Goal: Task Accomplishment & Management: Manage account settings

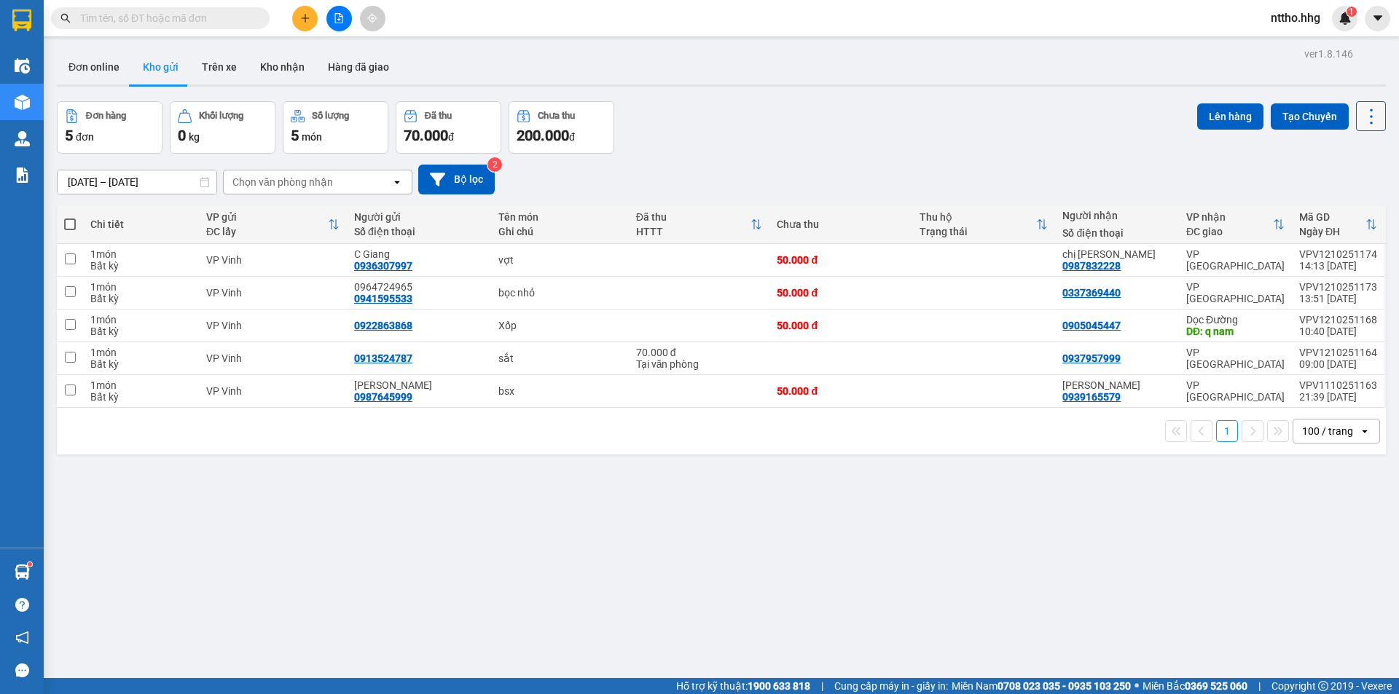
click at [1365, 117] on icon at bounding box center [1371, 116] width 20 height 20
click at [1334, 208] on span "Làm mới" at bounding box center [1339, 208] width 40 height 15
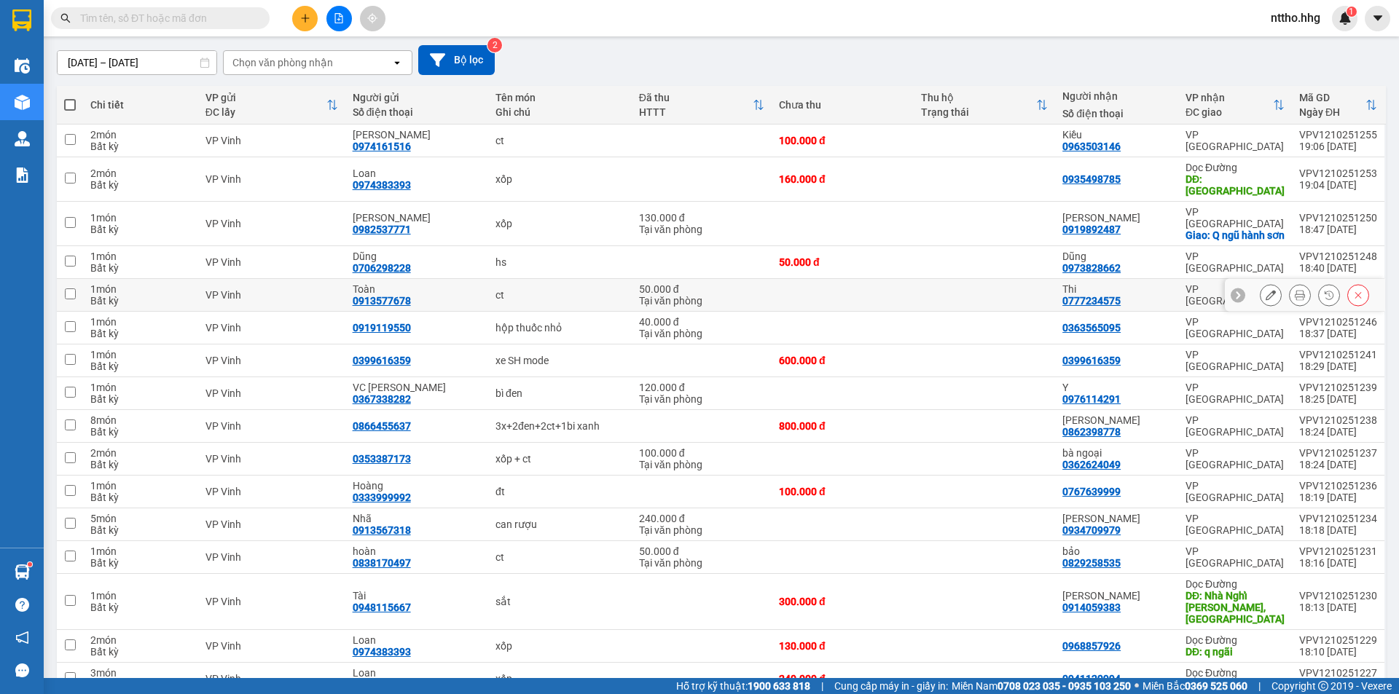
scroll to position [146, 0]
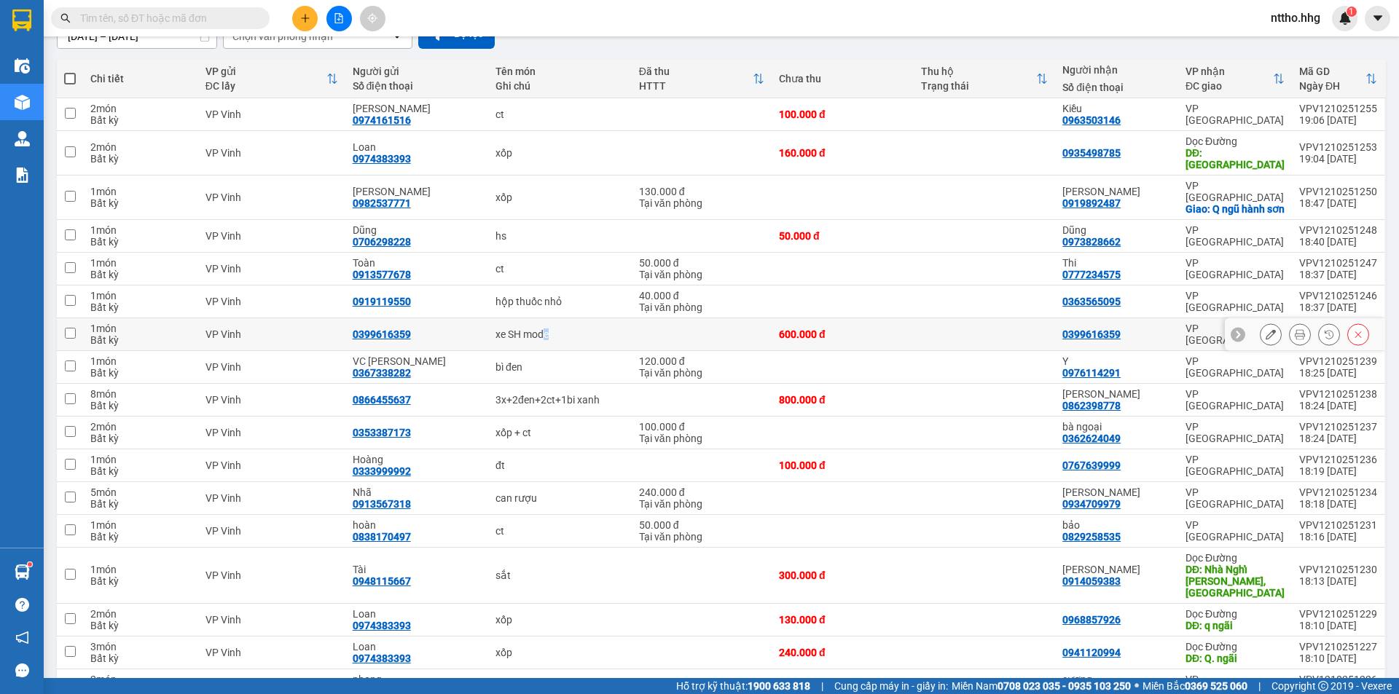
drag, startPoint x: 617, startPoint y: 321, endPoint x: 776, endPoint y: 321, distance: 158.8
click at [735, 321] on tr "1 món Bất kỳ VP Vinh 0399616359 xe SH mode 600.000 đ 0399616359 VP Đà Nẵng VPV1…" at bounding box center [721, 334] width 1329 height 33
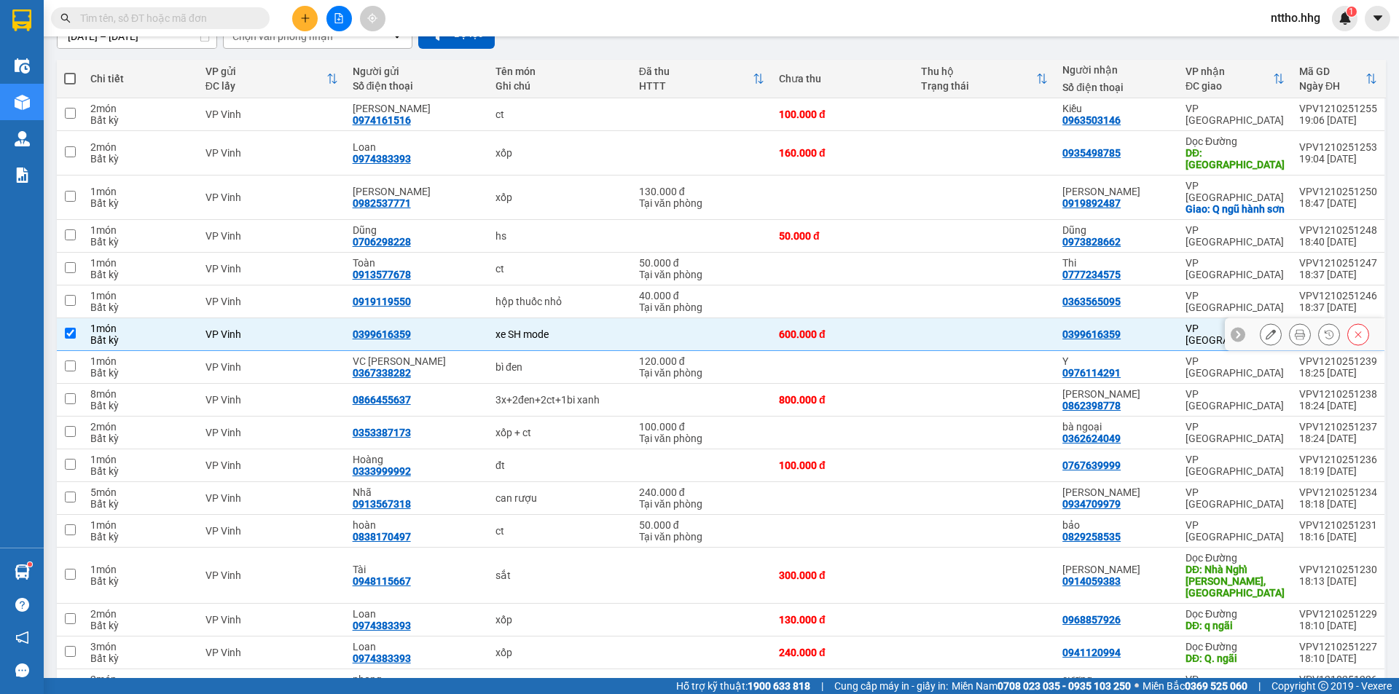
drag, startPoint x: 924, startPoint y: 320, endPoint x: 979, endPoint y: 320, distance: 55.4
click at [948, 320] on tr "1 món Bất kỳ VP Vinh 0399616359 xe SH mode 600.000 đ 0399616359 VP Đà Nẵng VPV1…" at bounding box center [721, 334] width 1329 height 33
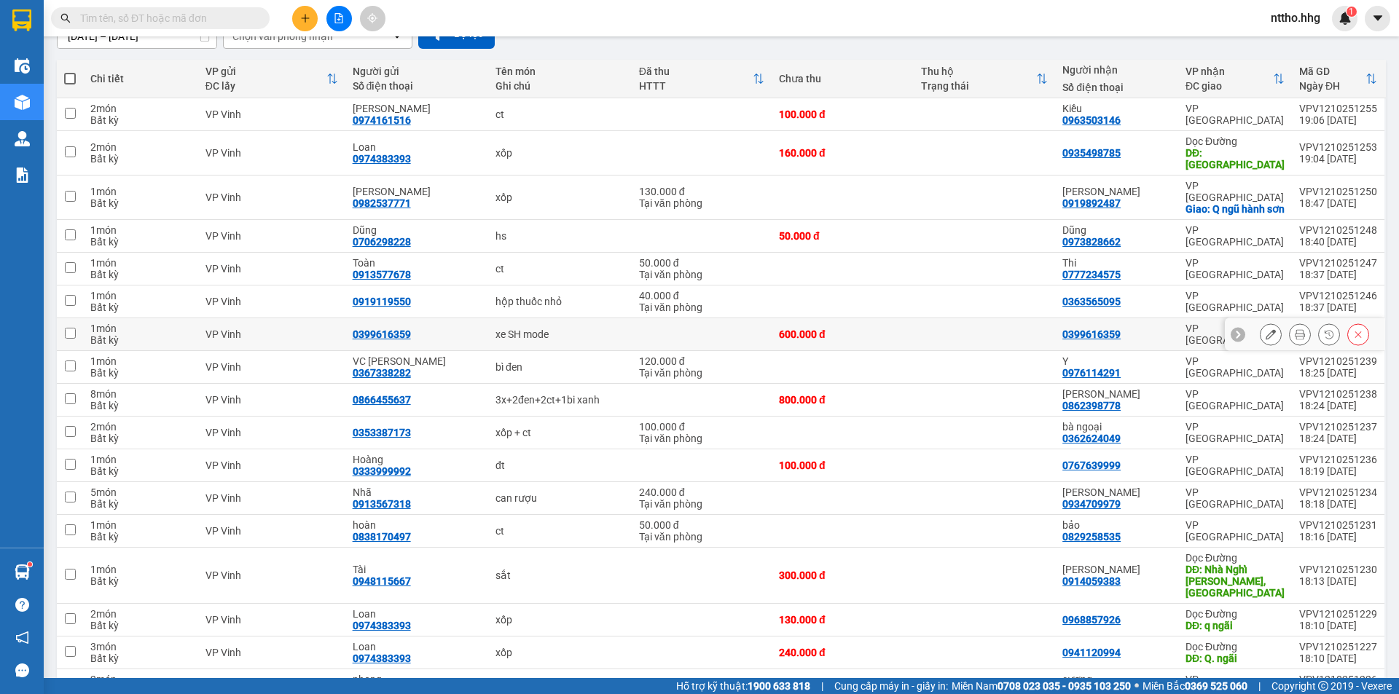
drag, startPoint x: 1133, startPoint y: 323, endPoint x: 1145, endPoint y: 325, distance: 12.6
click at [1145, 329] on div "0399616359" at bounding box center [1116, 335] width 109 height 12
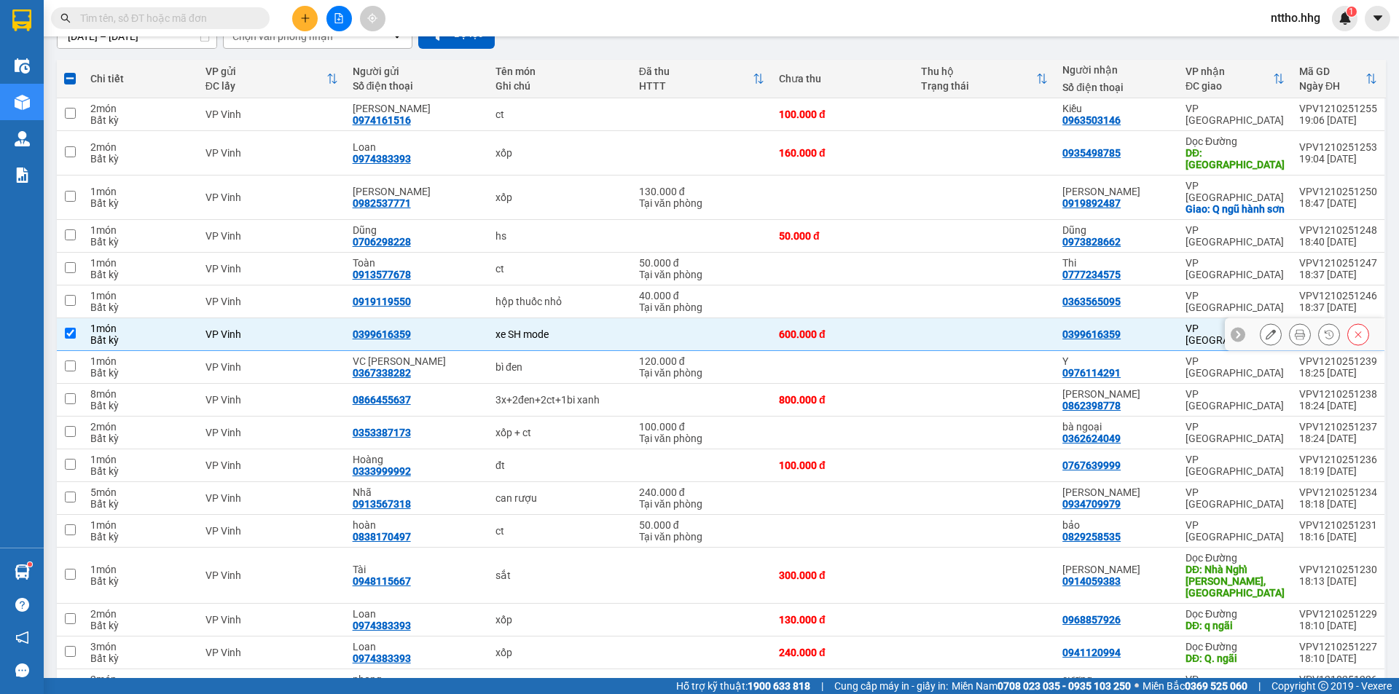
click at [703, 323] on td at bounding box center [702, 334] width 140 height 33
checkbox input "false"
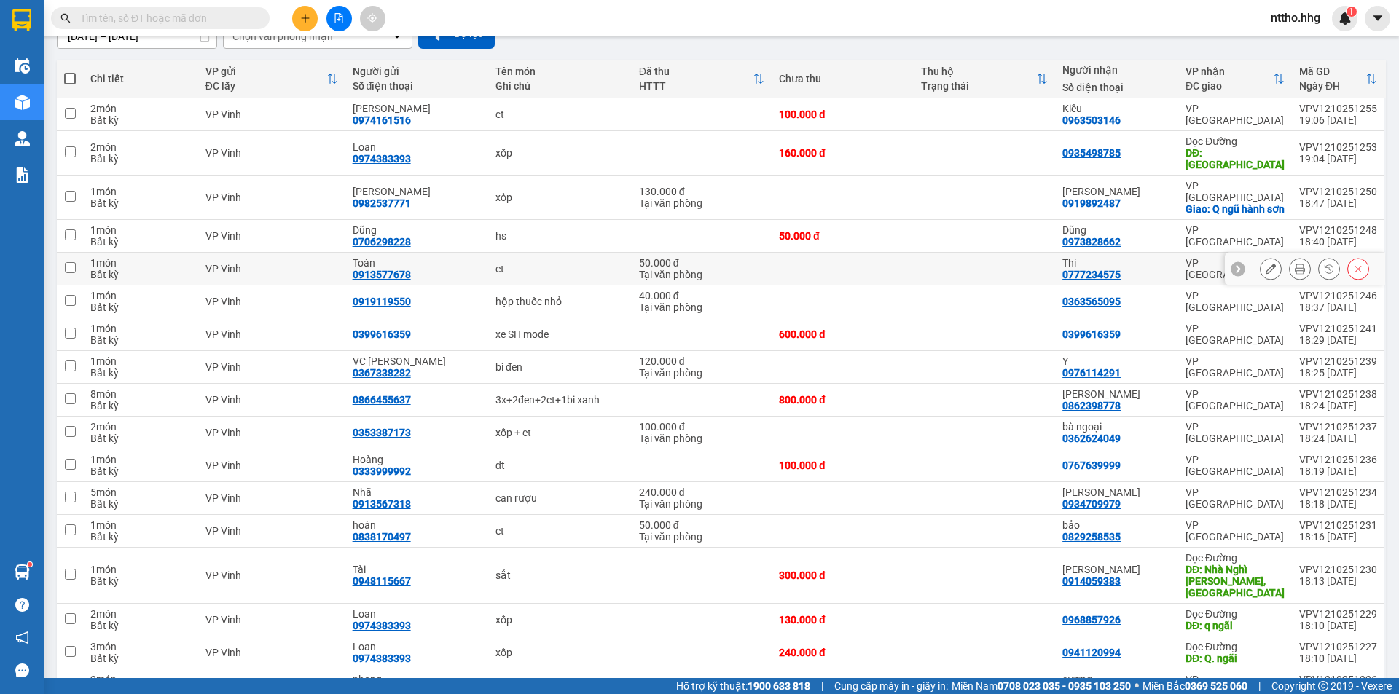
scroll to position [0, 0]
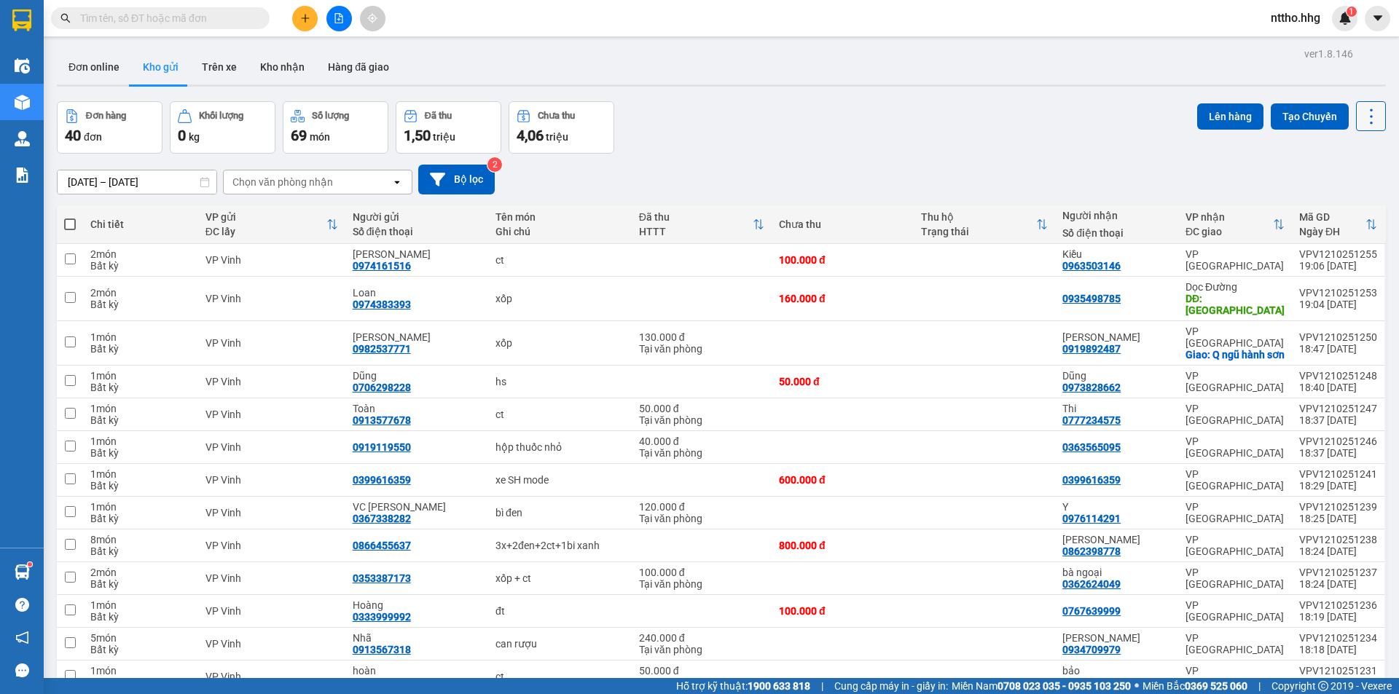
click at [1361, 115] on icon at bounding box center [1371, 116] width 20 height 20
click at [1313, 205] on div "Làm mới" at bounding box center [1333, 208] width 86 height 15
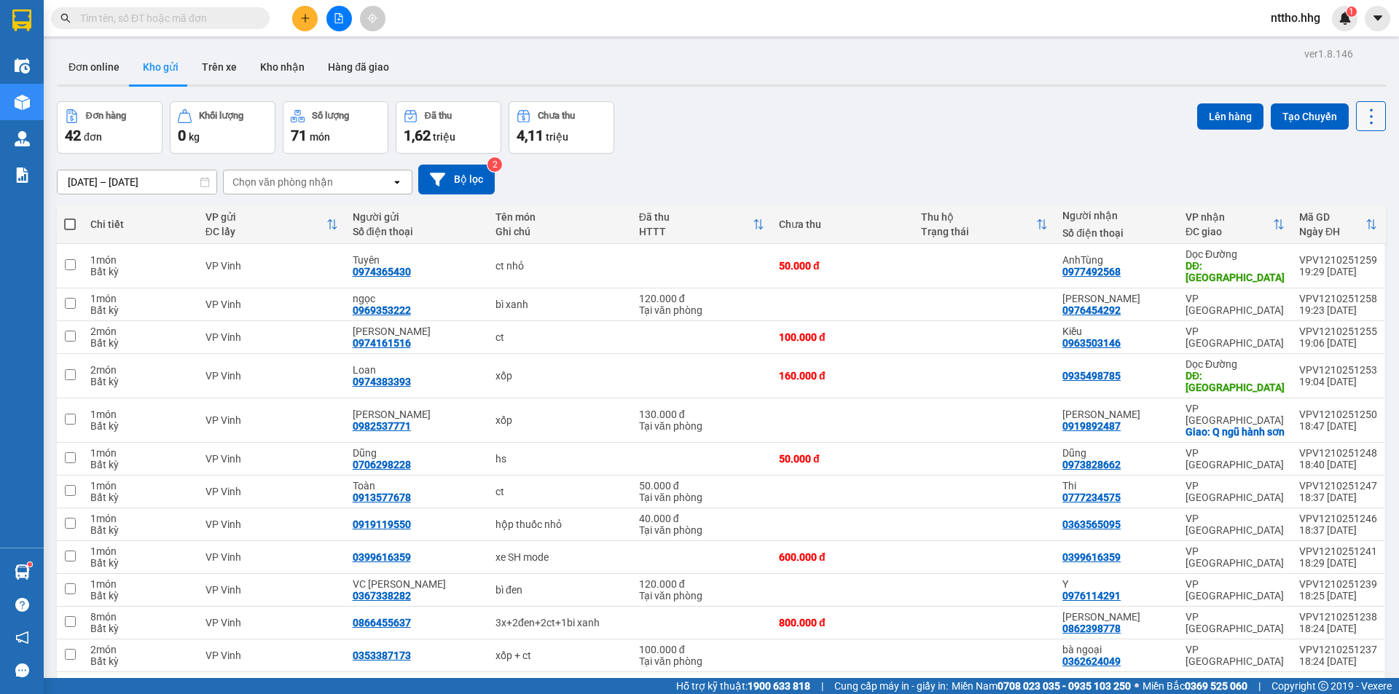
click at [1363, 112] on icon at bounding box center [1371, 116] width 20 height 20
click at [1329, 205] on span "Làm mới" at bounding box center [1339, 208] width 40 height 15
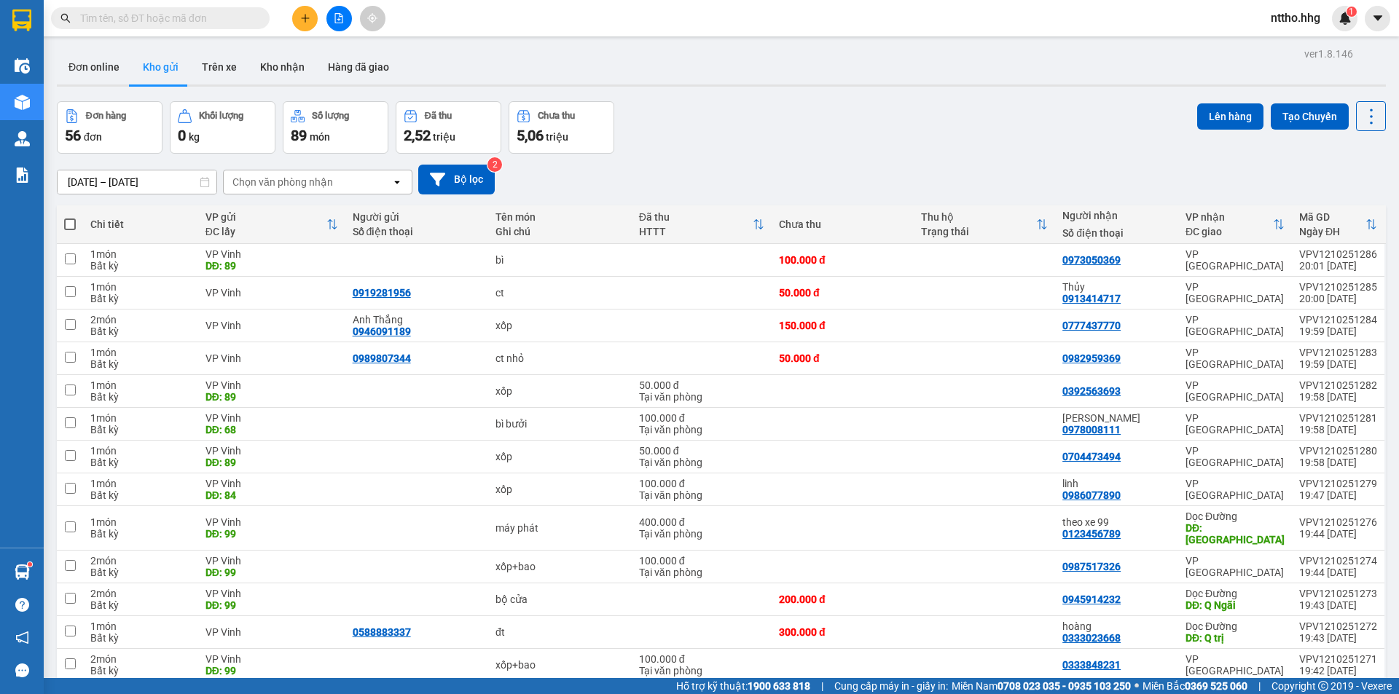
click at [309, 178] on div "Chọn văn phòng nhận" at bounding box center [282, 182] width 101 height 15
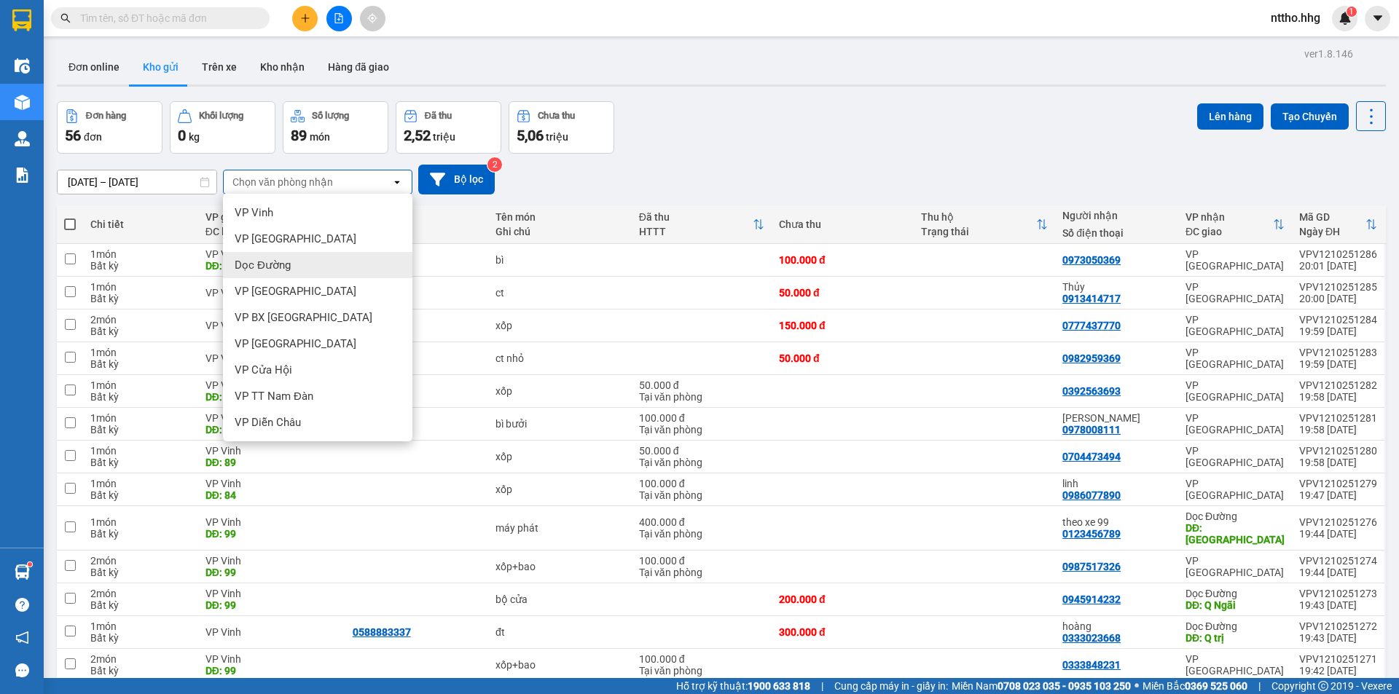
drag, startPoint x: 277, startPoint y: 264, endPoint x: 621, endPoint y: 283, distance: 344.3
click at [282, 264] on span "Dọc Đường" at bounding box center [263, 265] width 56 height 15
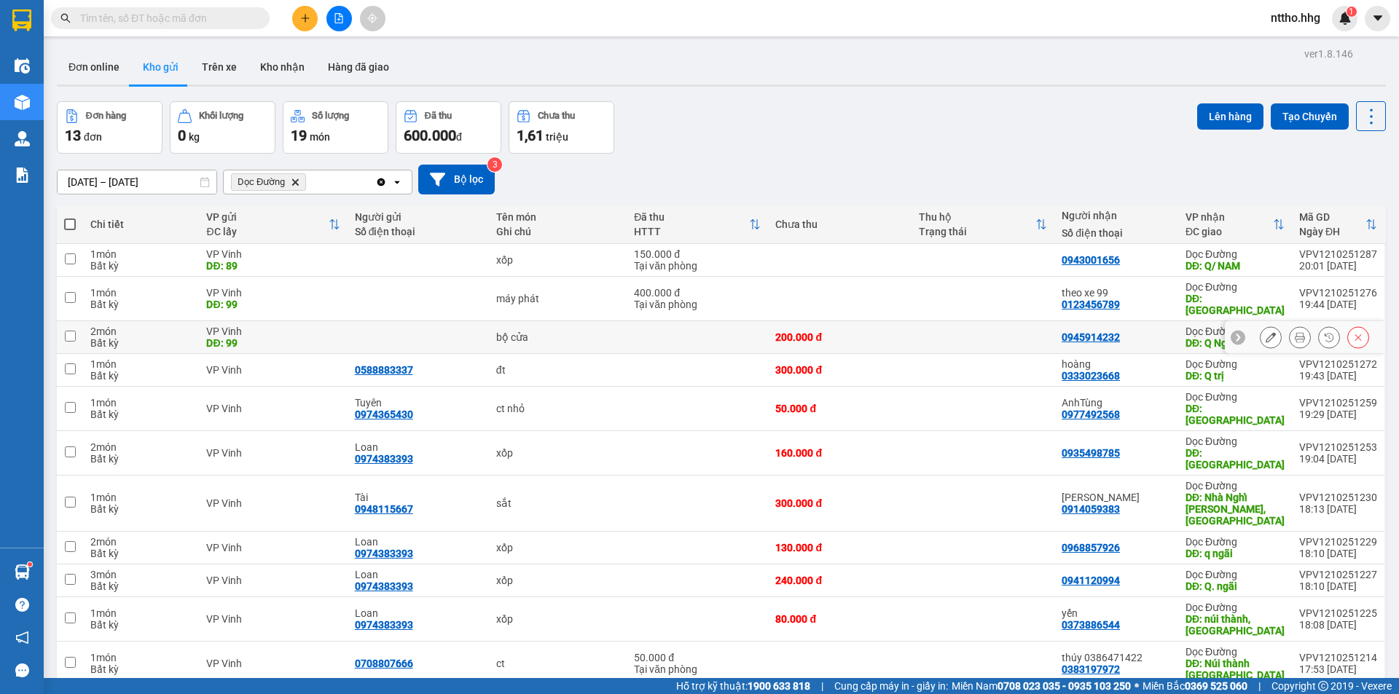
click at [1154, 331] on div "0945914232" at bounding box center [1115, 337] width 109 height 12
checkbox input "true"
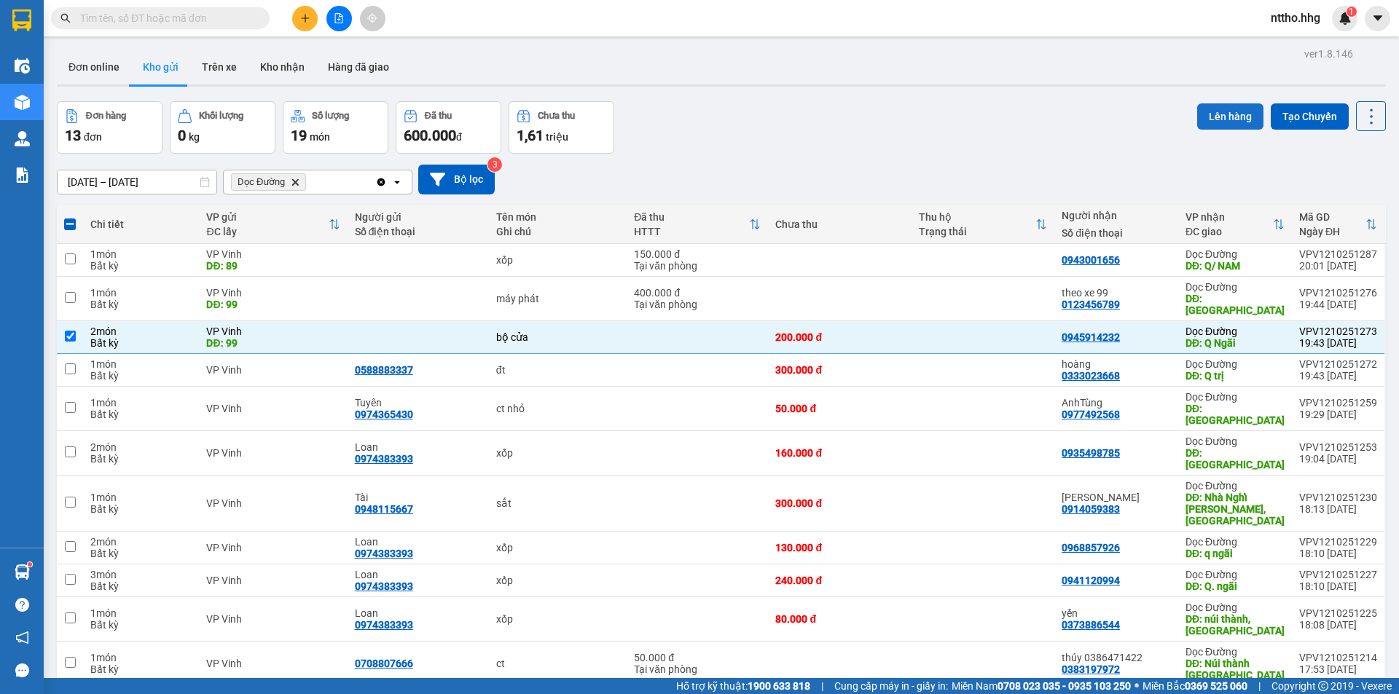
click at [1214, 121] on button "Lên hàng" at bounding box center [1230, 116] width 66 height 26
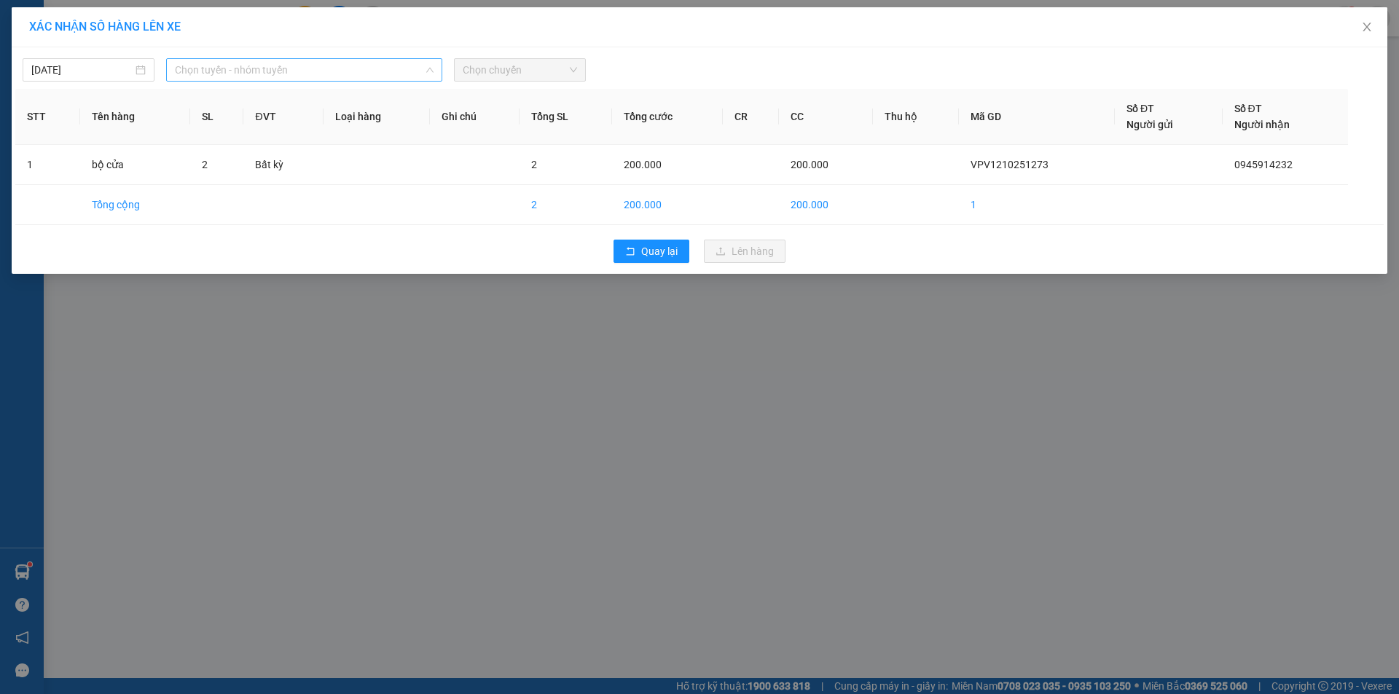
click at [318, 65] on span "Chọn tuyến - nhóm tuyến" at bounding box center [304, 70] width 259 height 22
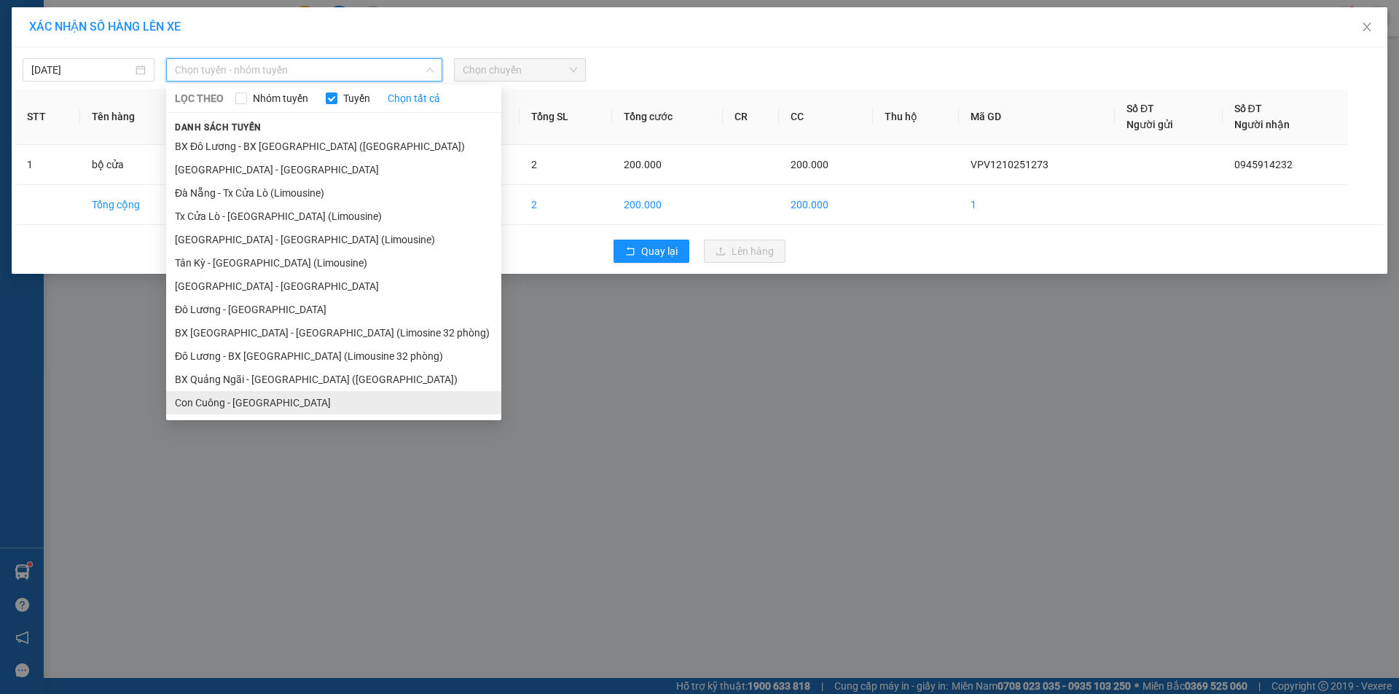
click at [221, 409] on li "Con Cuông - [GEOGRAPHIC_DATA]" at bounding box center [333, 402] width 335 height 23
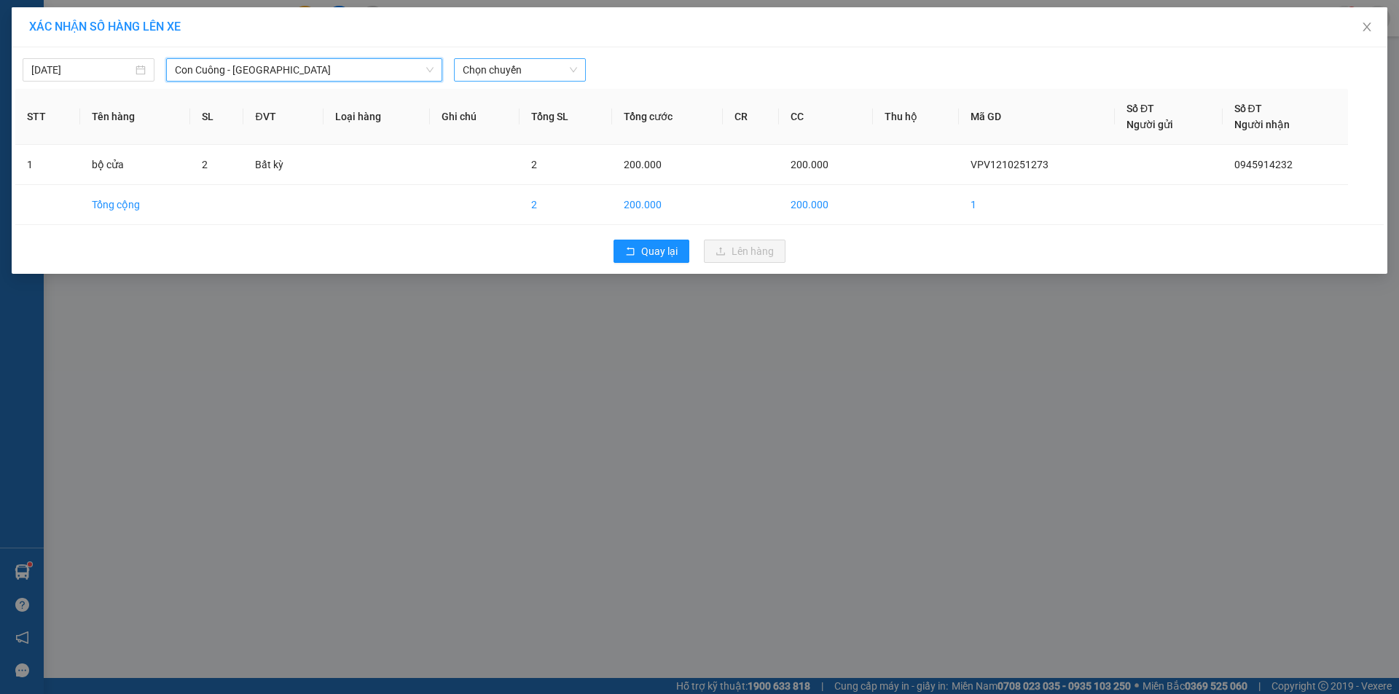
click at [527, 66] on span "Chọn chuyến" at bounding box center [520, 70] width 114 height 22
click at [539, 123] on div "16:30 - 37H-099.99" at bounding box center [520, 122] width 114 height 16
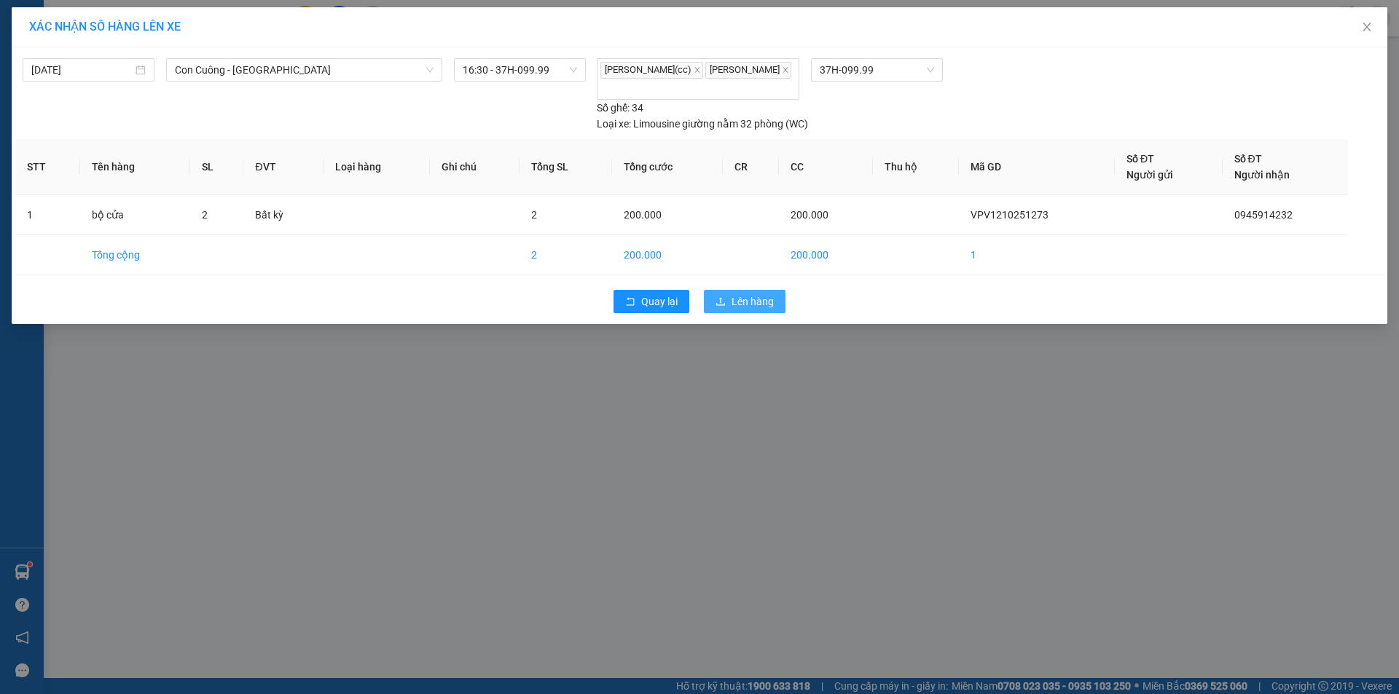
click at [756, 294] on button "Lên hàng" at bounding box center [745, 301] width 82 height 23
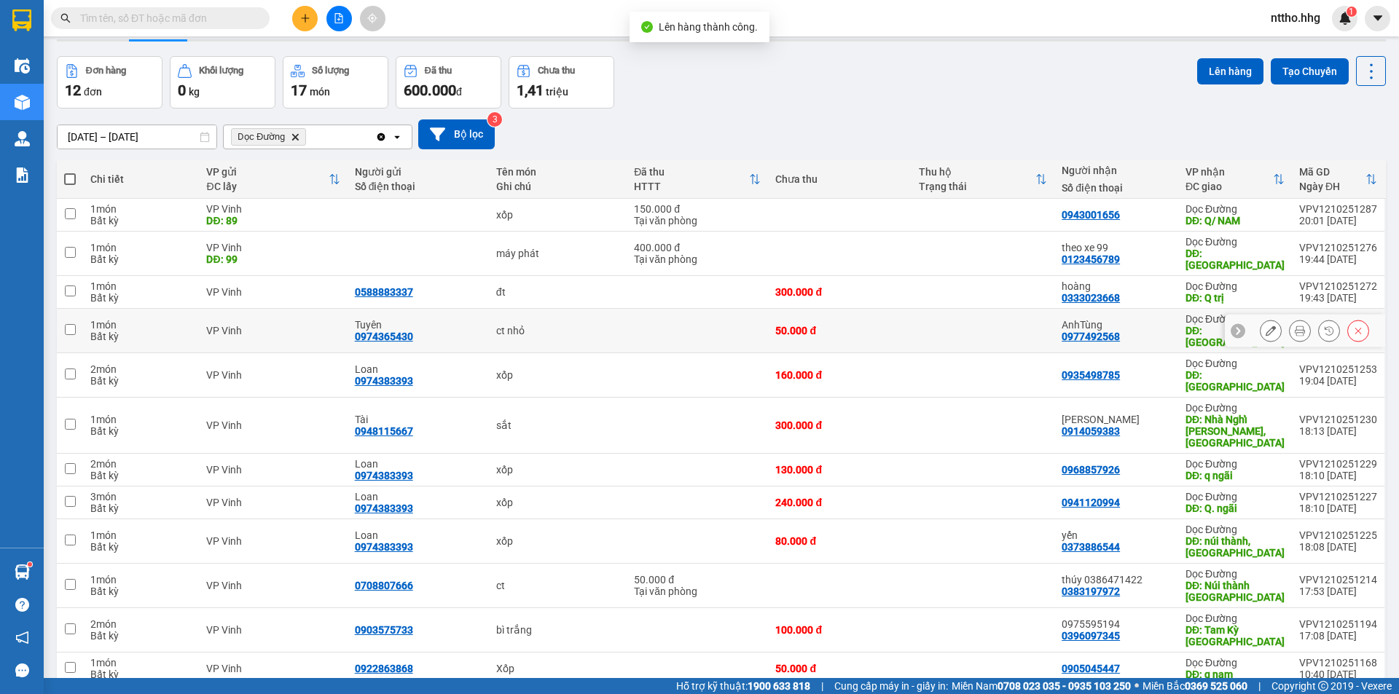
scroll to position [67, 0]
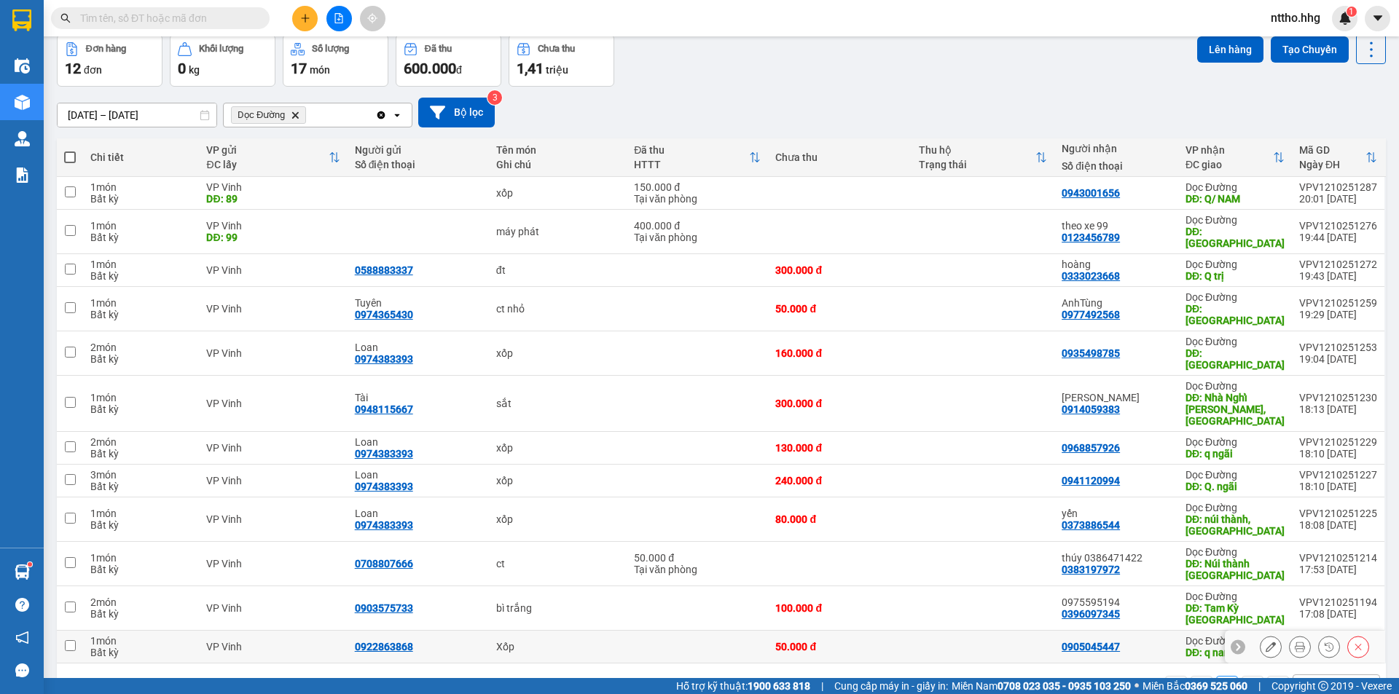
click at [1077, 631] on td "0905045447" at bounding box center [1116, 647] width 124 height 33
checkbox input "true"
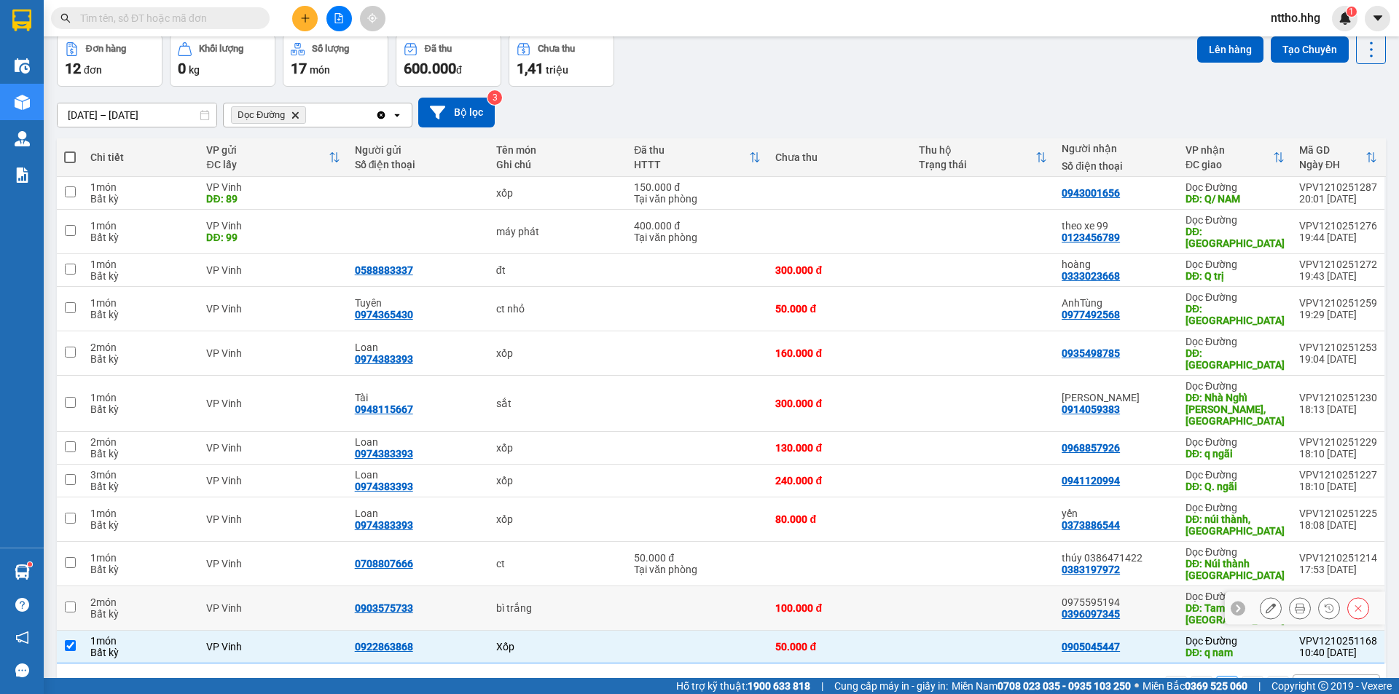
click at [1180, 586] on td "Dọc Đường DĐ: Tam Kỳ Quảng Nam" at bounding box center [1235, 608] width 114 height 44
checkbox input "true"
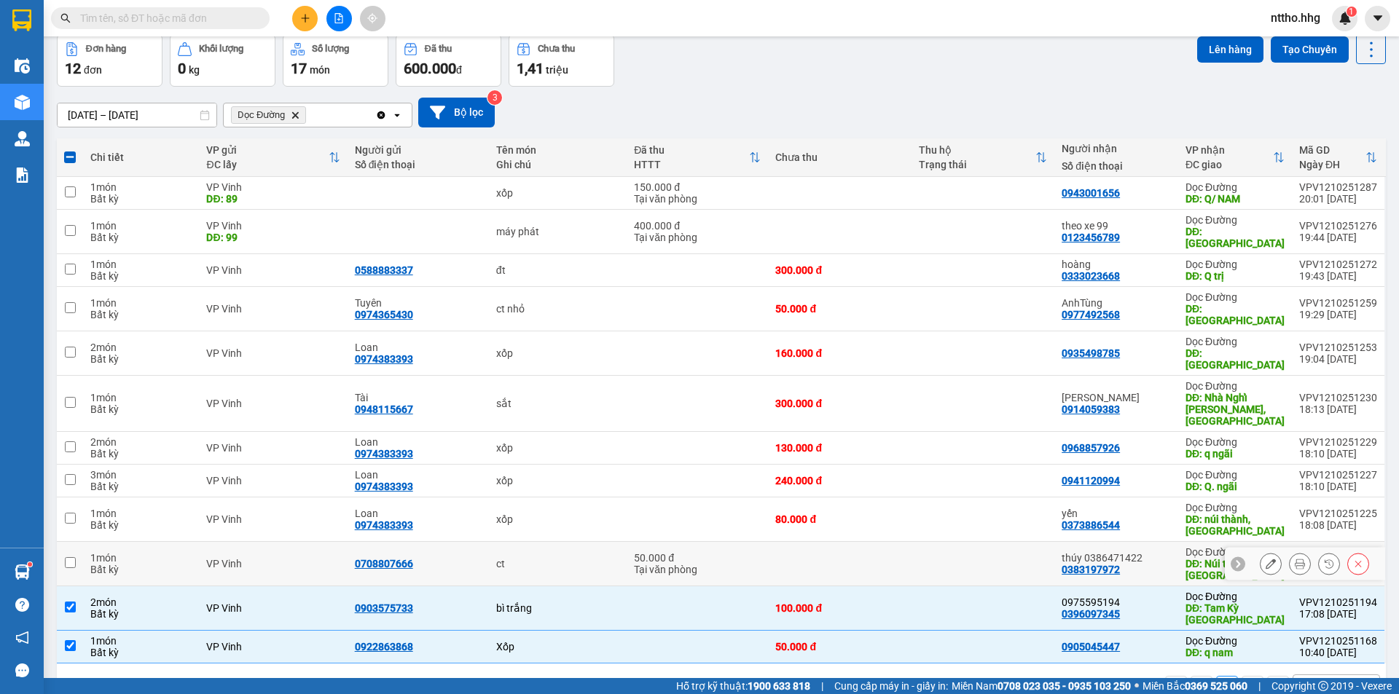
drag, startPoint x: 1171, startPoint y: 522, endPoint x: 1171, endPoint y: 485, distance: 36.4
click at [1171, 542] on td "thúy 0386471422 0383197972" at bounding box center [1116, 564] width 124 height 44
checkbox input "true"
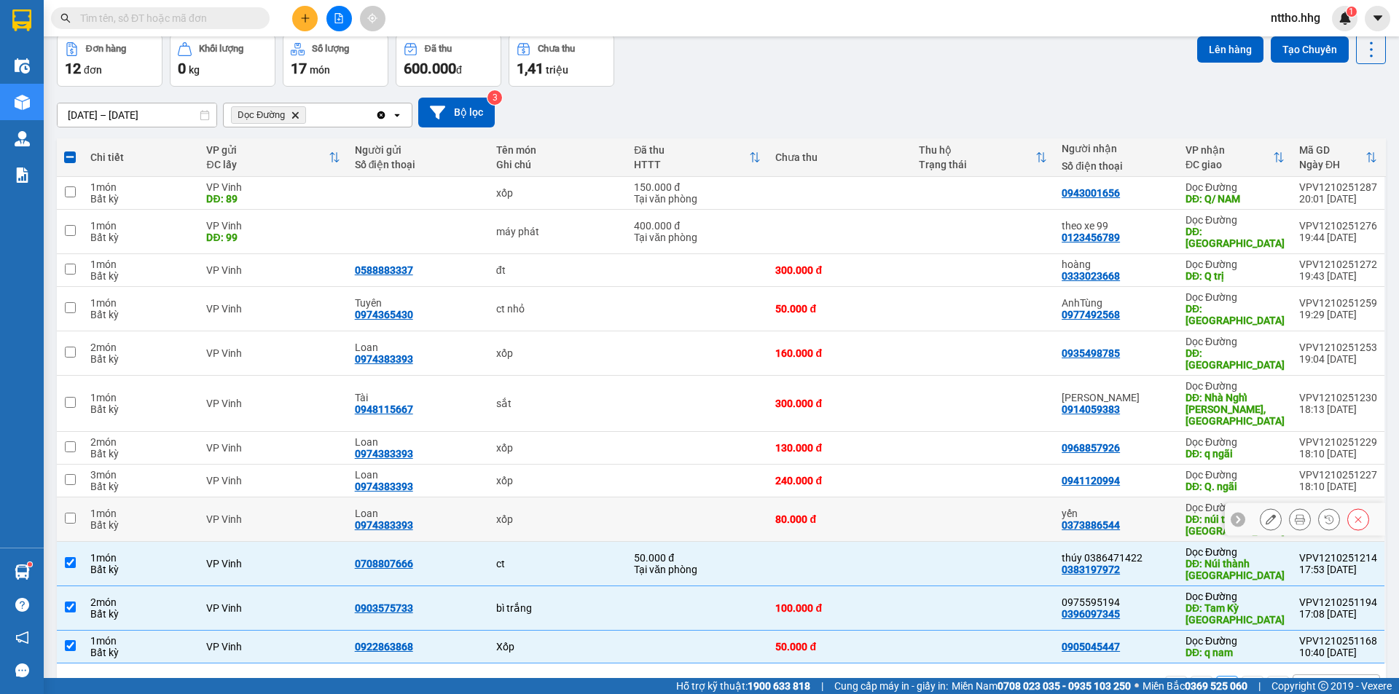
click at [1171, 497] on td "yến 0373886544" at bounding box center [1116, 519] width 124 height 44
checkbox input "true"
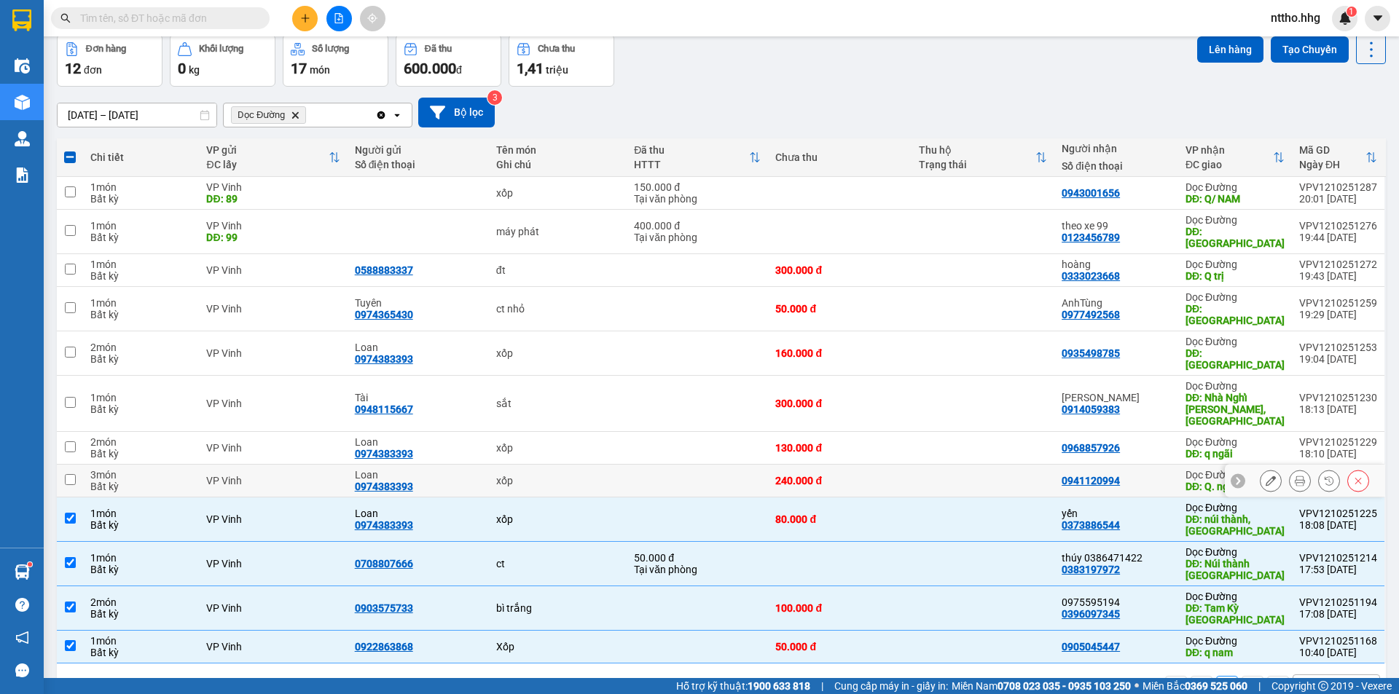
drag, startPoint x: 1162, startPoint y: 429, endPoint x: 1155, endPoint y: 389, distance: 40.7
click at [1162, 465] on td "0941120994" at bounding box center [1116, 481] width 124 height 33
checkbox input "true"
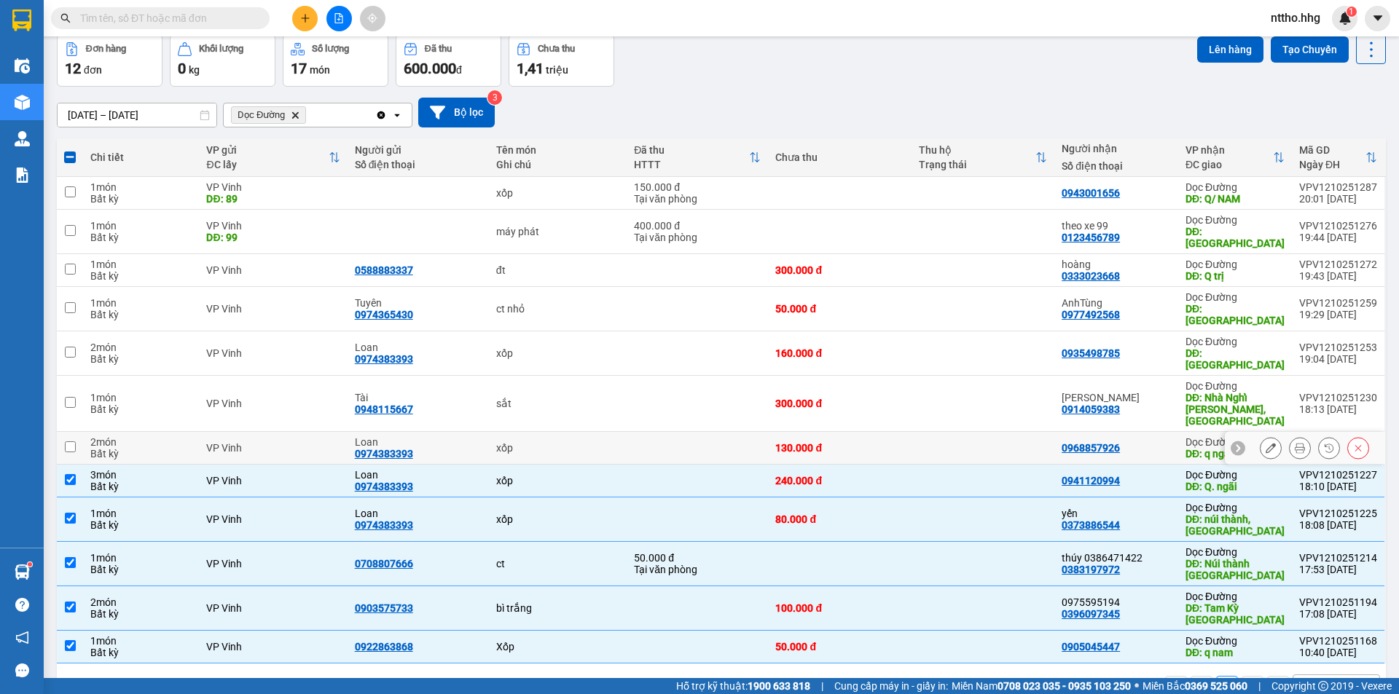
click at [1155, 432] on td "0968857926" at bounding box center [1116, 448] width 124 height 33
checkbox input "true"
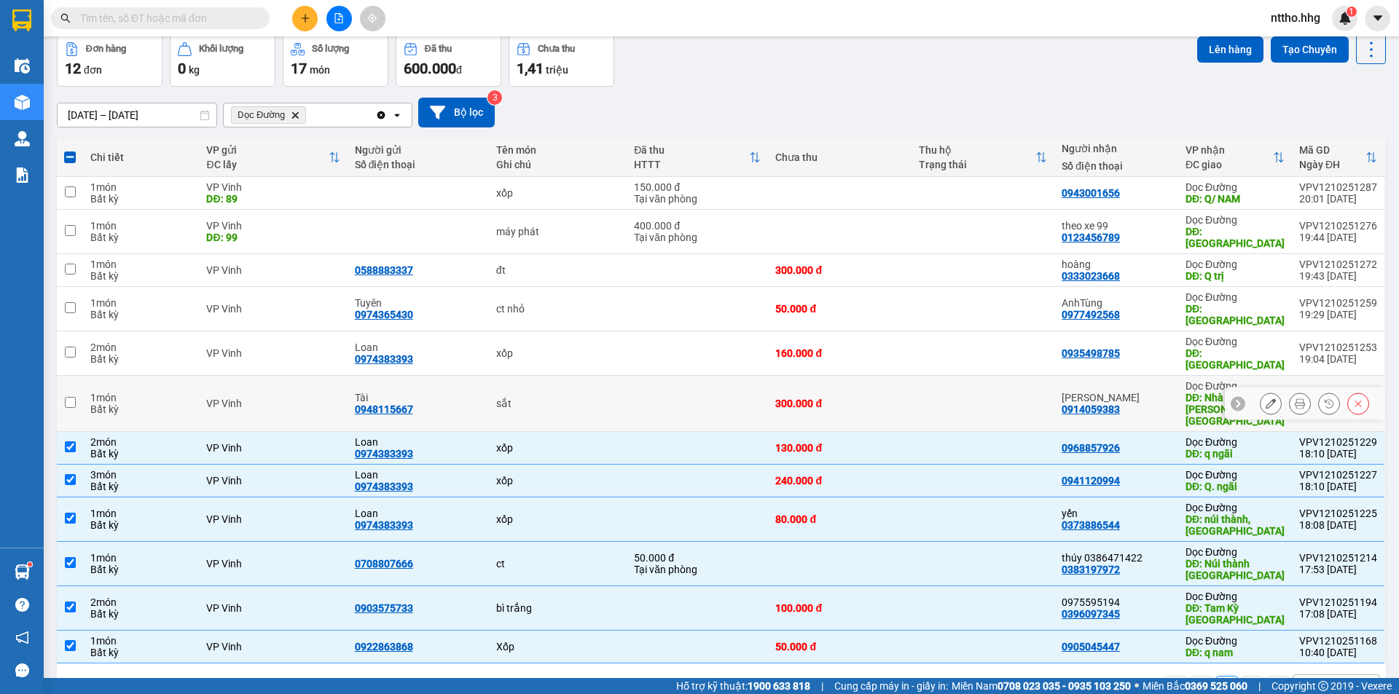
click at [1154, 392] on div "[PERSON_NAME]" at bounding box center [1115, 398] width 109 height 12
checkbox input "true"
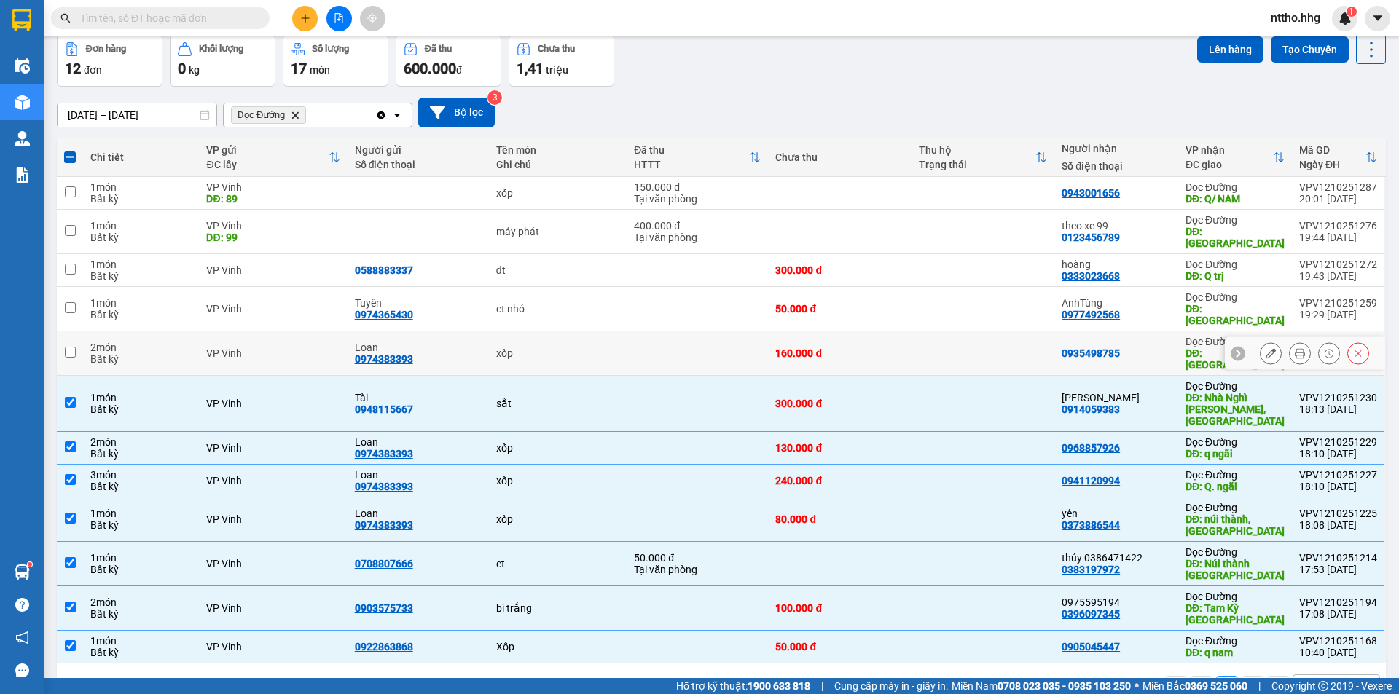
click at [1154, 338] on td "0935498785" at bounding box center [1116, 353] width 124 height 44
checkbox input "true"
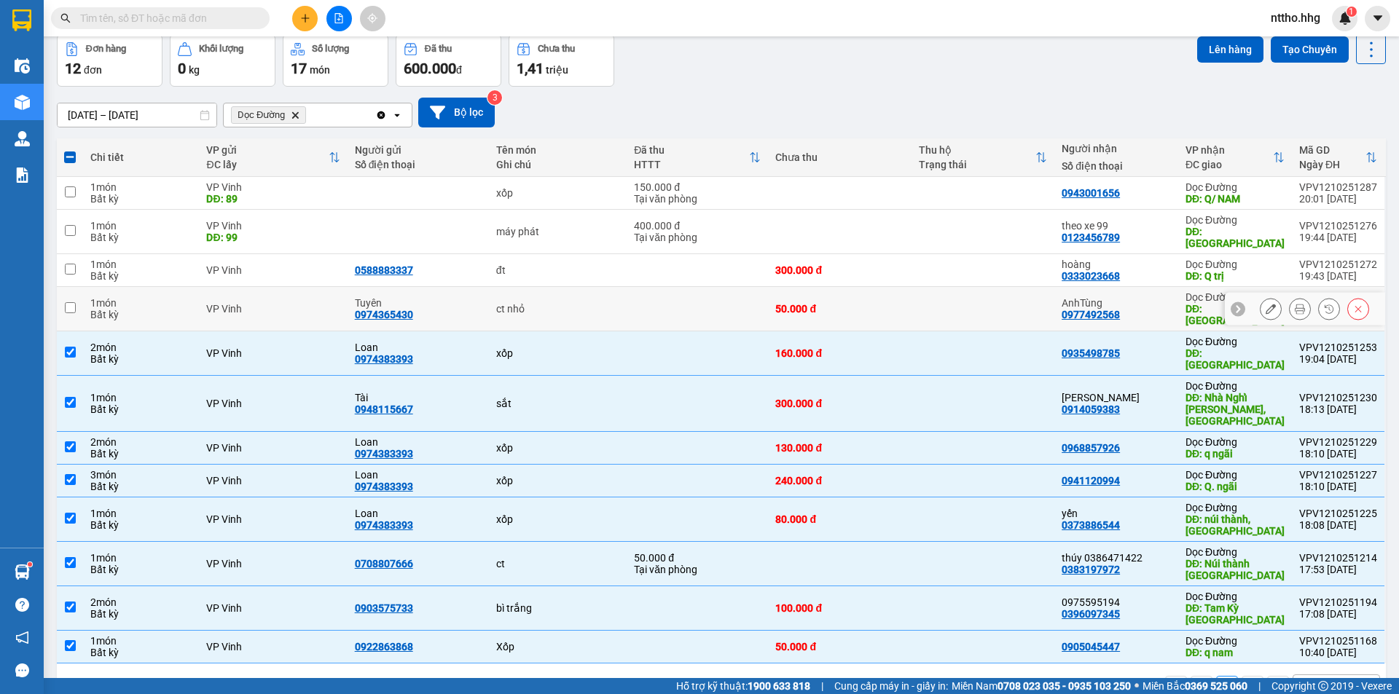
click at [1157, 297] on div "AnhTùng 0977492568" at bounding box center [1115, 308] width 109 height 23
checkbox input "true"
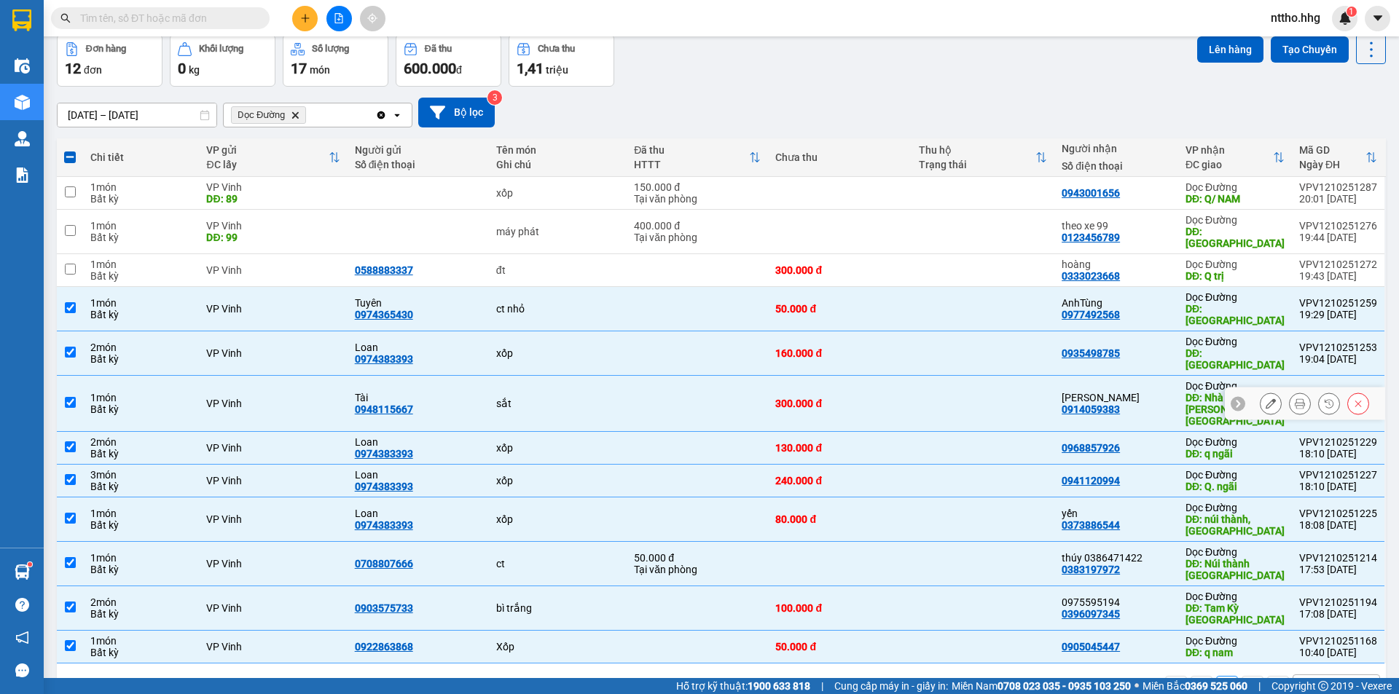
click at [580, 398] on div "sắt" at bounding box center [558, 404] width 124 height 12
checkbox input "false"
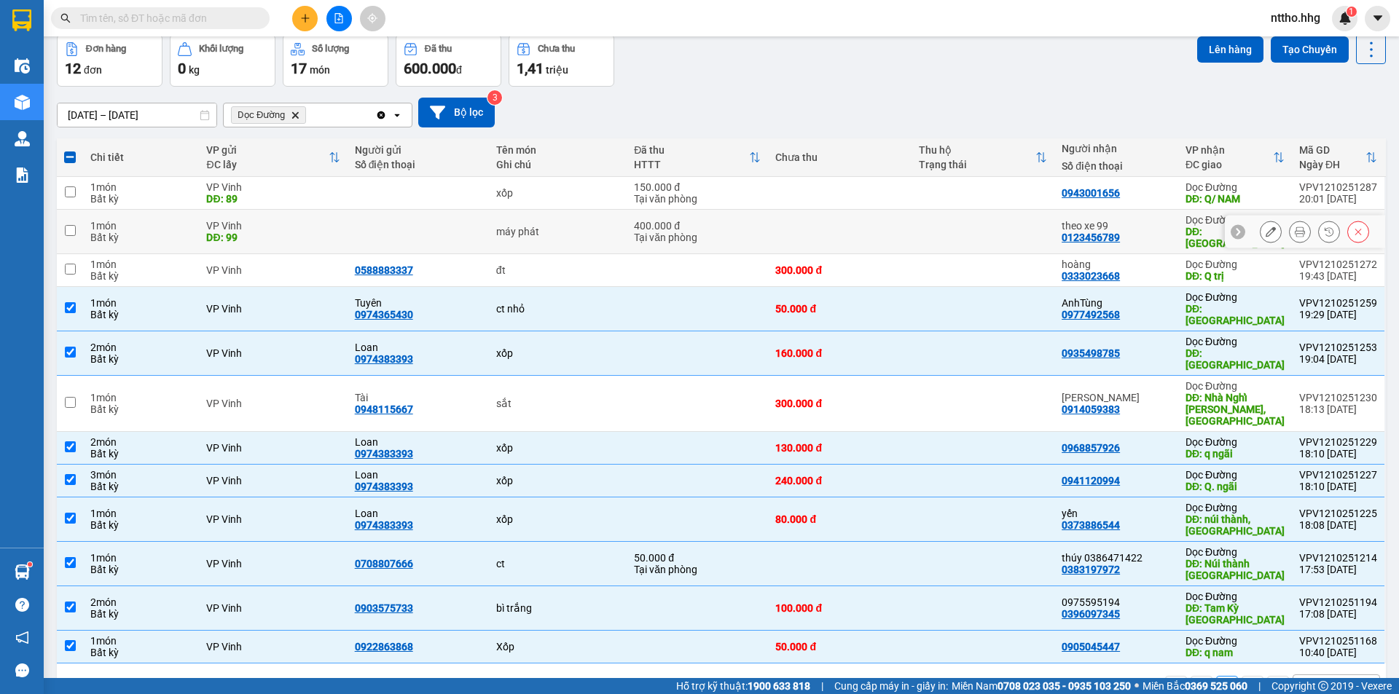
click at [815, 230] on td at bounding box center [839, 232] width 143 height 44
checkbox input "true"
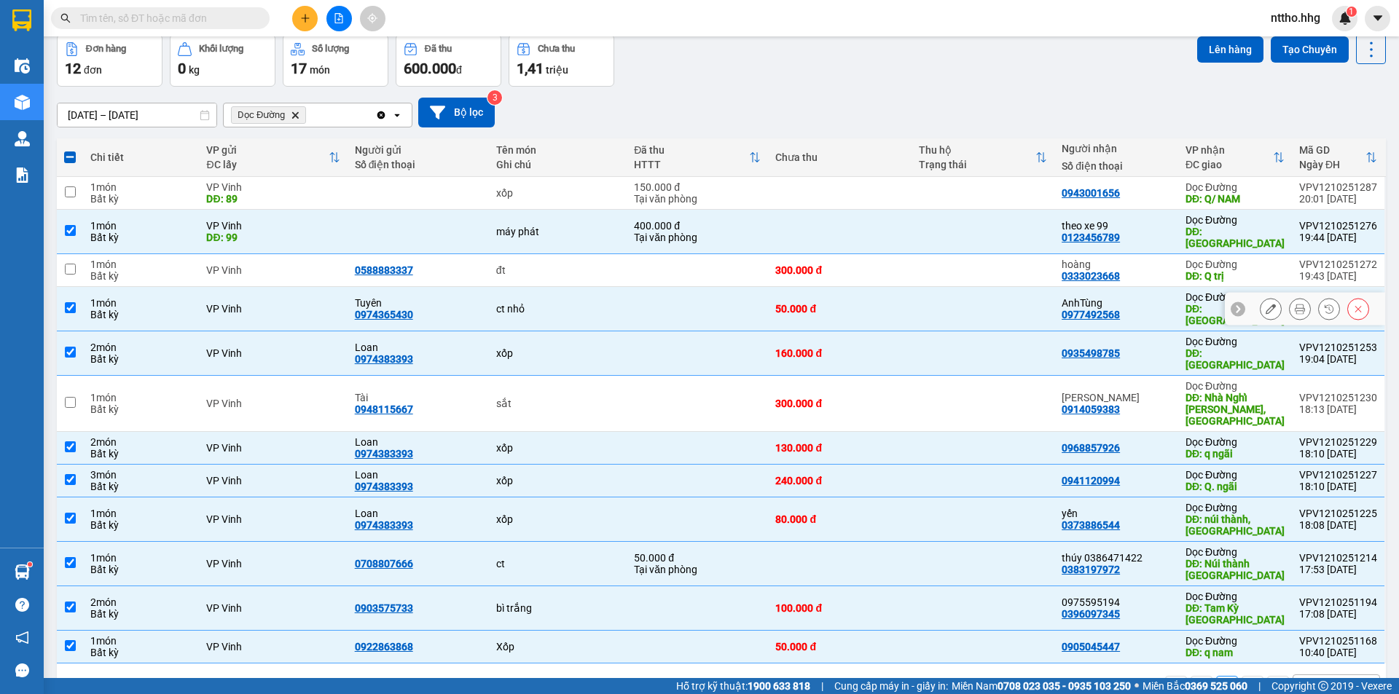
click at [1119, 297] on div "AnhTùng" at bounding box center [1115, 303] width 109 height 12
checkbox input "false"
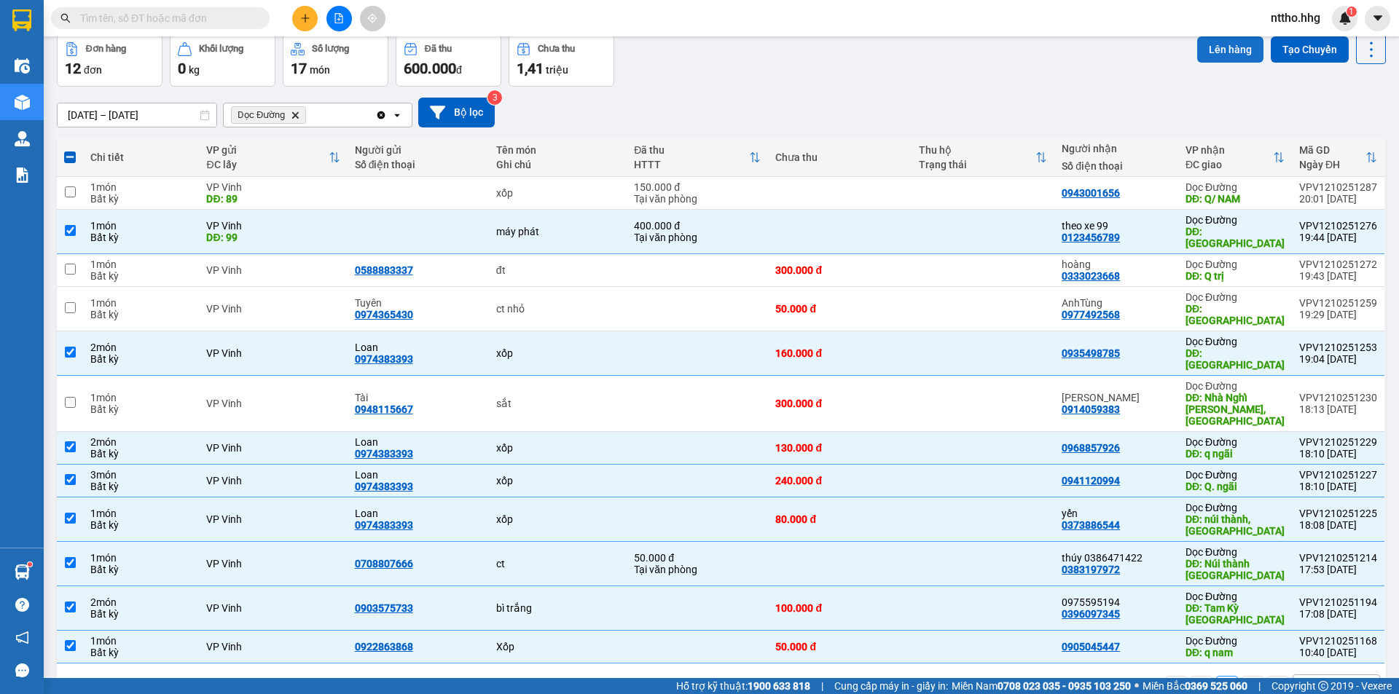
click at [1210, 49] on button "Lên hàng" at bounding box center [1230, 49] width 66 height 26
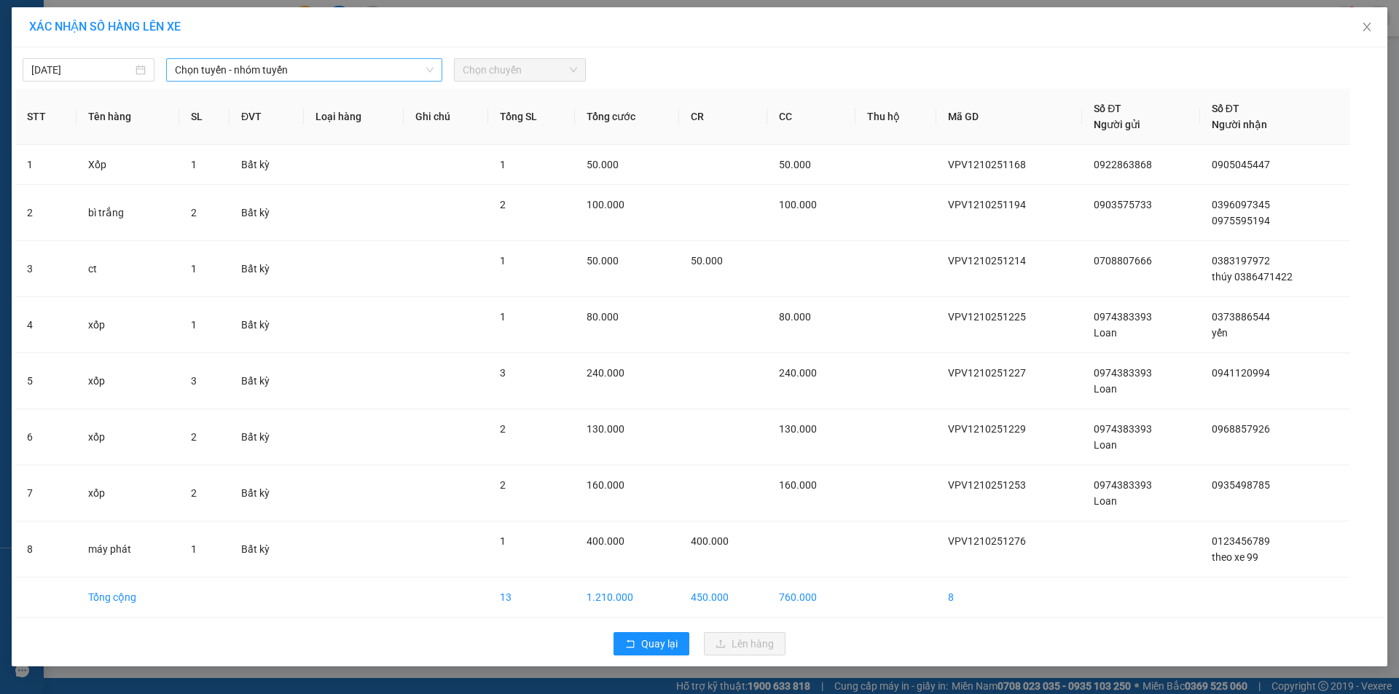
click at [339, 71] on span "Chọn tuyến - nhóm tuyến" at bounding box center [304, 70] width 259 height 22
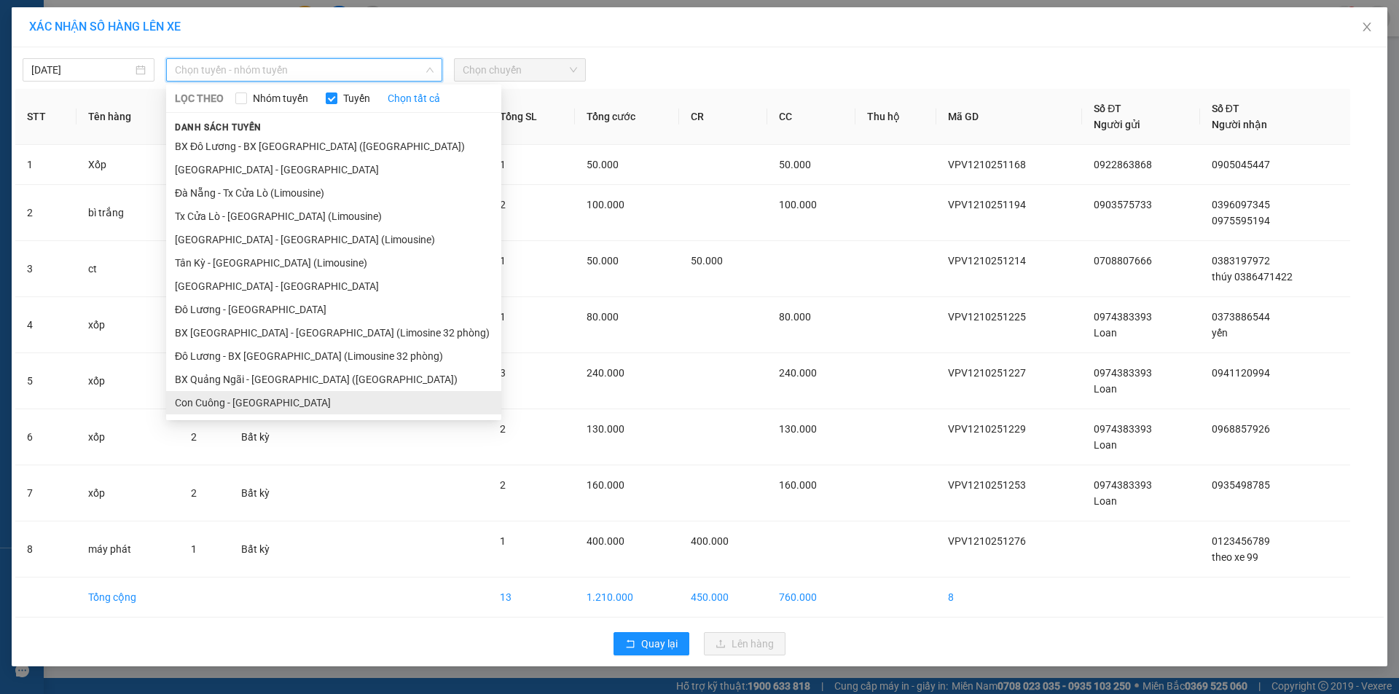
click at [220, 399] on li "Con Cuông - [GEOGRAPHIC_DATA]" at bounding box center [333, 402] width 335 height 23
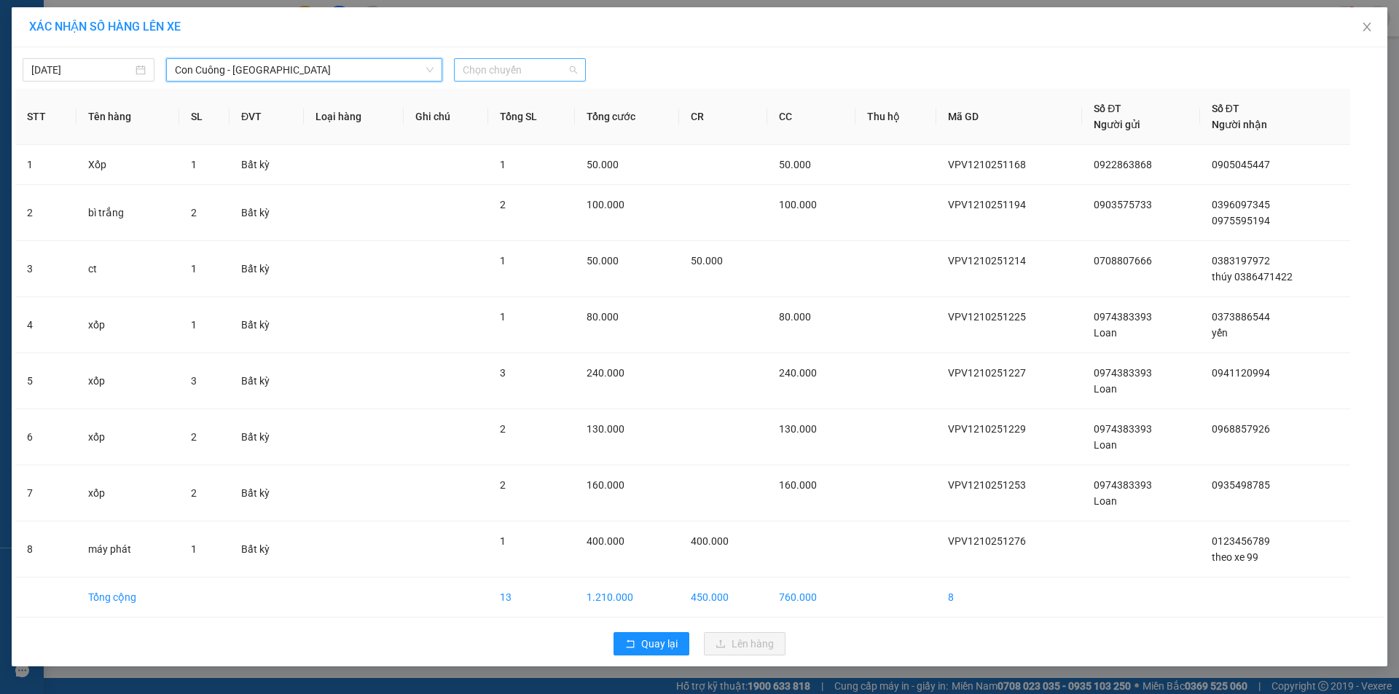
drag, startPoint x: 528, startPoint y: 72, endPoint x: 602, endPoint y: 74, distance: 74.3
click at [529, 71] on span "Chọn chuyến" at bounding box center [520, 70] width 114 height 22
click at [535, 117] on div "16:30 - 37H-099.99" at bounding box center [520, 122] width 114 height 16
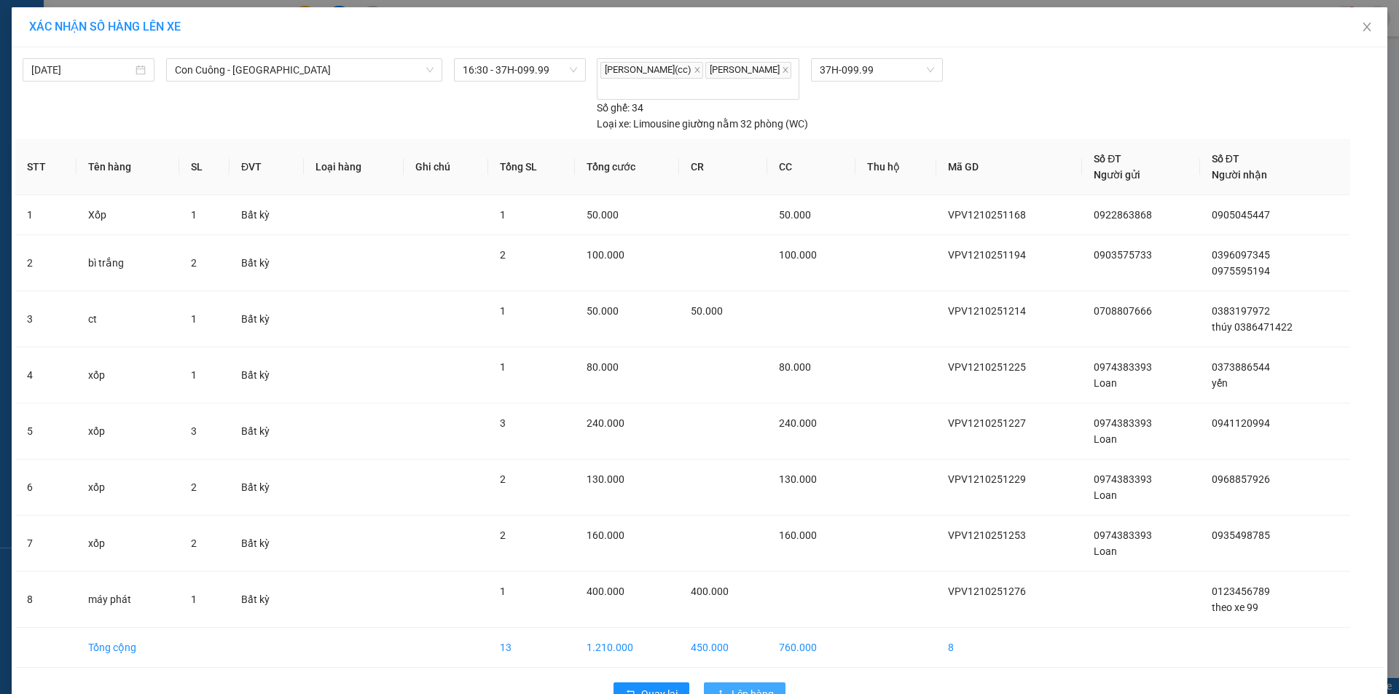
click at [760, 686] on span "Lên hàng" at bounding box center [752, 694] width 42 height 16
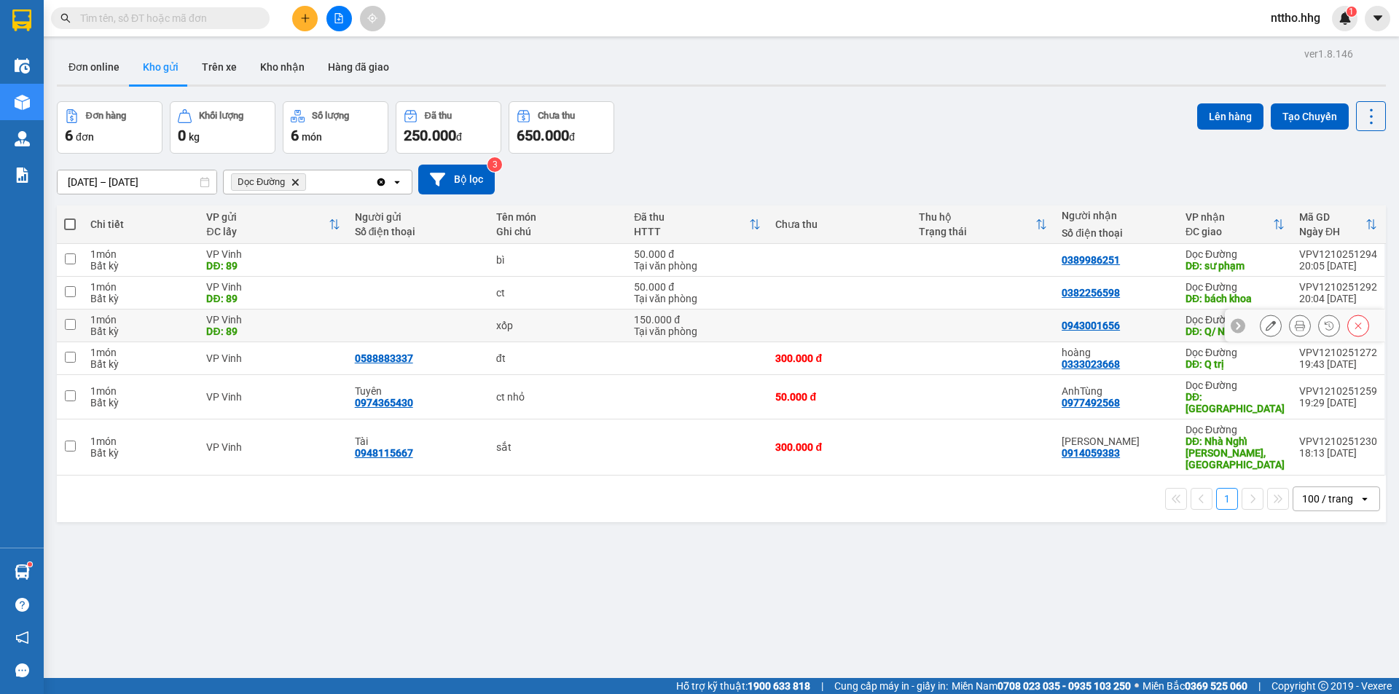
click at [1001, 326] on td at bounding box center [982, 326] width 143 height 33
checkbox input "true"
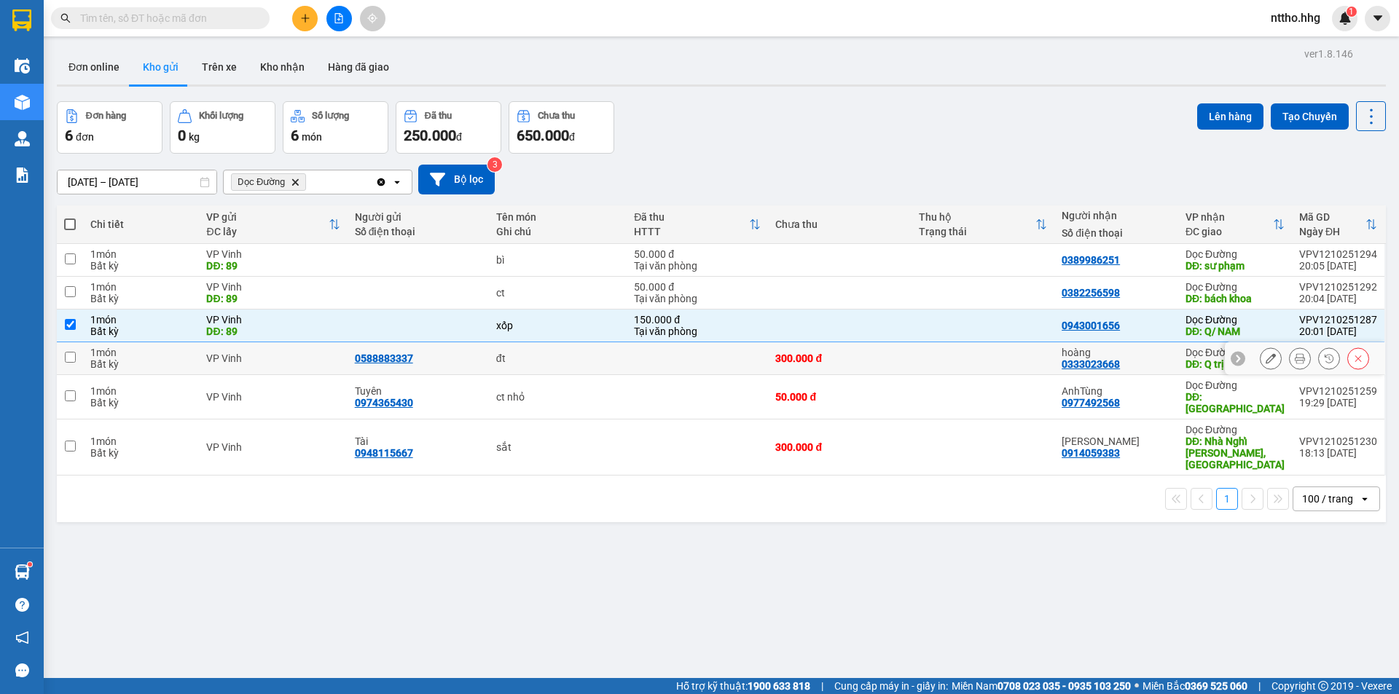
click at [964, 366] on td at bounding box center [982, 358] width 143 height 33
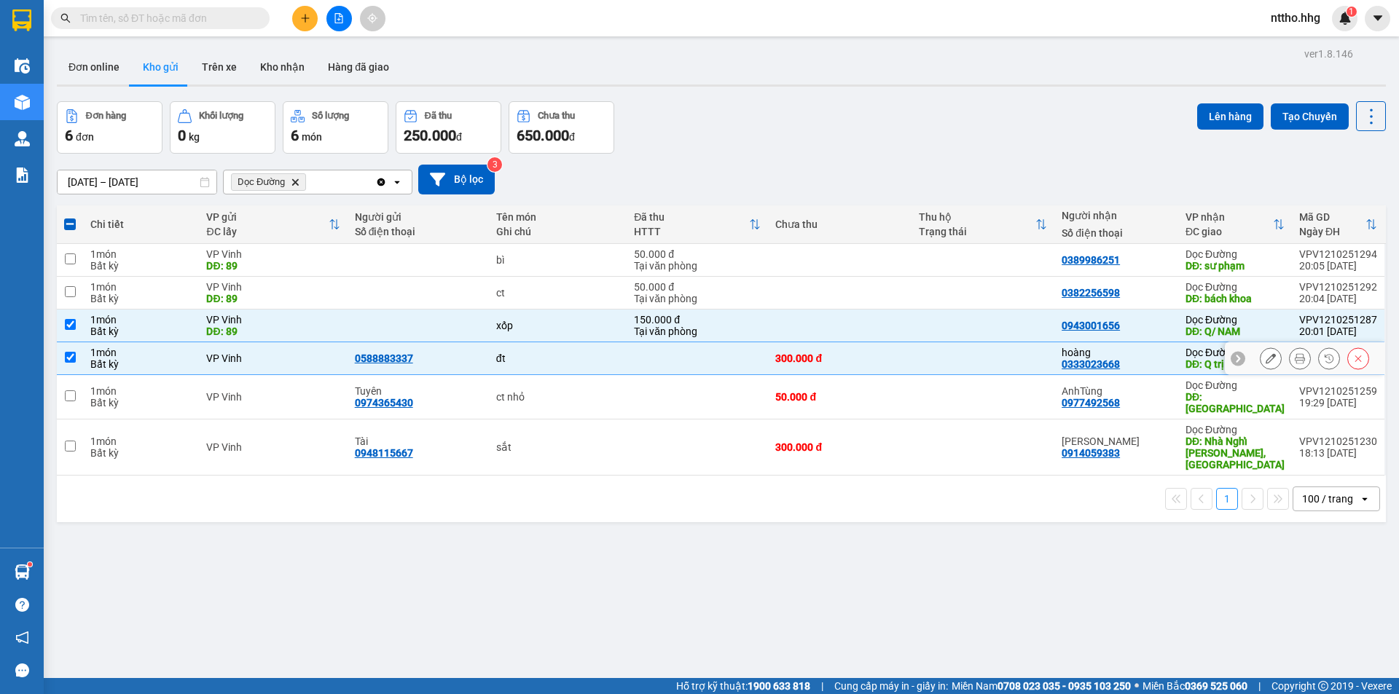
click at [1017, 364] on td at bounding box center [982, 358] width 143 height 33
checkbox input "false"
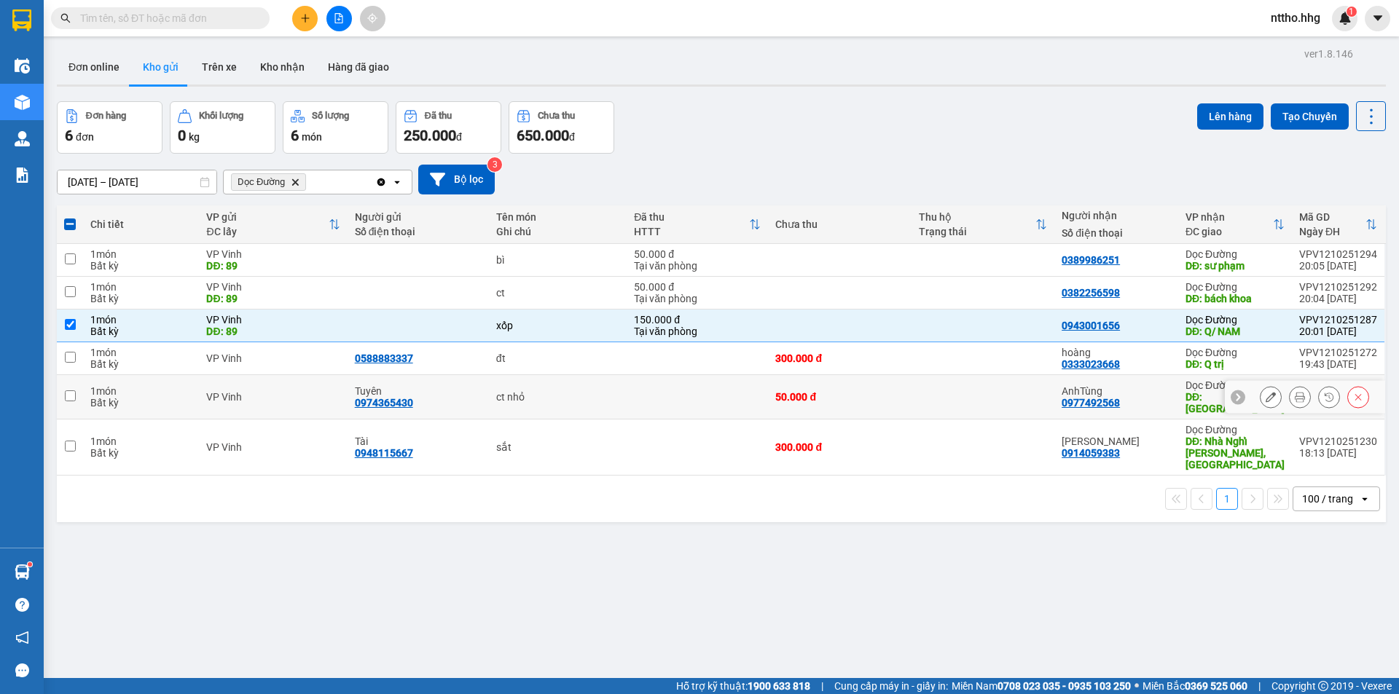
click at [993, 403] on td at bounding box center [982, 397] width 143 height 44
checkbox input "true"
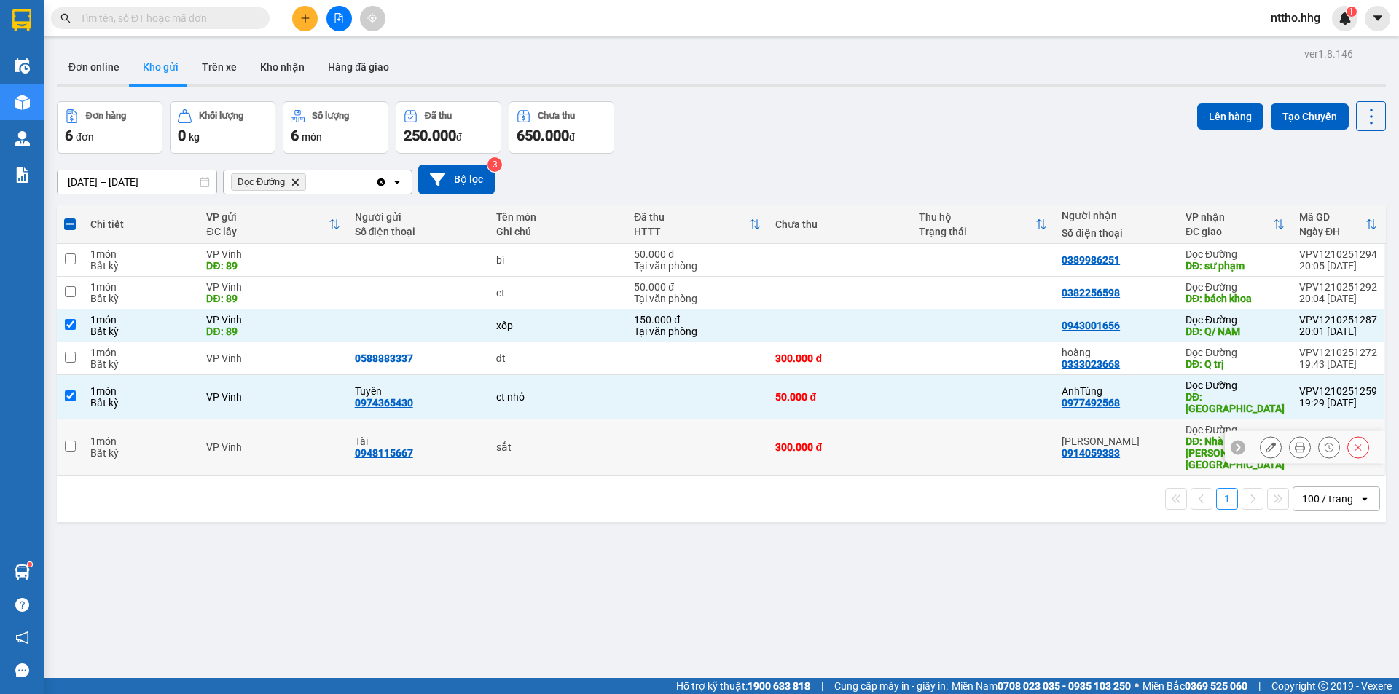
drag, startPoint x: 967, startPoint y: 436, endPoint x: 697, endPoint y: 491, distance: 275.8
click at [967, 437] on td at bounding box center [982, 448] width 143 height 56
checkbox input "true"
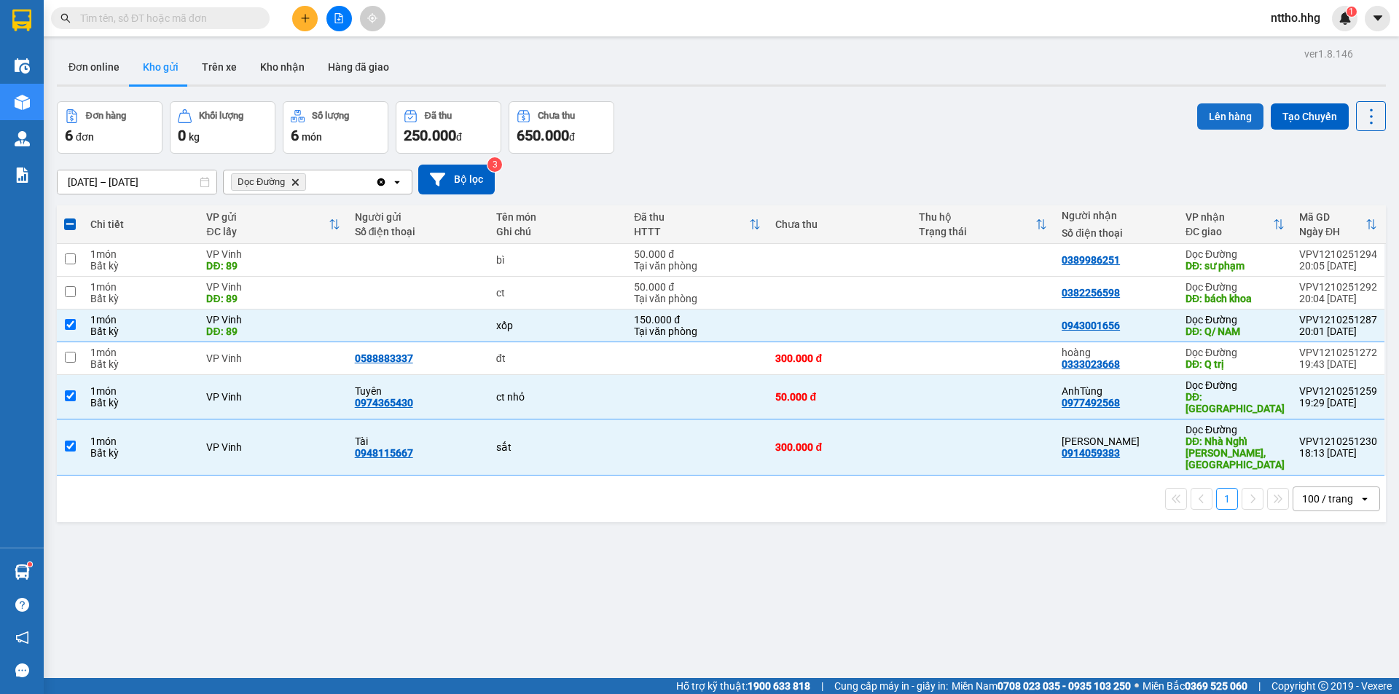
click at [1208, 119] on button "Lên hàng" at bounding box center [1230, 116] width 66 height 26
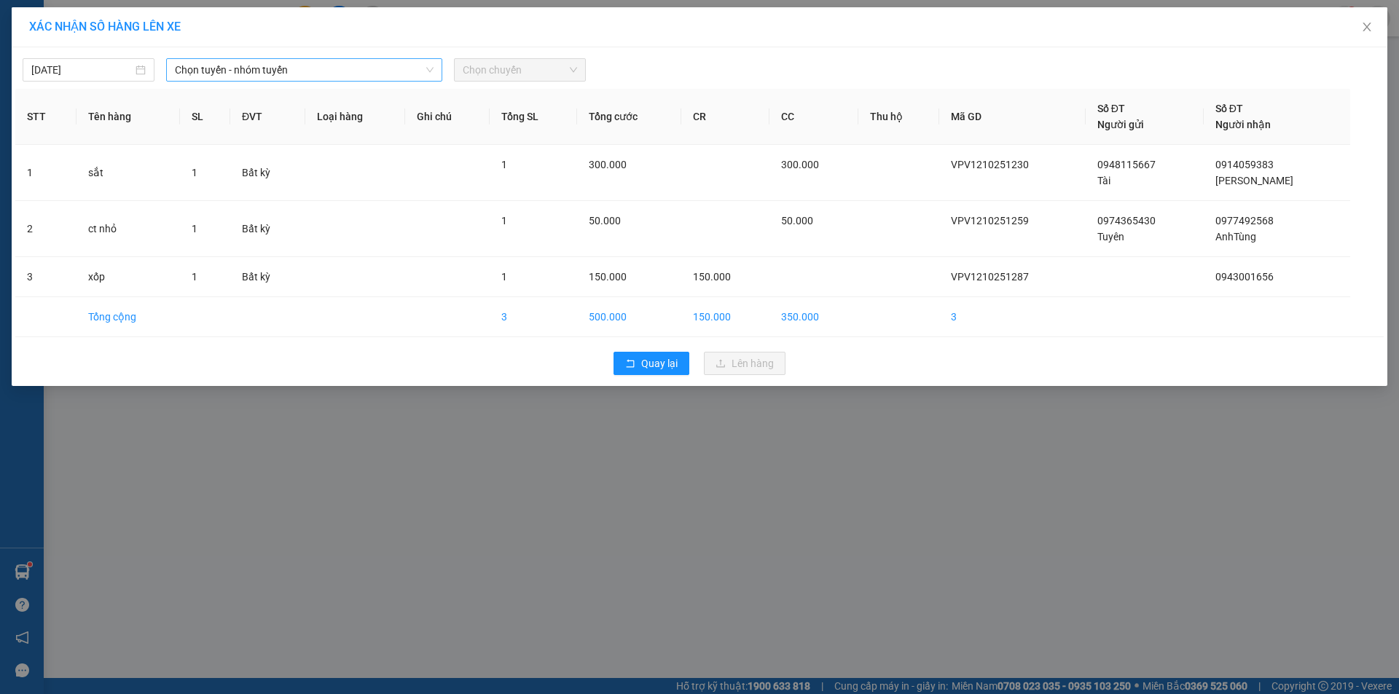
click at [353, 71] on span "Chọn tuyến - nhóm tuyến" at bounding box center [304, 70] width 259 height 22
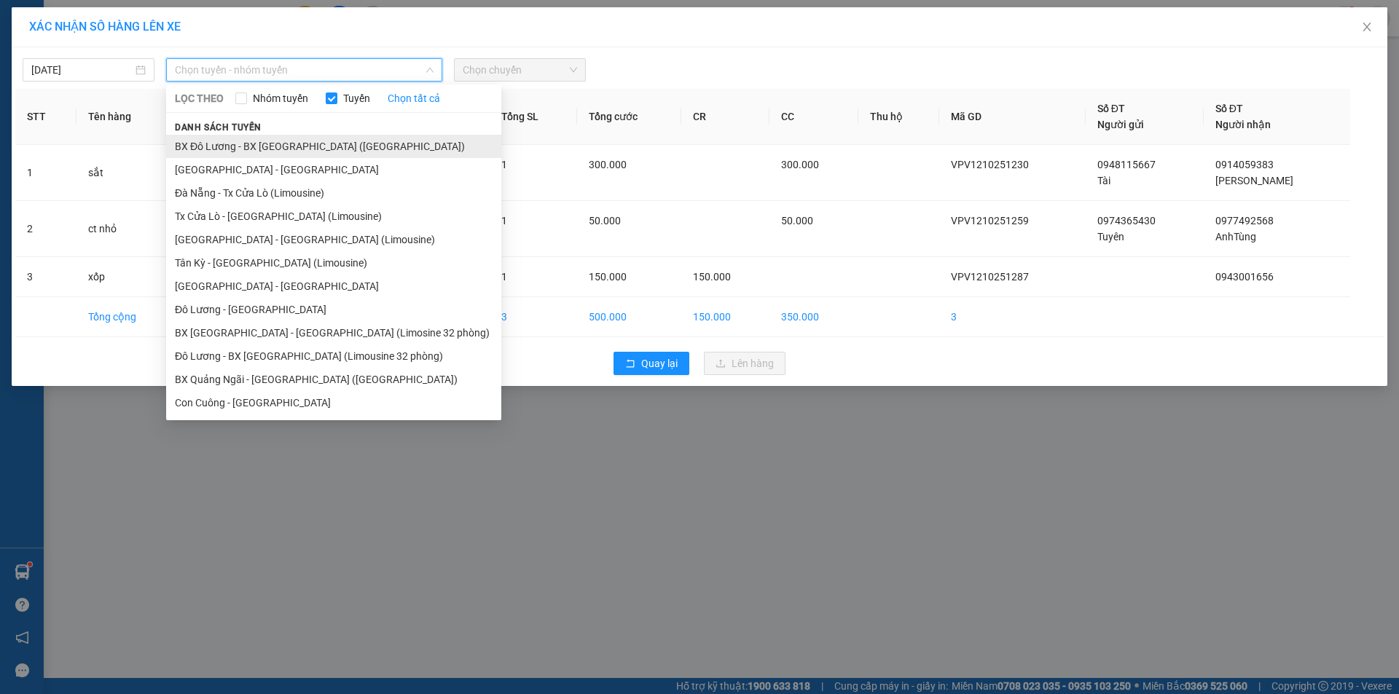
click at [219, 146] on li "BX Đô Lương - BX [GEOGRAPHIC_DATA] ([GEOGRAPHIC_DATA])" at bounding box center [333, 146] width 335 height 23
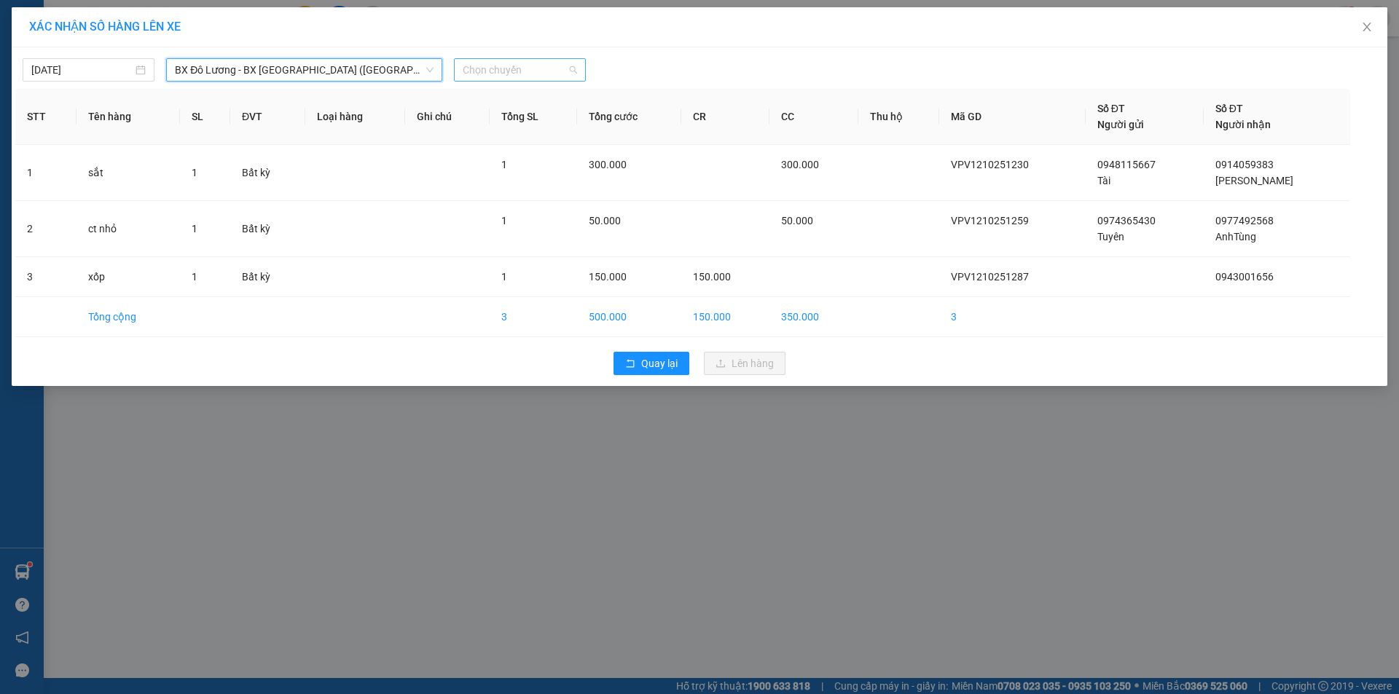
click at [530, 76] on span "Chọn chuyến" at bounding box center [520, 70] width 114 height 22
click at [521, 122] on div "18:00 - 37E-005.84" at bounding box center [520, 122] width 114 height 16
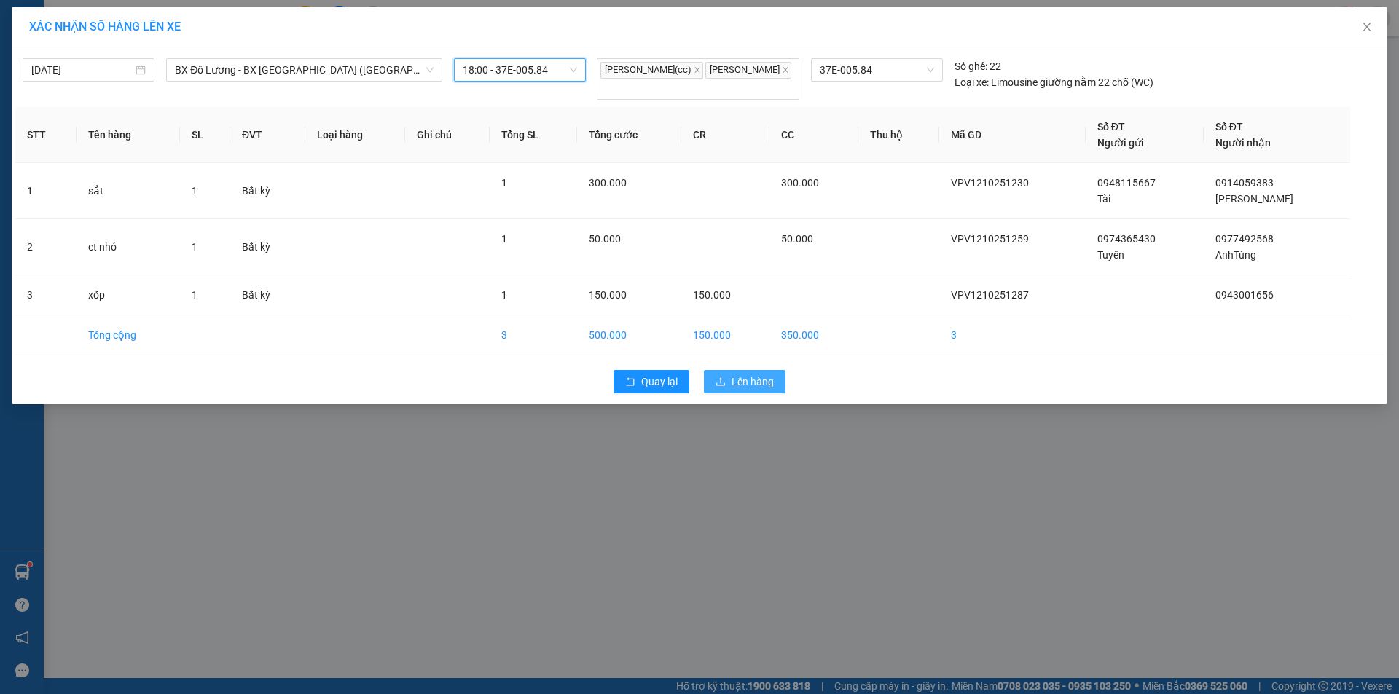
click at [752, 382] on span "Lên hàng" at bounding box center [752, 382] width 42 height 16
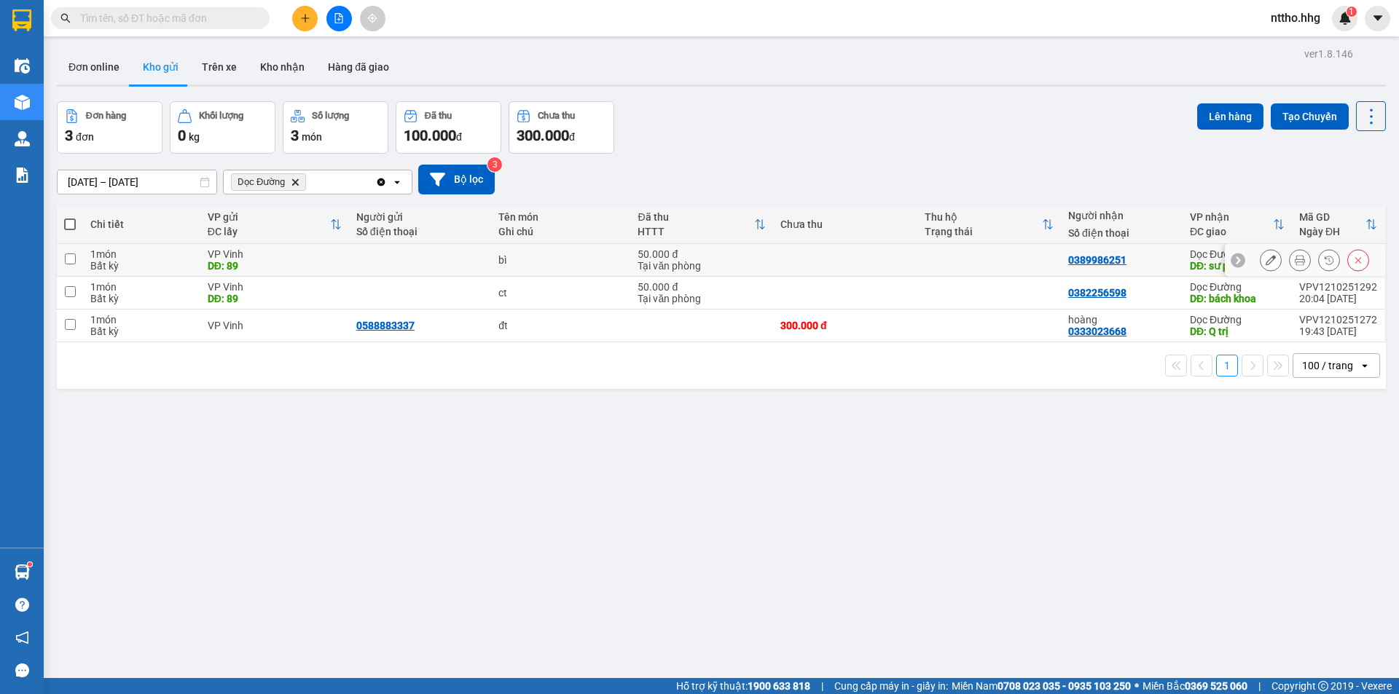
click at [857, 267] on td at bounding box center [845, 260] width 144 height 33
checkbox input "true"
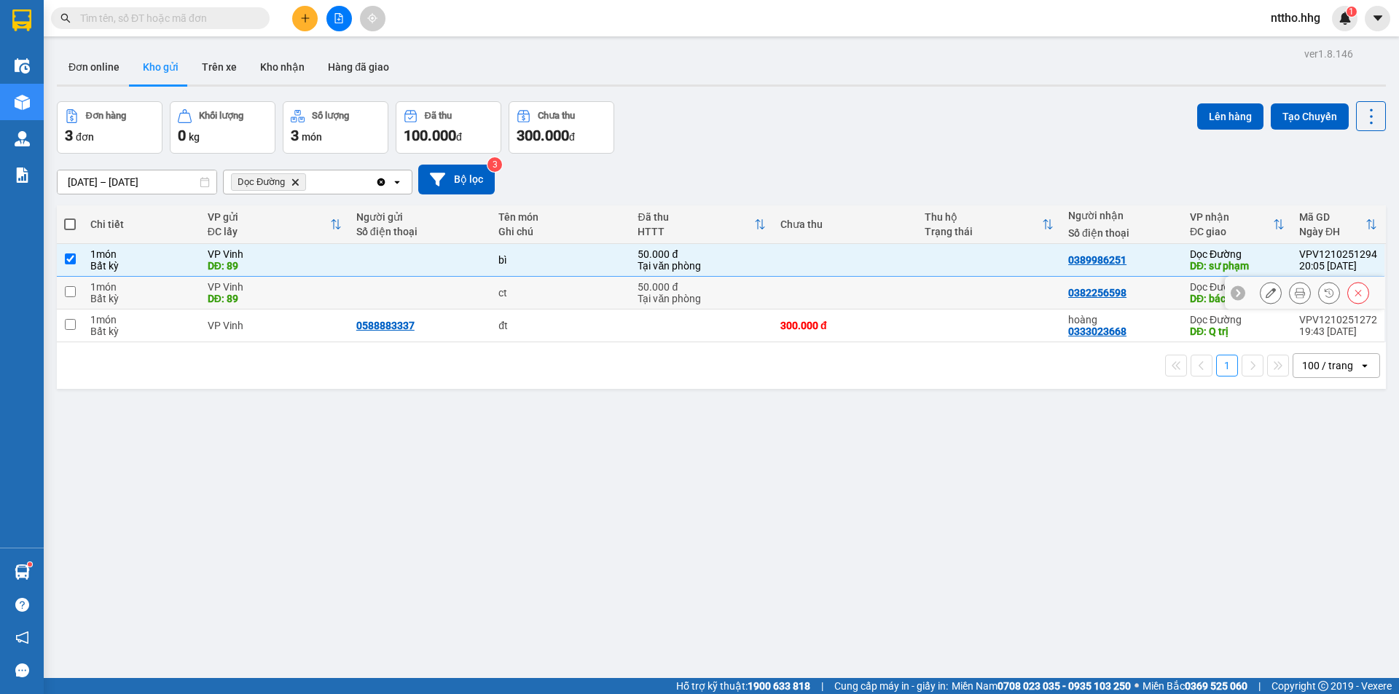
click at [843, 307] on td at bounding box center [845, 293] width 144 height 33
checkbox input "true"
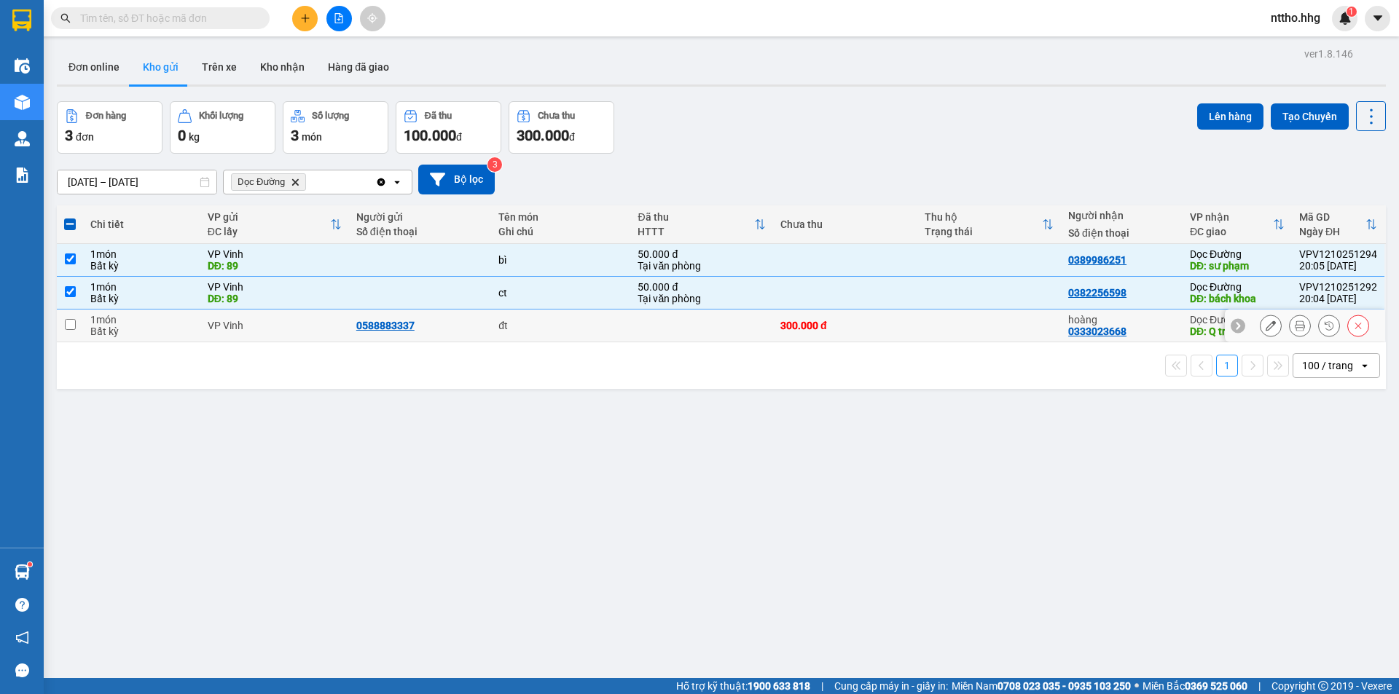
click at [843, 335] on td "300.000 đ" at bounding box center [845, 326] width 144 height 33
checkbox input "true"
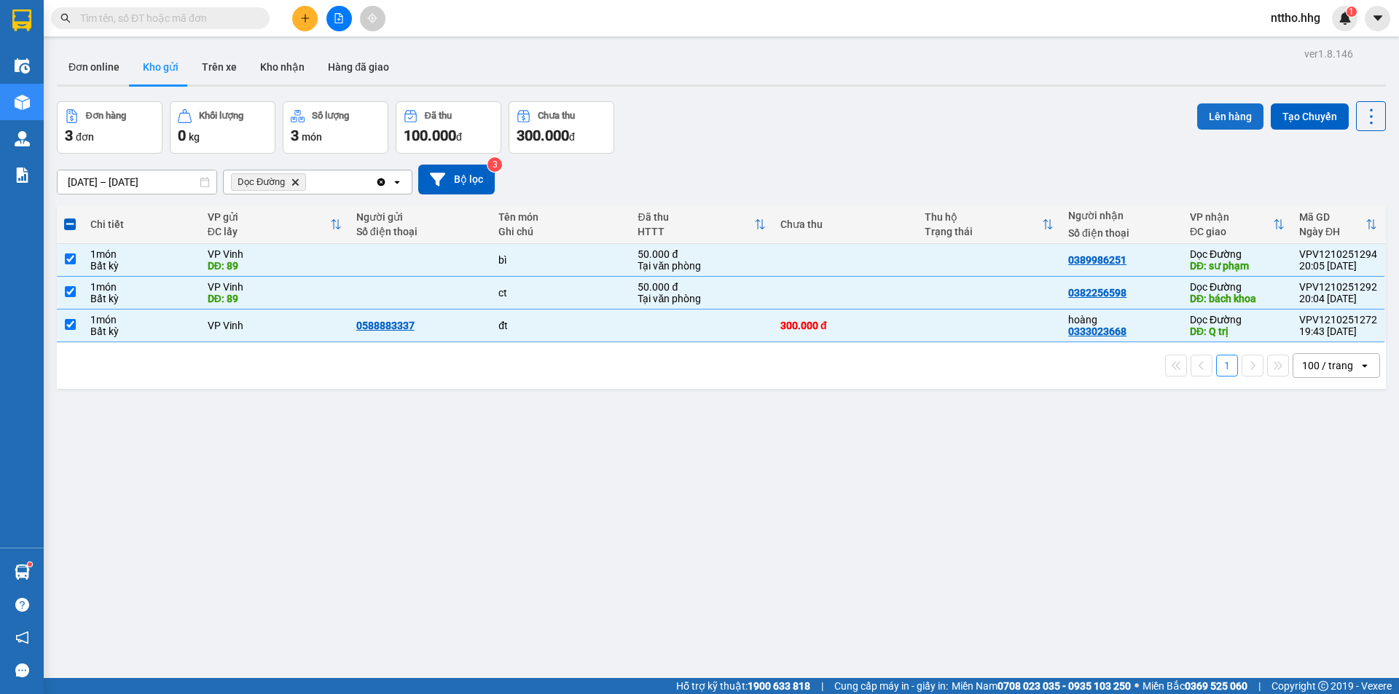
click at [1214, 115] on button "Lên hàng" at bounding box center [1230, 116] width 66 height 26
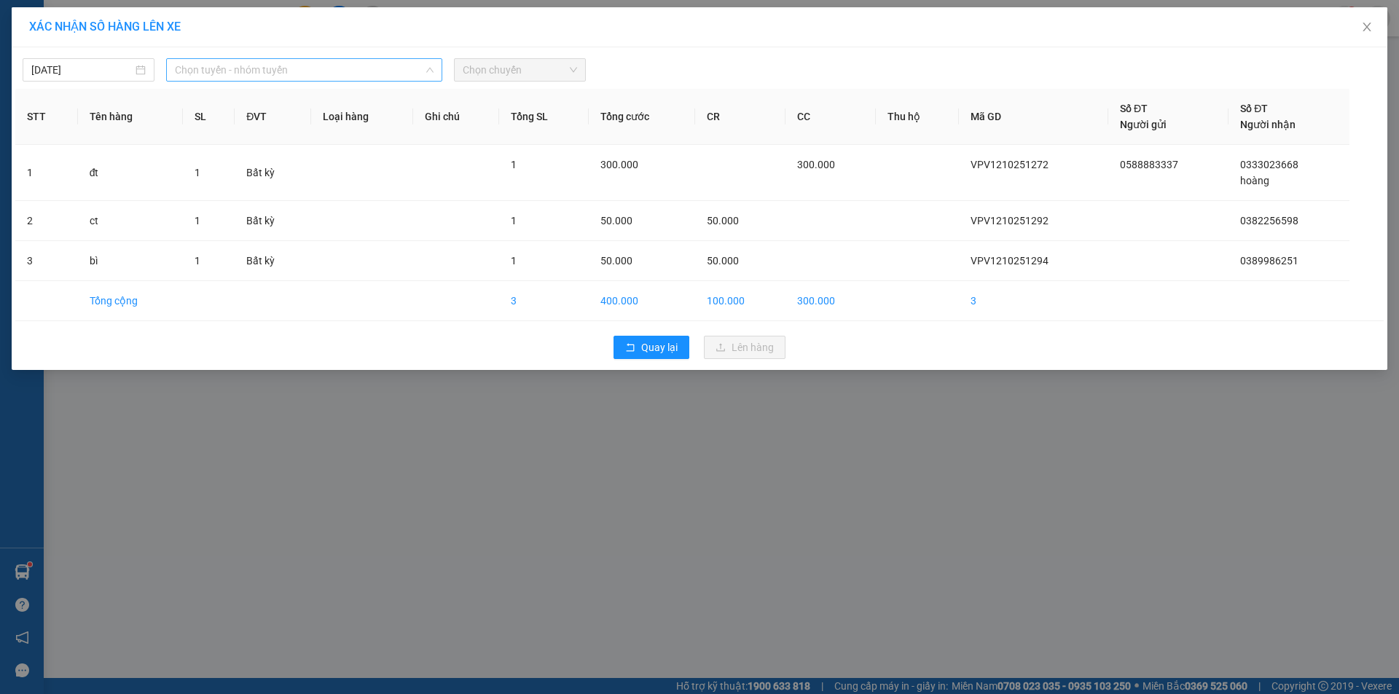
click at [333, 63] on span "Chọn tuyến - nhóm tuyến" at bounding box center [304, 70] width 259 height 22
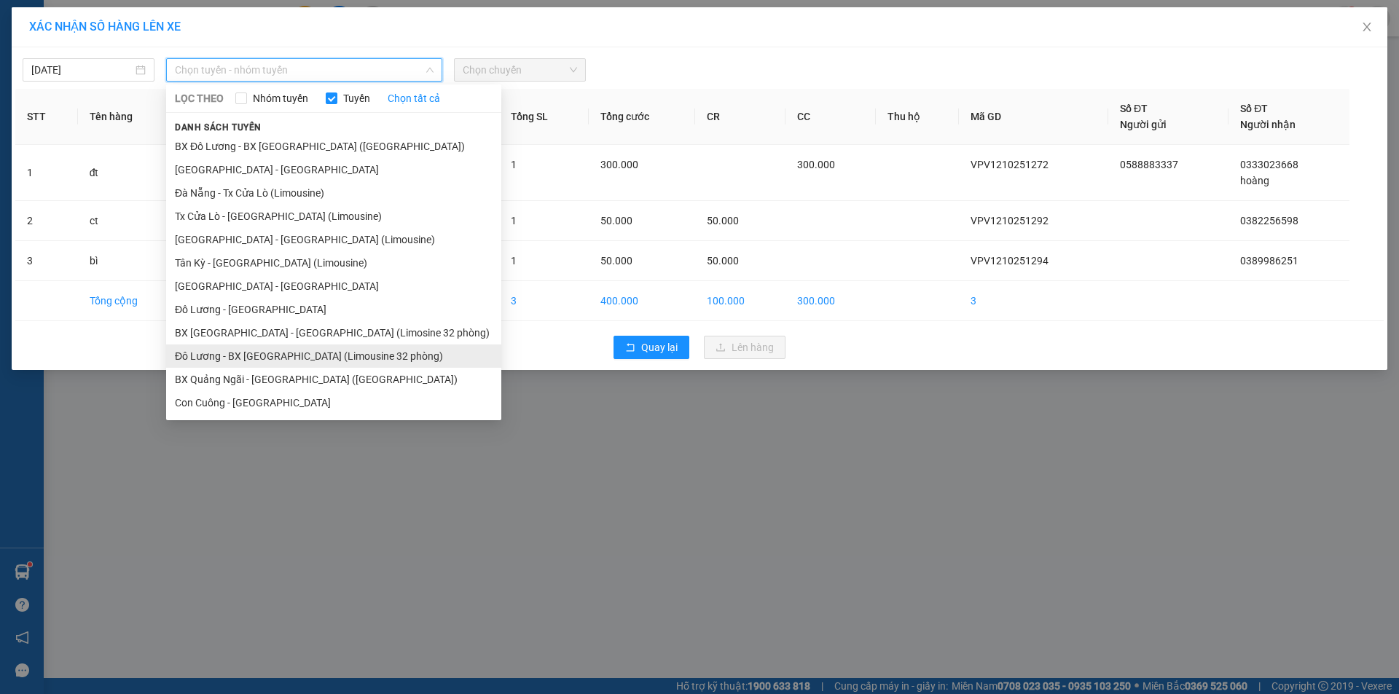
click at [260, 358] on li "Đô Lương - BX [GEOGRAPHIC_DATA] (Limousine 32 phòng)" at bounding box center [333, 356] width 335 height 23
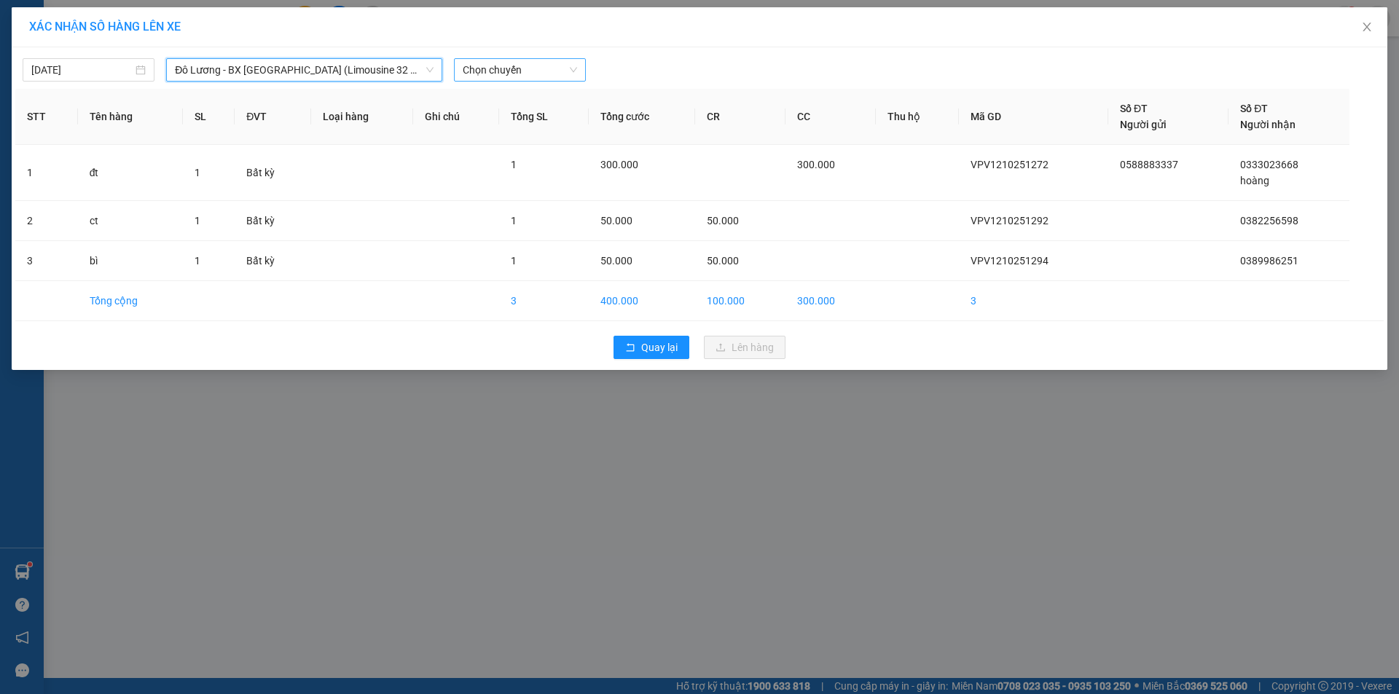
click at [525, 67] on span "Chọn chuyến" at bounding box center [520, 70] width 114 height 22
click at [522, 121] on div "18:00 - 37H-089.89" at bounding box center [520, 122] width 114 height 16
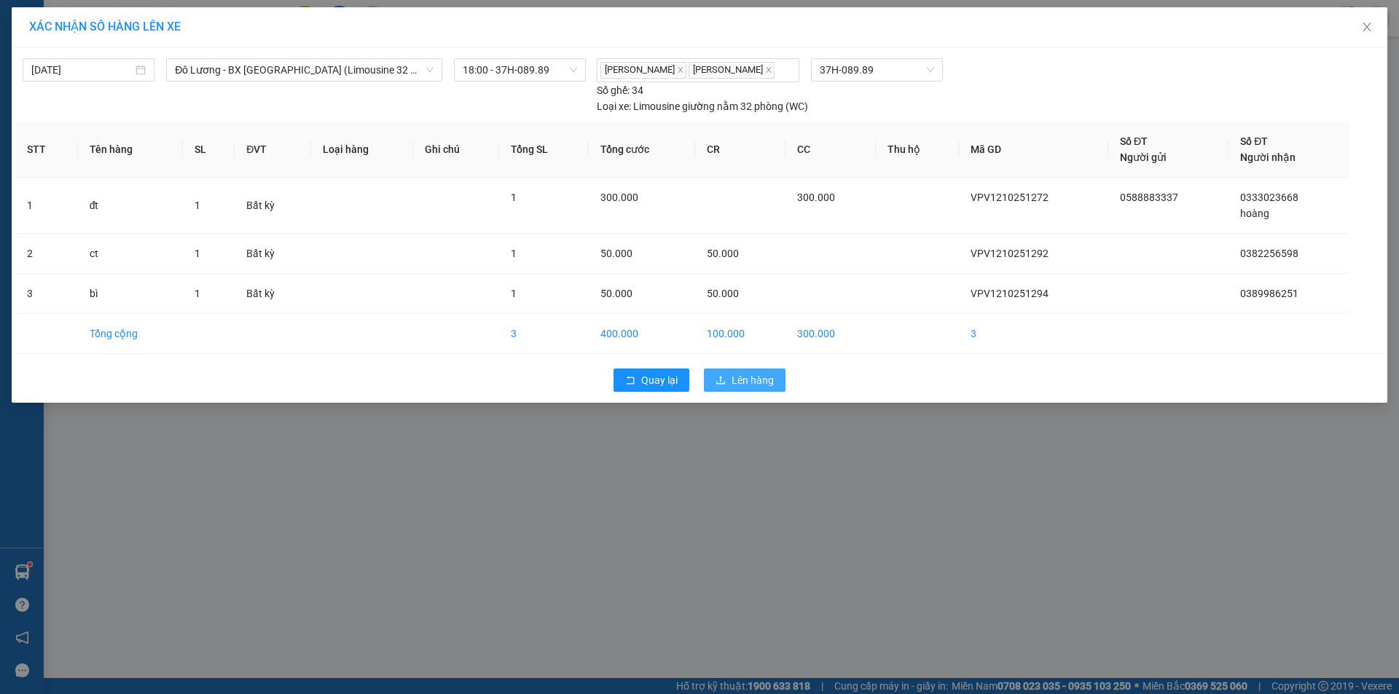
drag, startPoint x: 747, startPoint y: 384, endPoint x: 696, endPoint y: 360, distance: 57.0
click at [744, 384] on span "Lên hàng" at bounding box center [752, 380] width 42 height 16
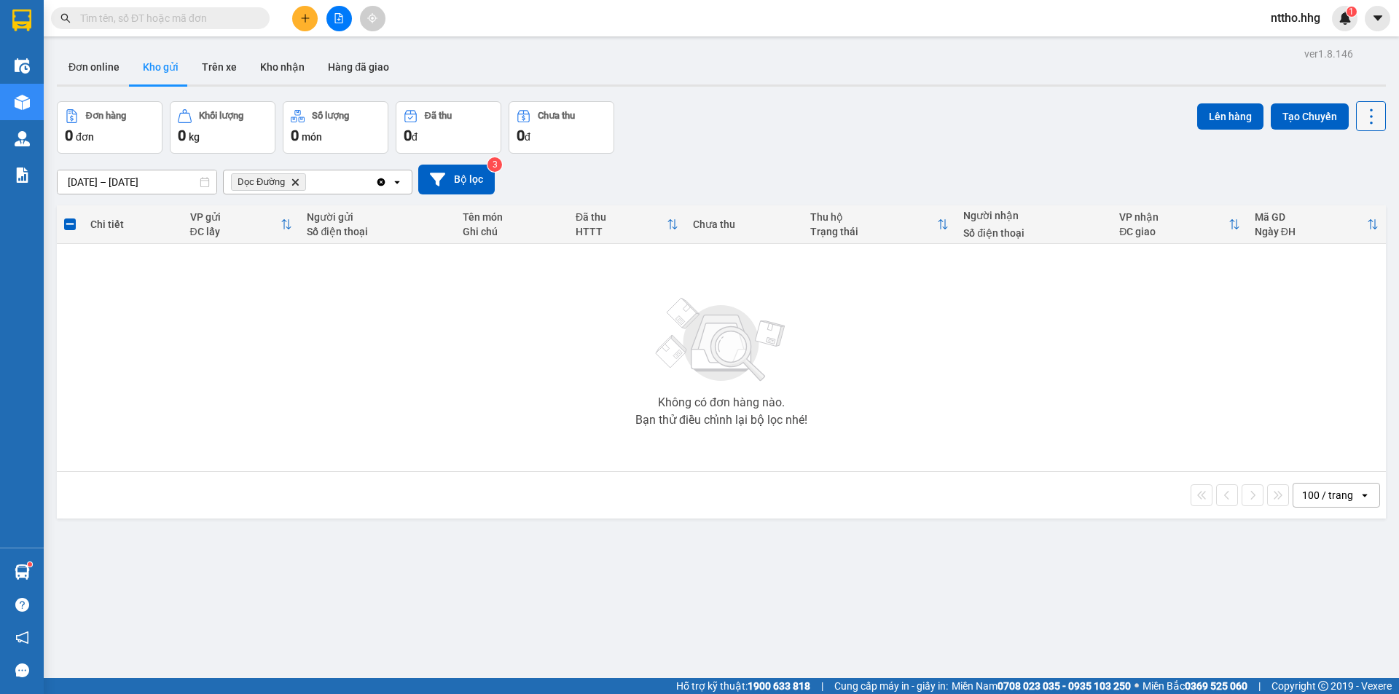
click at [1361, 115] on icon at bounding box center [1371, 116] width 20 height 20
click at [1331, 208] on span "Làm mới" at bounding box center [1339, 208] width 40 height 15
click at [294, 183] on icon "Dọc Đường, close by backspace" at bounding box center [295, 181] width 7 height 7
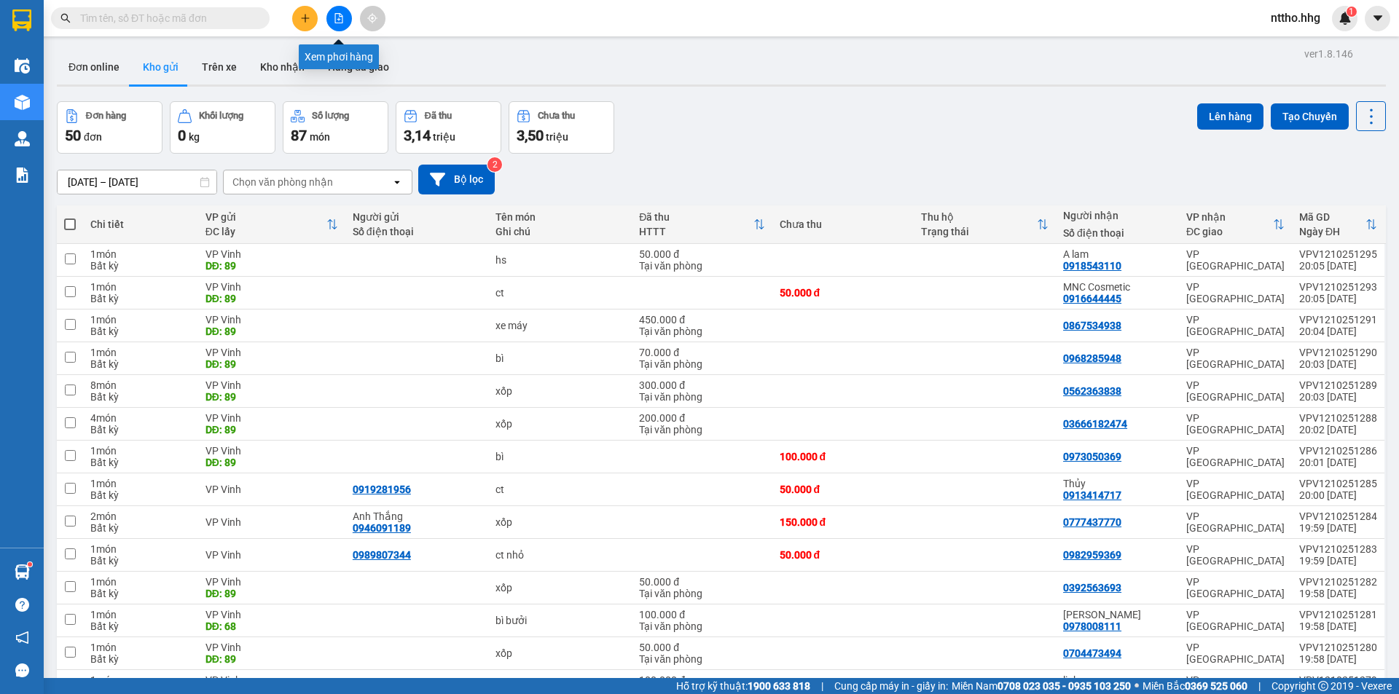
click at [342, 15] on icon "file-add" at bounding box center [339, 18] width 10 height 10
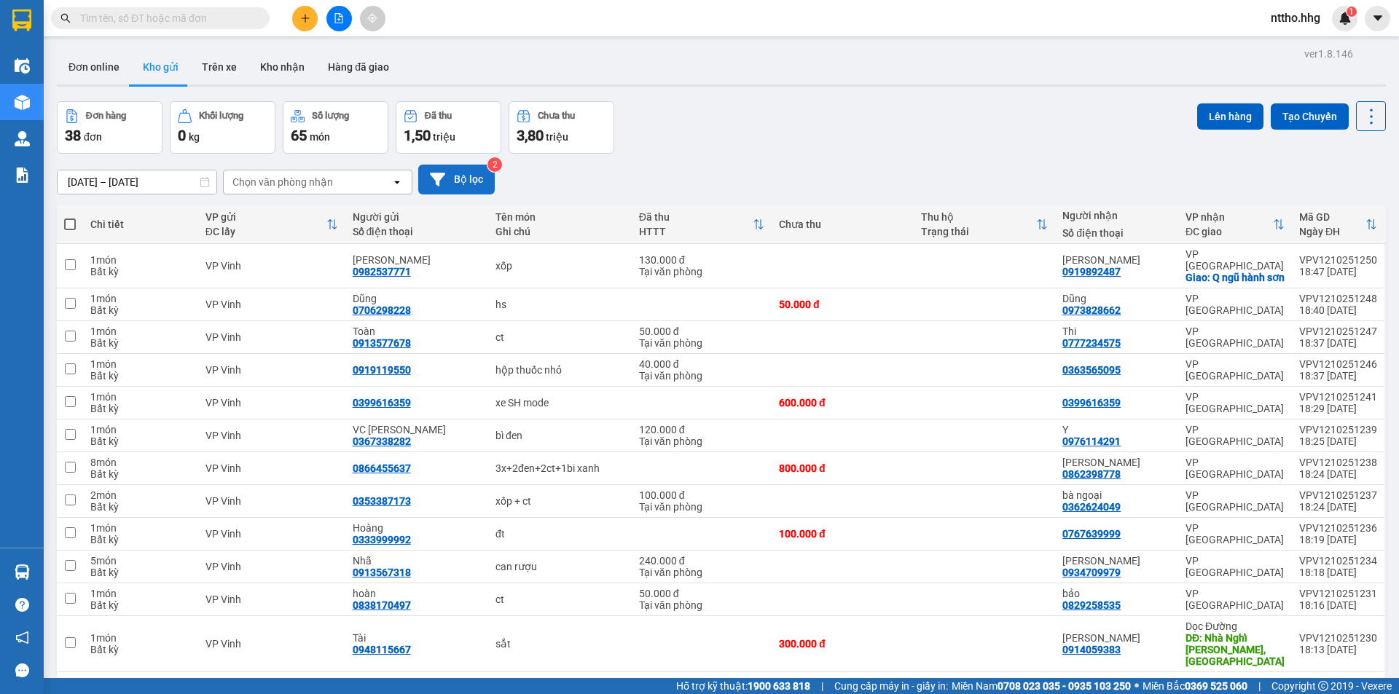
click at [465, 178] on button "Bộ lọc" at bounding box center [456, 180] width 76 height 30
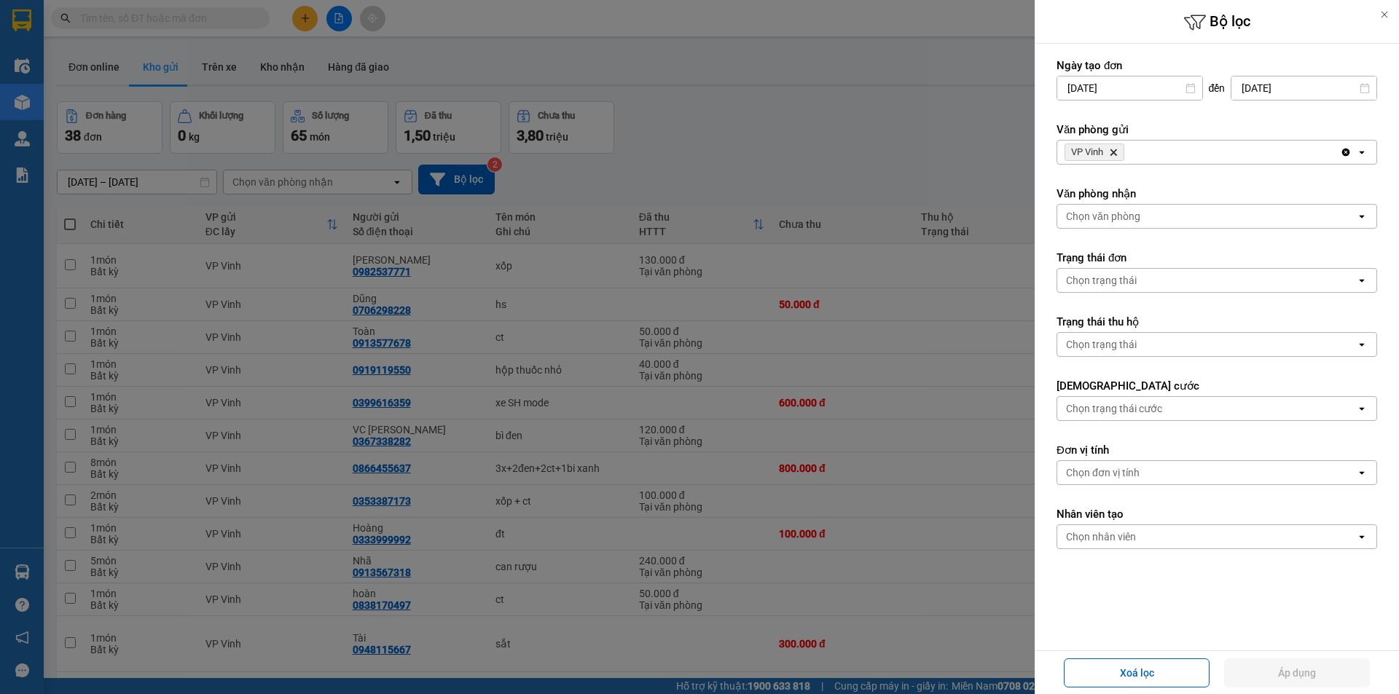
click at [1114, 150] on icon "Delete" at bounding box center [1113, 152] width 9 height 9
click at [1114, 150] on div "Chọn văn phòng" at bounding box center [1103, 152] width 74 height 15
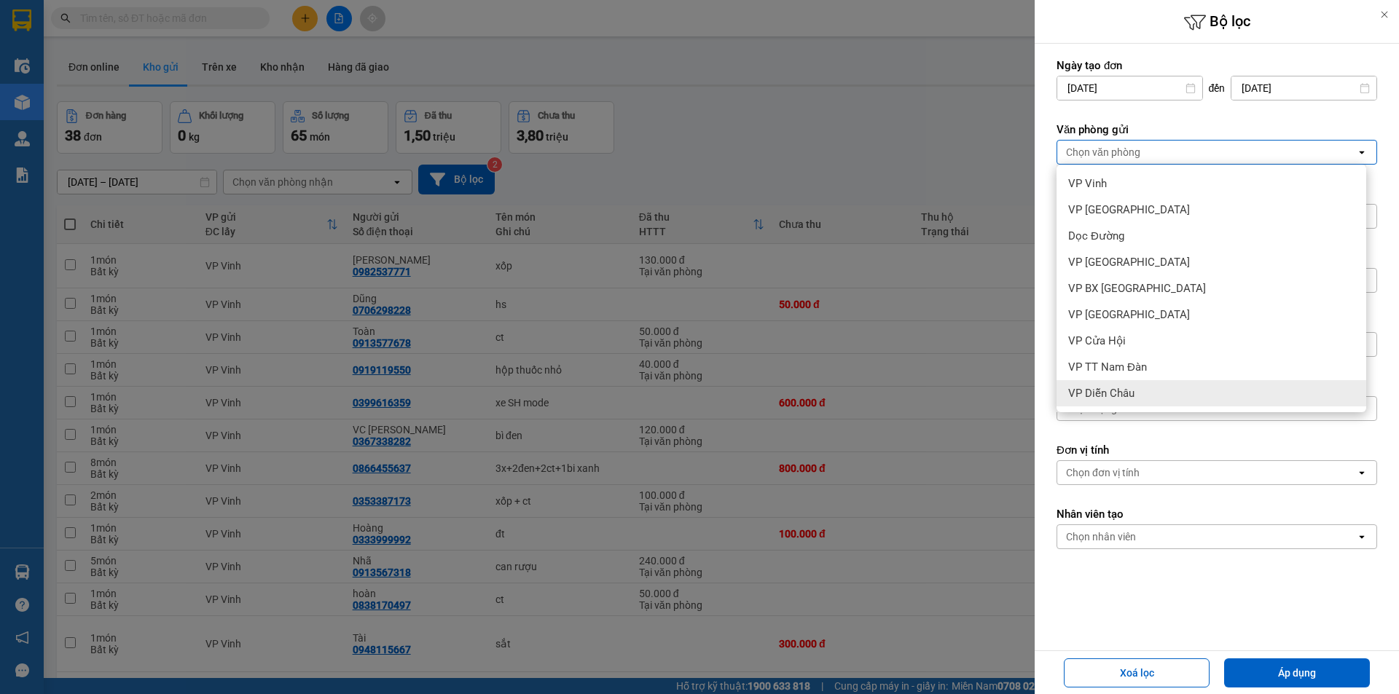
click at [1132, 393] on span "VP Diễn Châu" at bounding box center [1101, 393] width 66 height 15
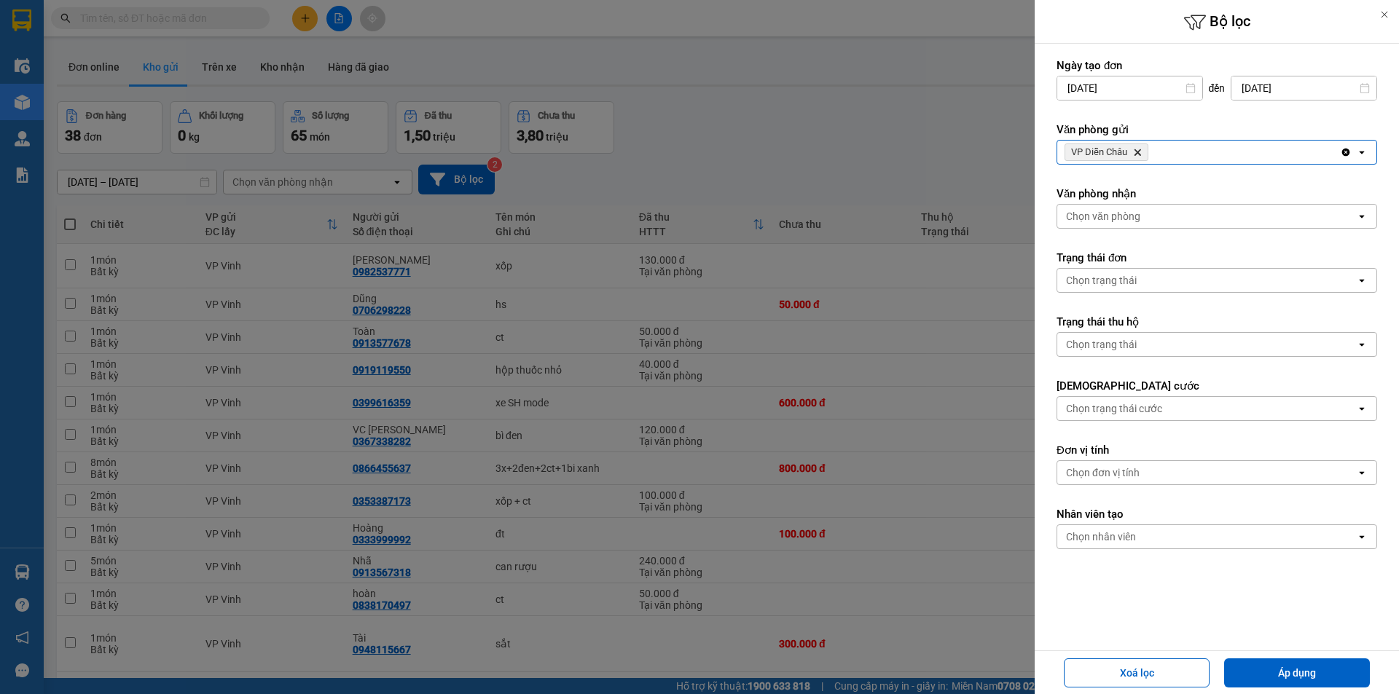
click at [1191, 157] on div "VP Diễn Châu Delete" at bounding box center [1198, 152] width 283 height 23
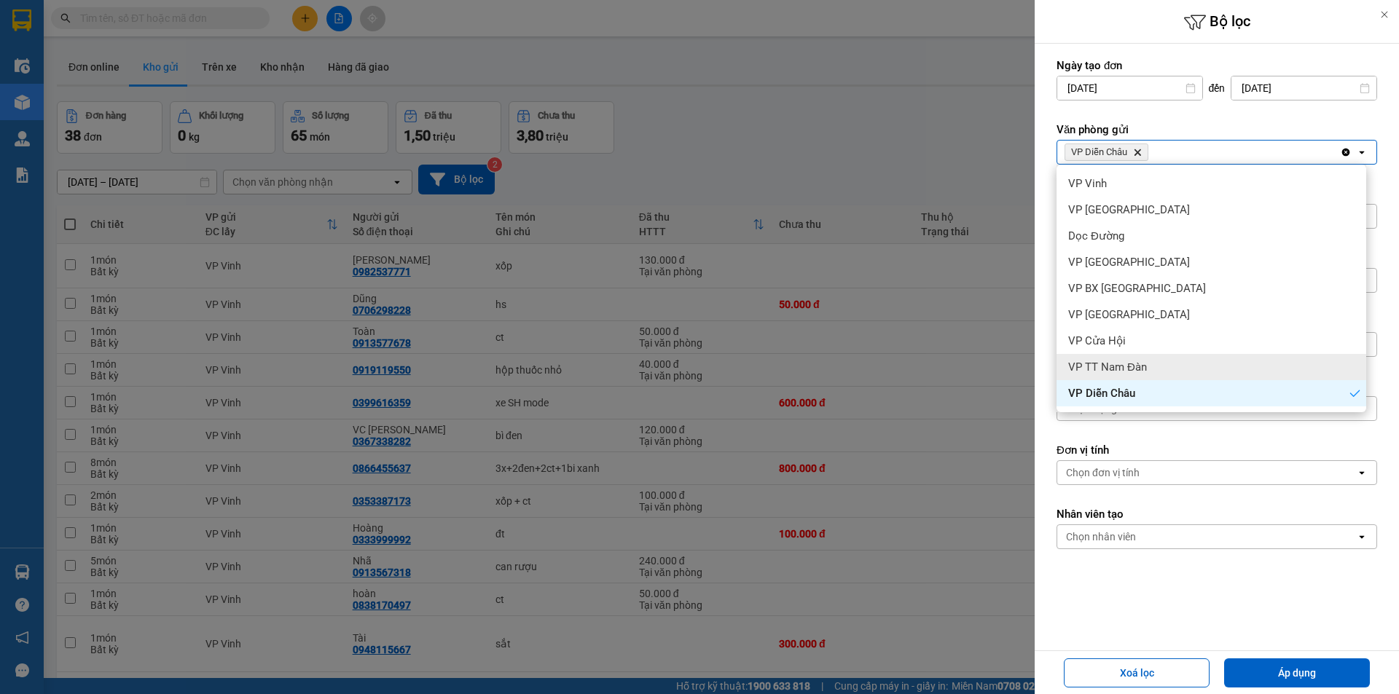
click at [1136, 372] on span "VP TT Nam Đàn" at bounding box center [1107, 367] width 79 height 15
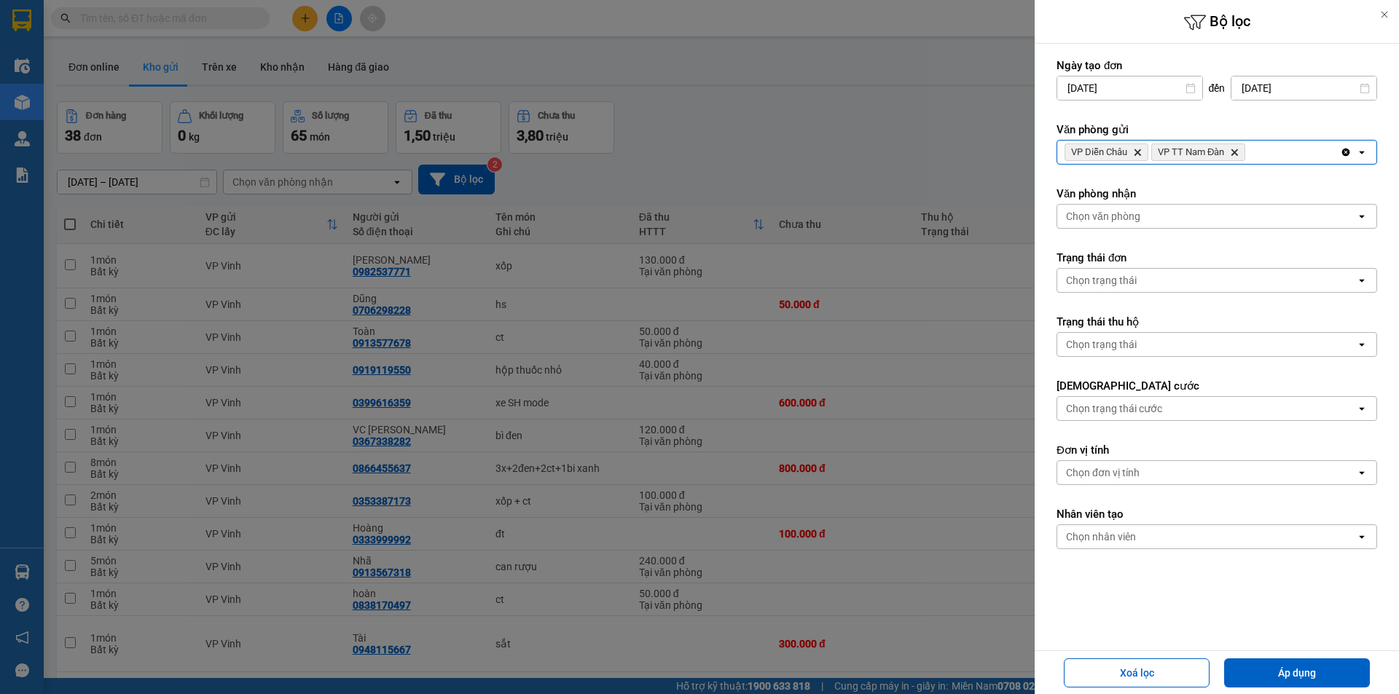
click at [1296, 153] on div "VP Diễn Châu Delete VP TT Nam Đàn Delete" at bounding box center [1198, 152] width 283 height 23
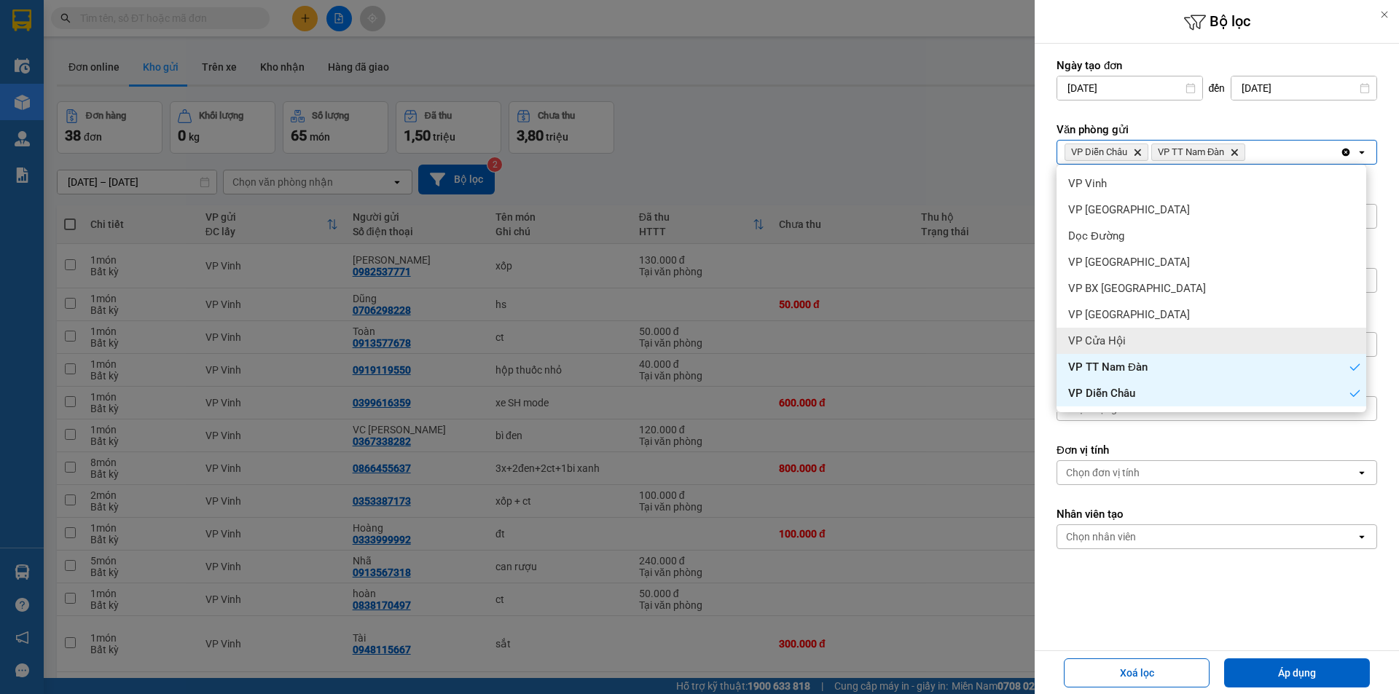
click at [1107, 343] on span "VP Cửa Hội" at bounding box center [1097, 341] width 58 height 15
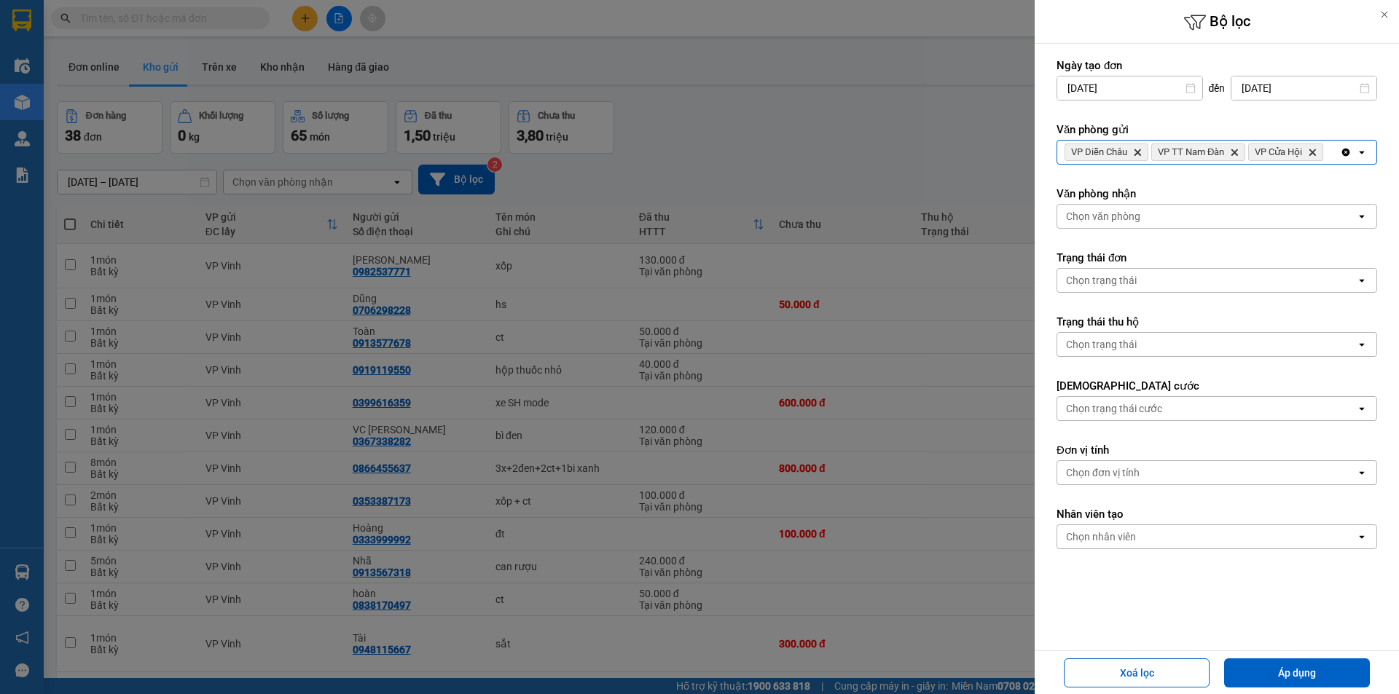
click at [1201, 164] on div "VP Diễn Châu Delete VP TT Nam Đàn Delete VP Cửa Hội Delete" at bounding box center [1198, 152] width 283 height 23
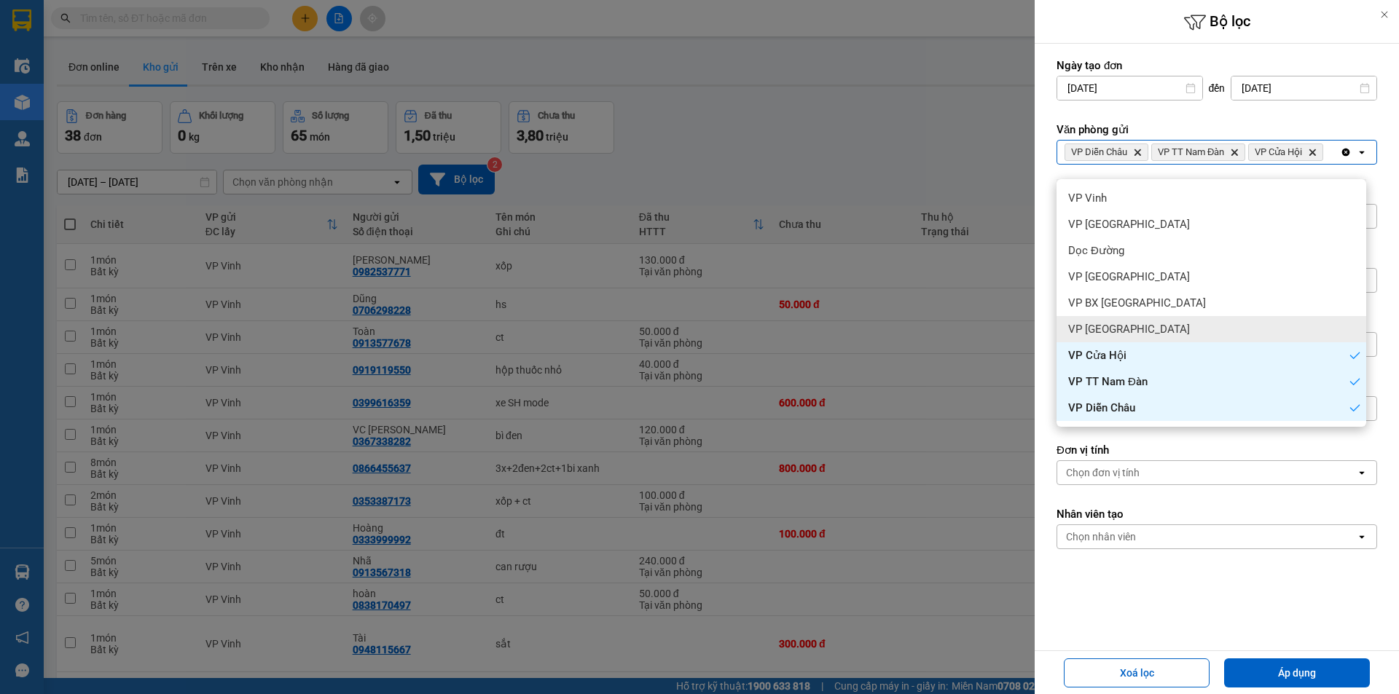
click at [1126, 336] on span "VP [GEOGRAPHIC_DATA]" at bounding box center [1129, 329] width 122 height 15
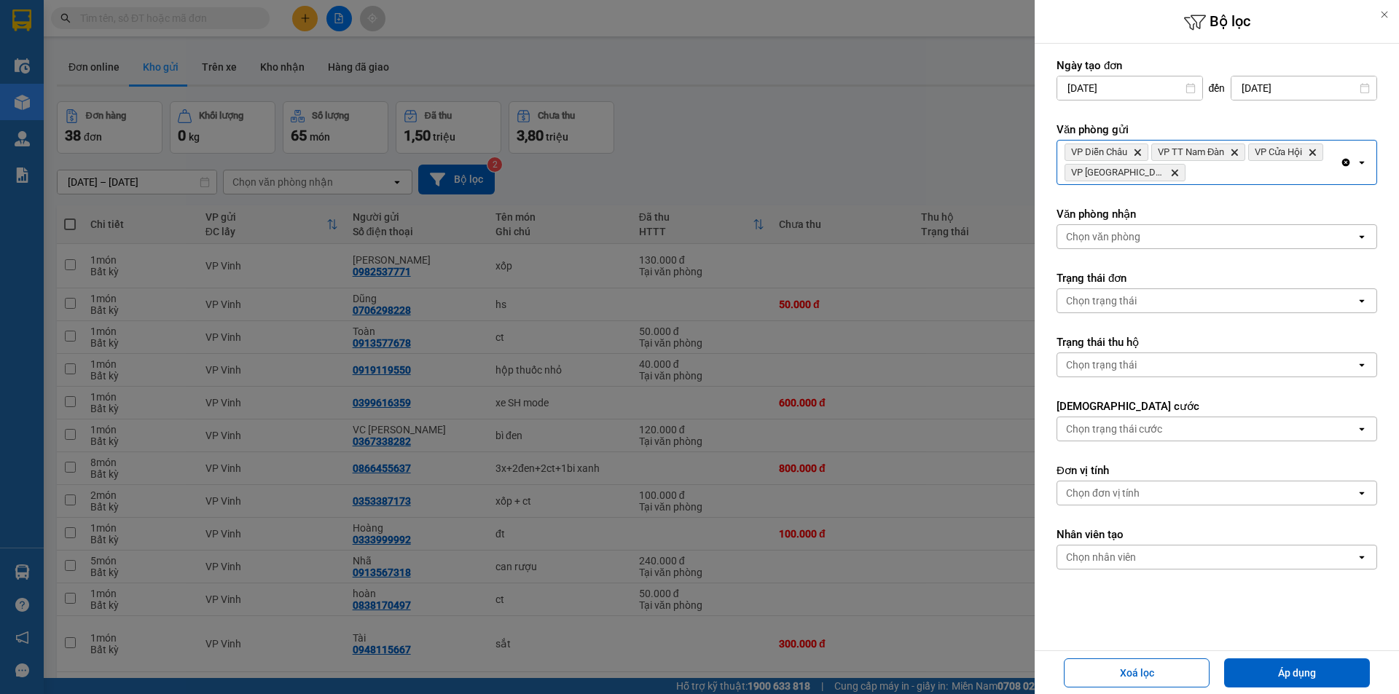
click at [1205, 173] on div "VP Diễn Châu Delete VP TT Nam Đàn Delete VP Cửa Hội Delete VP Cầu [GEOGRAPHIC_D…" at bounding box center [1198, 163] width 283 height 44
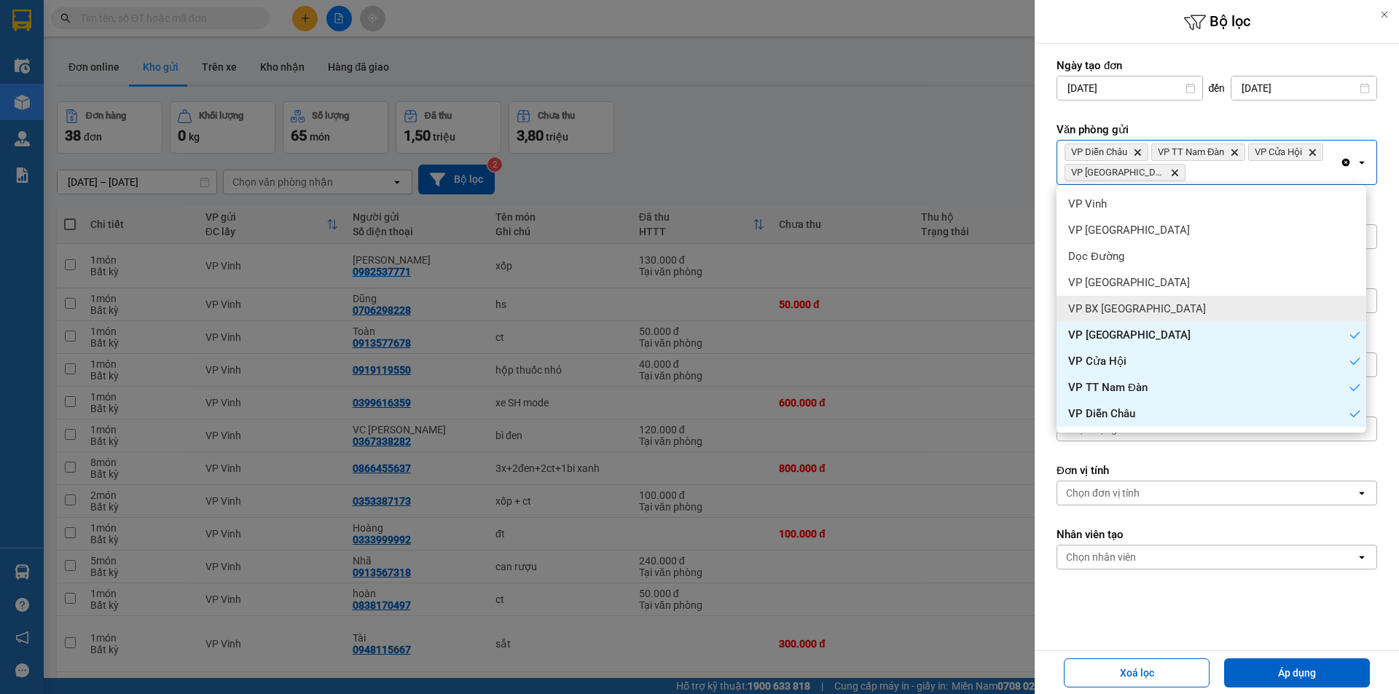
click at [1141, 306] on span "VP BX [GEOGRAPHIC_DATA]" at bounding box center [1137, 309] width 138 height 15
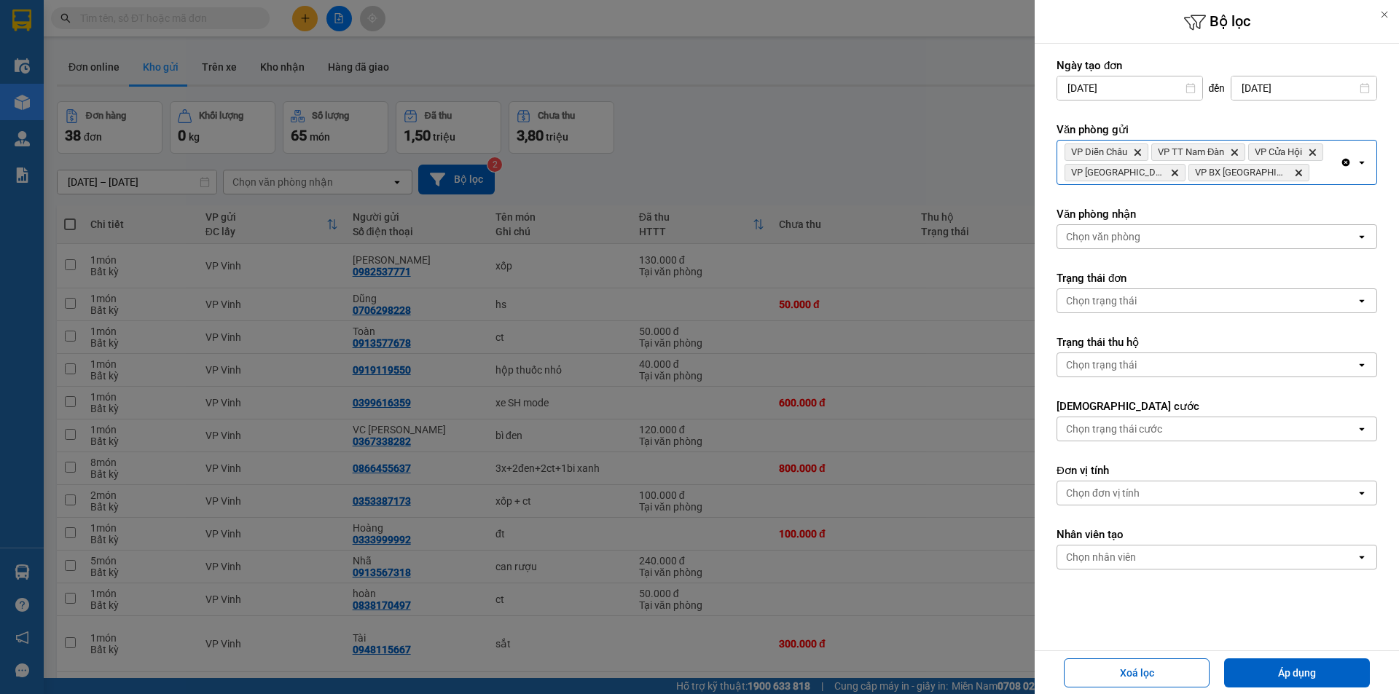
click at [1294, 173] on icon "Delete" at bounding box center [1298, 172] width 9 height 9
click at [1231, 170] on div "VP Diễn Châu Delete VP TT Nam Đàn Delete VP Cửa Hội Delete VP Cầu [GEOGRAPHIC_D…" at bounding box center [1198, 163] width 283 height 44
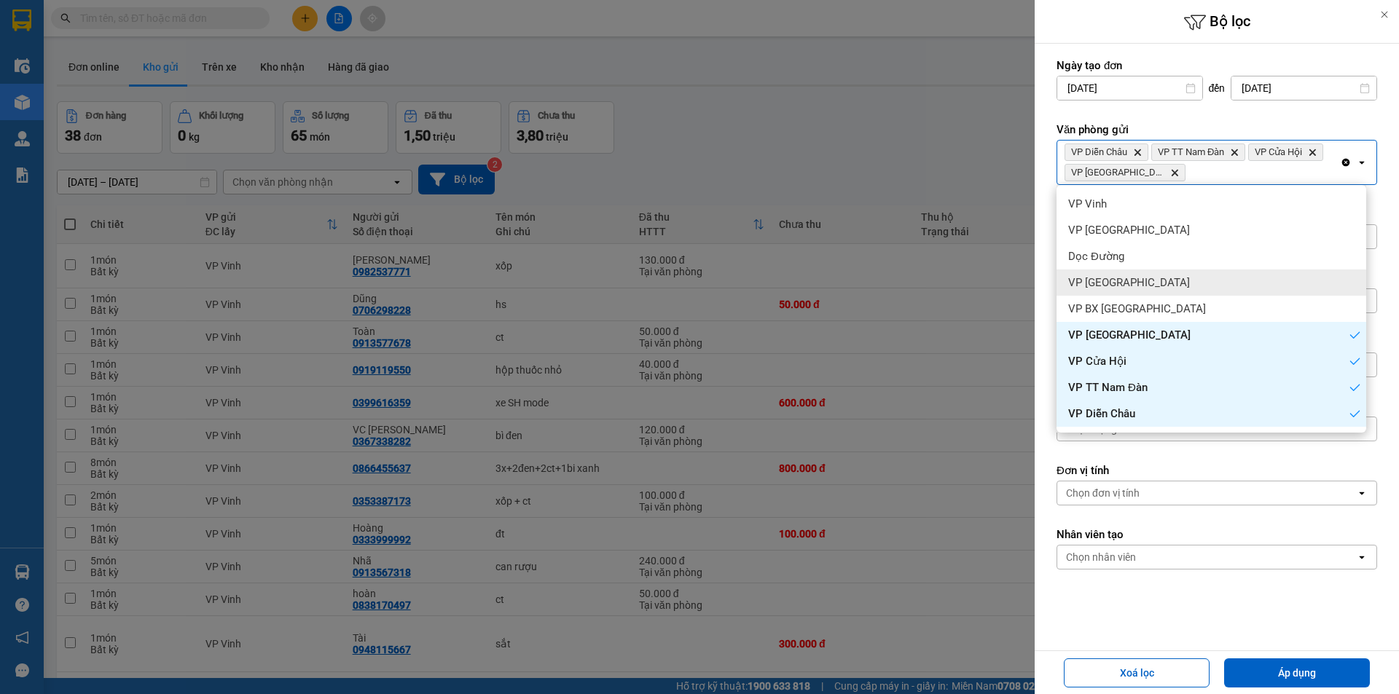
click at [1118, 278] on span "VP [GEOGRAPHIC_DATA]" at bounding box center [1129, 282] width 122 height 15
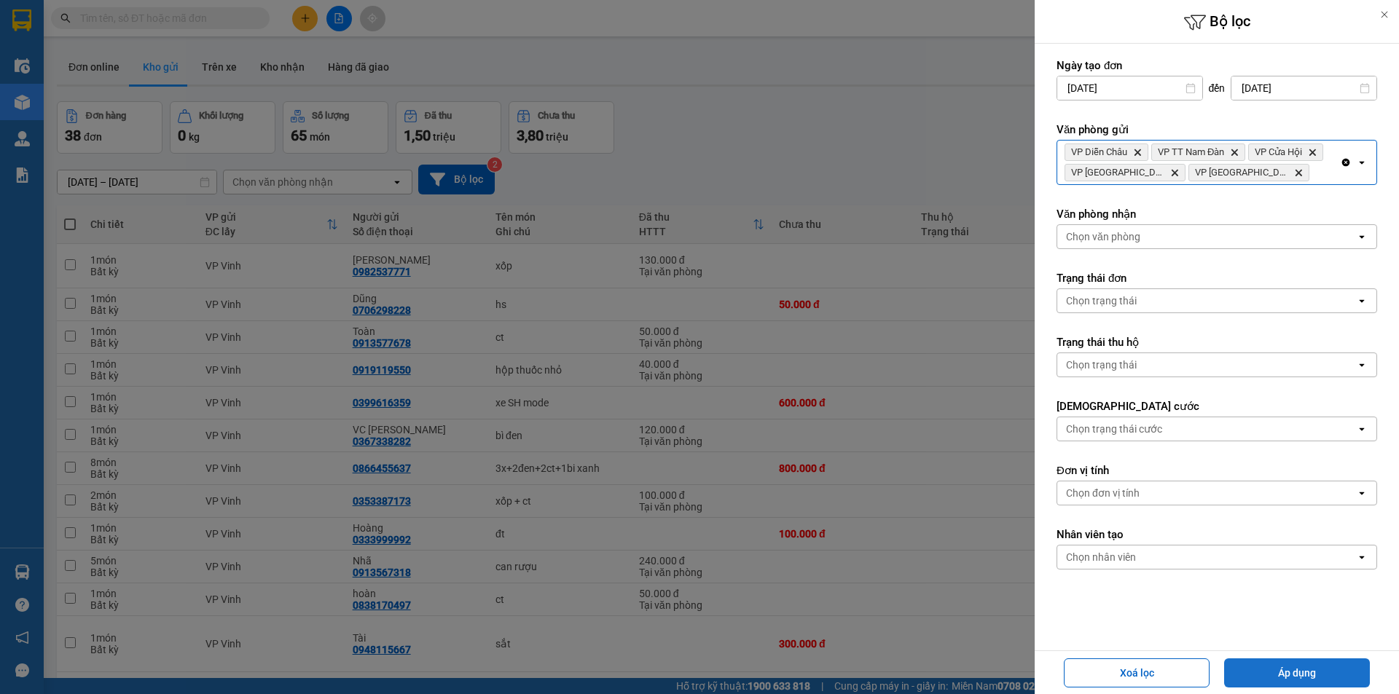
click at [1272, 685] on button "Áp dụng" at bounding box center [1297, 672] width 146 height 29
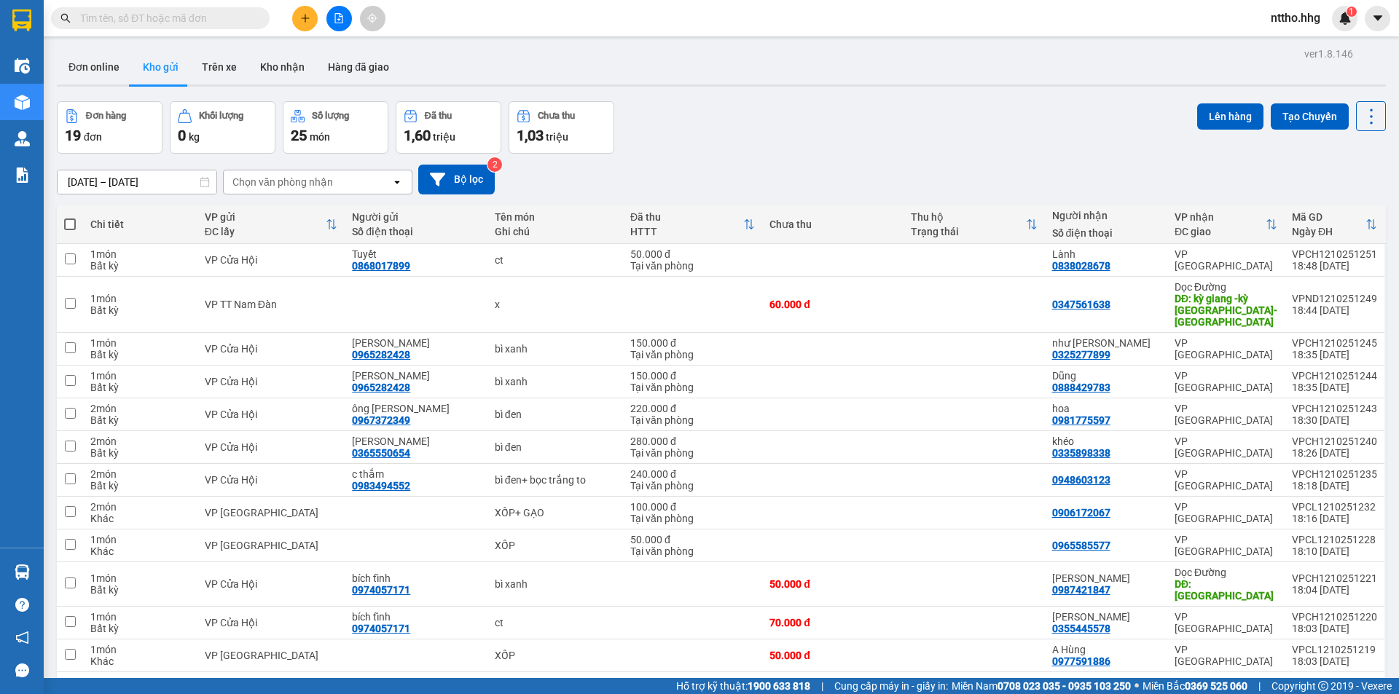
click at [270, 183] on div "Chọn văn phòng nhận" at bounding box center [282, 182] width 101 height 15
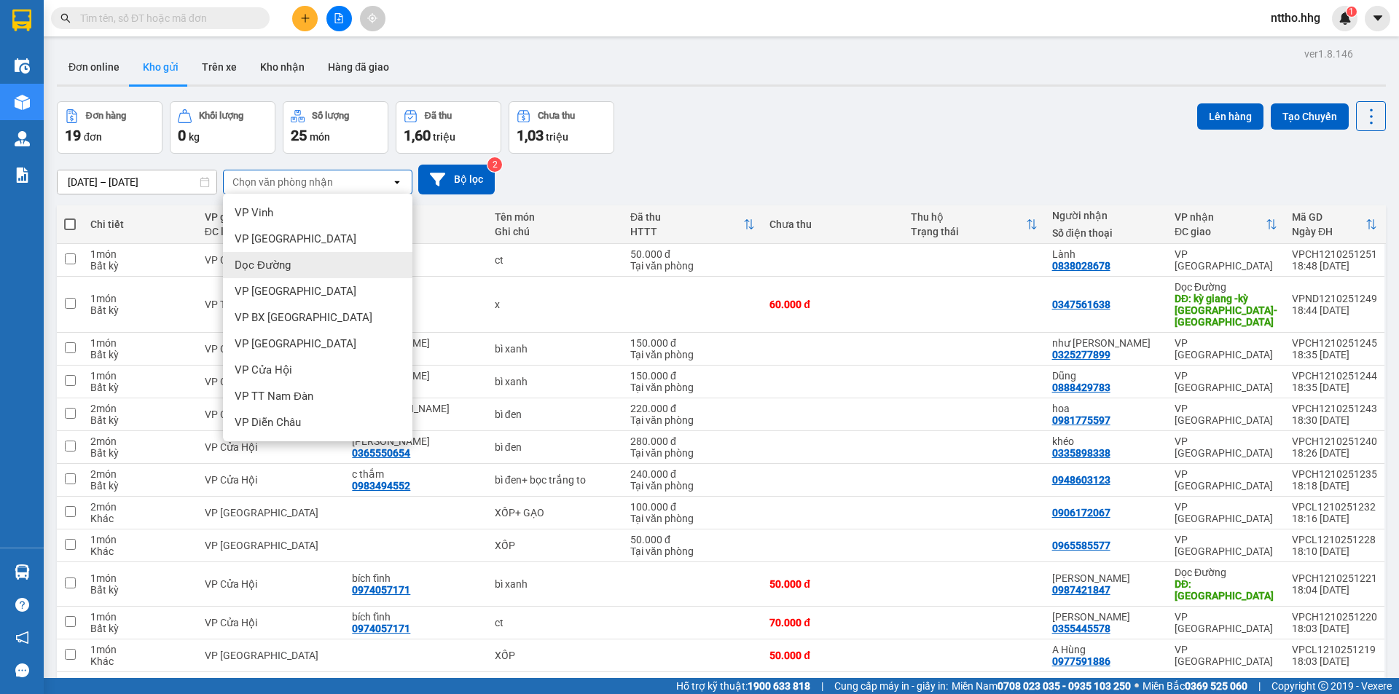
click at [302, 258] on div "Dọc Đường" at bounding box center [317, 265] width 189 height 26
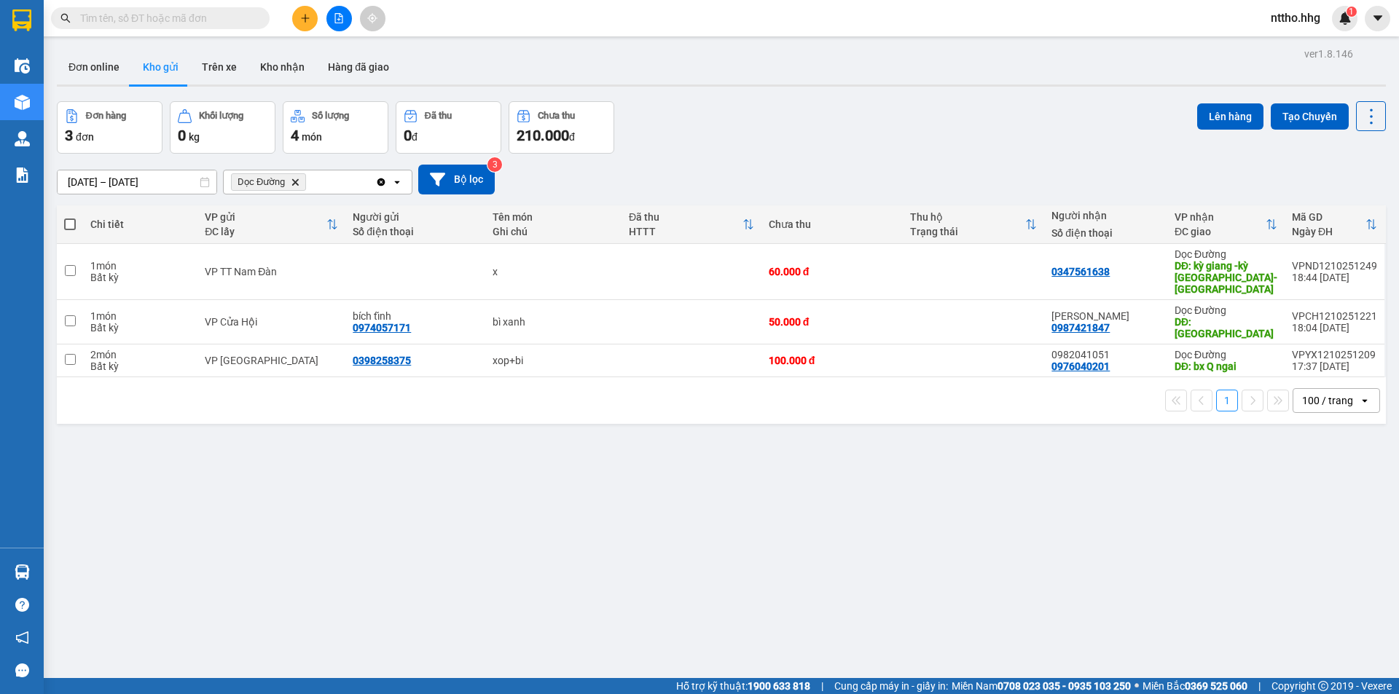
click at [296, 183] on icon "Dọc Đường, close by backspace" at bounding box center [295, 181] width 7 height 7
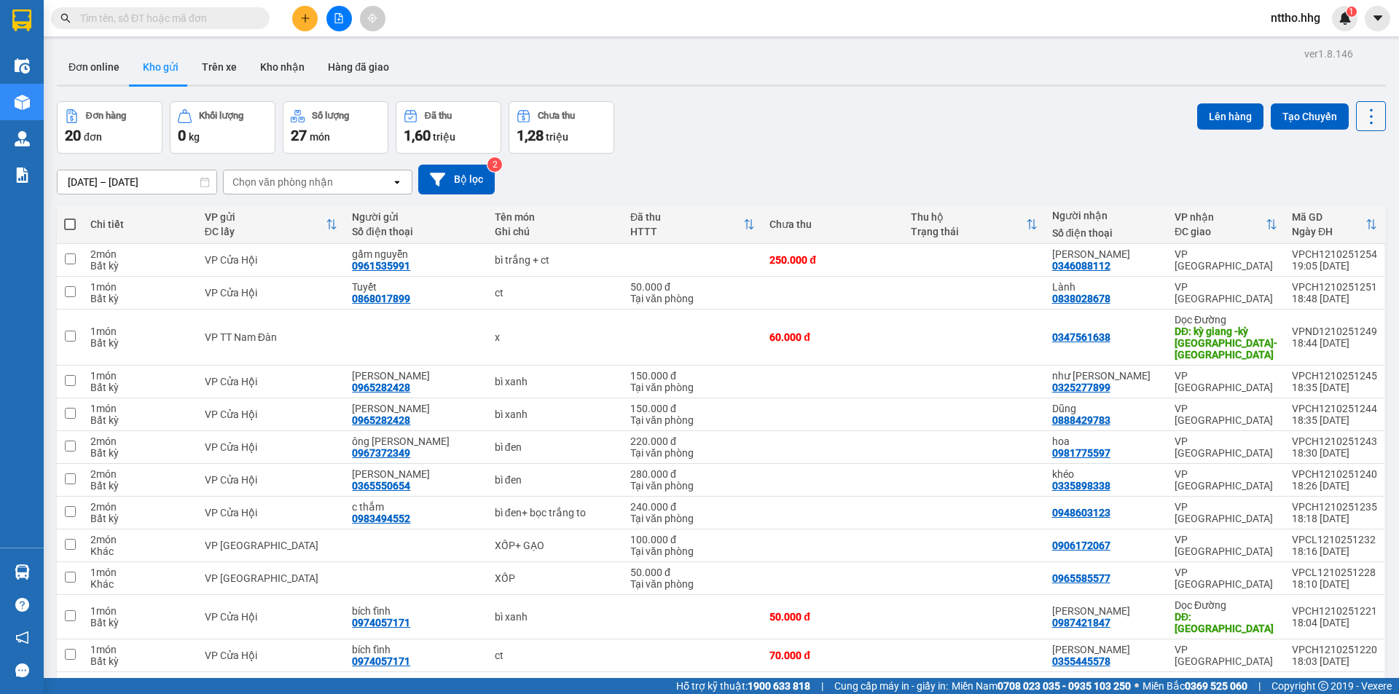
click at [1361, 114] on icon at bounding box center [1371, 116] width 20 height 20
click at [1310, 208] on div "Menu" at bounding box center [1301, 209] width 22 height 14
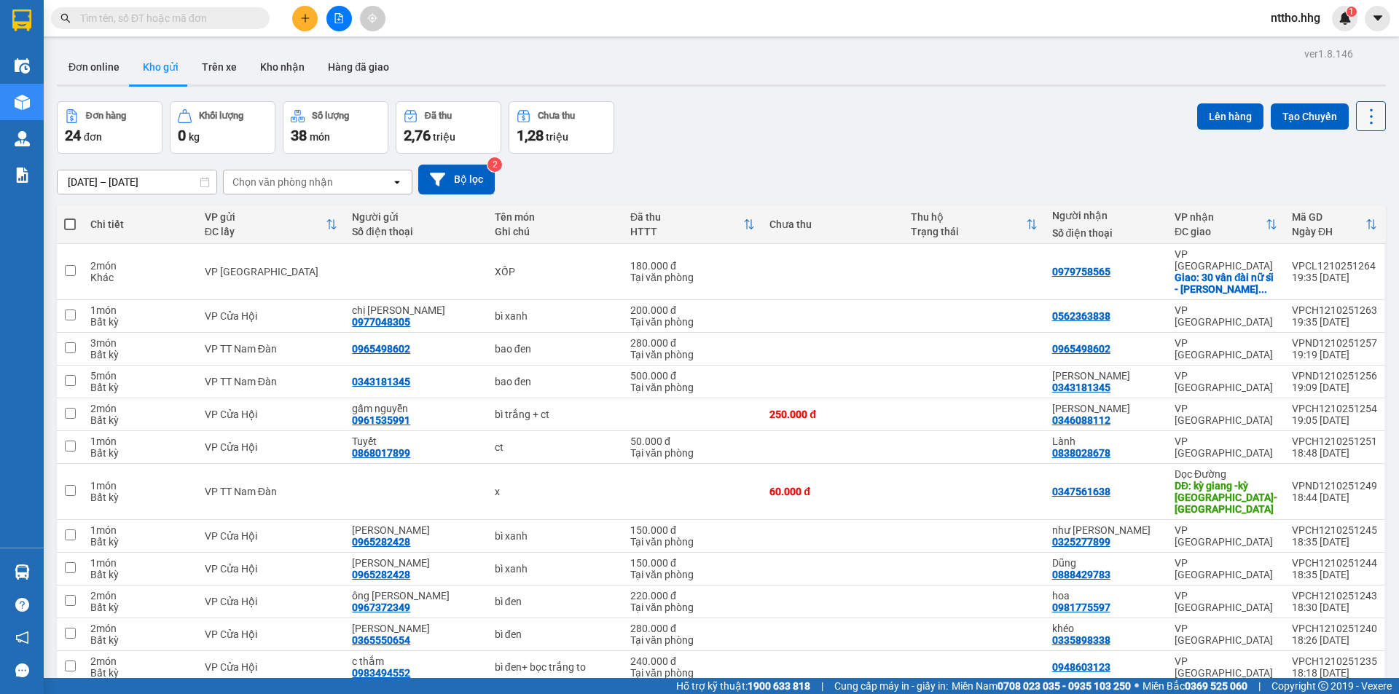
click at [1369, 117] on icon at bounding box center [1370, 116] width 3 height 15
click at [1320, 208] on span "Làm mới" at bounding box center [1339, 208] width 40 height 15
drag, startPoint x: 307, startPoint y: 184, endPoint x: 324, endPoint y: 183, distance: 16.8
click at [310, 183] on div "Chọn văn phòng nhận" at bounding box center [282, 182] width 101 height 15
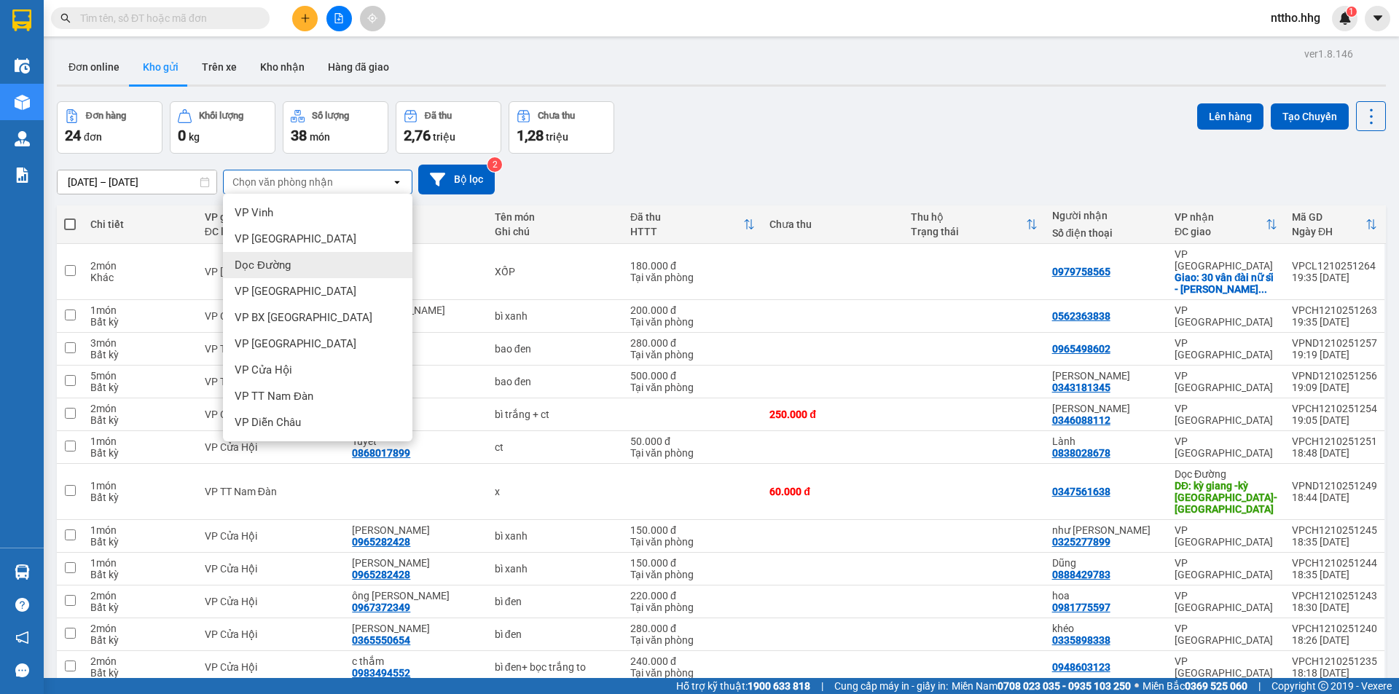
click at [272, 256] on div "Dọc Đường" at bounding box center [317, 265] width 189 height 26
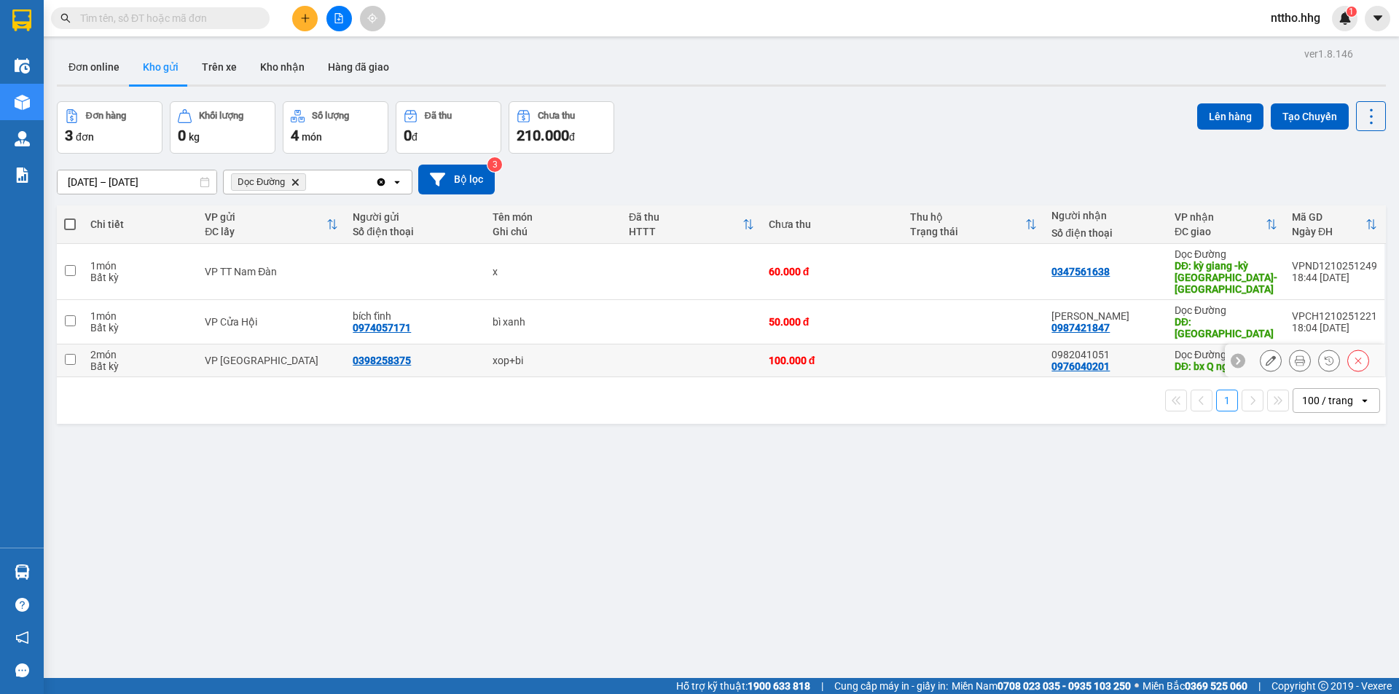
drag, startPoint x: 607, startPoint y: 342, endPoint x: 822, endPoint y: 358, distance: 216.2
click at [607, 355] on div "xop+bi" at bounding box center [553, 361] width 122 height 12
checkbox input "true"
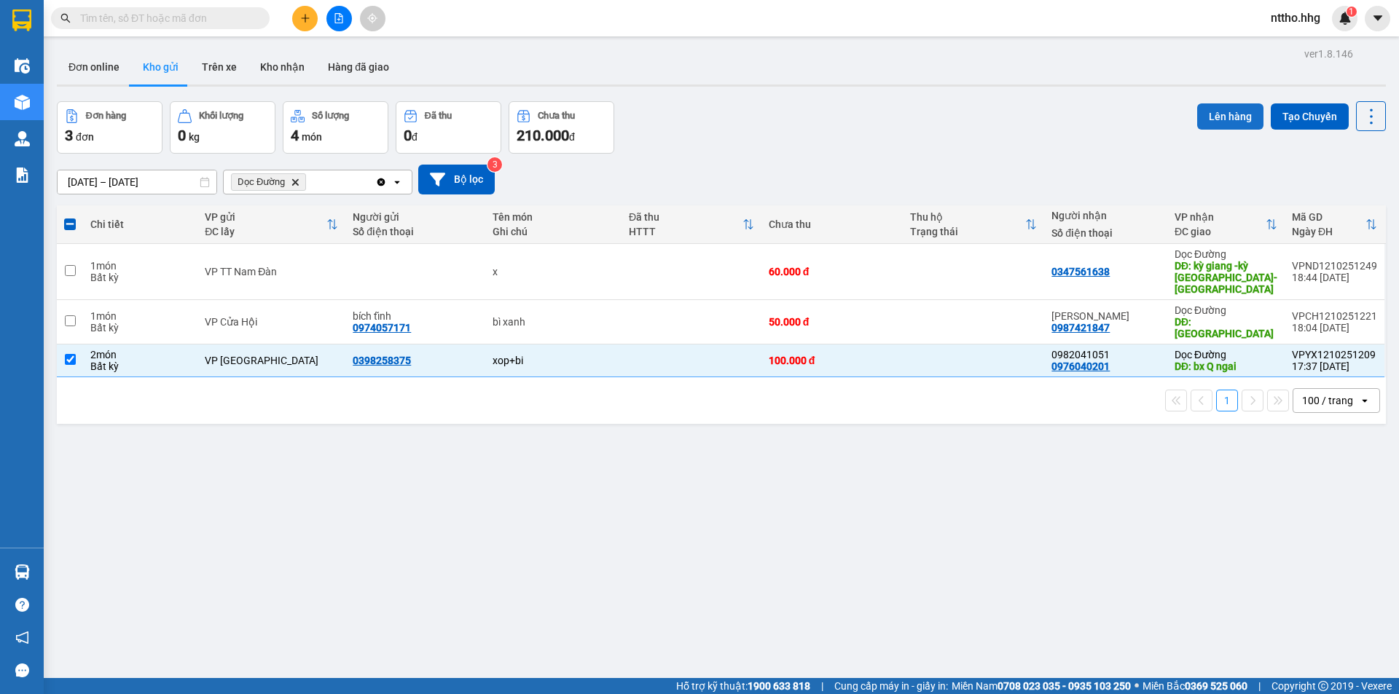
click at [1214, 112] on button "Lên hàng" at bounding box center [1230, 116] width 66 height 26
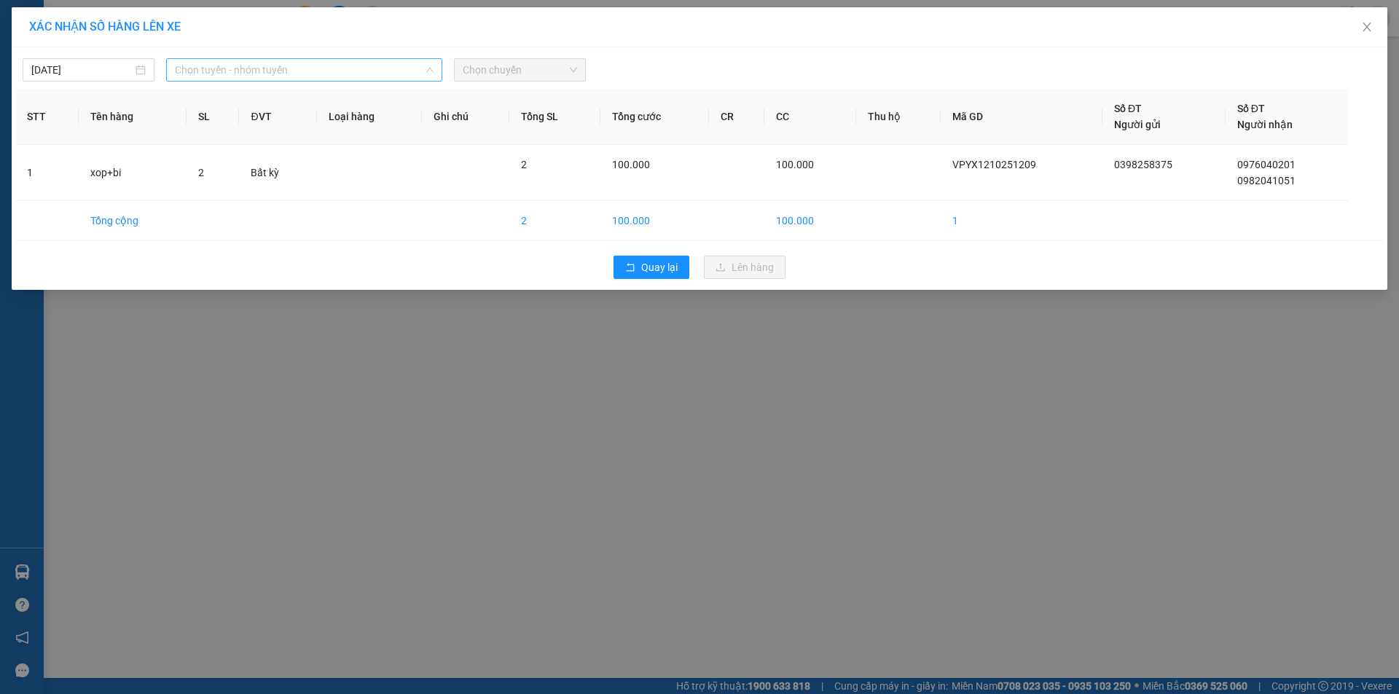
click at [318, 65] on span "Chọn tuyến - nhóm tuyến" at bounding box center [304, 70] width 259 height 22
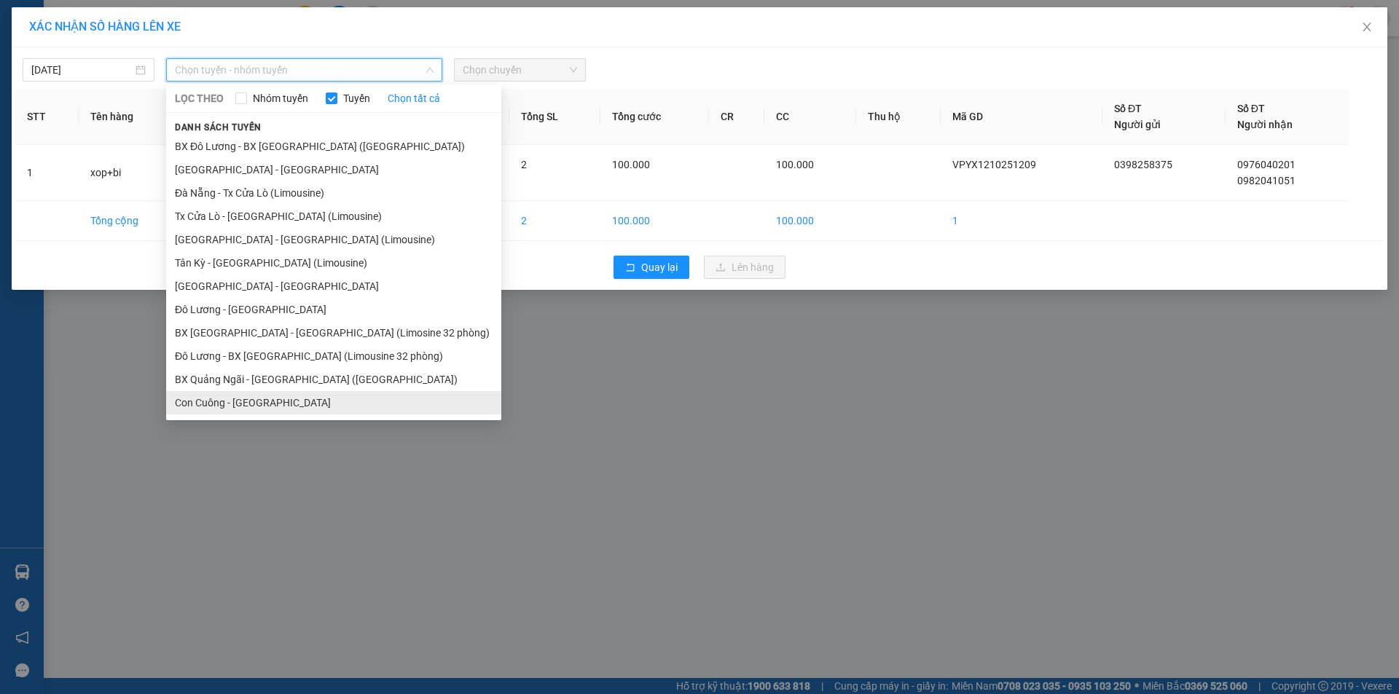
click at [213, 401] on li "Con Cuông - [GEOGRAPHIC_DATA]" at bounding box center [333, 402] width 335 height 23
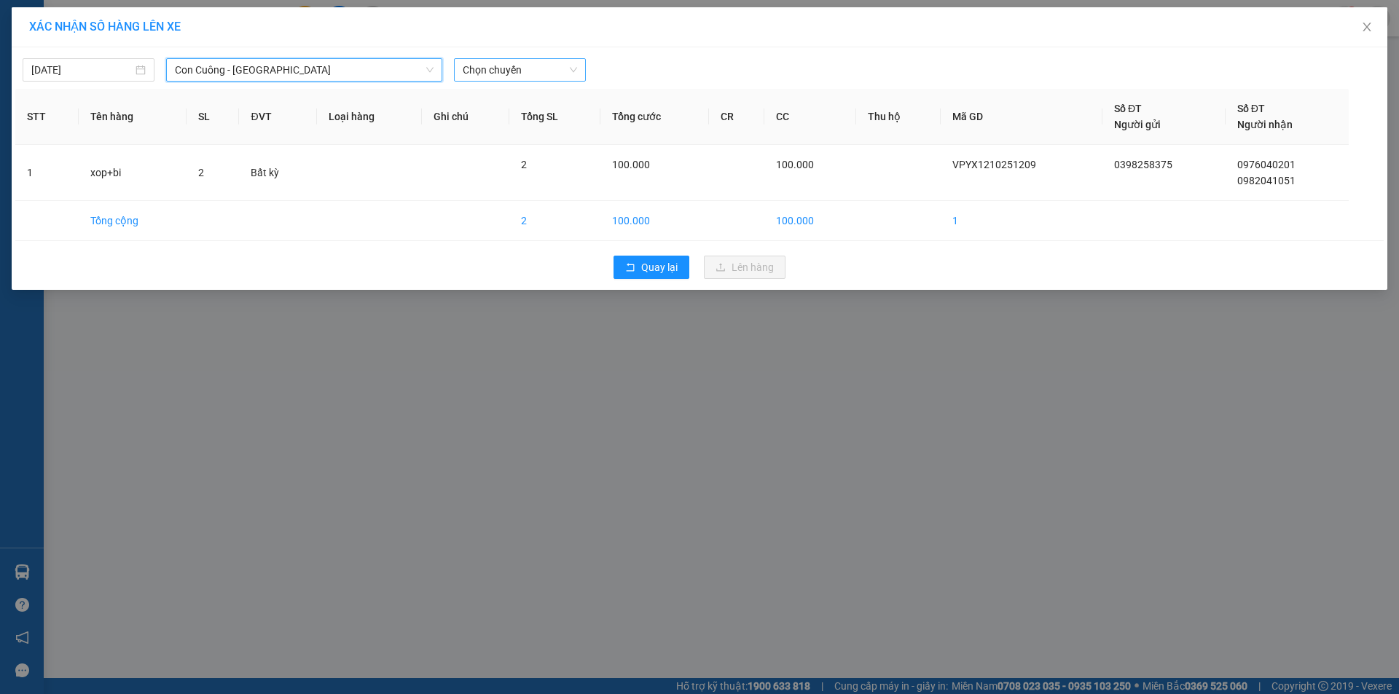
drag, startPoint x: 522, startPoint y: 69, endPoint x: 530, endPoint y: 79, distance: 12.4
click at [523, 69] on span "Chọn chuyến" at bounding box center [520, 70] width 114 height 22
click at [525, 122] on div "16:30 - 37H-099.99" at bounding box center [520, 122] width 114 height 16
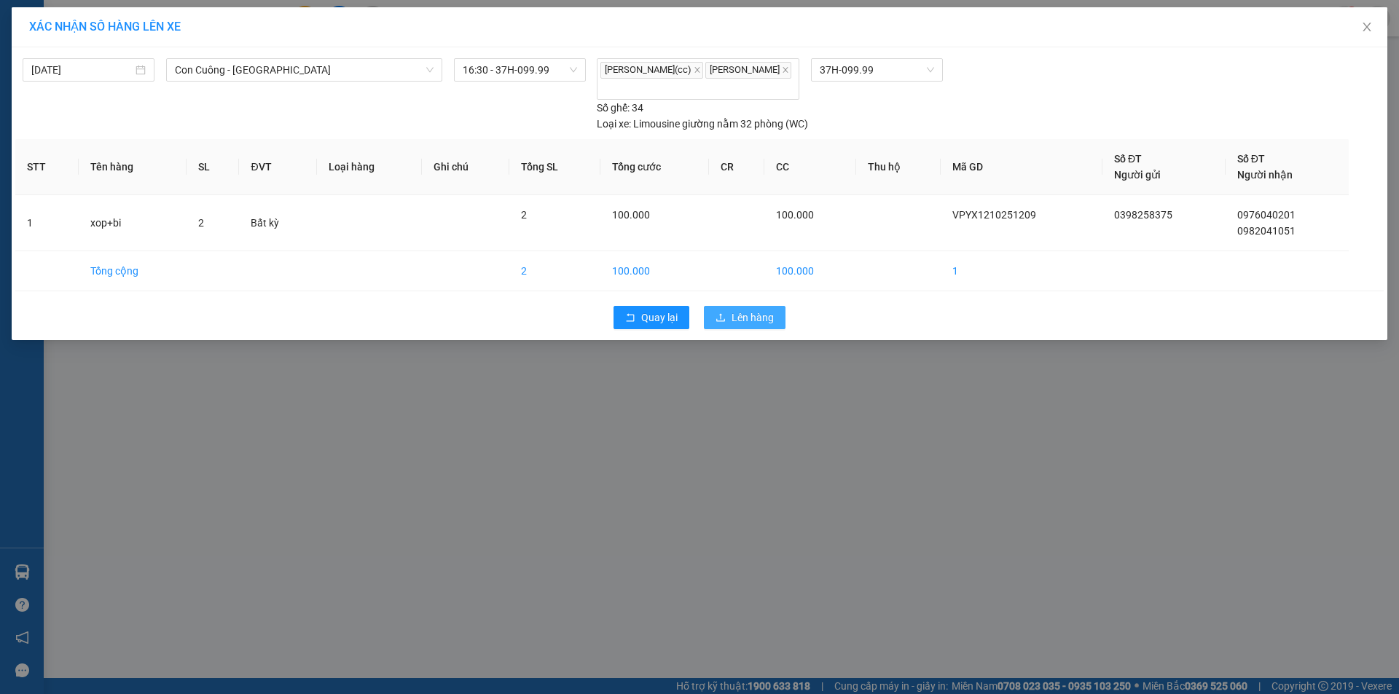
click at [743, 310] on span "Lên hàng" at bounding box center [752, 318] width 42 height 16
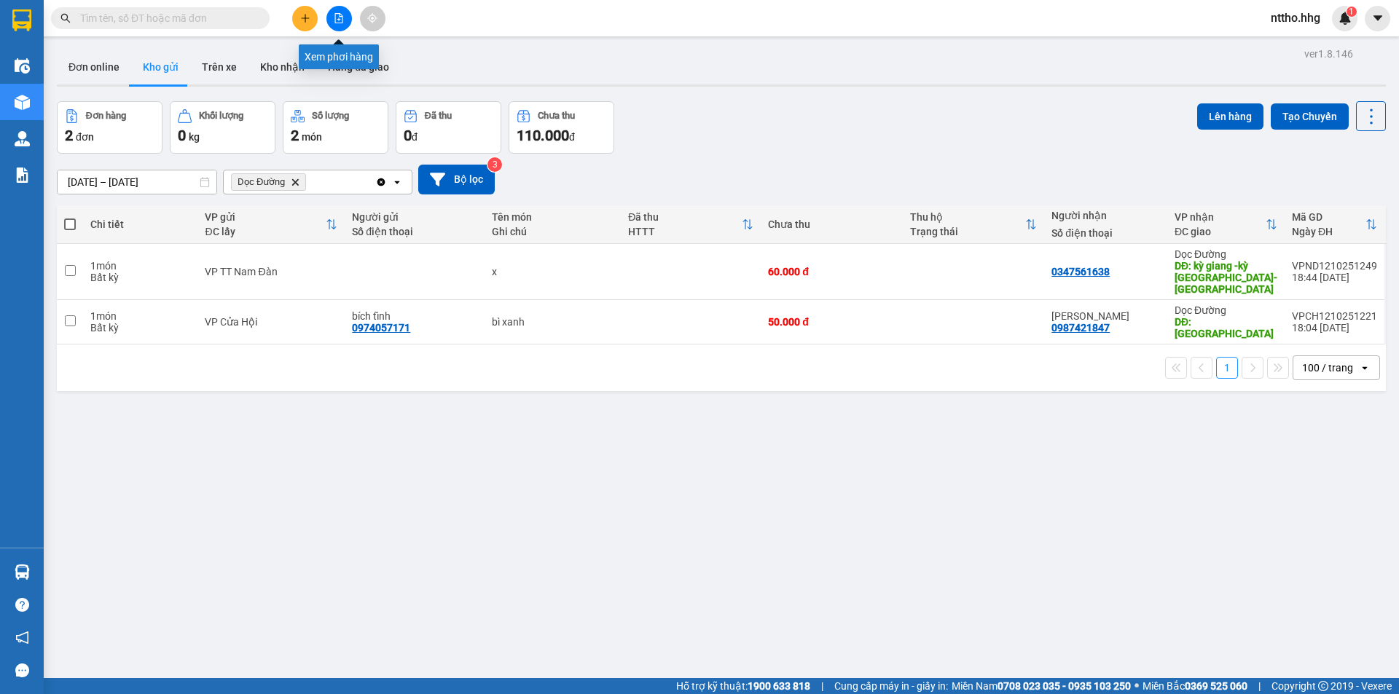
click at [330, 15] on button at bounding box center [338, 18] width 25 height 25
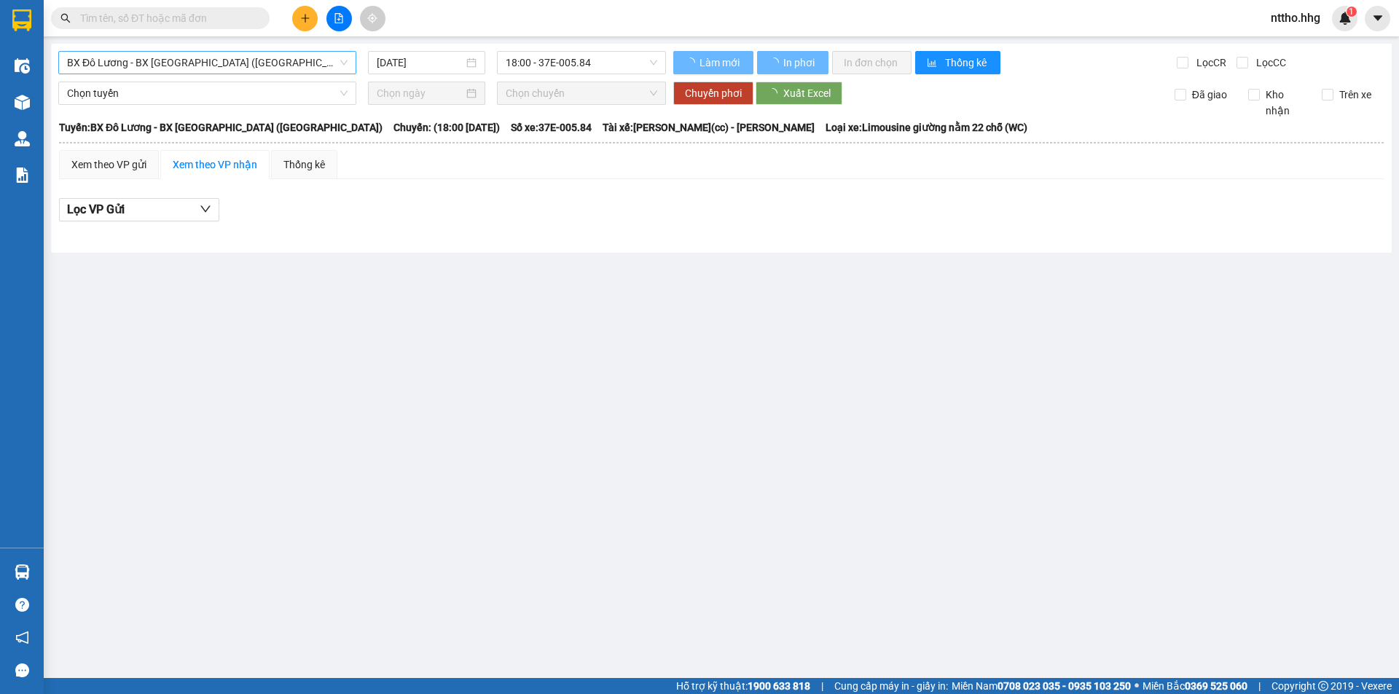
click at [229, 70] on span "BX Đô Lương - BX [GEOGRAPHIC_DATA] ([GEOGRAPHIC_DATA])" at bounding box center [207, 63] width 280 height 22
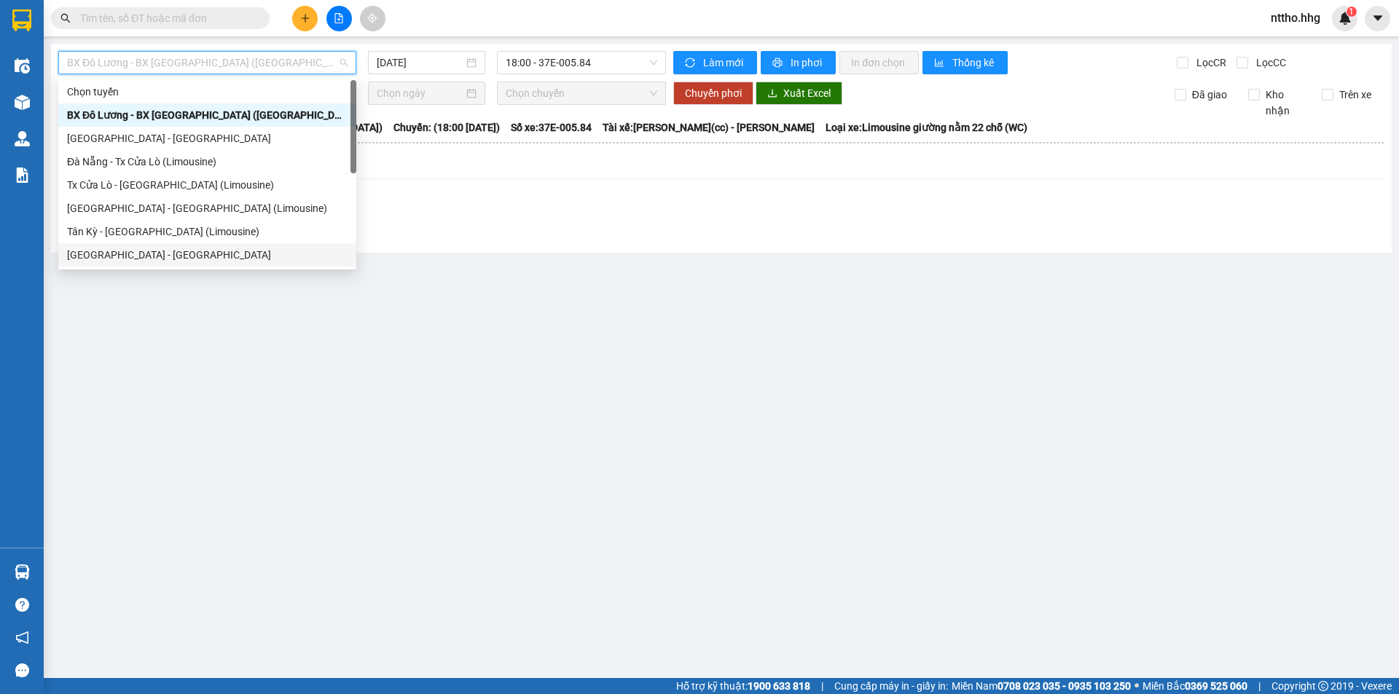
scroll to position [117, 0]
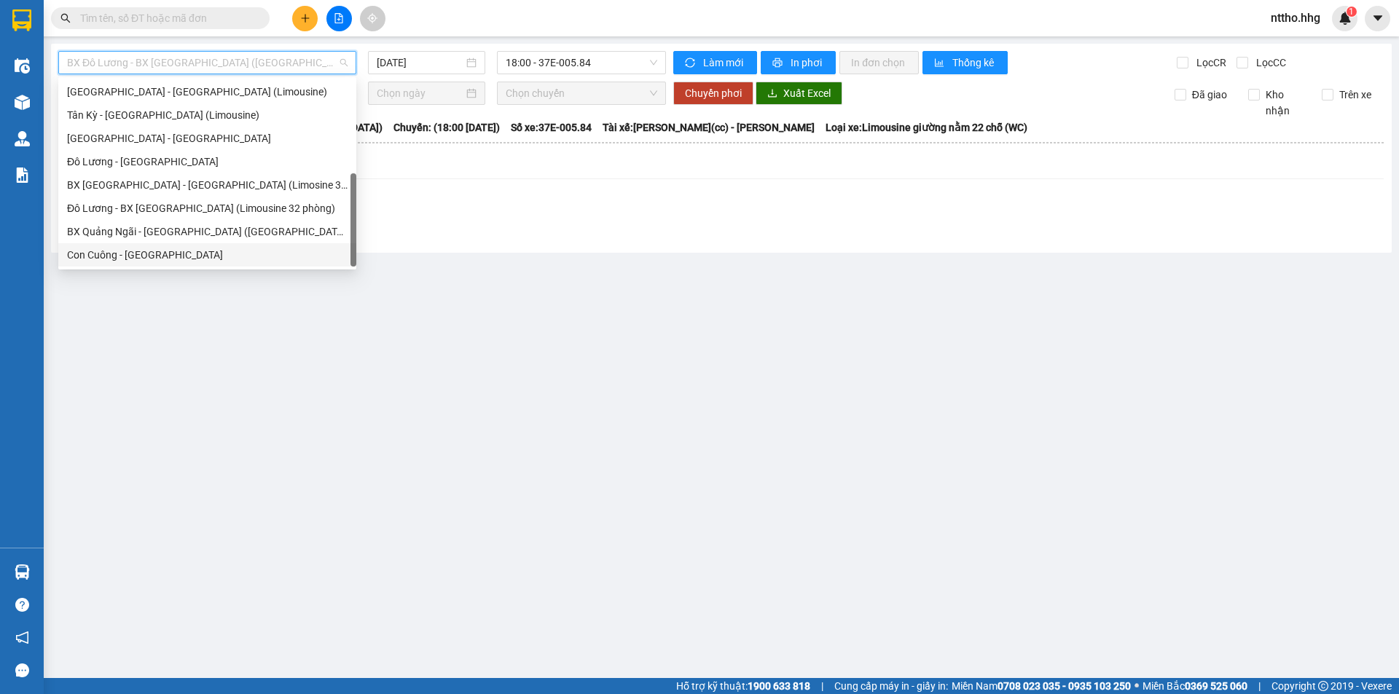
click at [114, 256] on div "Con Cuông - [GEOGRAPHIC_DATA]" at bounding box center [207, 255] width 280 height 16
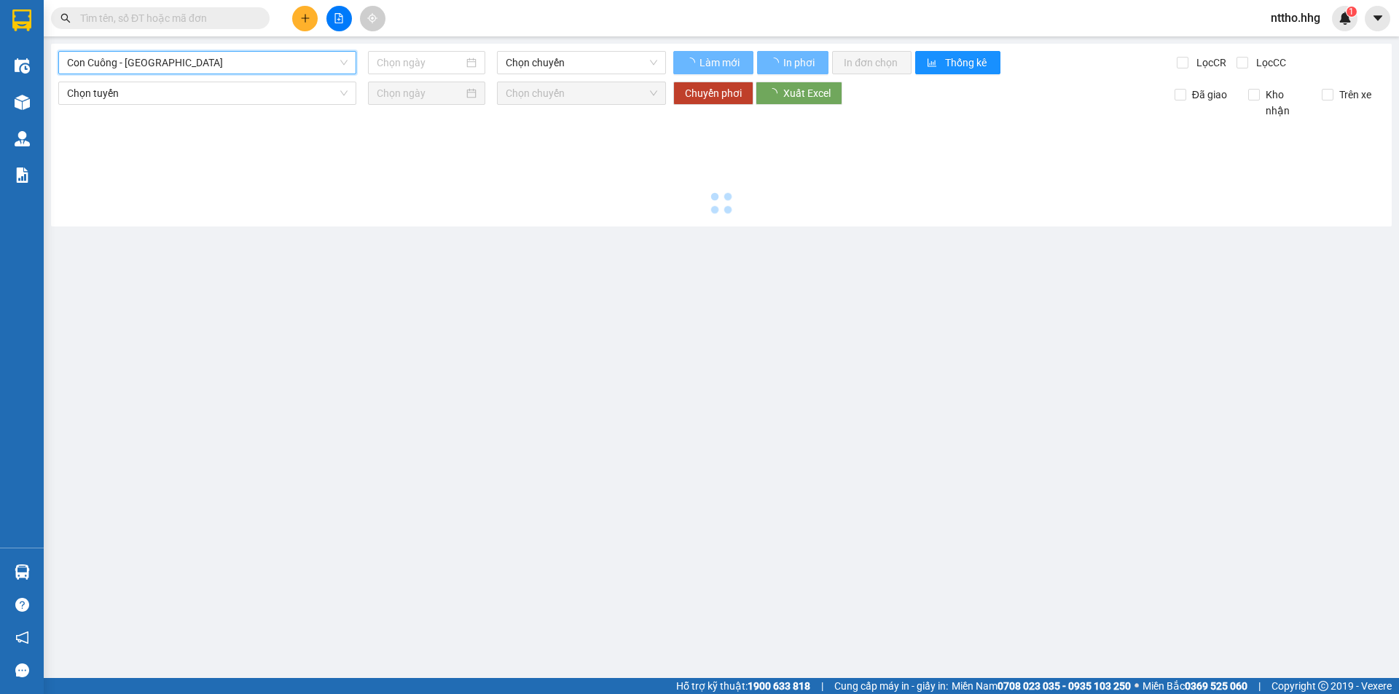
type input "[DATE]"
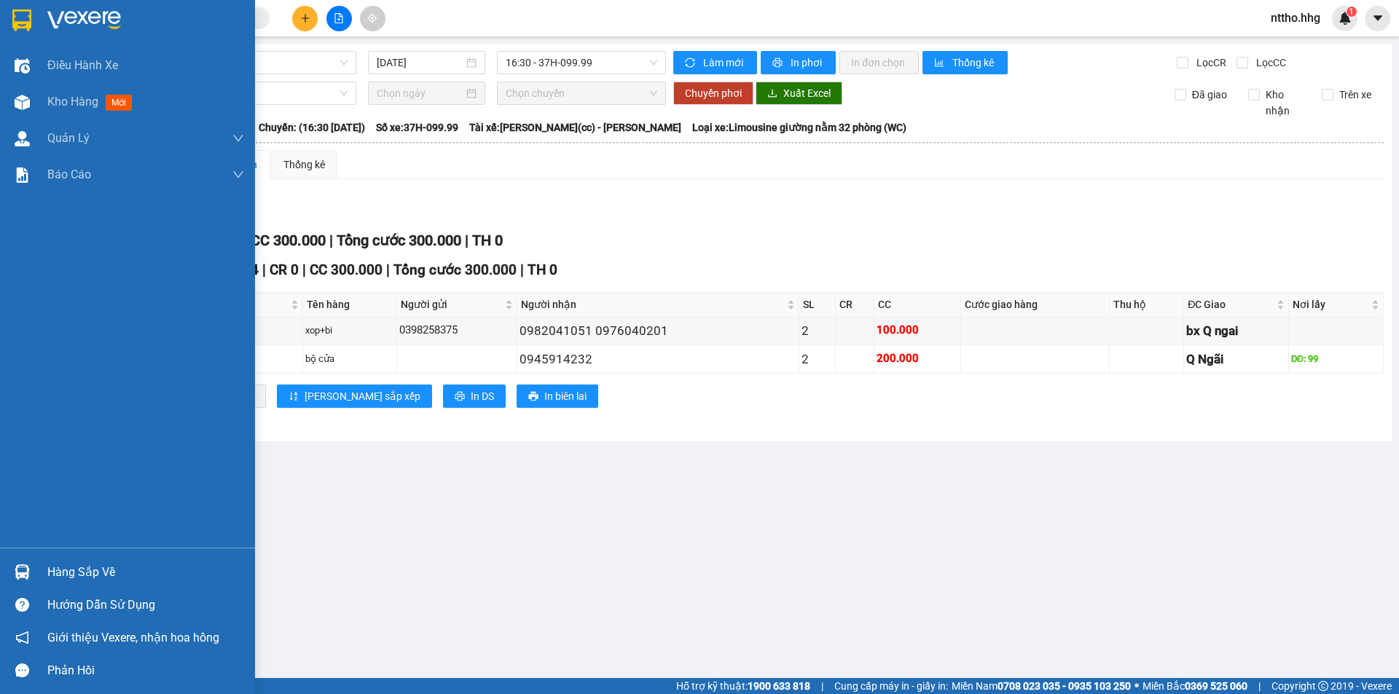
click at [23, 20] on img at bounding box center [21, 20] width 19 height 22
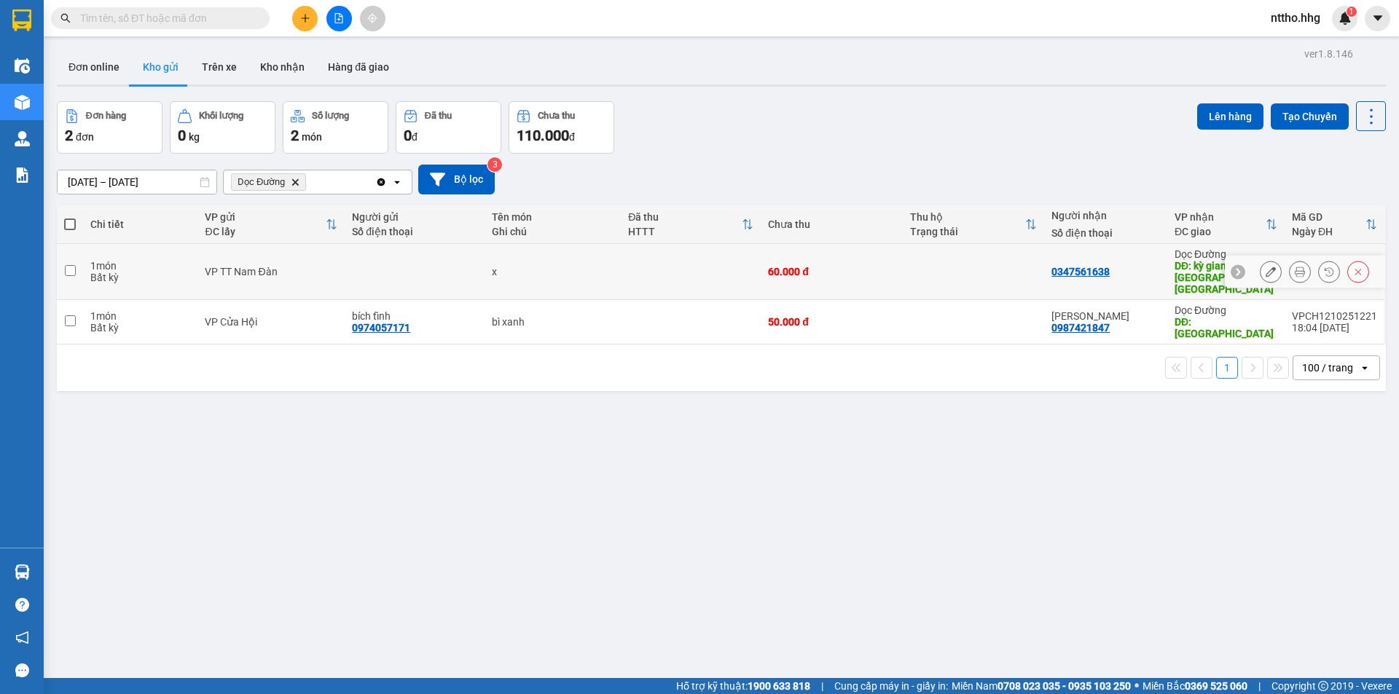
click at [641, 275] on td at bounding box center [691, 272] width 140 height 56
checkbox input "true"
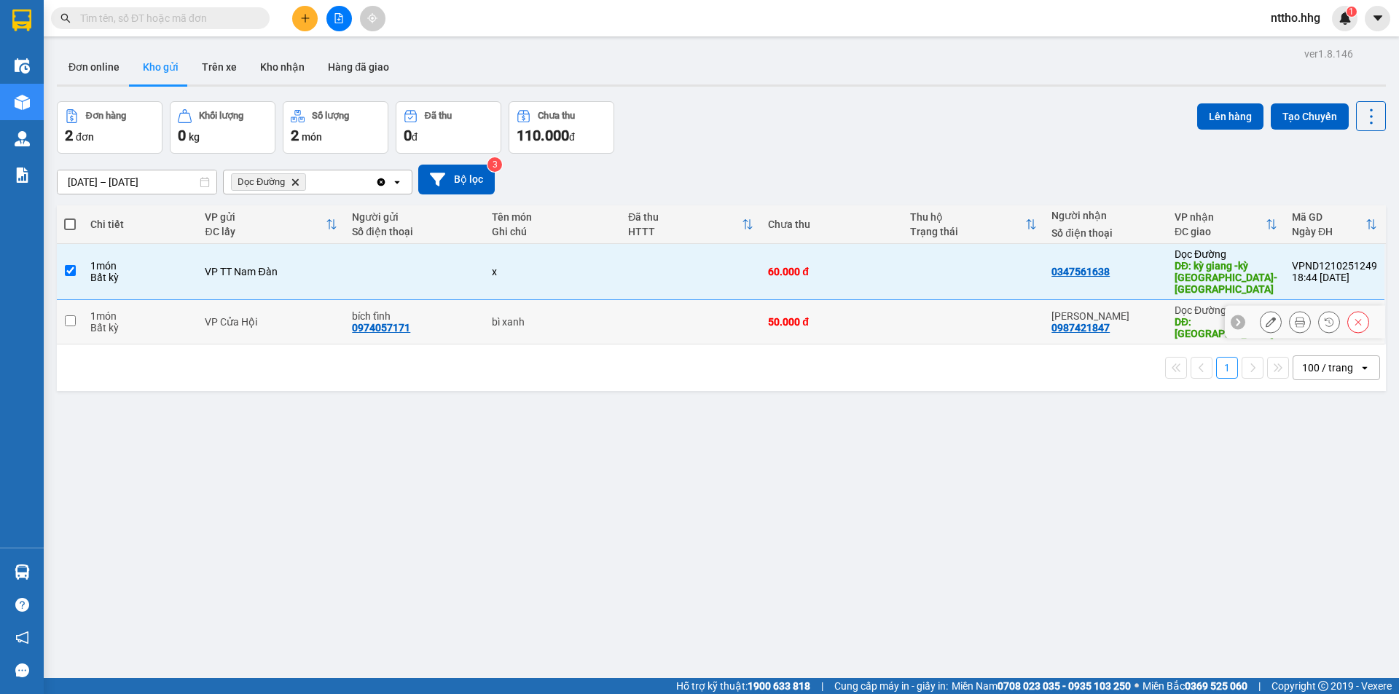
click at [615, 317] on td "bì xanh" at bounding box center [552, 322] width 136 height 44
checkbox input "true"
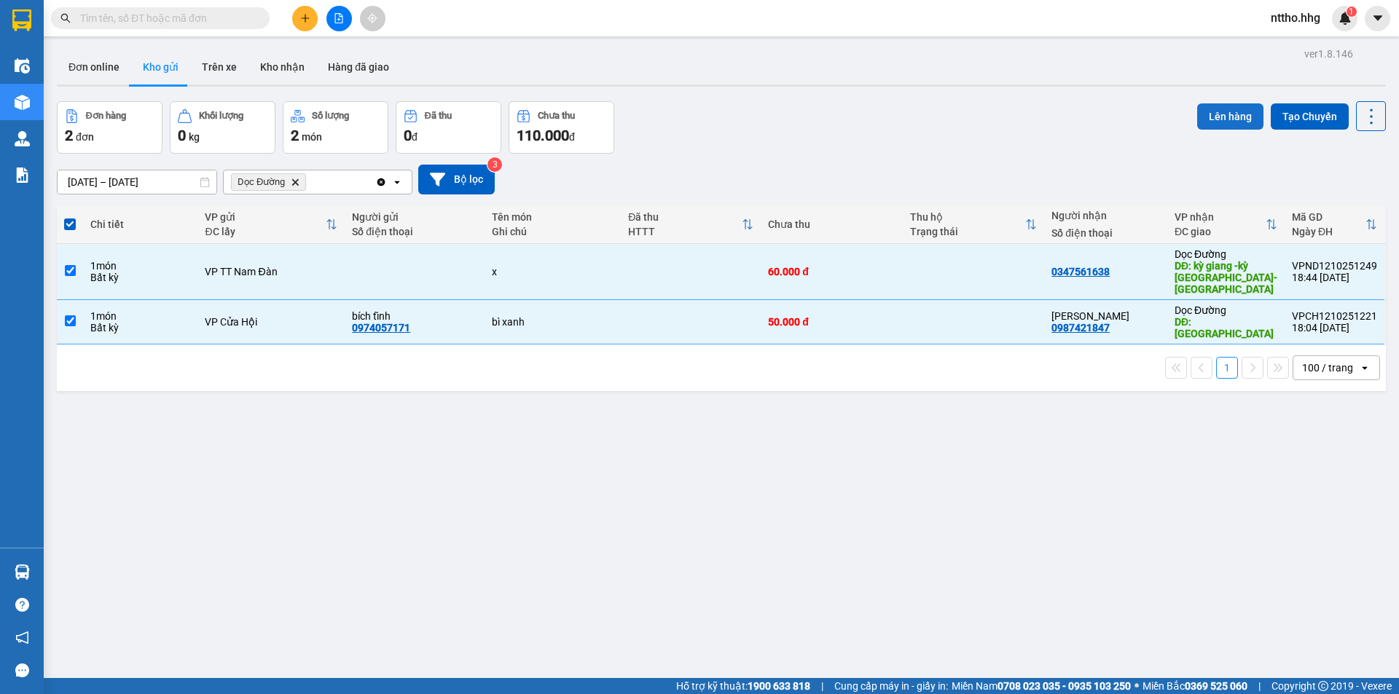
drag, startPoint x: 1227, startPoint y: 119, endPoint x: 1193, endPoint y: 111, distance: 35.2
click at [1207, 113] on button "Lên hàng" at bounding box center [1230, 116] width 66 height 26
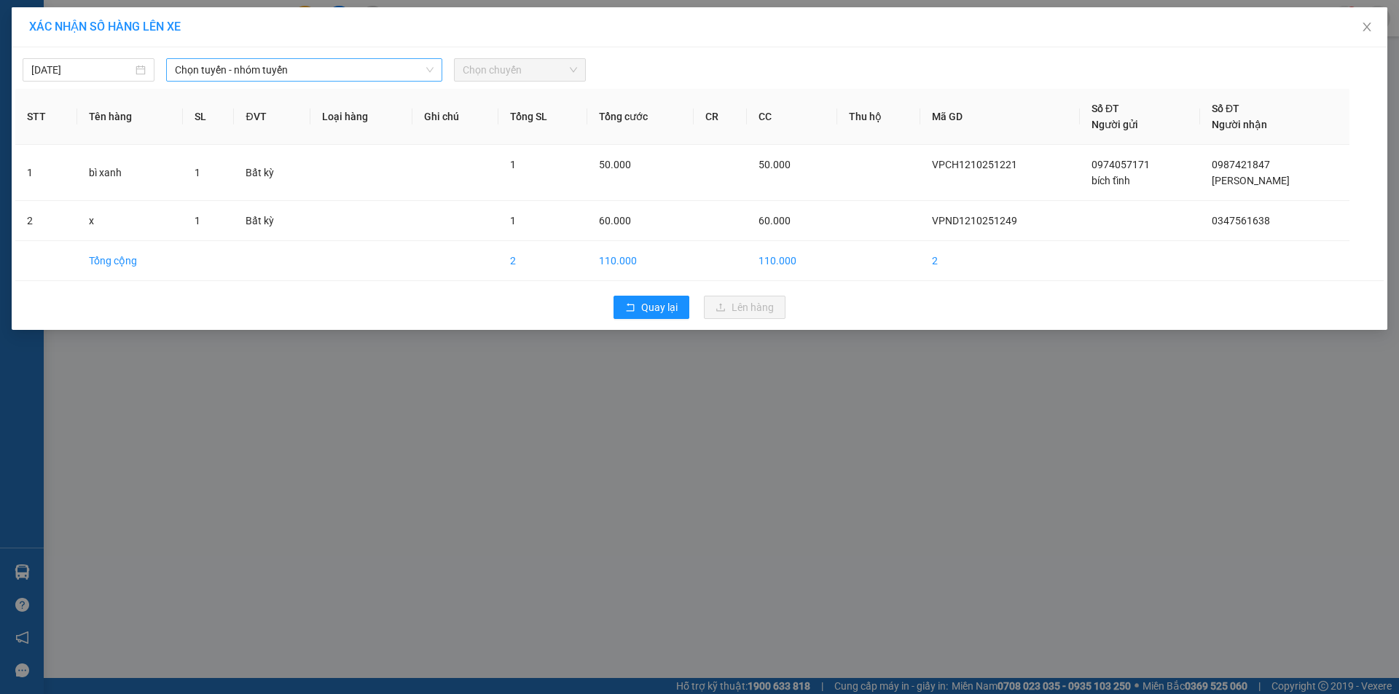
click at [353, 66] on span "Chọn tuyến - nhóm tuyến" at bounding box center [304, 70] width 259 height 22
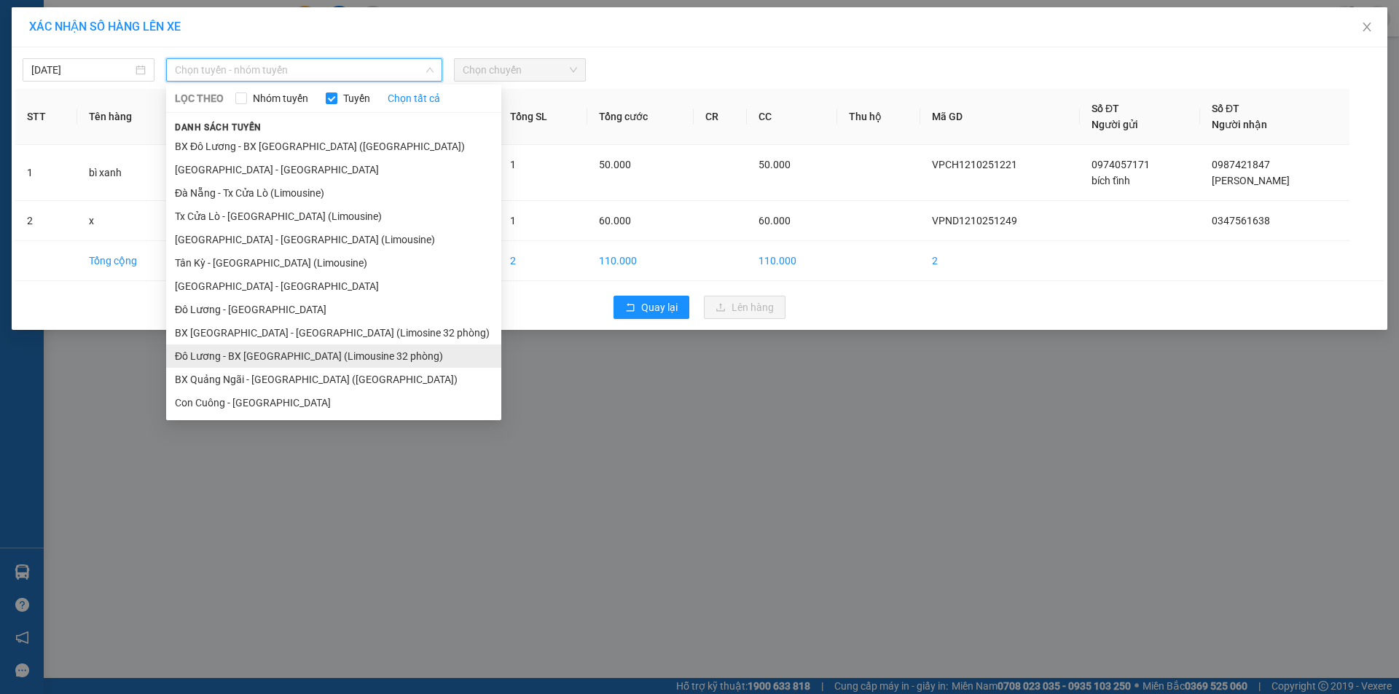
click at [279, 361] on li "Đô Lương - BX [GEOGRAPHIC_DATA] (Limousine 32 phòng)" at bounding box center [333, 356] width 335 height 23
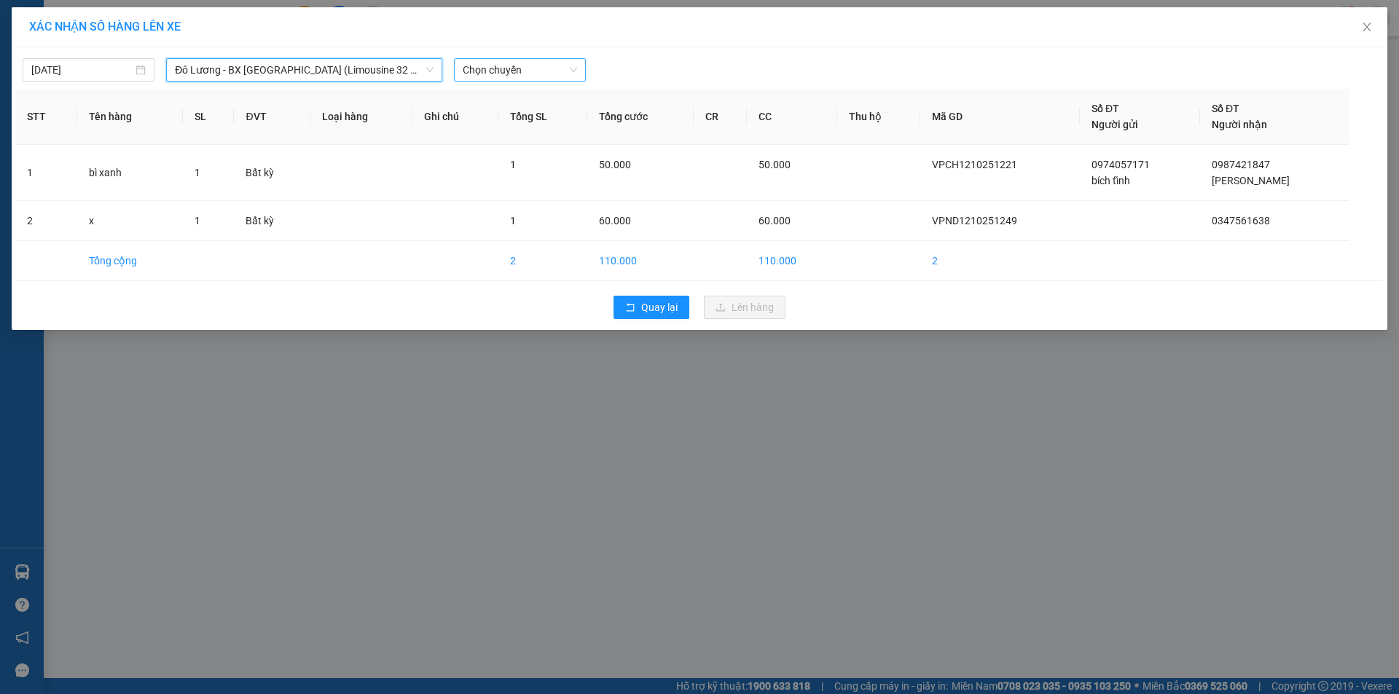
click at [513, 78] on span "Chọn chuyến" at bounding box center [520, 70] width 114 height 22
click at [536, 119] on div "18:00 - 37H-089.89" at bounding box center [520, 122] width 114 height 16
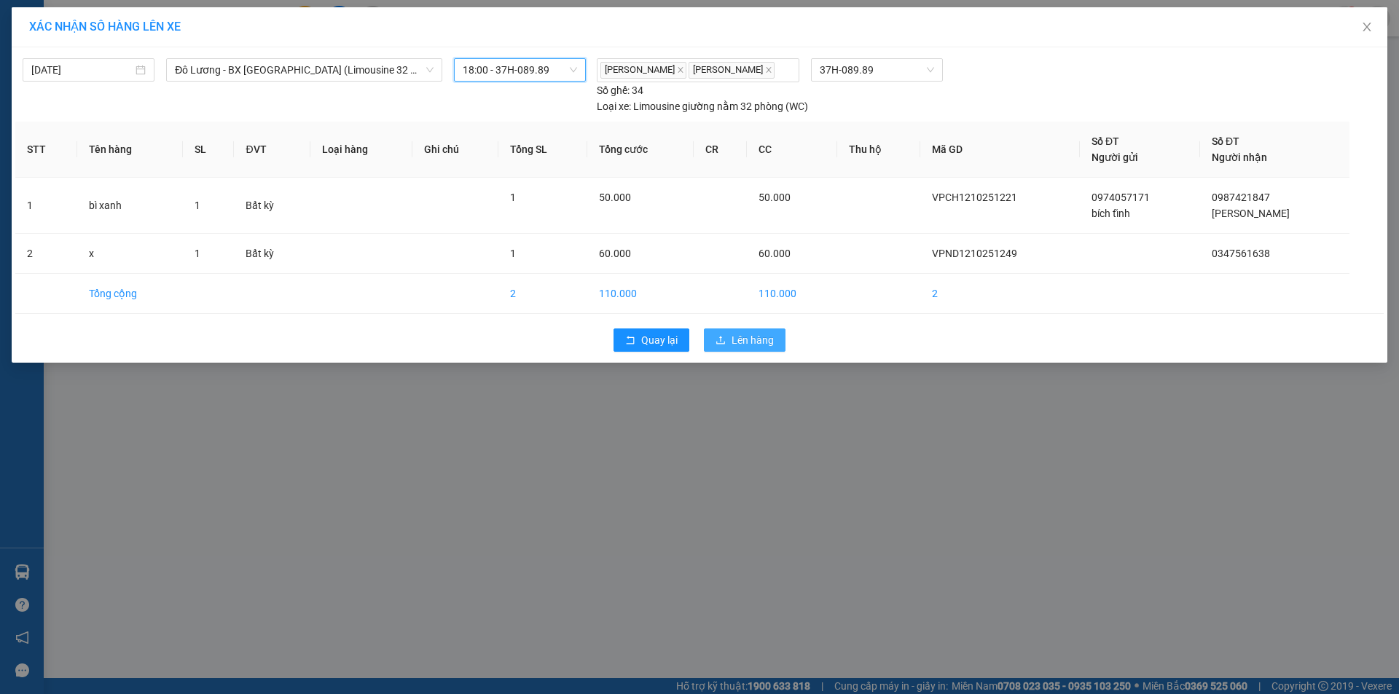
click at [738, 339] on span "Lên hàng" at bounding box center [752, 340] width 42 height 16
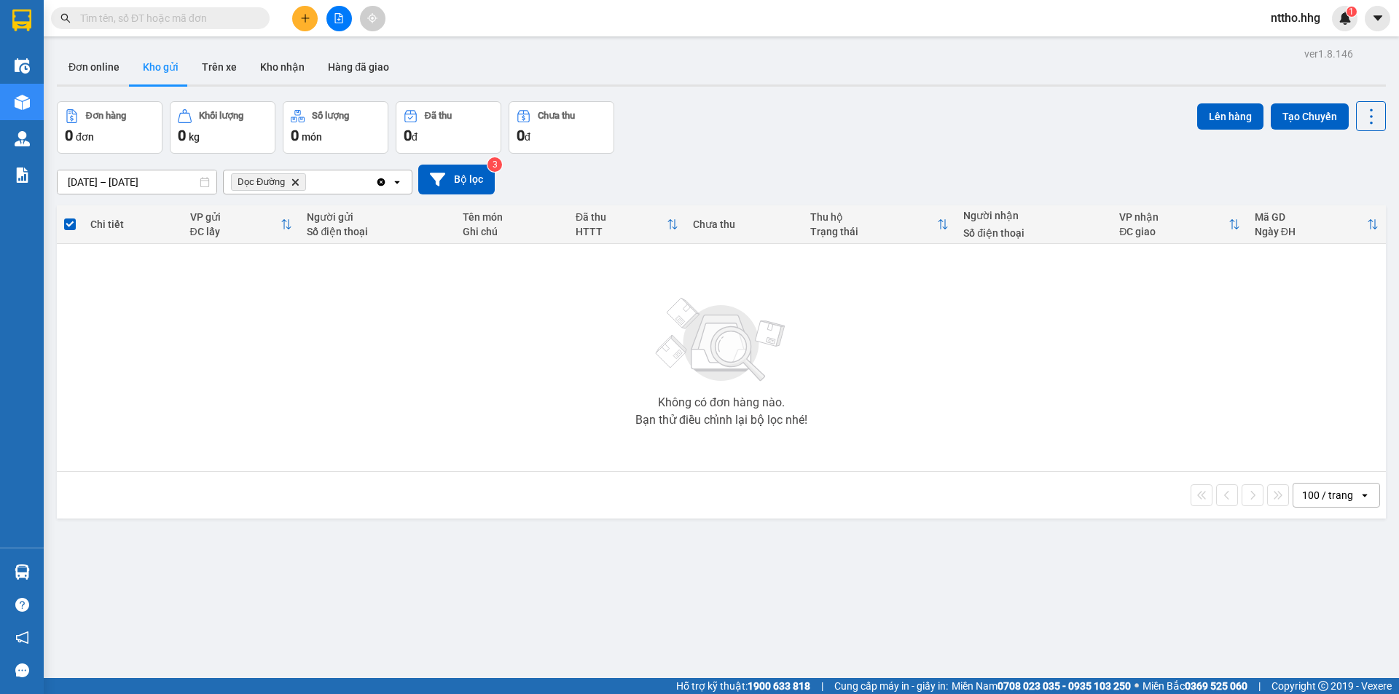
click at [292, 184] on icon "Dọc Đường, close by backspace" at bounding box center [295, 181] width 7 height 7
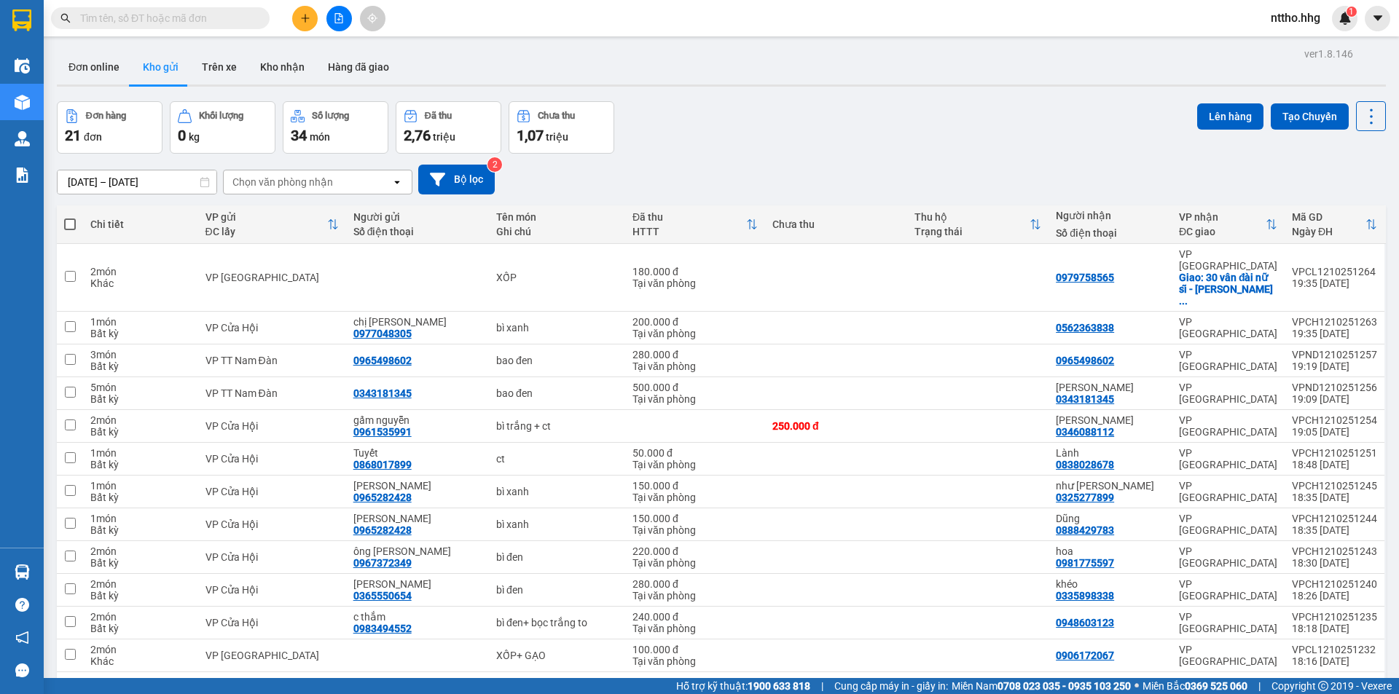
click at [484, 203] on div "[DATE] – [DATE] Press the down arrow key to interact with the calendar and sele…" at bounding box center [721, 180] width 1329 height 52
click at [461, 189] on button "Bộ lọc" at bounding box center [456, 180] width 76 height 30
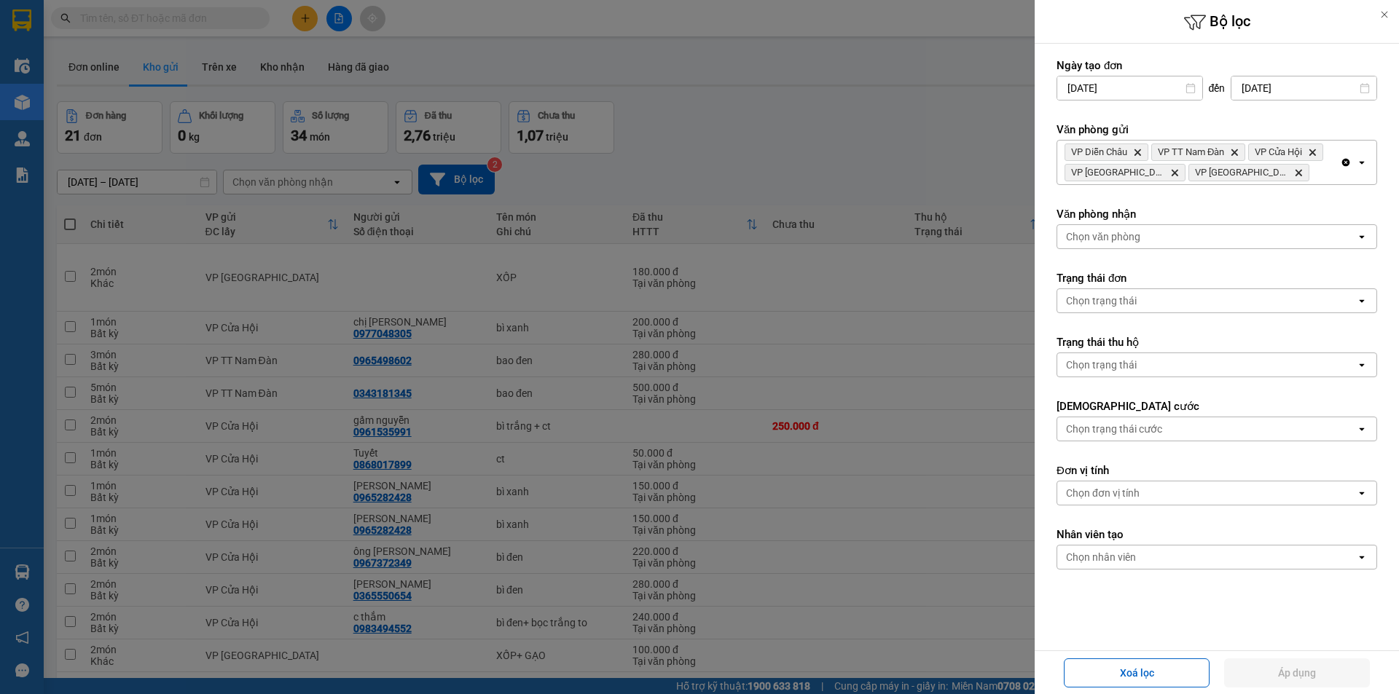
click at [833, 138] on div at bounding box center [699, 347] width 1399 height 694
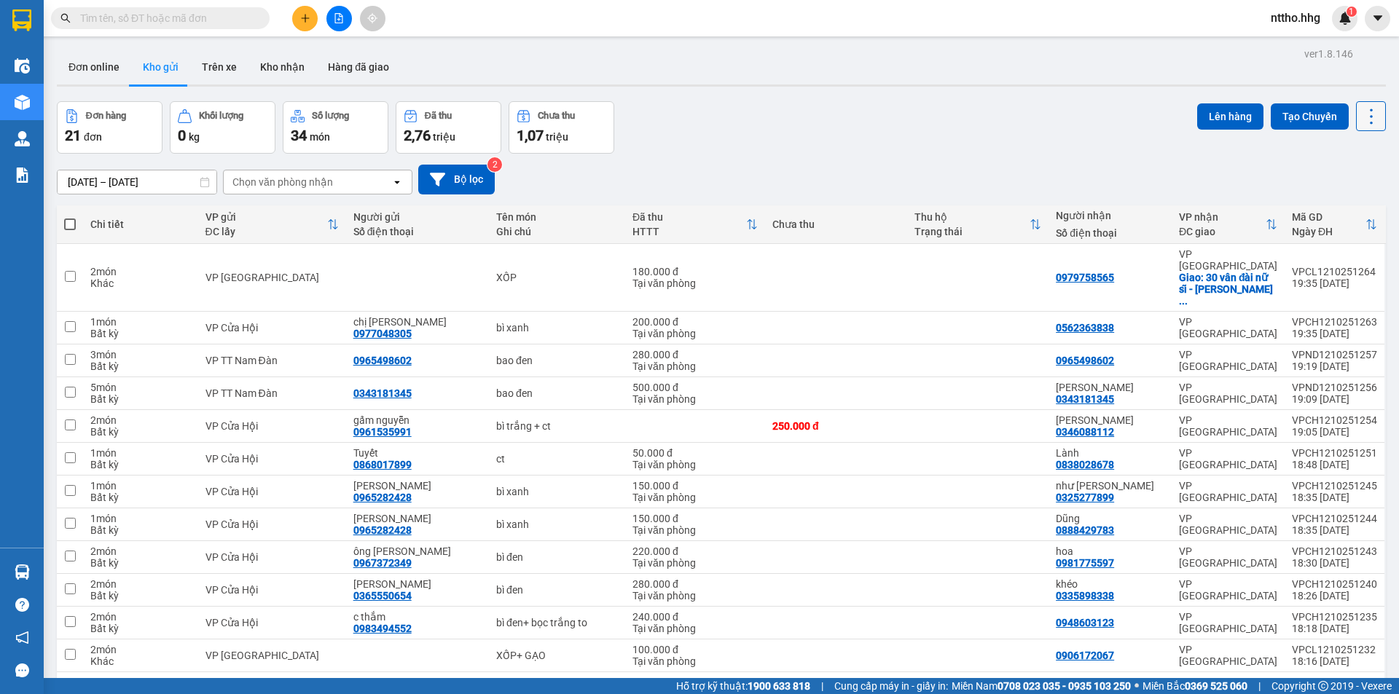
click at [1361, 114] on icon at bounding box center [1371, 116] width 20 height 20
click at [1314, 205] on div "Làm mới" at bounding box center [1333, 208] width 86 height 15
drag, startPoint x: 294, startPoint y: 178, endPoint x: 383, endPoint y: 192, distance: 90.8
click at [294, 178] on div "Chọn văn phòng nhận" at bounding box center [282, 182] width 101 height 15
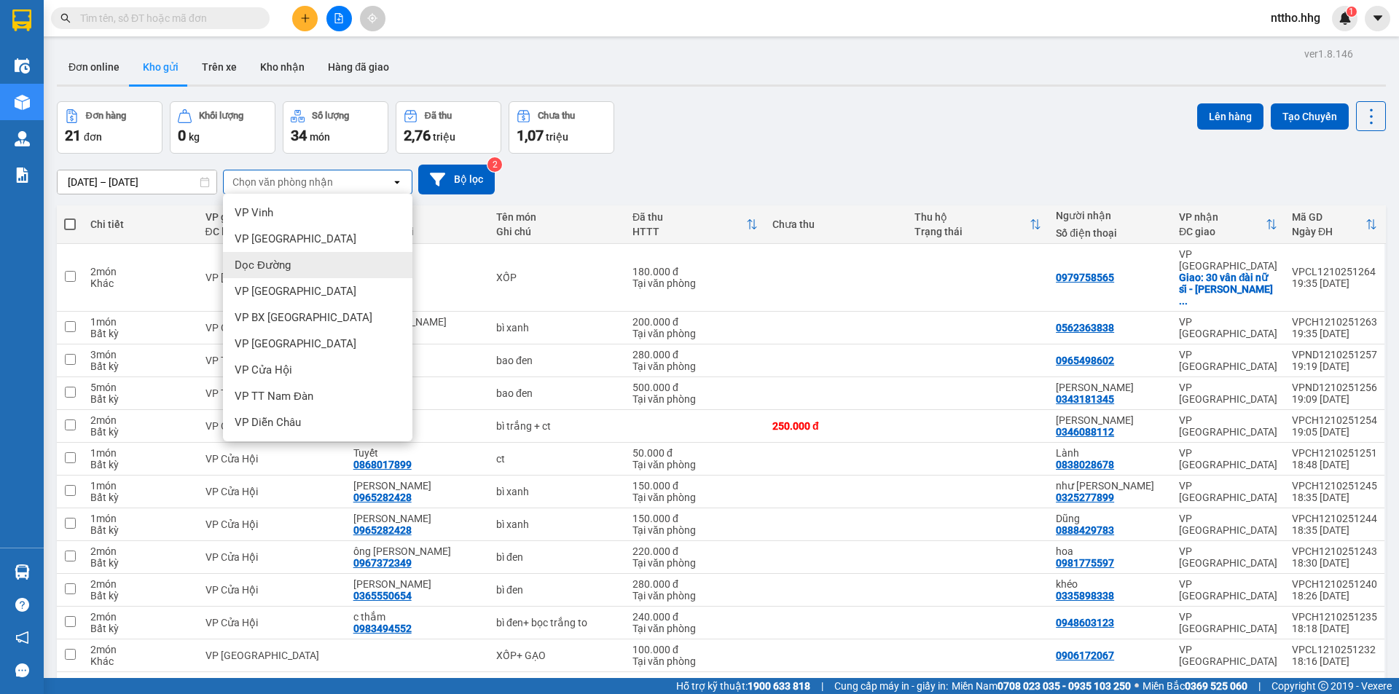
click at [276, 275] on div "Dọc Đường" at bounding box center [317, 265] width 189 height 26
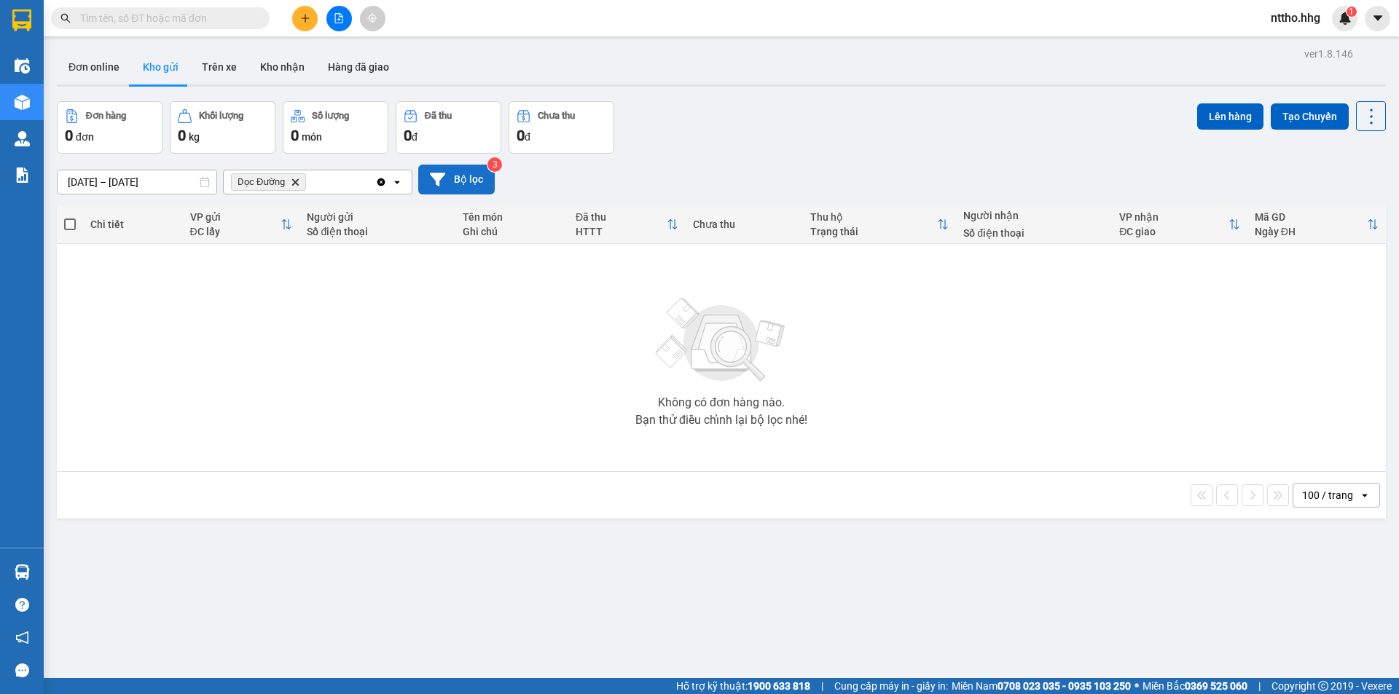
click at [457, 178] on button "Bộ lọc" at bounding box center [456, 180] width 76 height 30
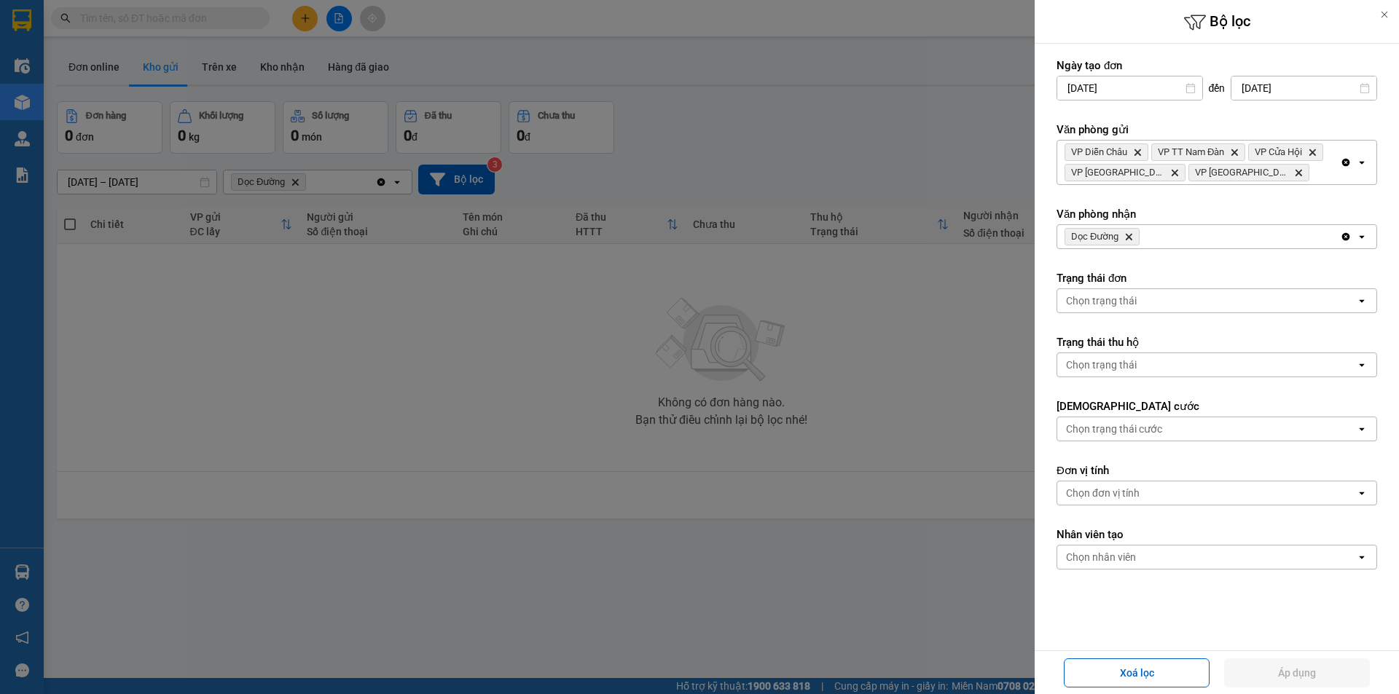
click at [1291, 176] on div "VP Diễn Châu Delete VP TT Nam Đàn Delete VP Cửa Hội Delete VP Cầu [GEOGRAPHIC_D…" at bounding box center [1198, 163] width 283 height 44
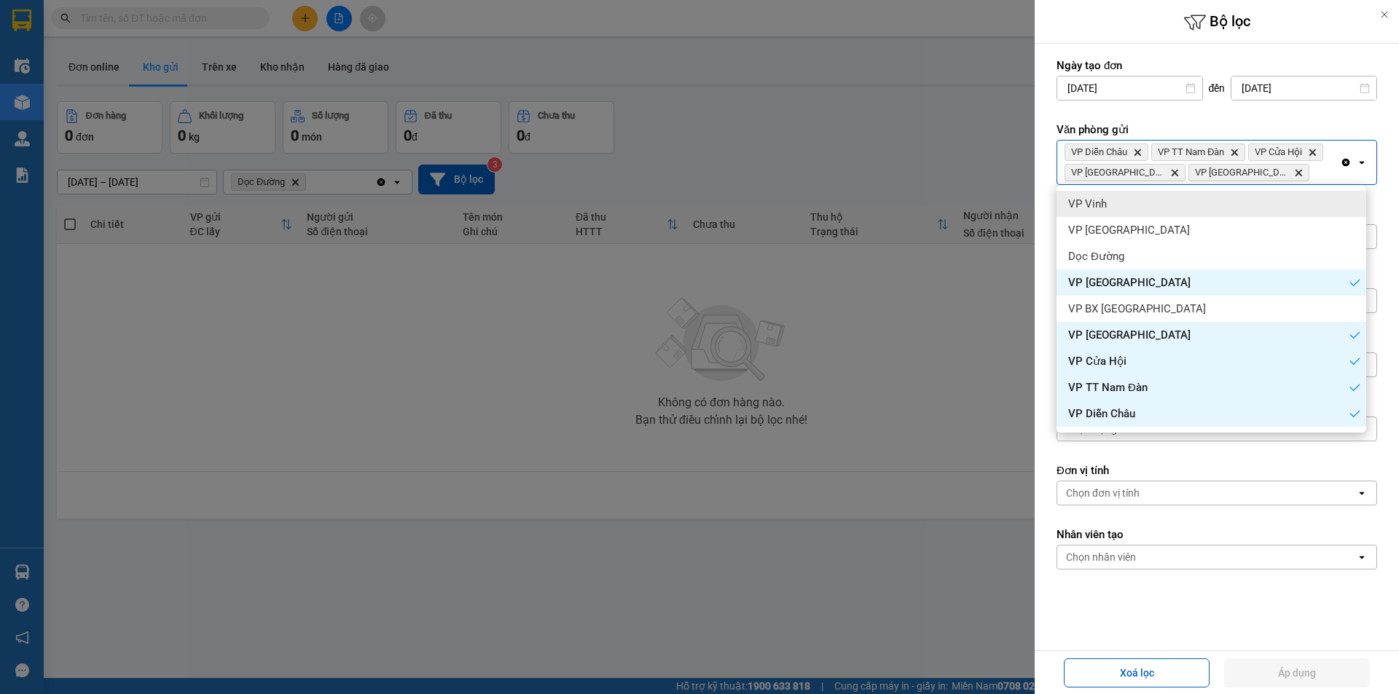
click at [1117, 205] on div "VP Vinh" at bounding box center [1211, 204] width 310 height 26
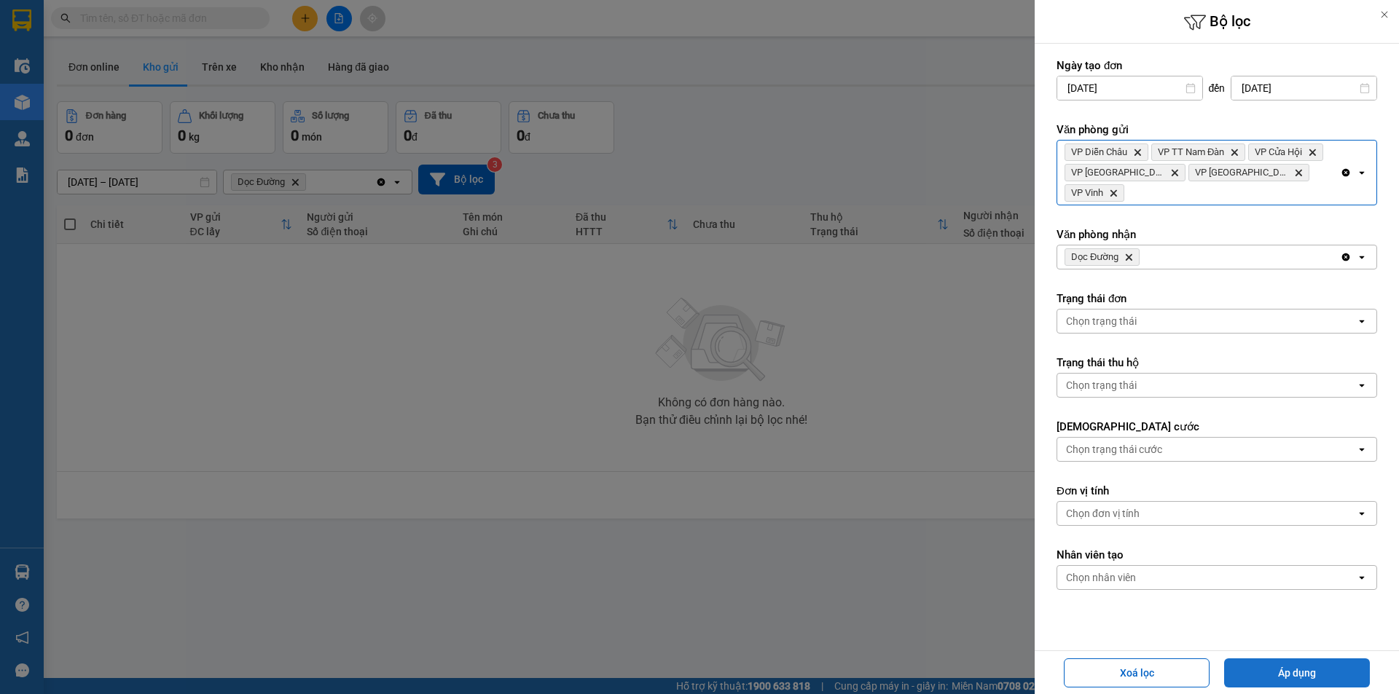
drag, startPoint x: 1326, startPoint y: 672, endPoint x: 1273, endPoint y: 629, distance: 68.4
click at [1326, 671] on button "Áp dụng" at bounding box center [1297, 672] width 146 height 29
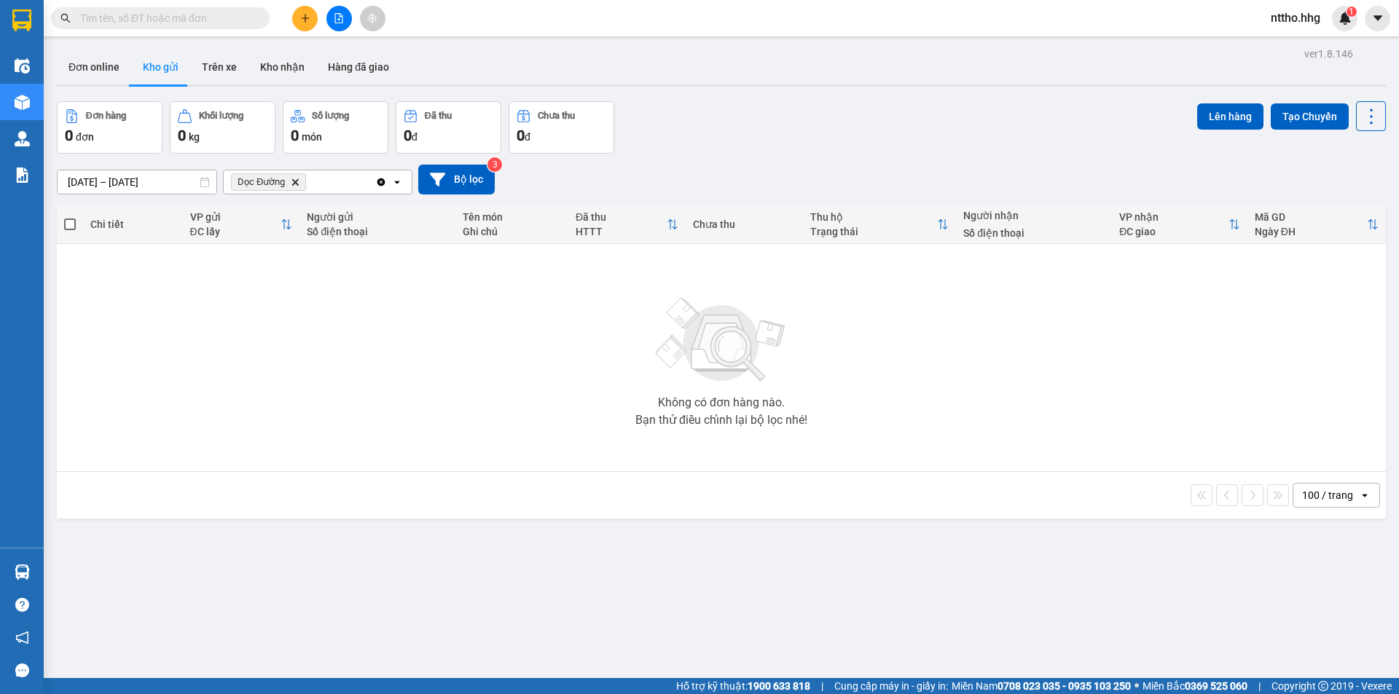
click at [336, 26] on button at bounding box center [338, 18] width 25 height 25
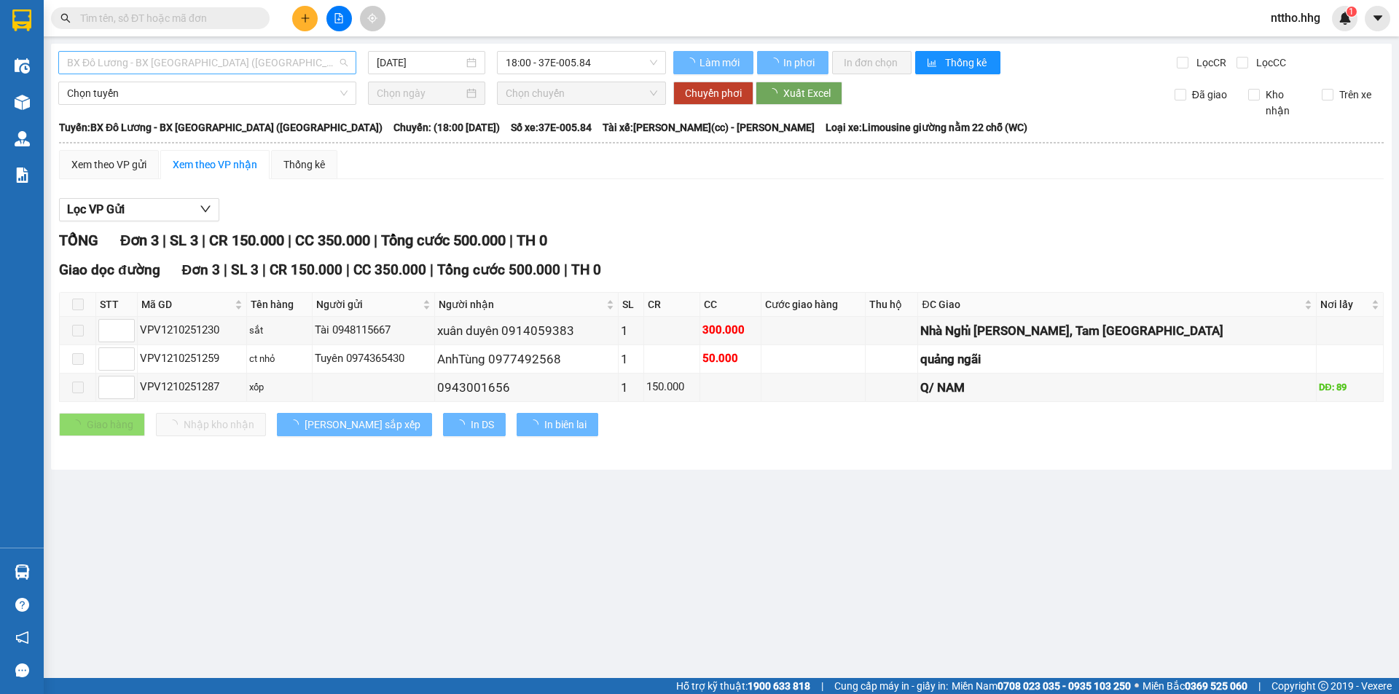
click at [262, 59] on span "BX Đô Lương - BX [GEOGRAPHIC_DATA] ([GEOGRAPHIC_DATA])" at bounding box center [207, 63] width 280 height 22
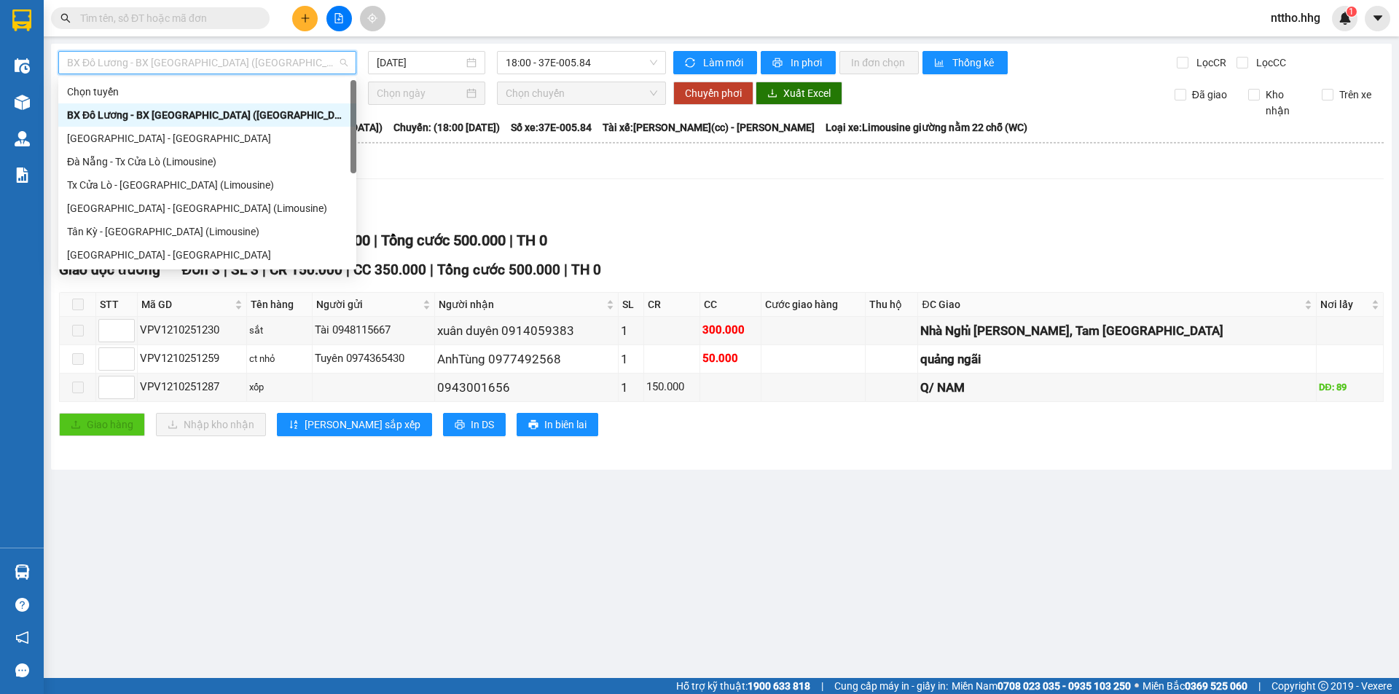
click at [220, 110] on div "BX Đô Lương - BX [GEOGRAPHIC_DATA] ([GEOGRAPHIC_DATA])" at bounding box center [207, 115] width 280 height 16
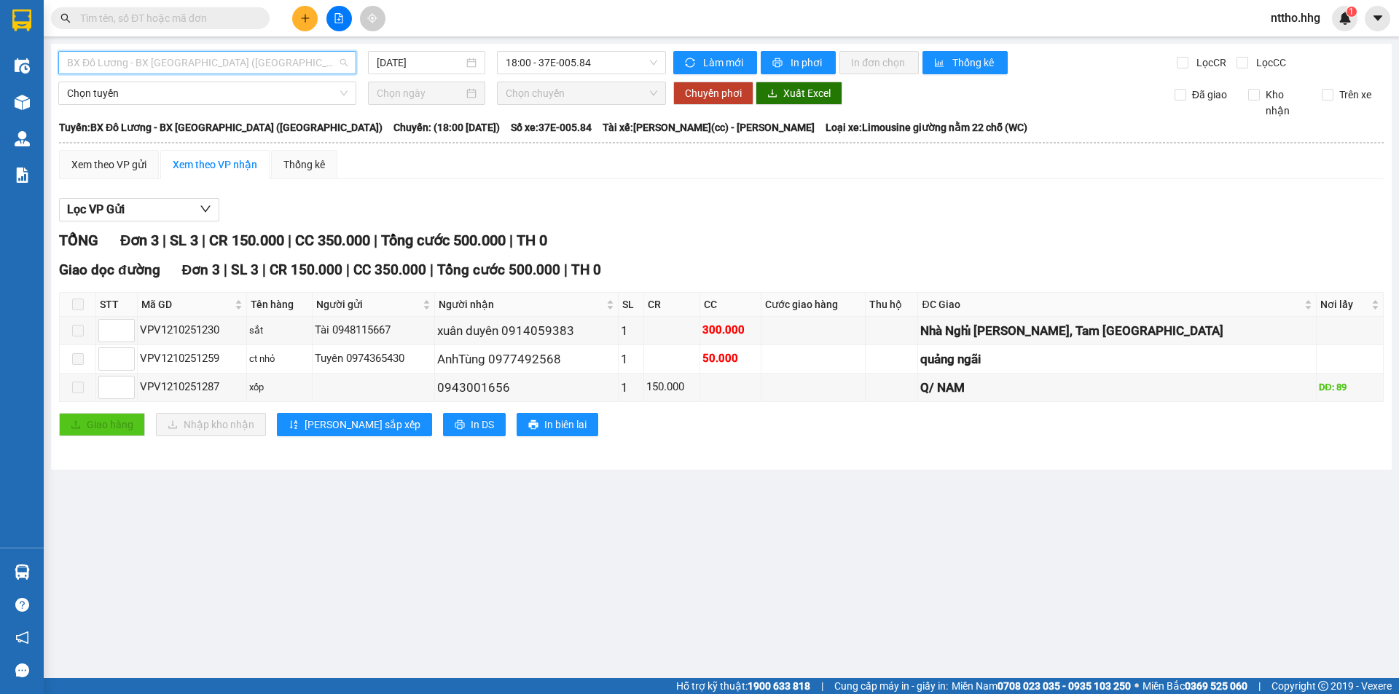
click at [259, 60] on span "BX Đô Lương - BX [GEOGRAPHIC_DATA] ([GEOGRAPHIC_DATA])" at bounding box center [207, 63] width 280 height 22
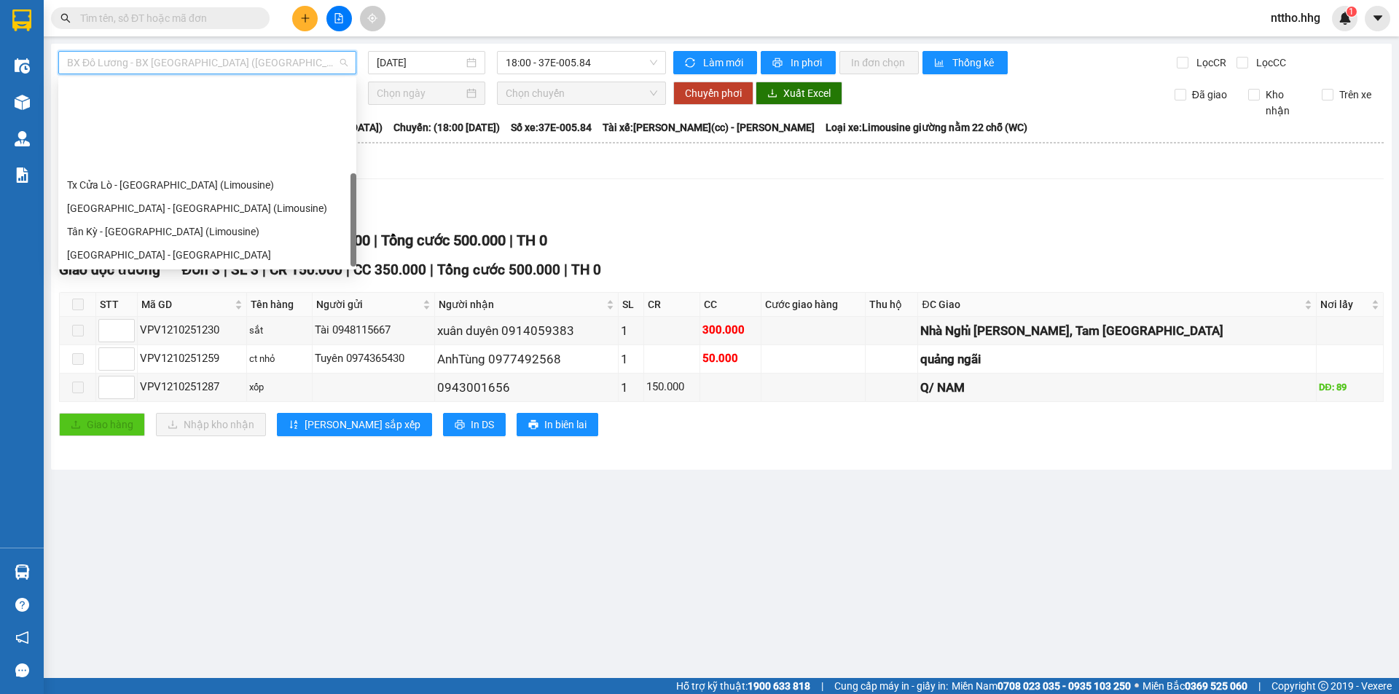
scroll to position [117, 0]
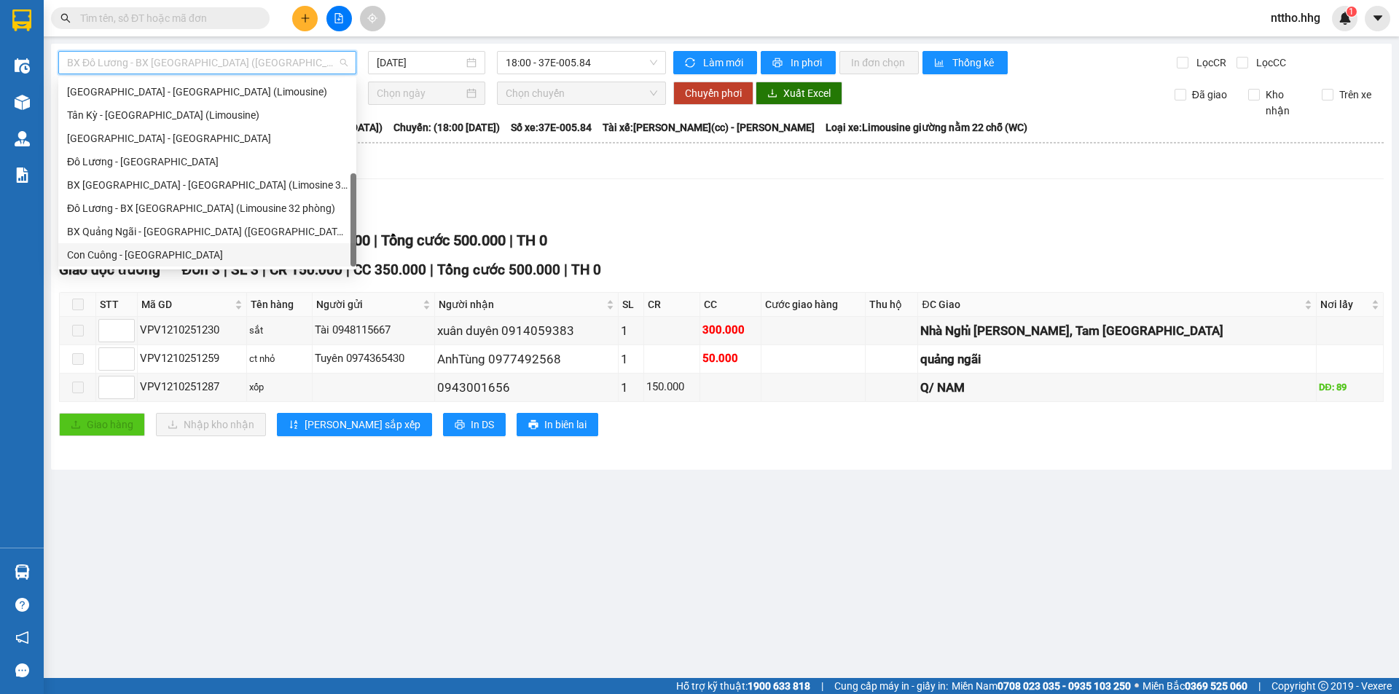
click at [123, 260] on div "Con Cuông - [GEOGRAPHIC_DATA]" at bounding box center [207, 255] width 280 height 16
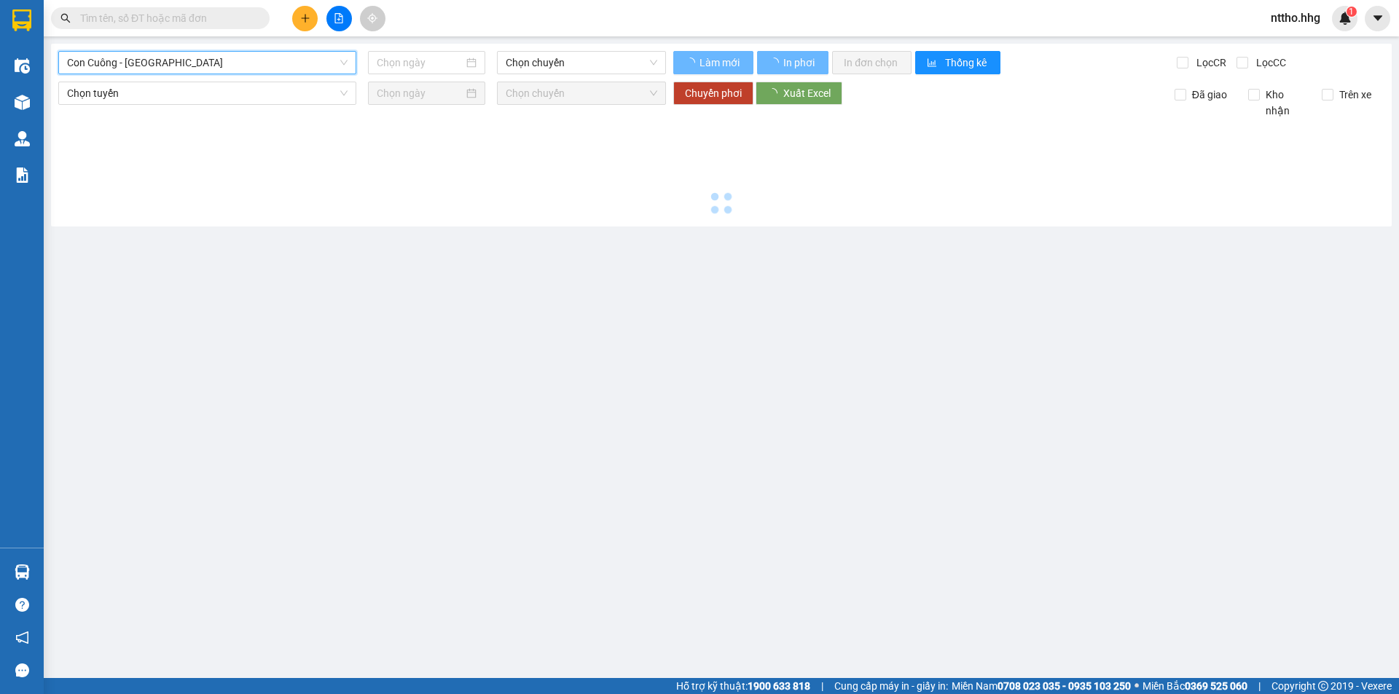
type input "[DATE]"
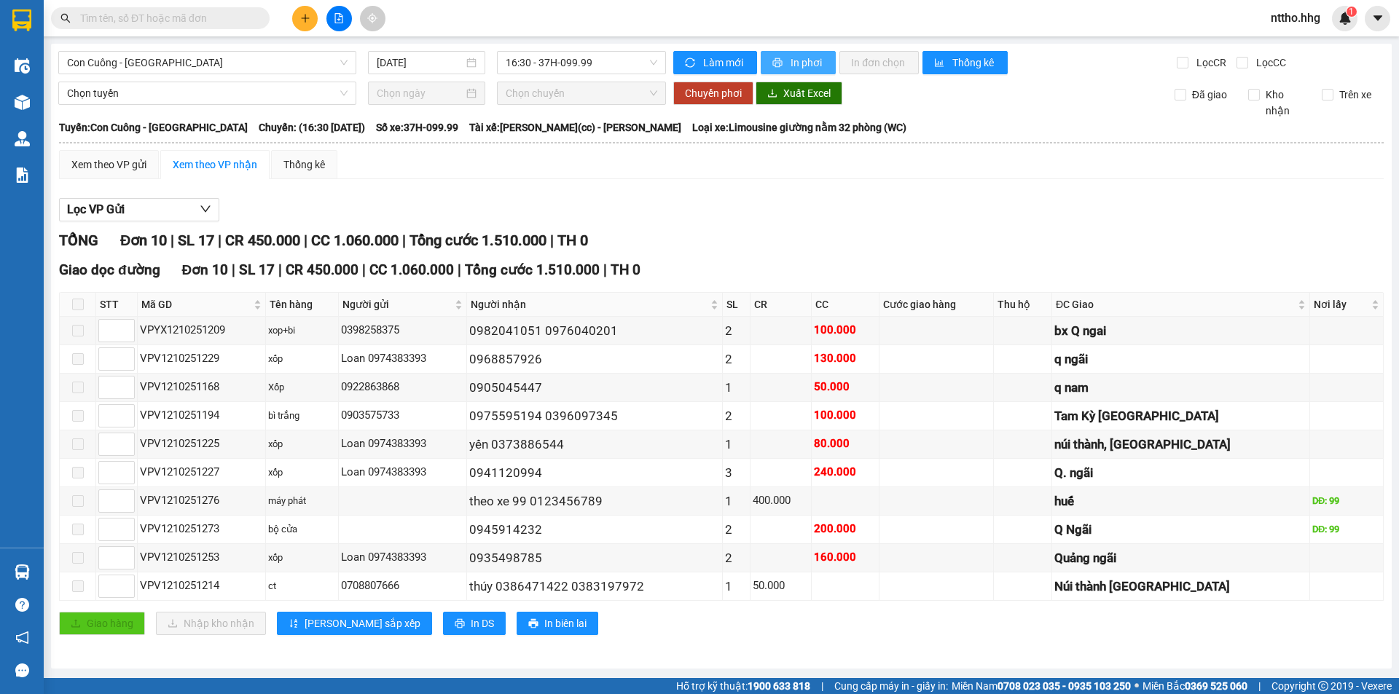
click at [811, 63] on span "In phơi" at bounding box center [807, 63] width 34 height 16
drag, startPoint x: 200, startPoint y: 63, endPoint x: 200, endPoint y: 93, distance: 30.6
click at [202, 63] on span "Con Cuông - [GEOGRAPHIC_DATA]" at bounding box center [207, 63] width 280 height 22
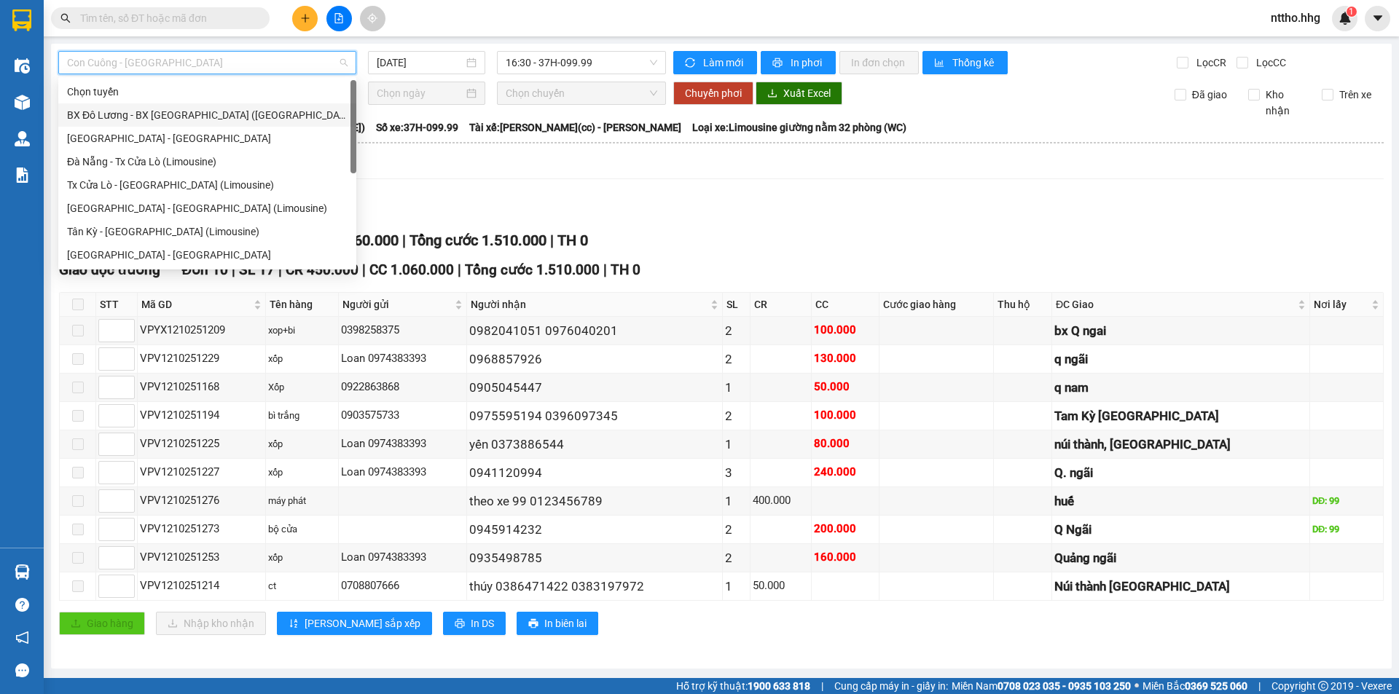
click at [140, 116] on div "BX Đô Lương - BX [GEOGRAPHIC_DATA] ([GEOGRAPHIC_DATA])" at bounding box center [207, 115] width 280 height 16
type input "[DATE]"
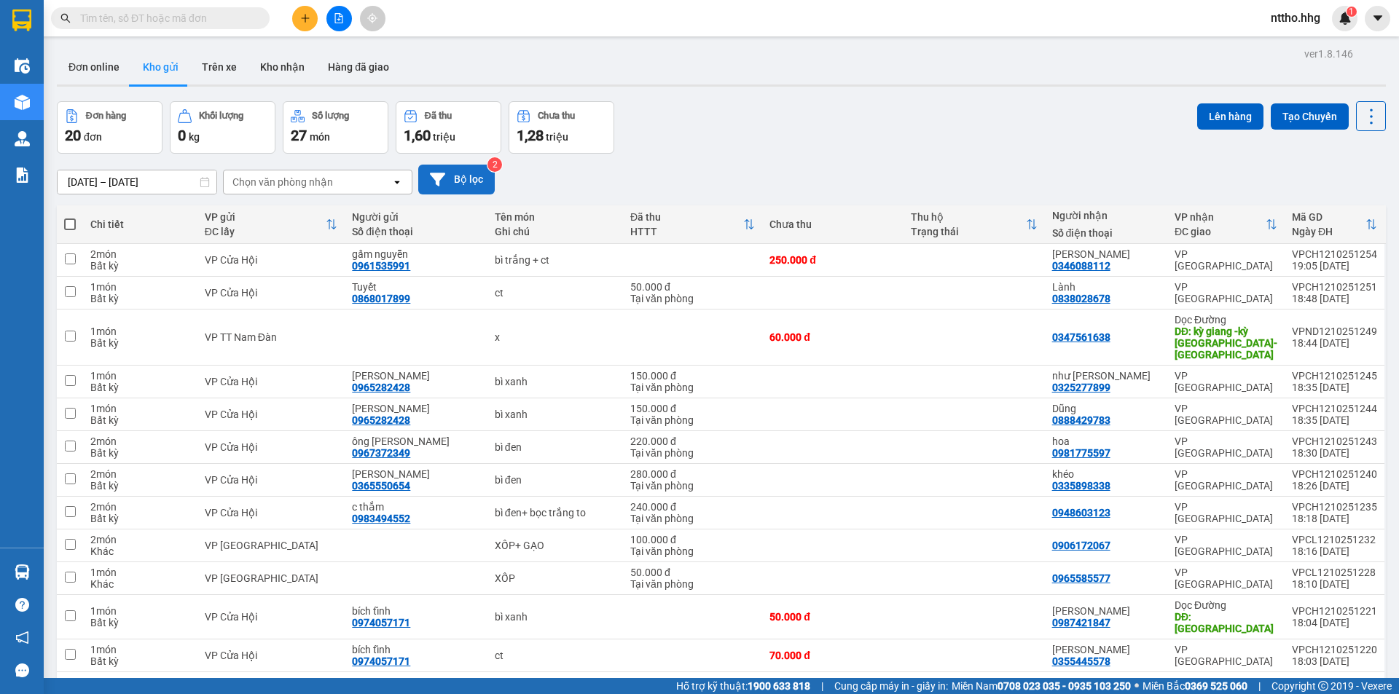
click at [467, 184] on button "Bộ lọc" at bounding box center [456, 180] width 76 height 30
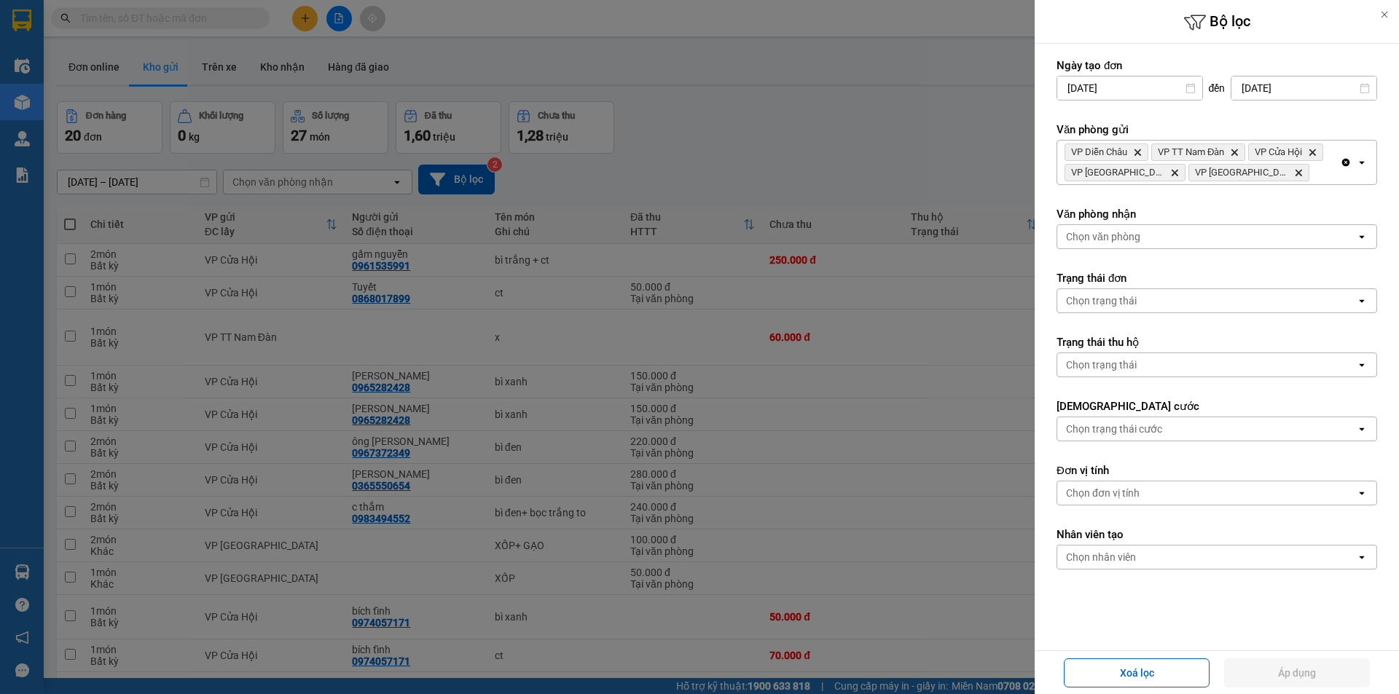
click at [1342, 164] on icon "Clear all" at bounding box center [1346, 163] width 8 height 8
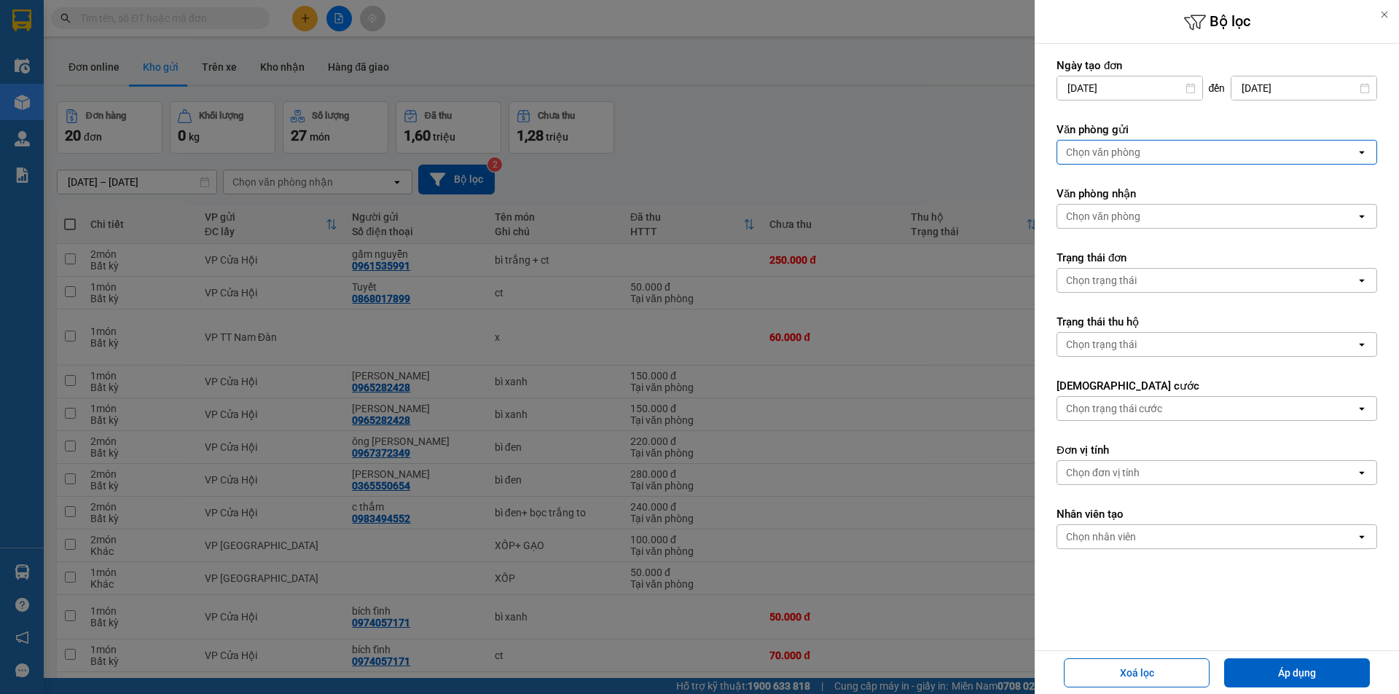
click at [1165, 151] on div "Chọn văn phòng" at bounding box center [1206, 152] width 299 height 23
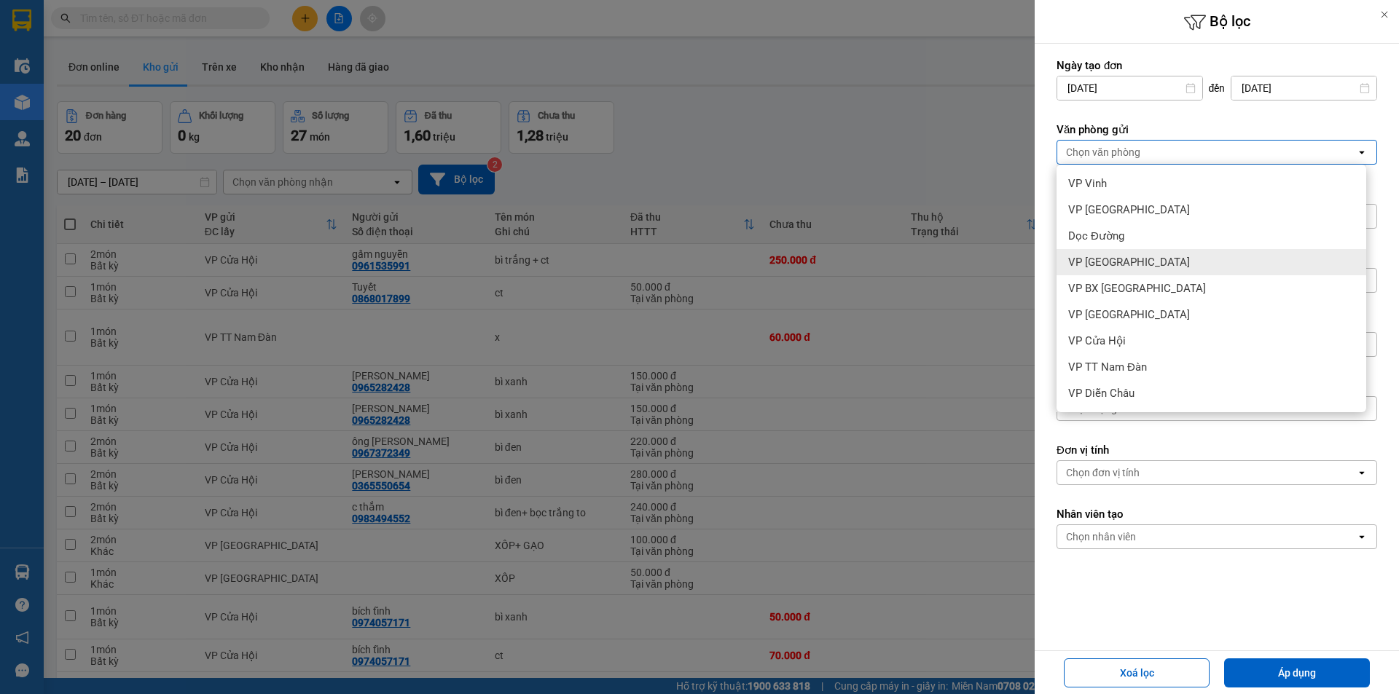
click at [1109, 264] on span "VP [GEOGRAPHIC_DATA]" at bounding box center [1129, 262] width 122 height 15
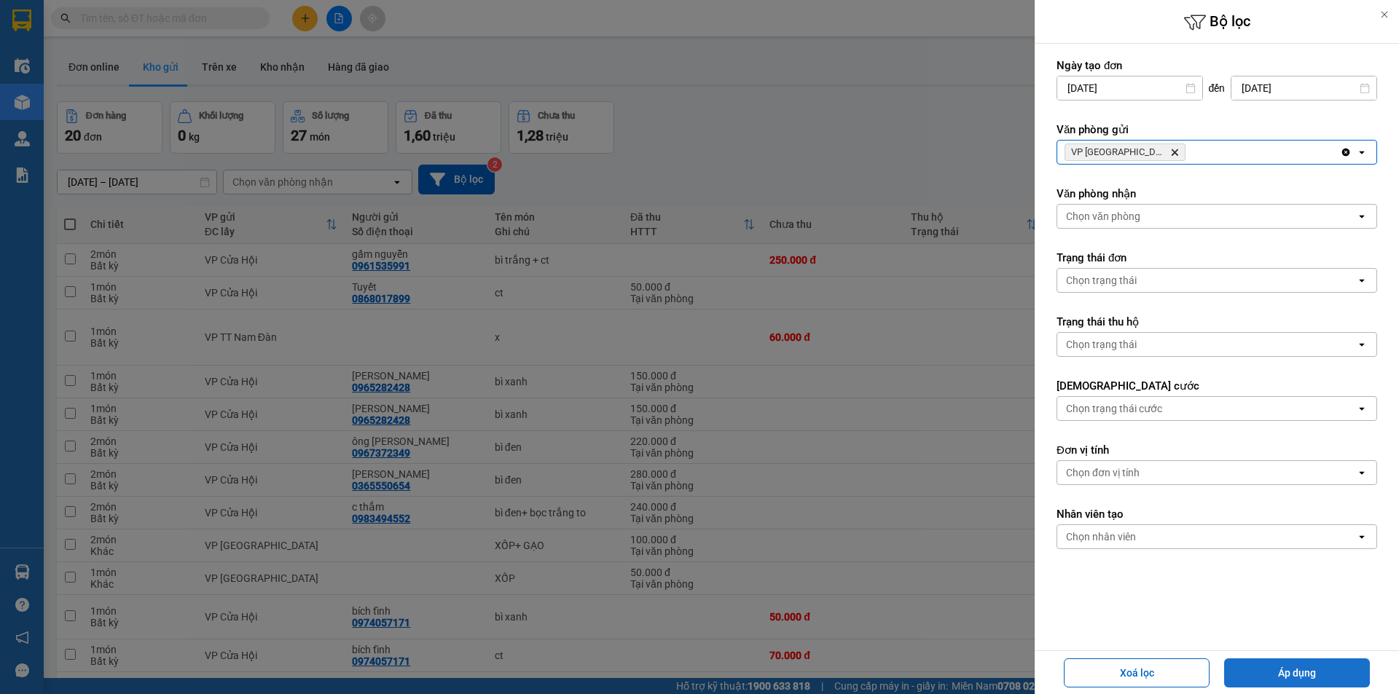
click at [1291, 668] on button "Áp dụng" at bounding box center [1297, 672] width 146 height 29
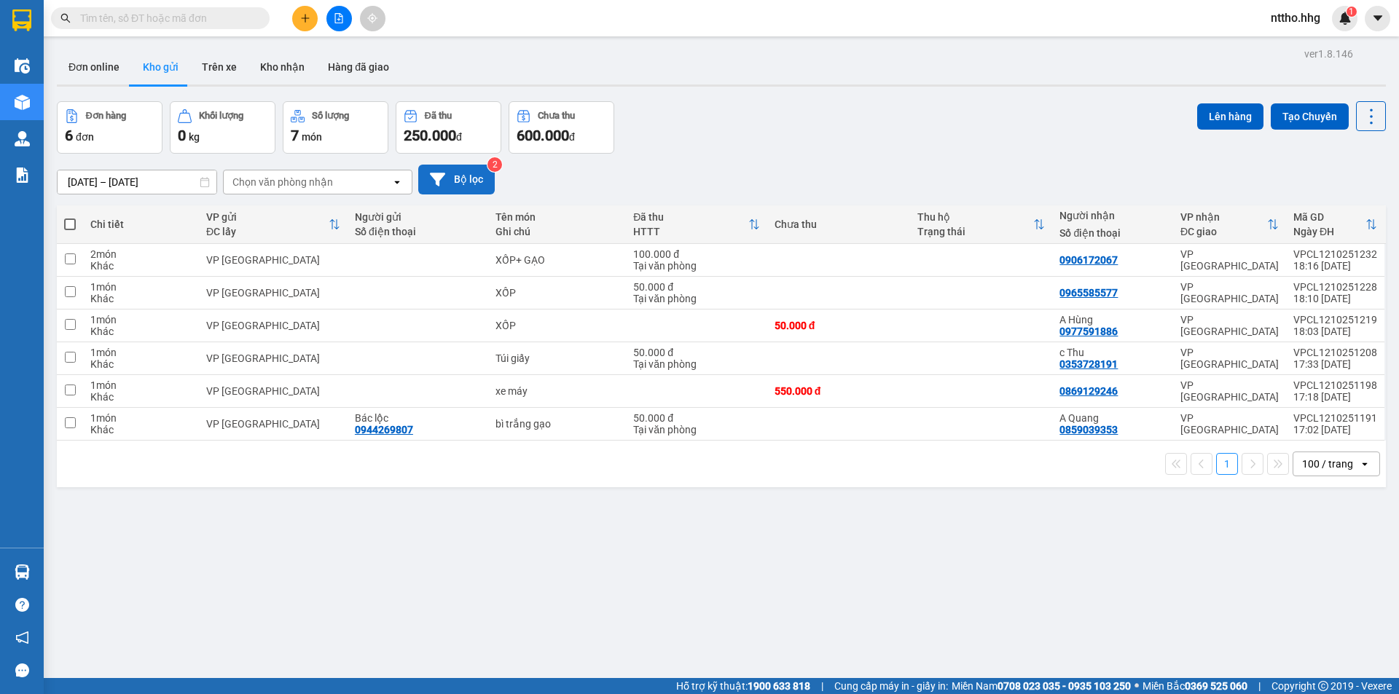
click at [471, 181] on button "Bộ lọc" at bounding box center [456, 180] width 76 height 30
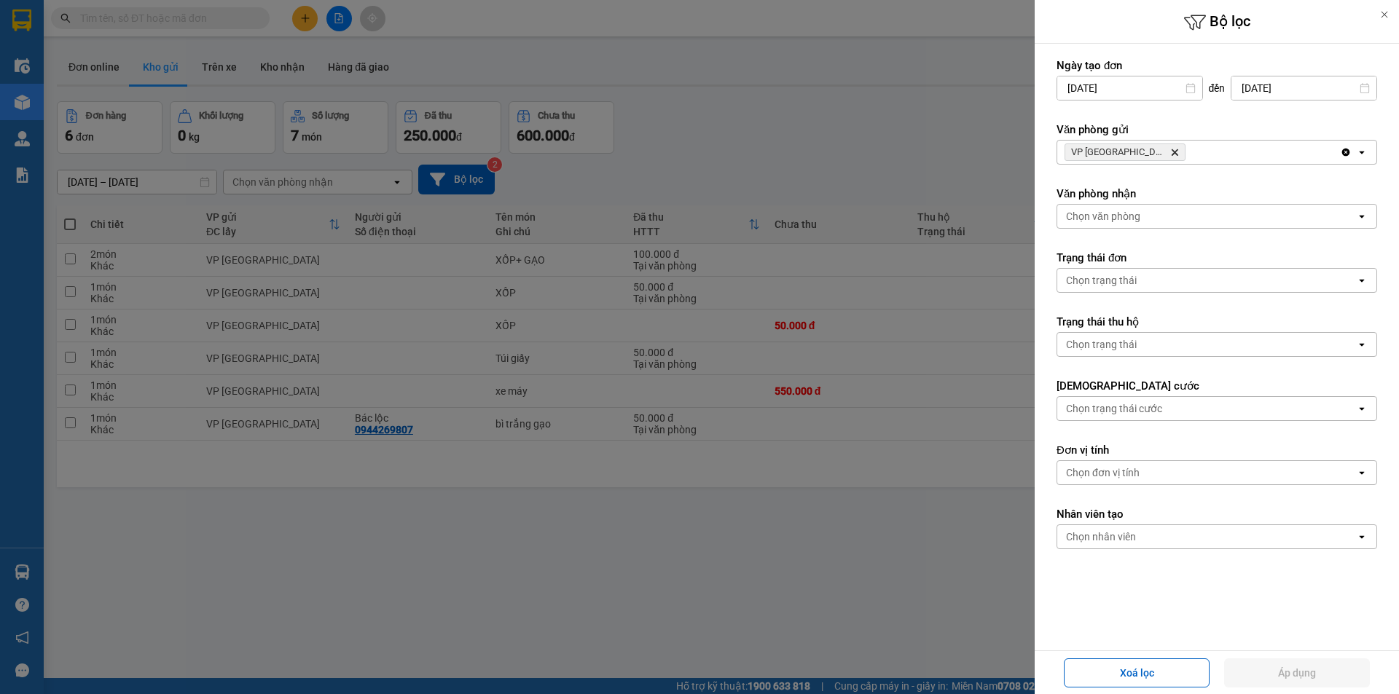
click at [1170, 150] on icon "Delete" at bounding box center [1174, 152] width 9 height 9
click at [1125, 152] on div "Chọn văn phòng" at bounding box center [1103, 152] width 74 height 15
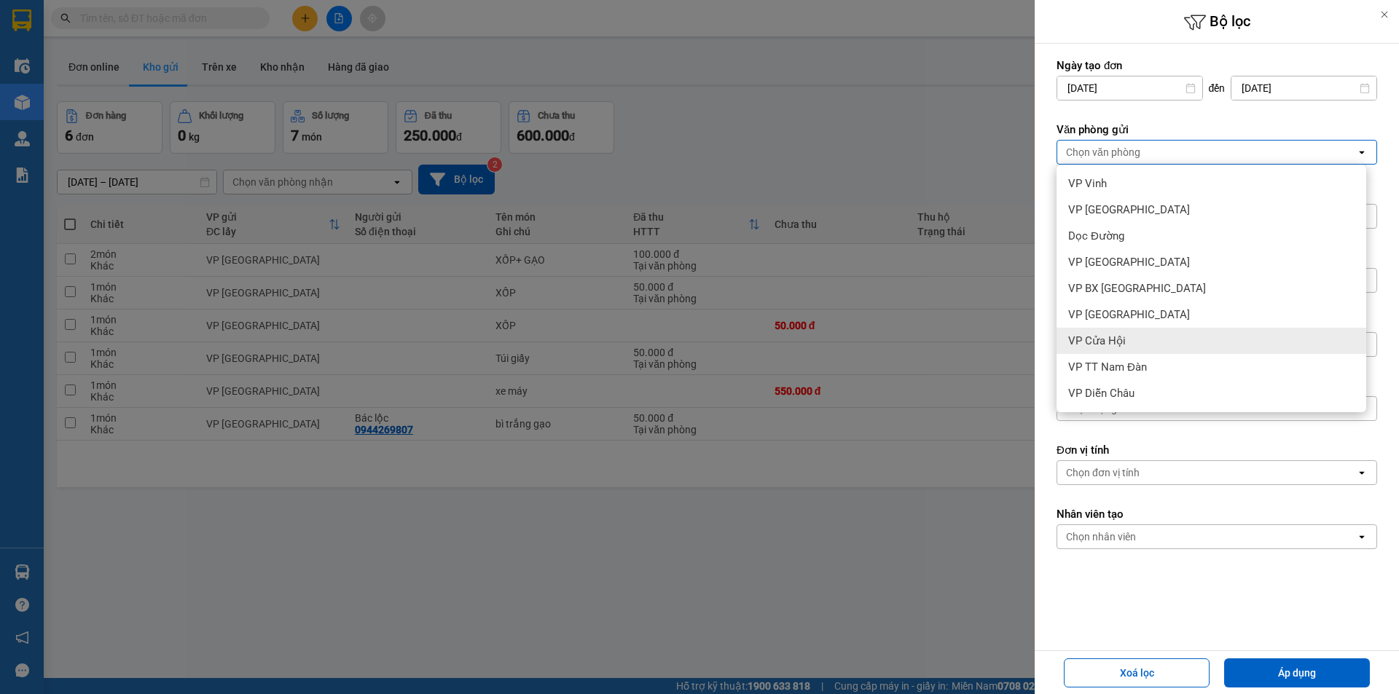
click at [1132, 345] on div "VP Cửa Hội" at bounding box center [1211, 341] width 310 height 26
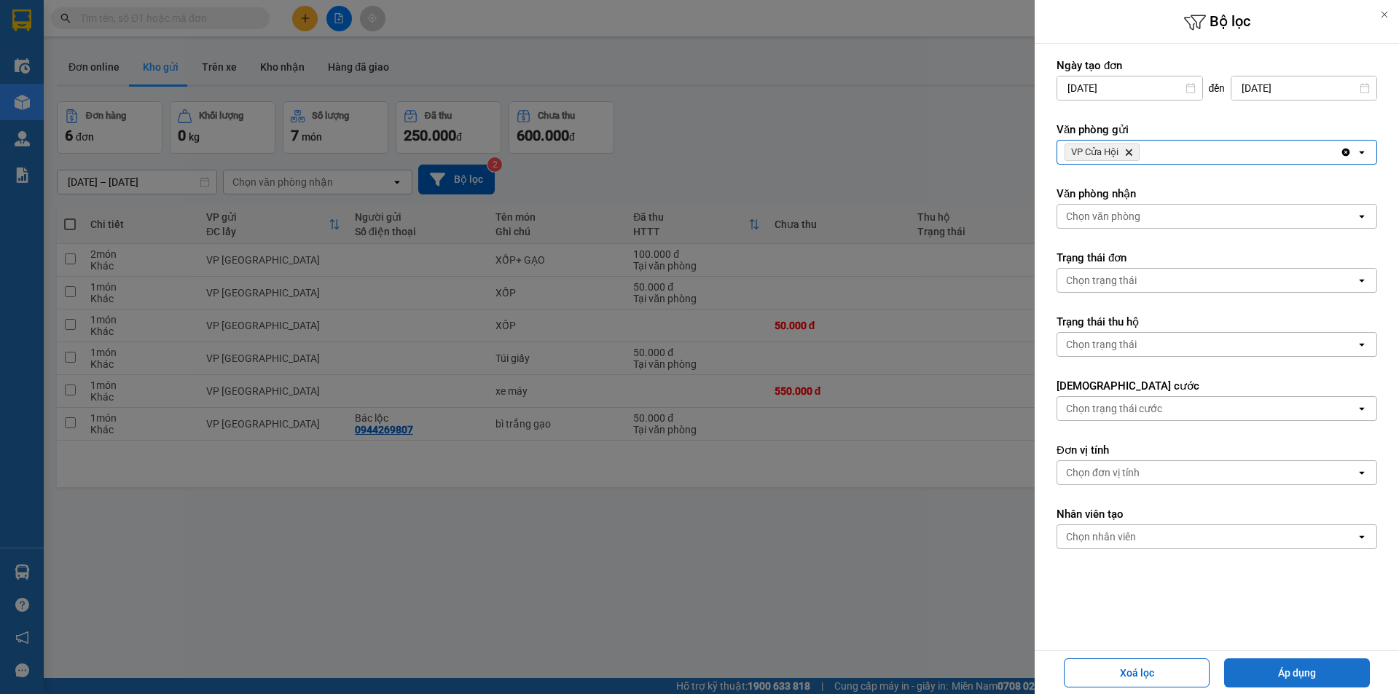
drag, startPoint x: 1301, startPoint y: 671, endPoint x: 1289, endPoint y: 666, distance: 13.4
click at [1300, 669] on button "Áp dụng" at bounding box center [1297, 672] width 146 height 29
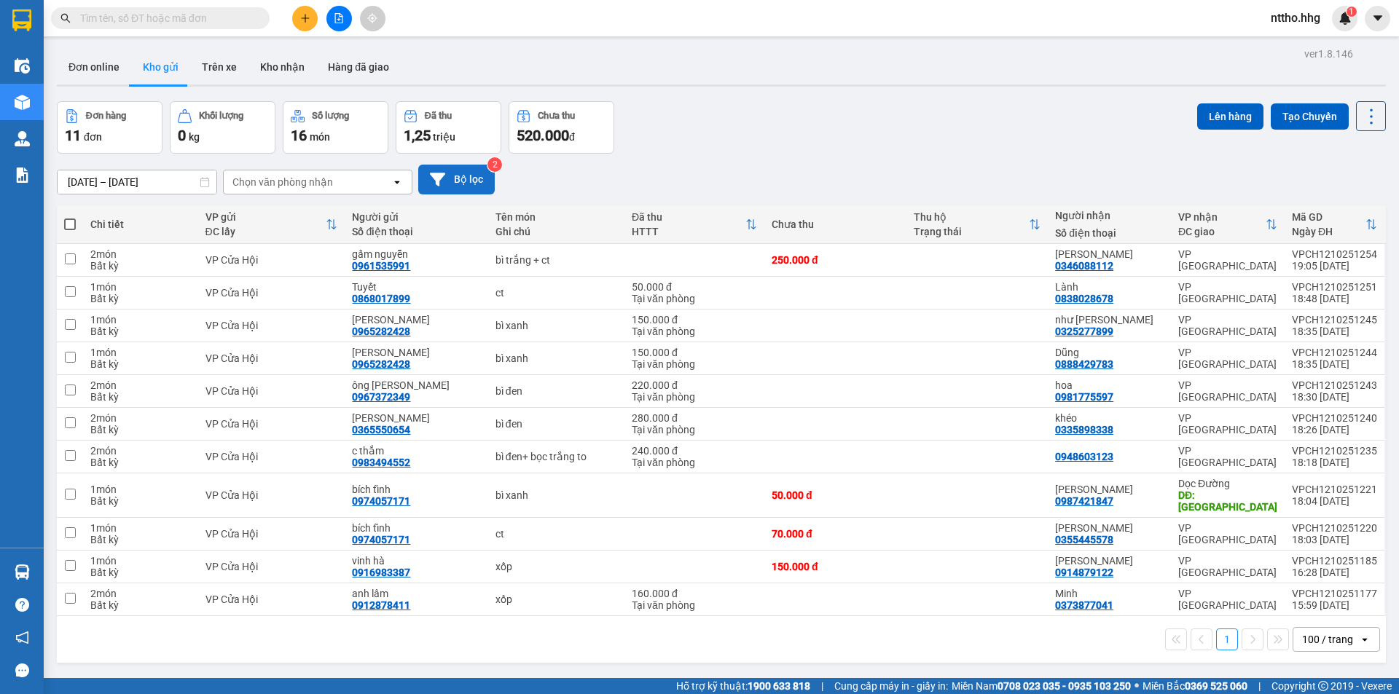
click at [475, 180] on button "Bộ lọc" at bounding box center [456, 180] width 76 height 30
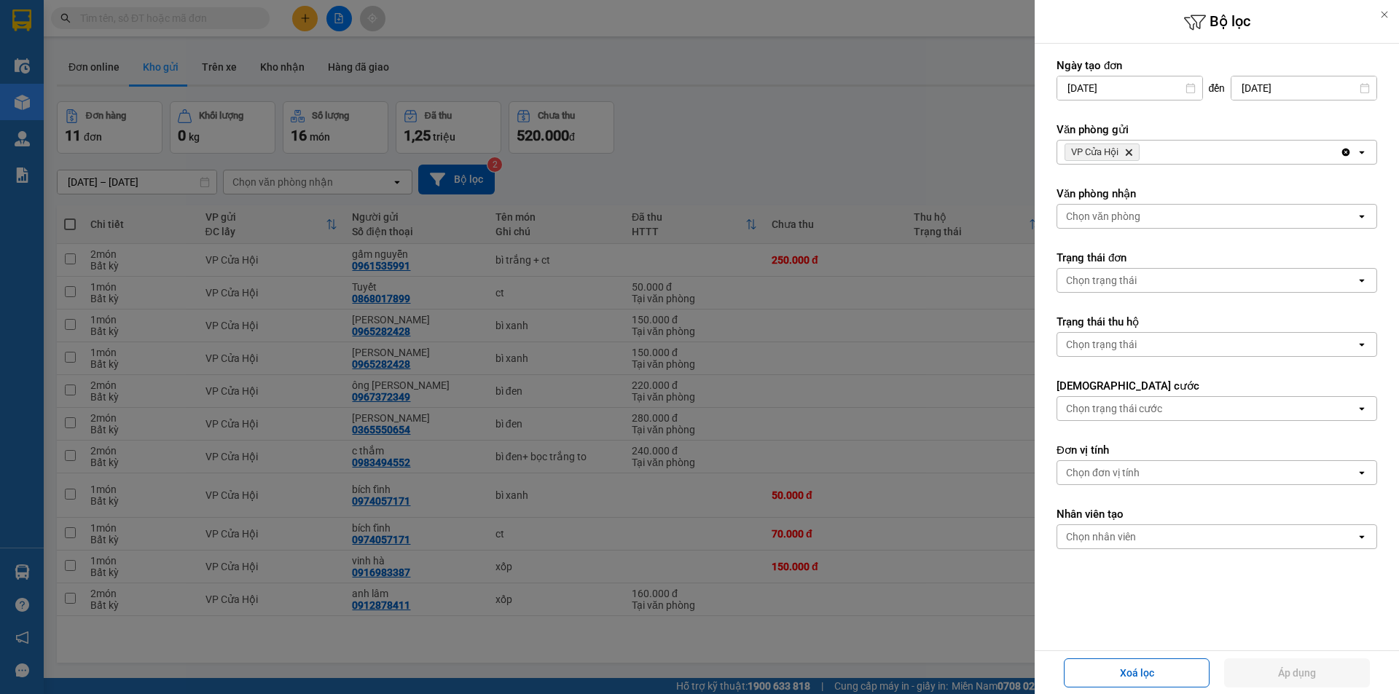
click at [1131, 152] on icon "VP Cửa Hội, close by backspace" at bounding box center [1128, 152] width 7 height 7
click at [1123, 152] on div "Chọn văn phòng" at bounding box center [1103, 152] width 74 height 15
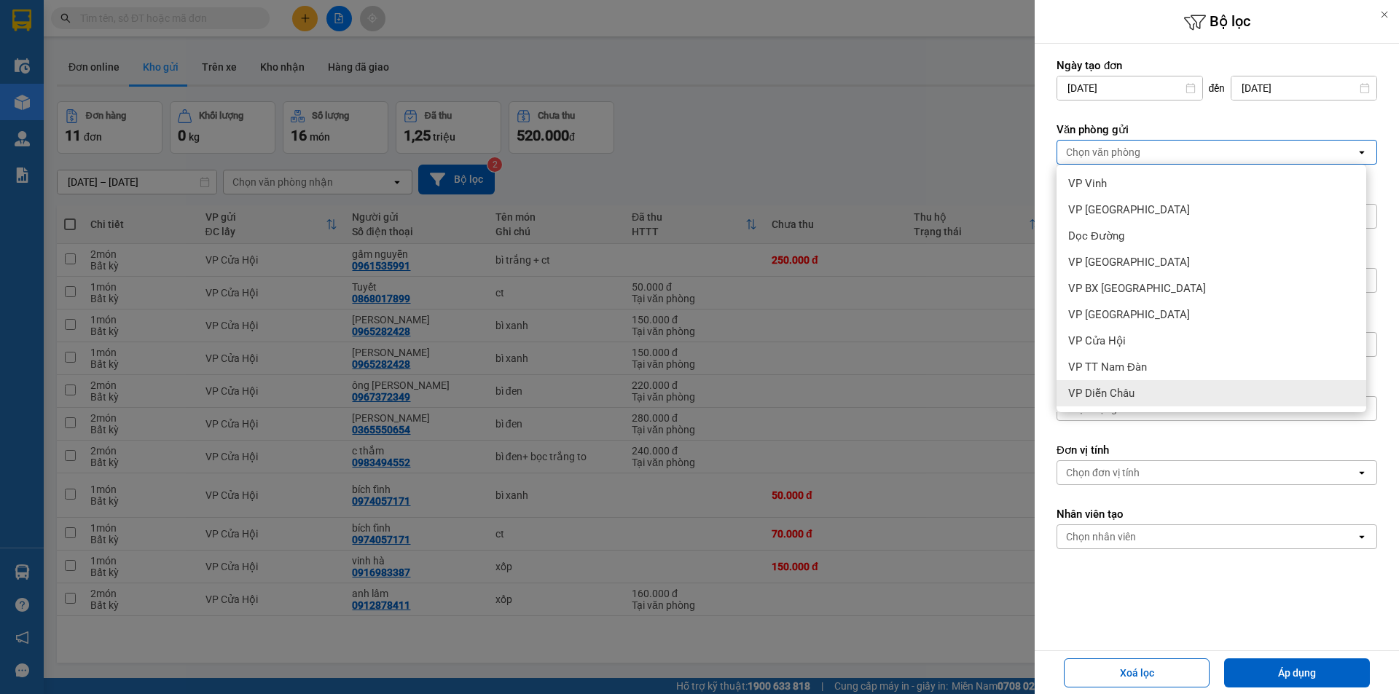
click at [1093, 385] on div "VP Diễn Châu" at bounding box center [1211, 393] width 310 height 26
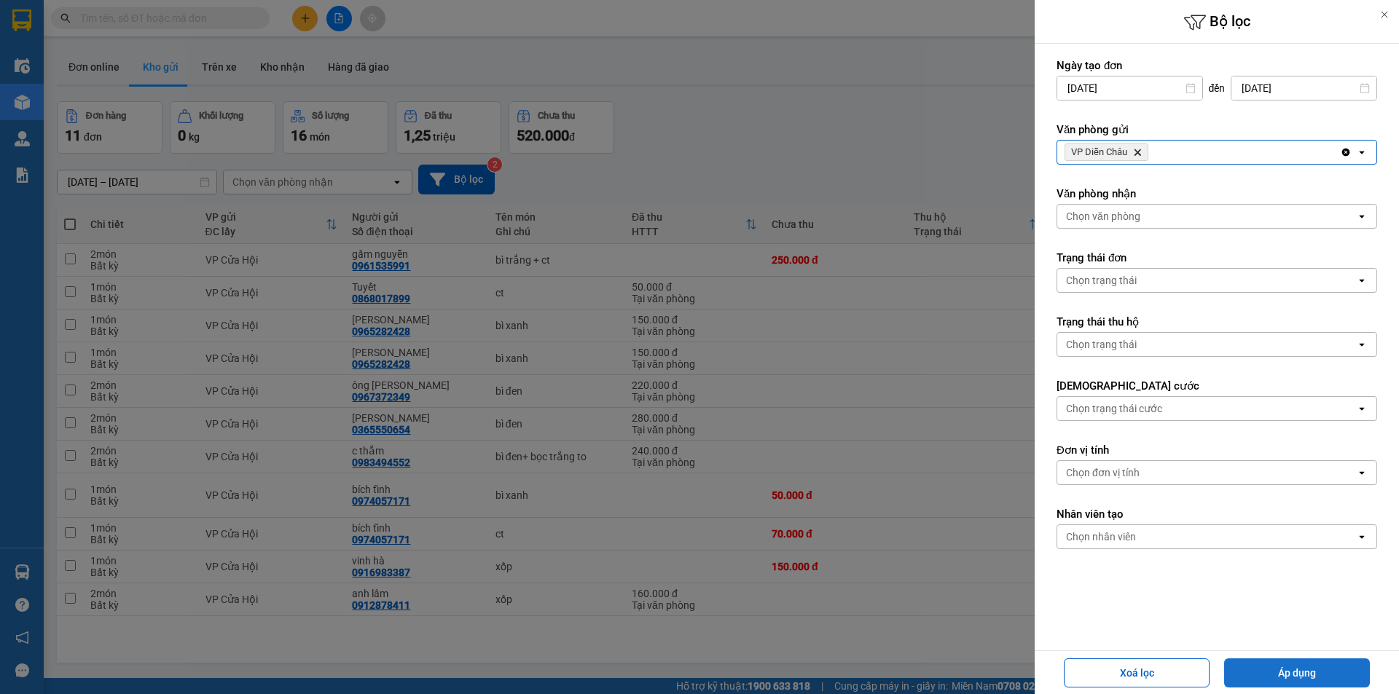
click at [1282, 669] on button "Áp dụng" at bounding box center [1297, 672] width 146 height 29
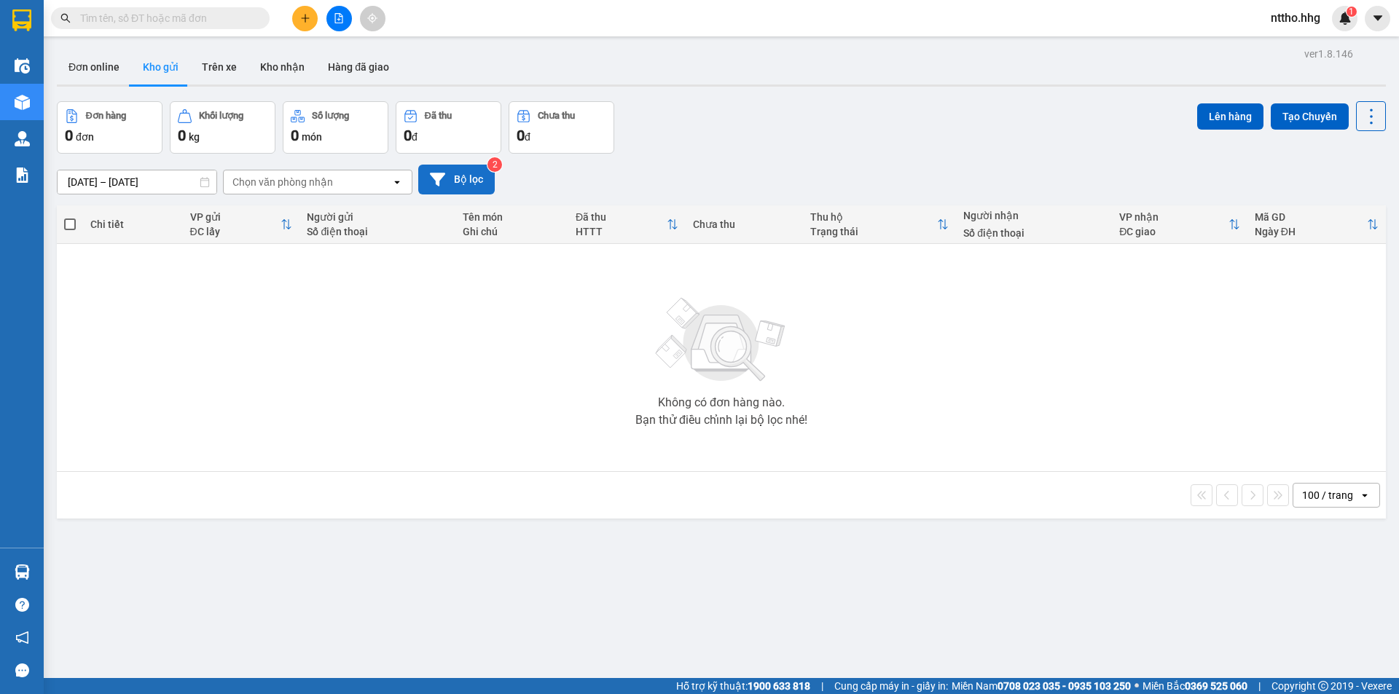
click at [476, 175] on button "Bộ lọc" at bounding box center [456, 180] width 76 height 30
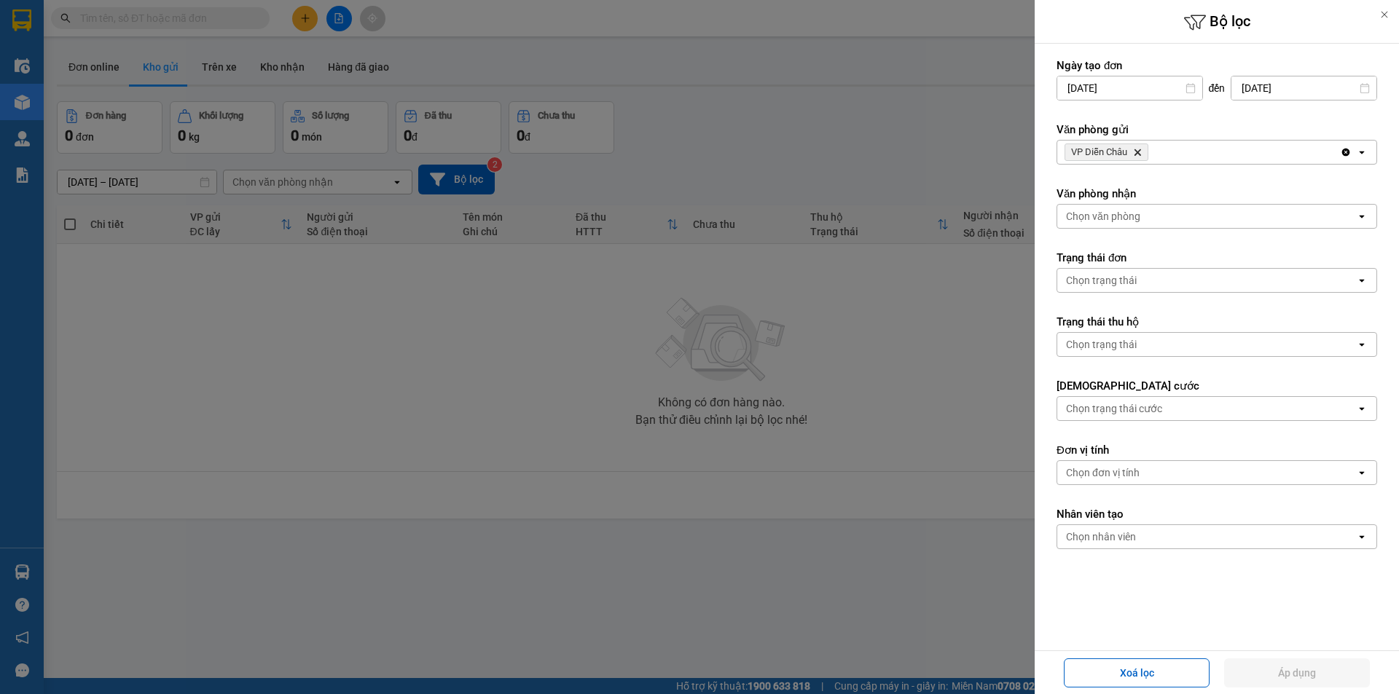
click at [1138, 154] on icon "Delete" at bounding box center [1137, 152] width 9 height 9
click at [1137, 155] on div "Chọn văn phòng" at bounding box center [1103, 152] width 74 height 15
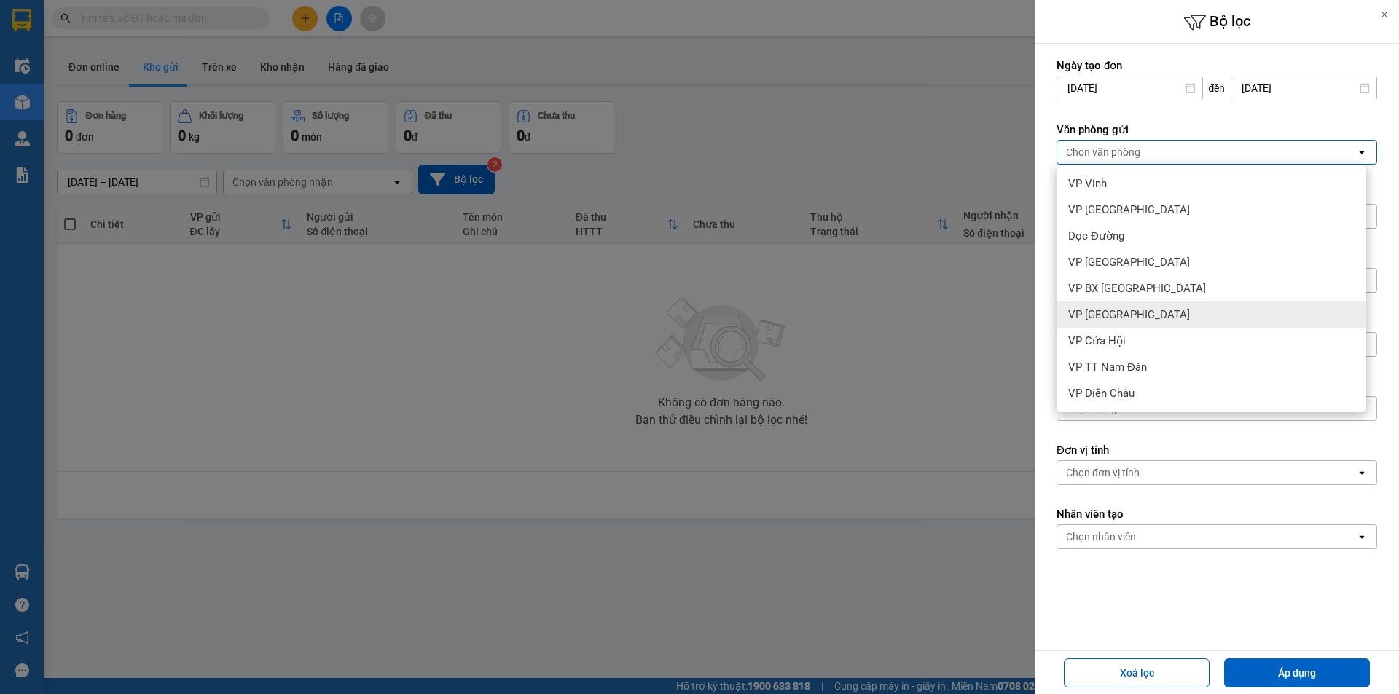
click at [1121, 314] on span "VP [GEOGRAPHIC_DATA]" at bounding box center [1129, 314] width 122 height 15
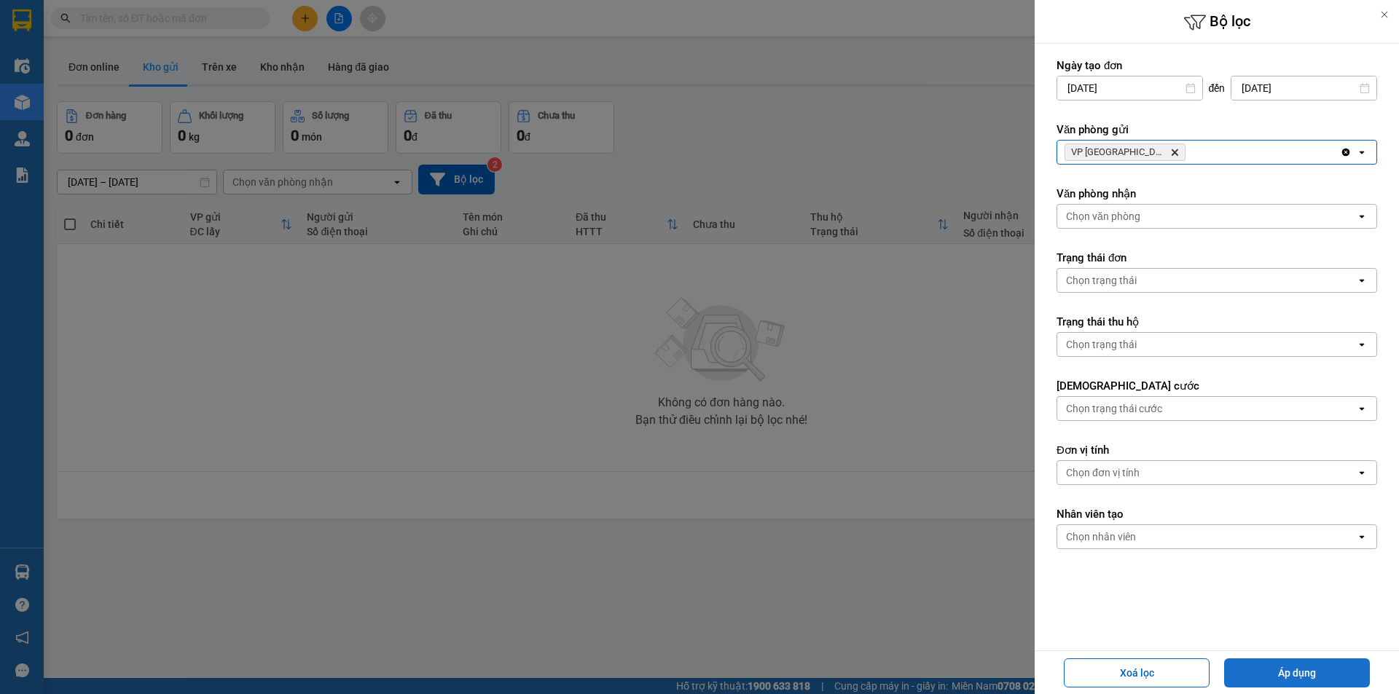
click at [1309, 669] on button "Áp dụng" at bounding box center [1297, 672] width 146 height 29
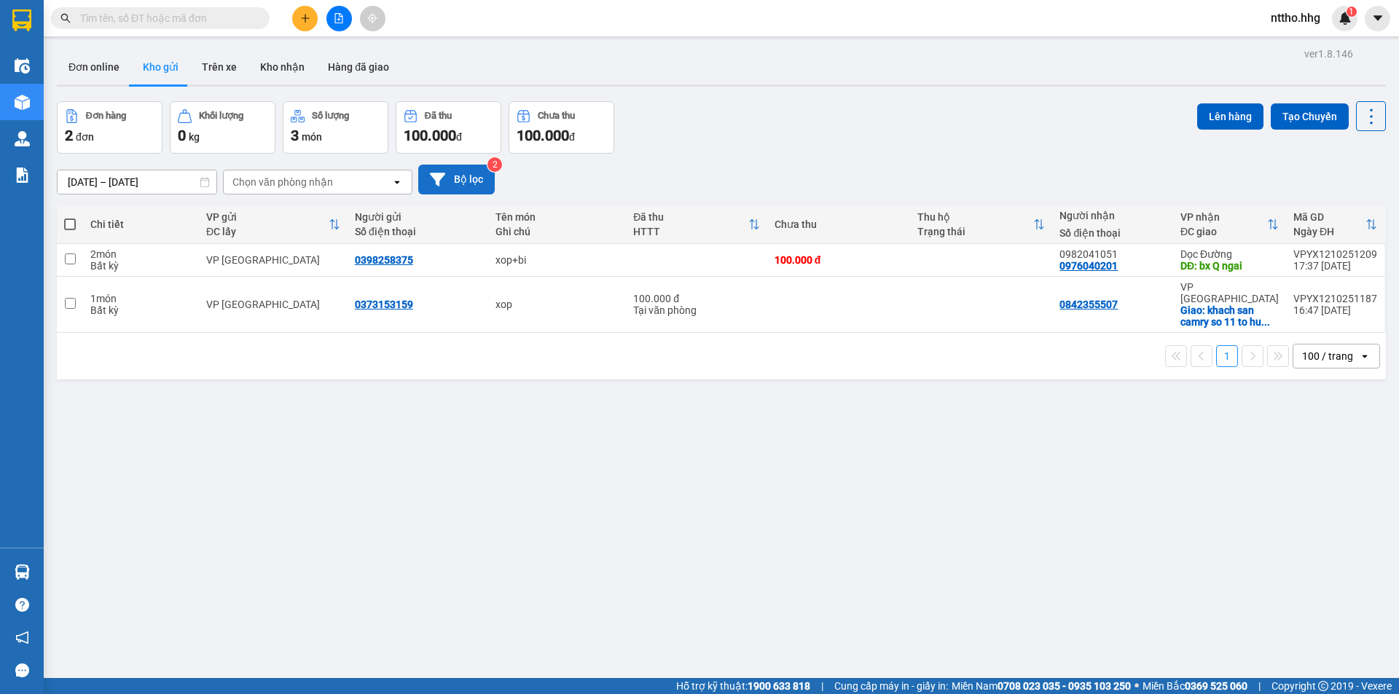
click at [461, 184] on button "Bộ lọc" at bounding box center [456, 180] width 76 height 30
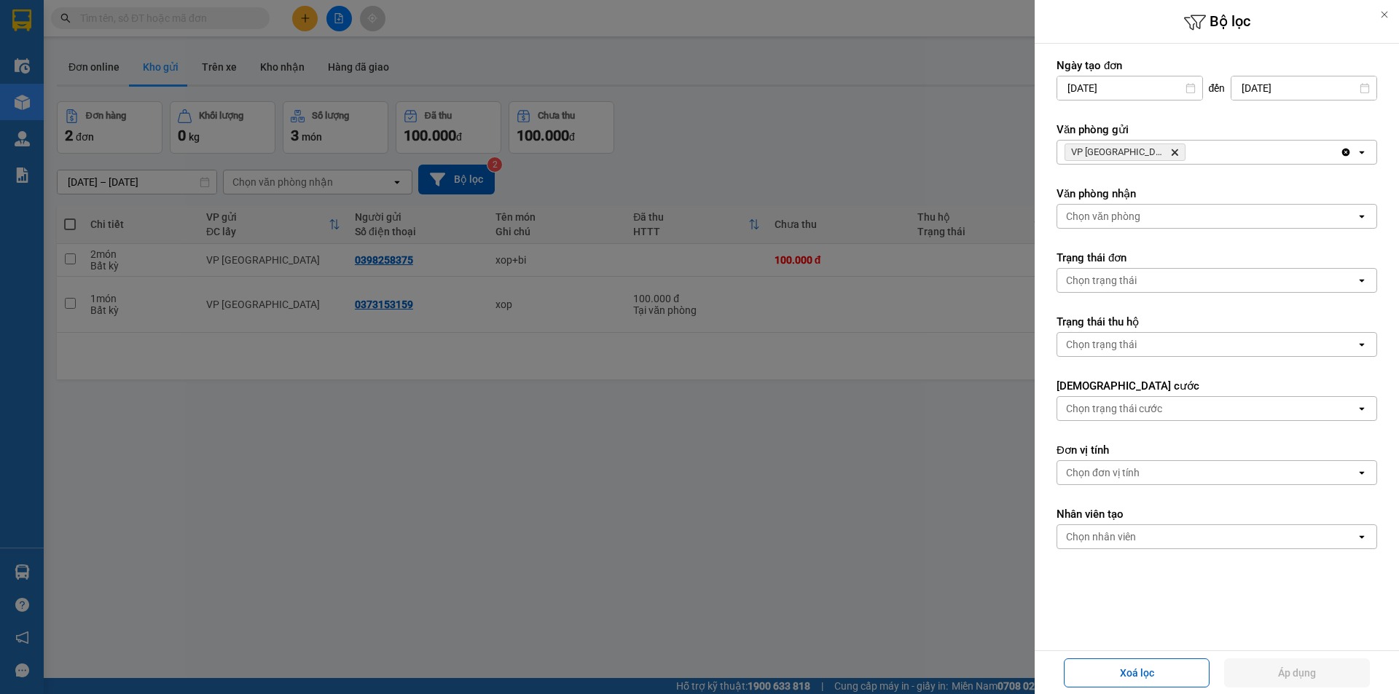
click at [1201, 146] on div "VP Cầu Yên Xuân Delete" at bounding box center [1198, 152] width 283 height 23
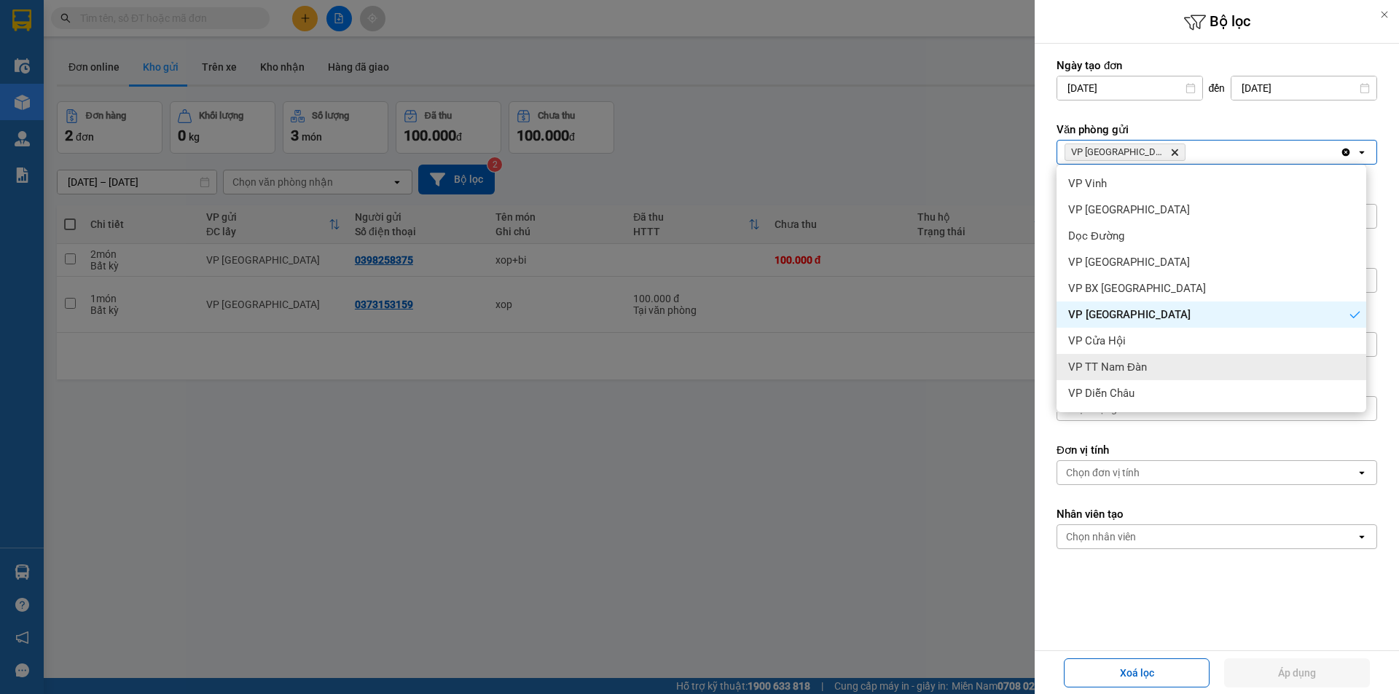
click at [1142, 369] on span "VP TT Nam Đàn" at bounding box center [1107, 367] width 79 height 15
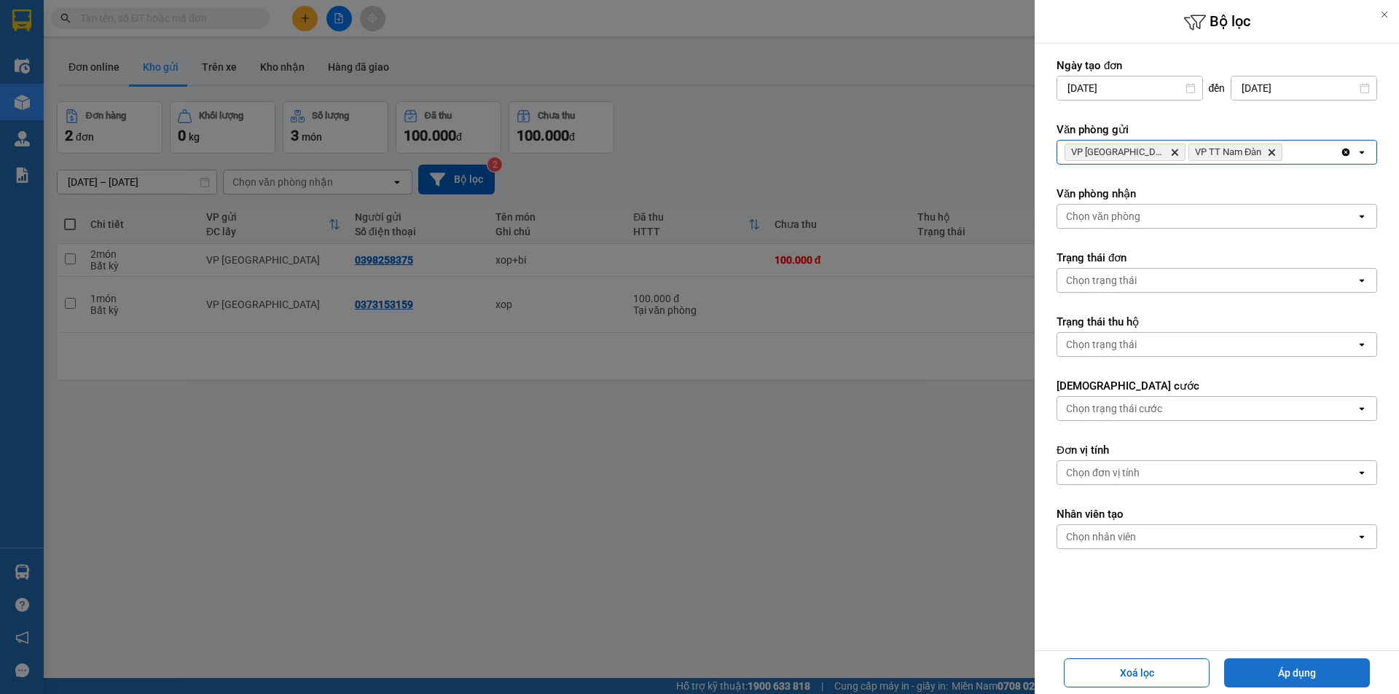
click at [1272, 669] on button "Áp dụng" at bounding box center [1297, 672] width 146 height 29
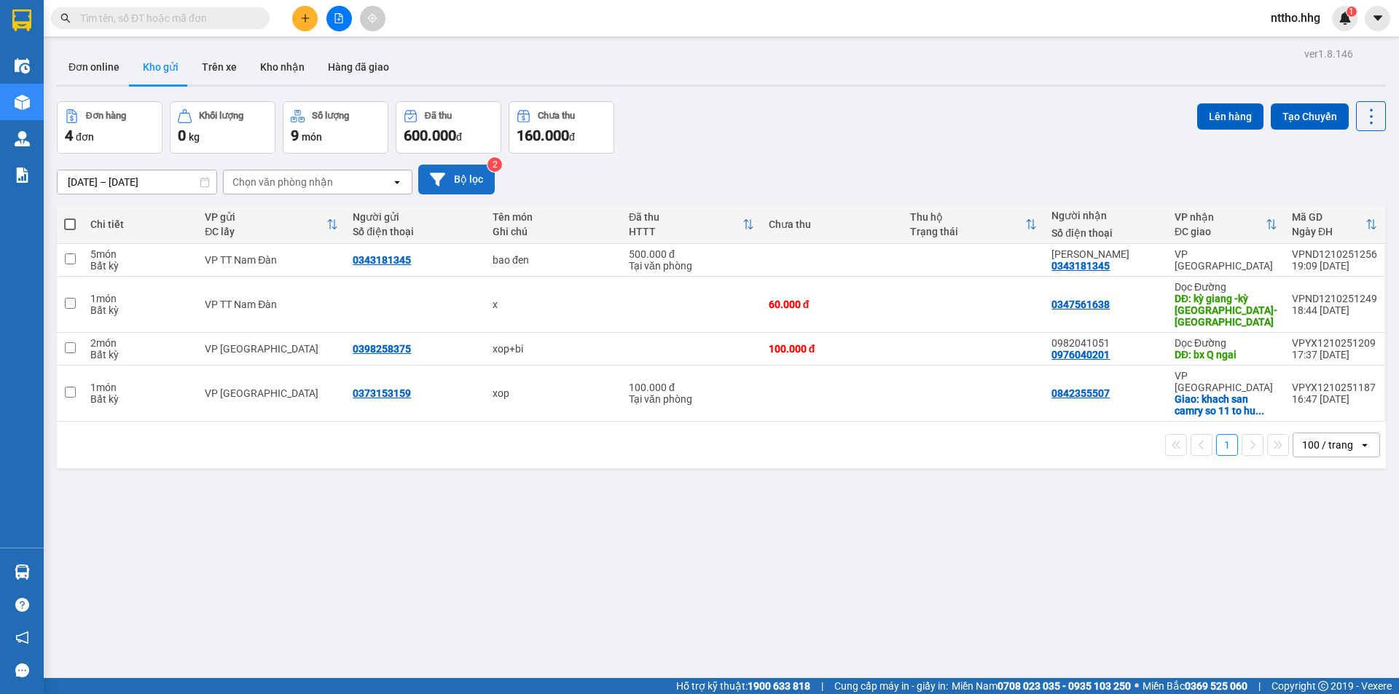
click at [463, 179] on button "Bộ lọc" at bounding box center [456, 180] width 76 height 30
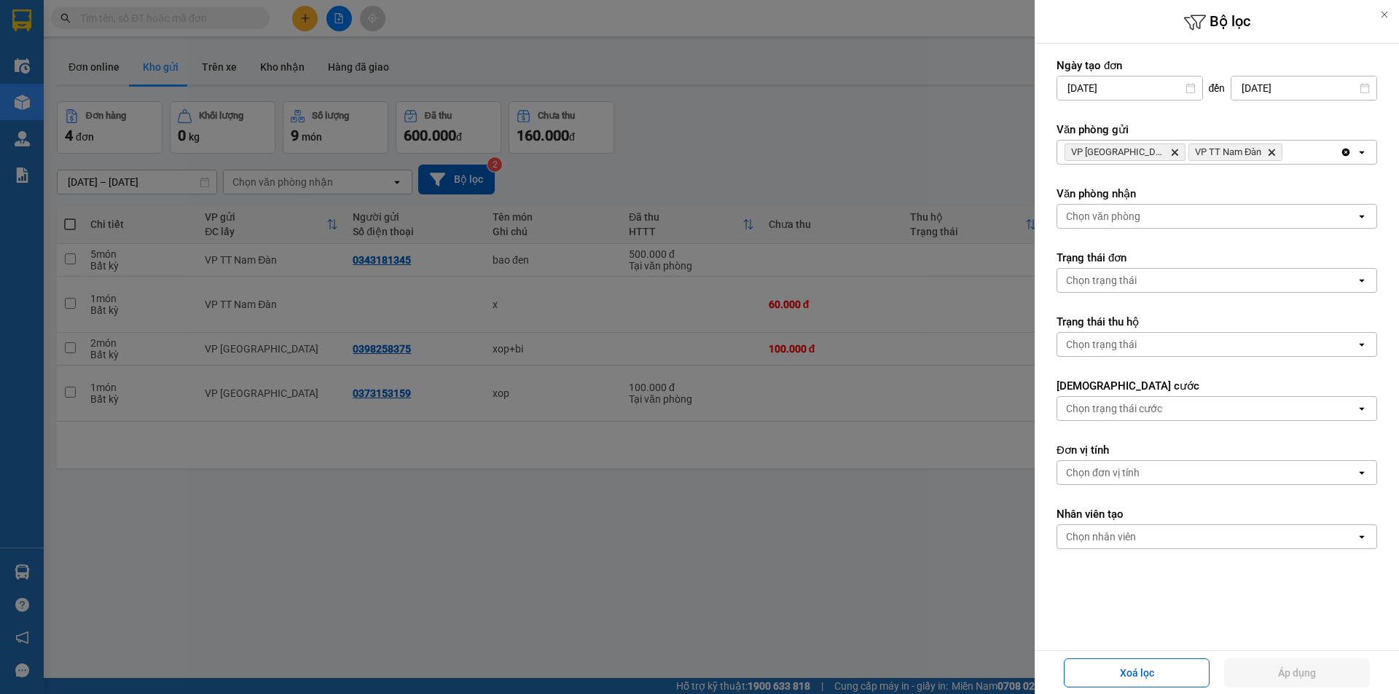
click at [1342, 152] on icon "Clear all" at bounding box center [1346, 153] width 8 height 8
click at [1235, 148] on div "Chọn văn phòng" at bounding box center [1206, 152] width 299 height 23
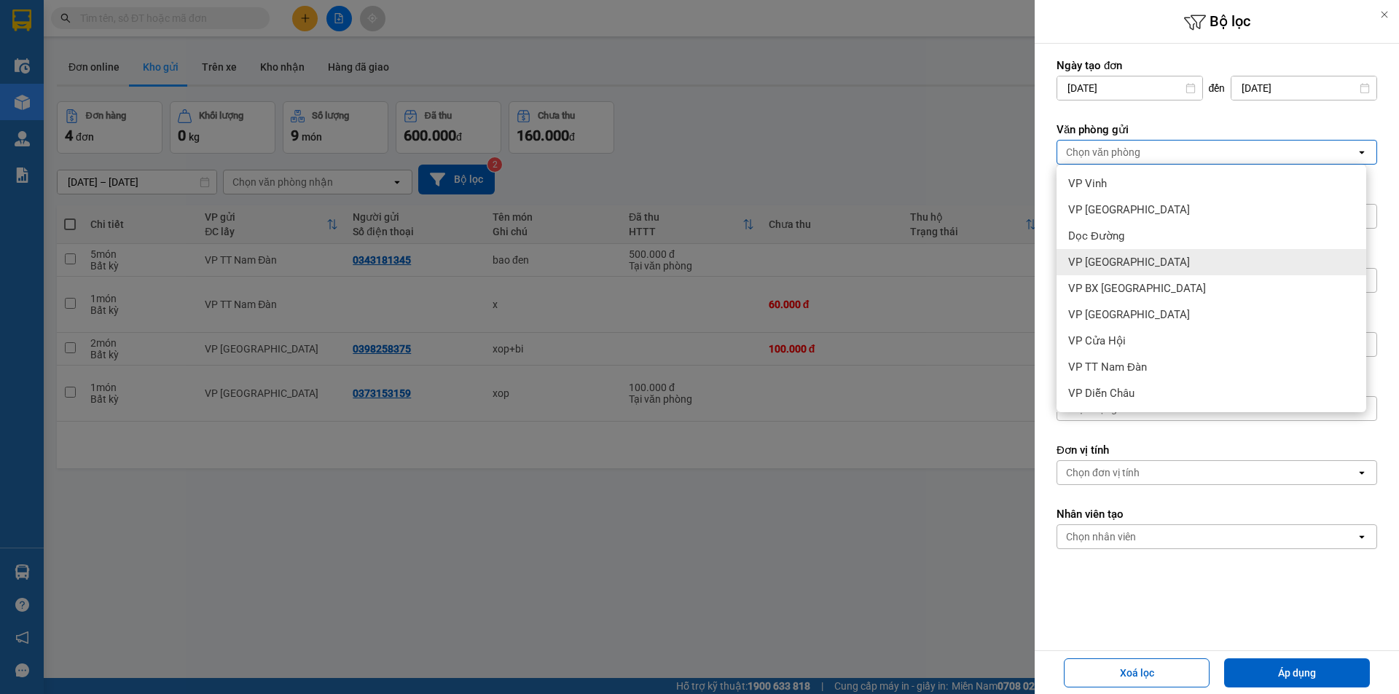
click at [1117, 256] on span "VP [GEOGRAPHIC_DATA]" at bounding box center [1129, 262] width 122 height 15
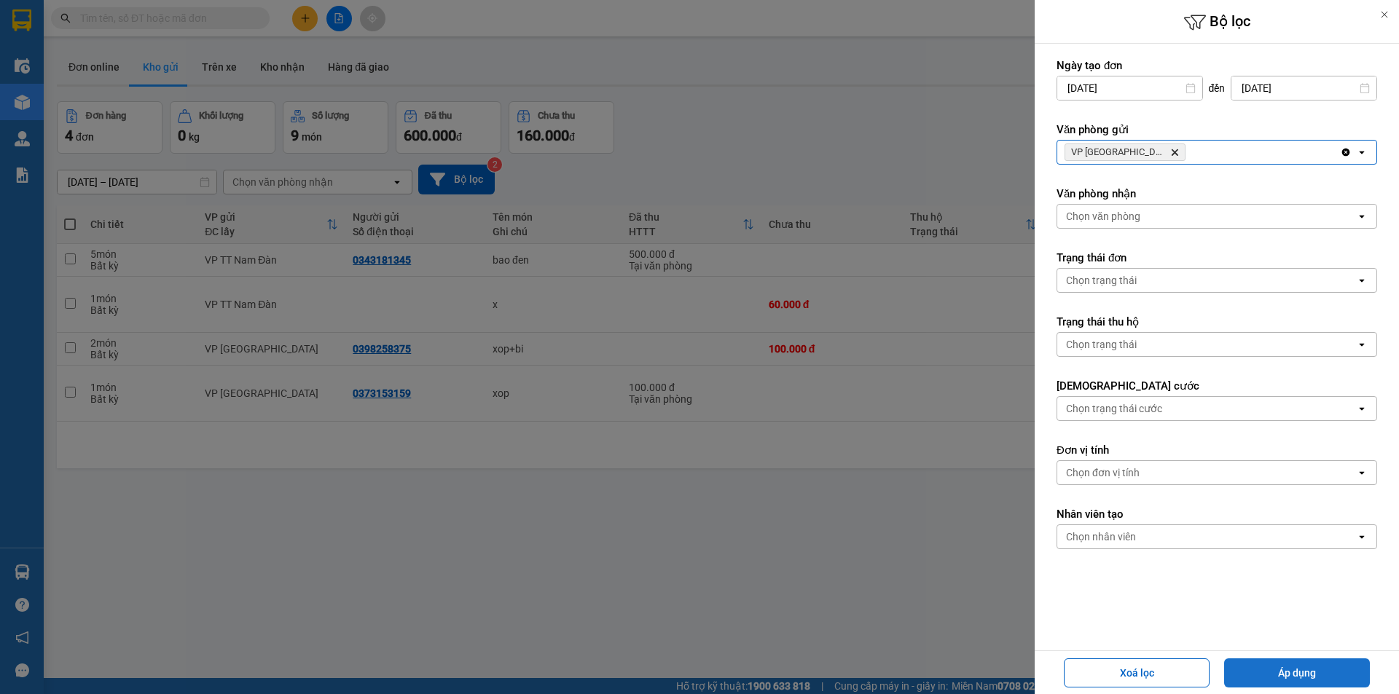
drag, startPoint x: 1294, startPoint y: 671, endPoint x: 1270, endPoint y: 662, distance: 25.6
click at [1294, 669] on button "Áp dụng" at bounding box center [1297, 672] width 146 height 29
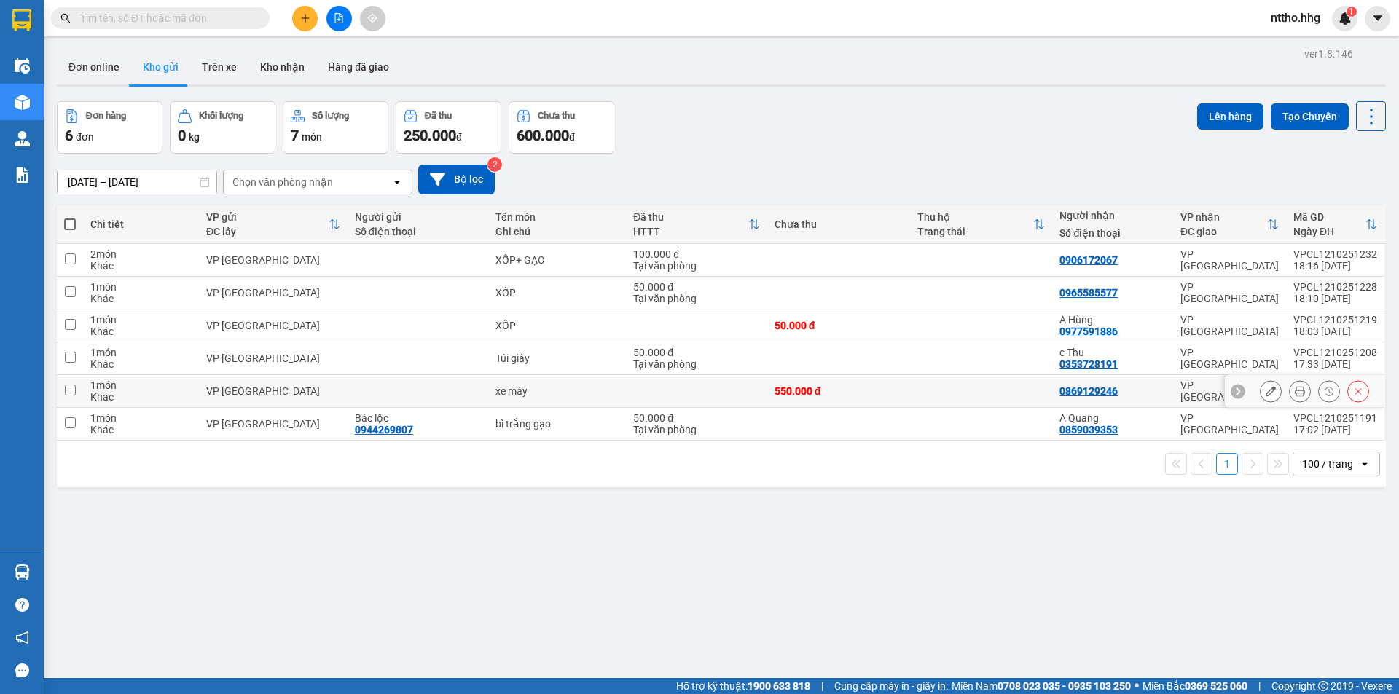
click at [551, 398] on td "xe máy" at bounding box center [557, 391] width 138 height 33
checkbox input "true"
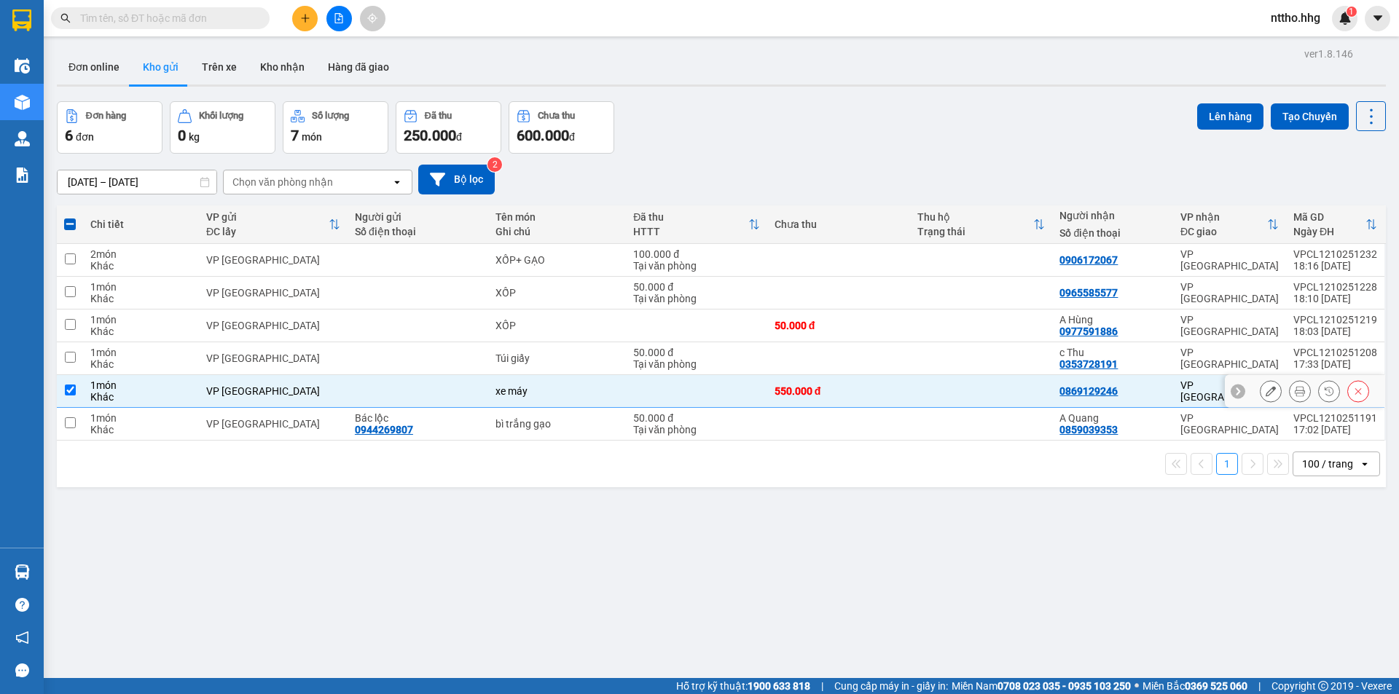
click at [759, 393] on td at bounding box center [696, 391] width 141 height 33
checkbox input "false"
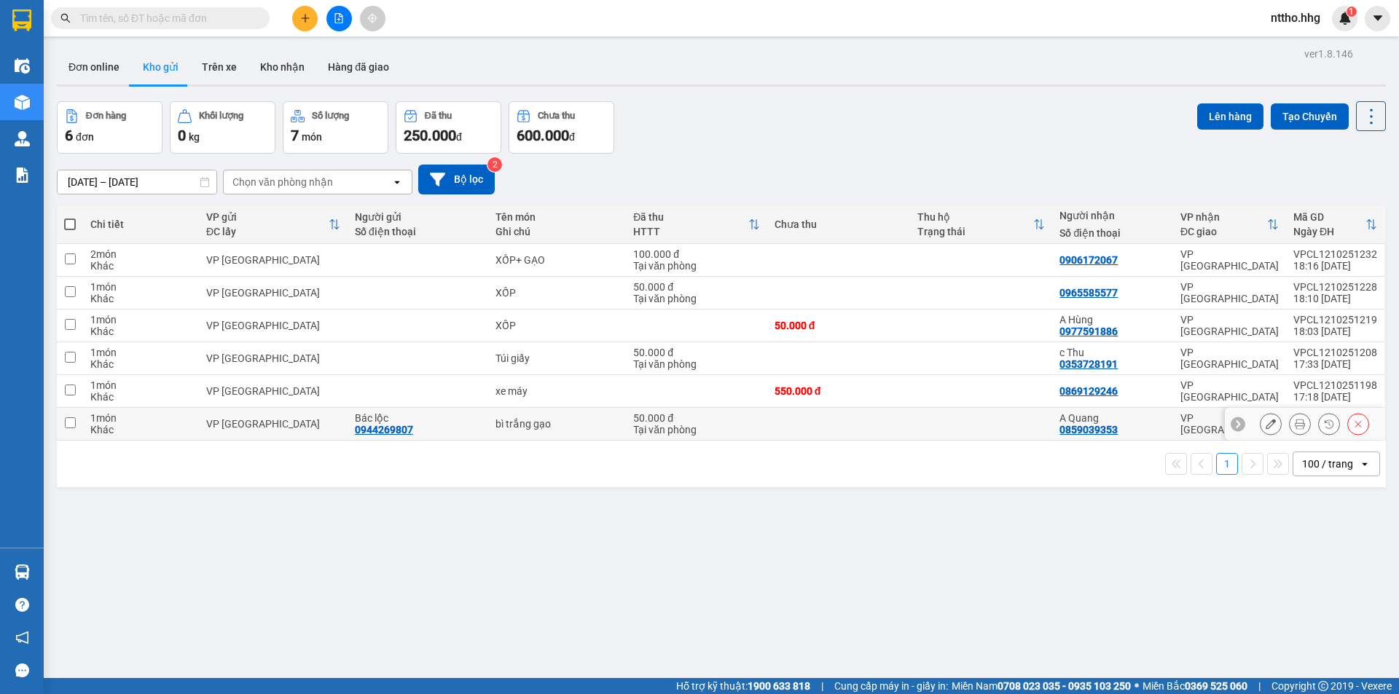
click at [684, 424] on div "Tại văn phòng" at bounding box center [696, 430] width 127 height 12
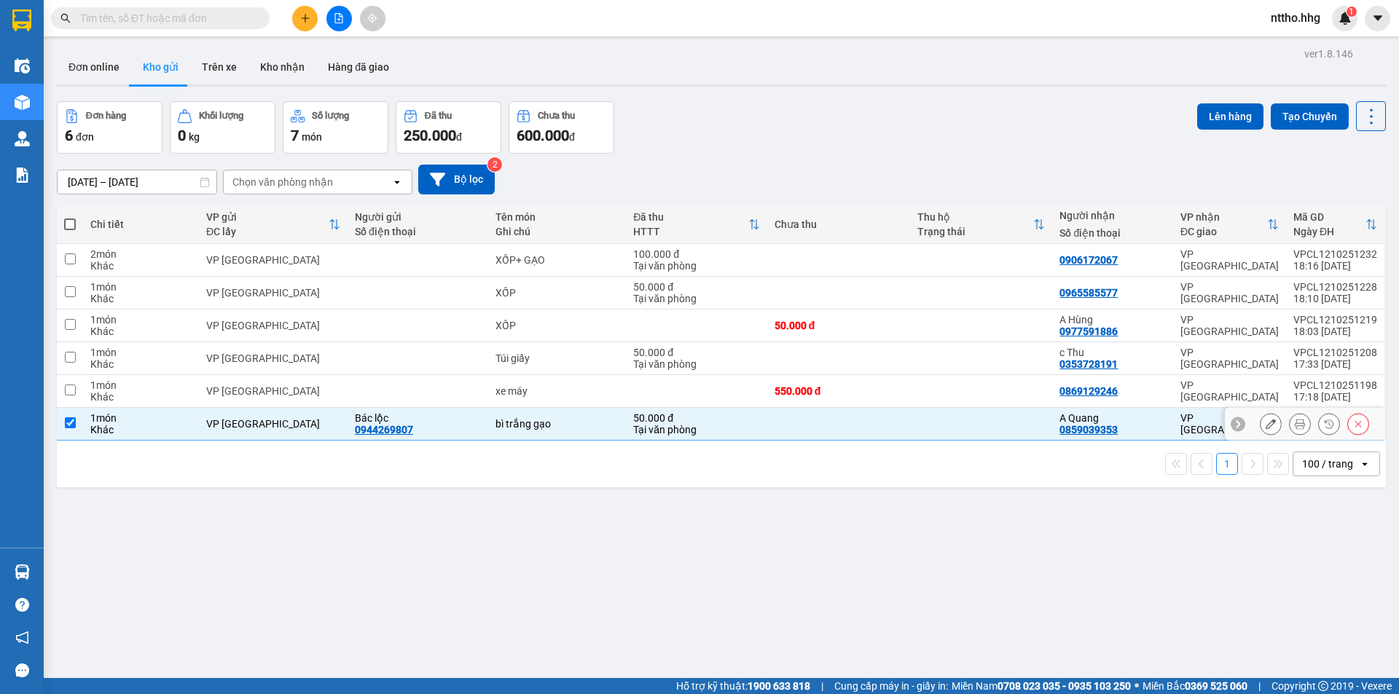
checkbox input "true"
drag, startPoint x: 677, startPoint y: 356, endPoint x: 799, endPoint y: 318, distance: 127.6
click at [683, 353] on div "50.000 đ" at bounding box center [696, 353] width 127 height 12
checkbox input "true"
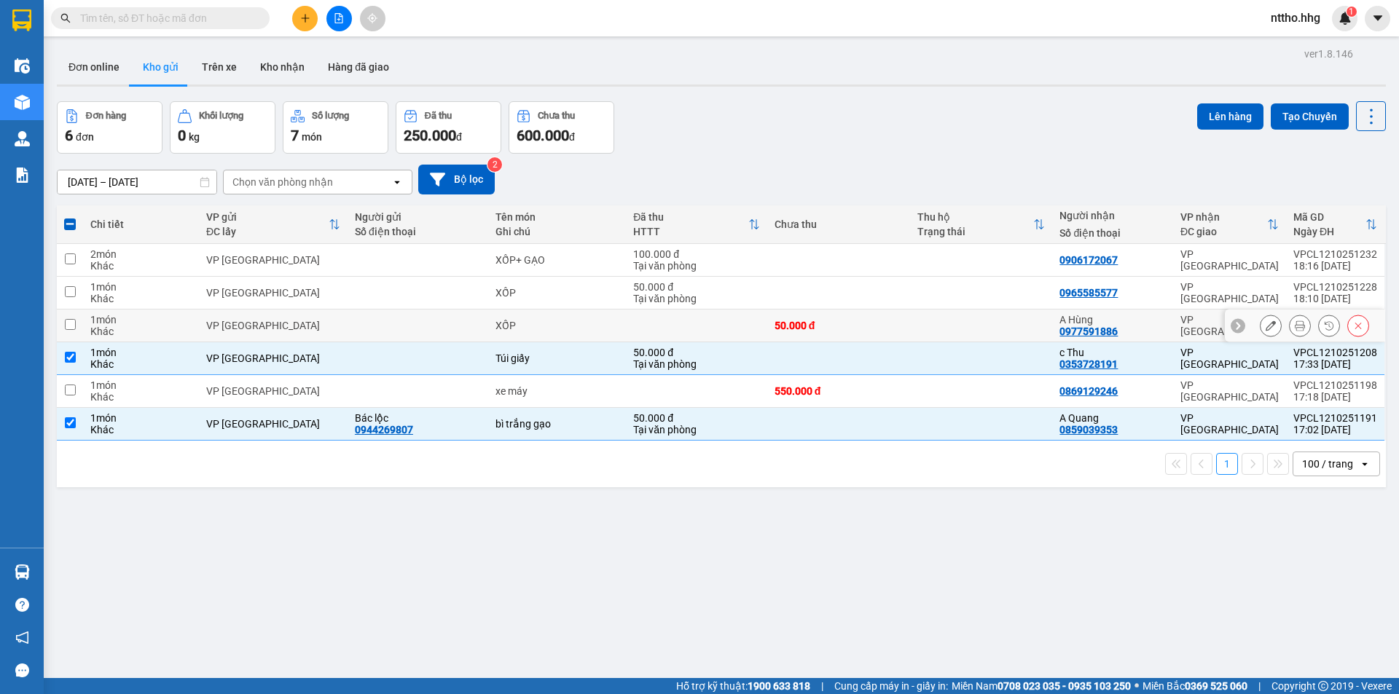
drag, startPoint x: 823, startPoint y: 320, endPoint x: 717, endPoint y: 310, distance: 106.9
click at [817, 321] on div "50.000 đ" at bounding box center [838, 326] width 128 height 12
checkbox input "true"
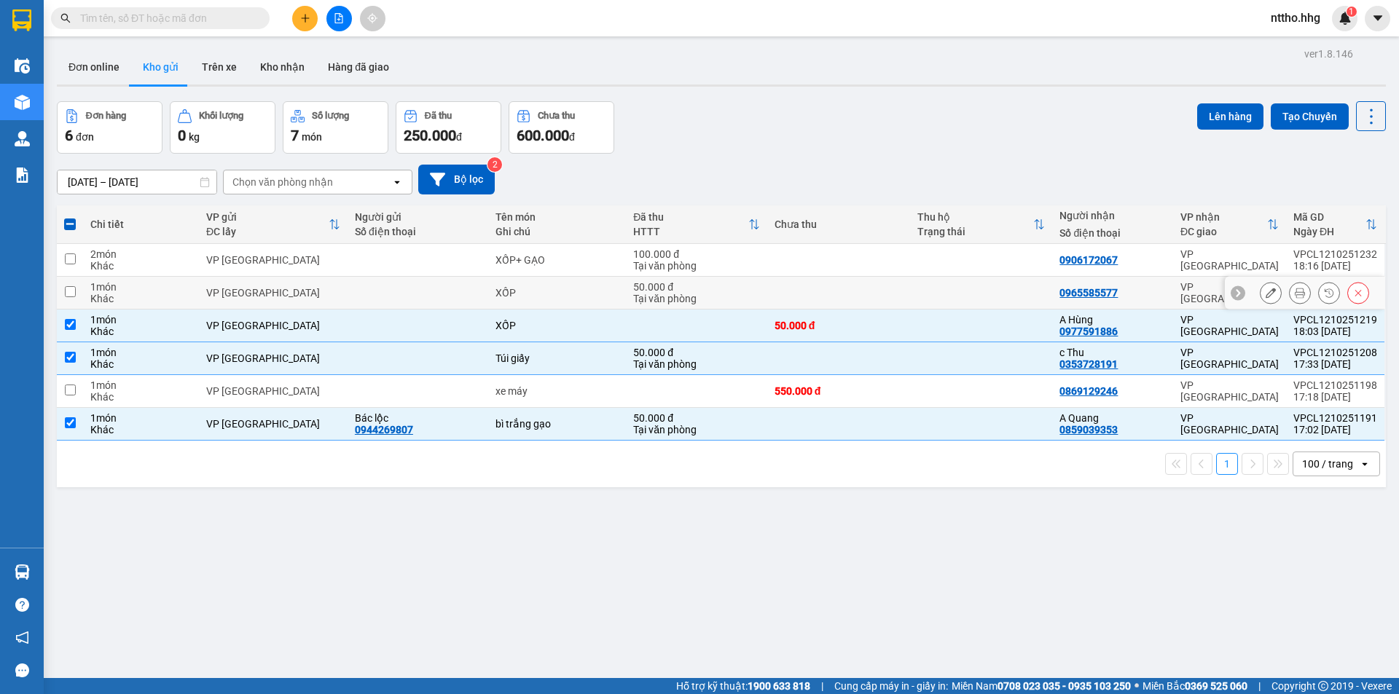
click at [659, 289] on div "50.000 đ" at bounding box center [696, 287] width 127 height 12
checkbox input "true"
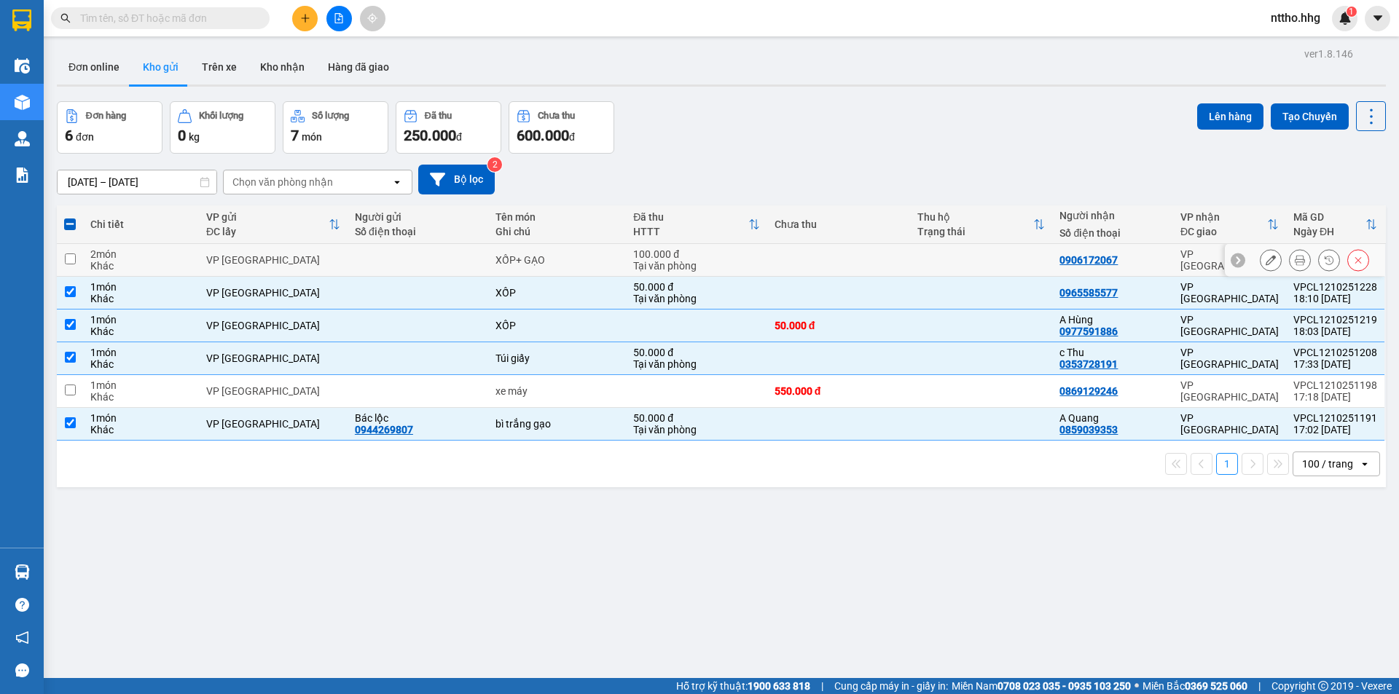
click at [670, 257] on div "100.000 đ" at bounding box center [696, 254] width 127 height 12
checkbox input "true"
